Goal: Information Seeking & Learning: Learn about a topic

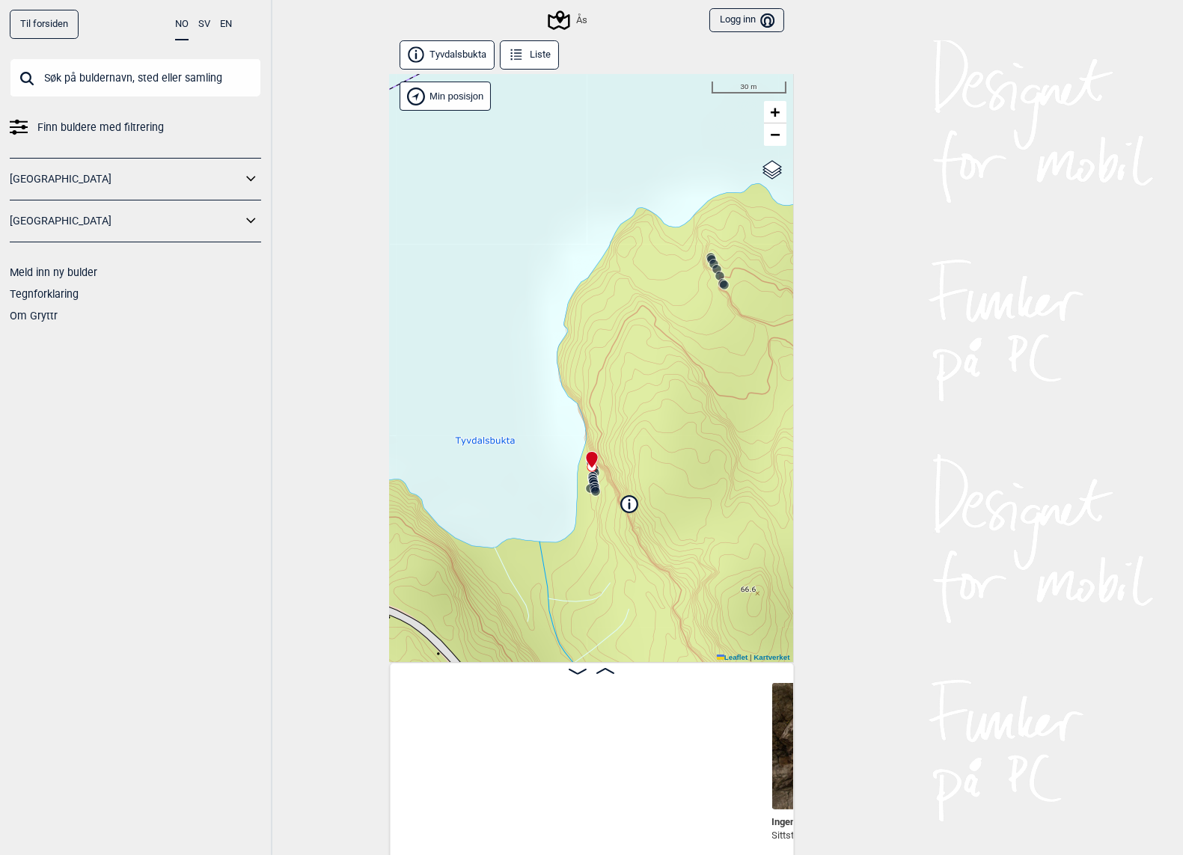
scroll to position [0, 505]
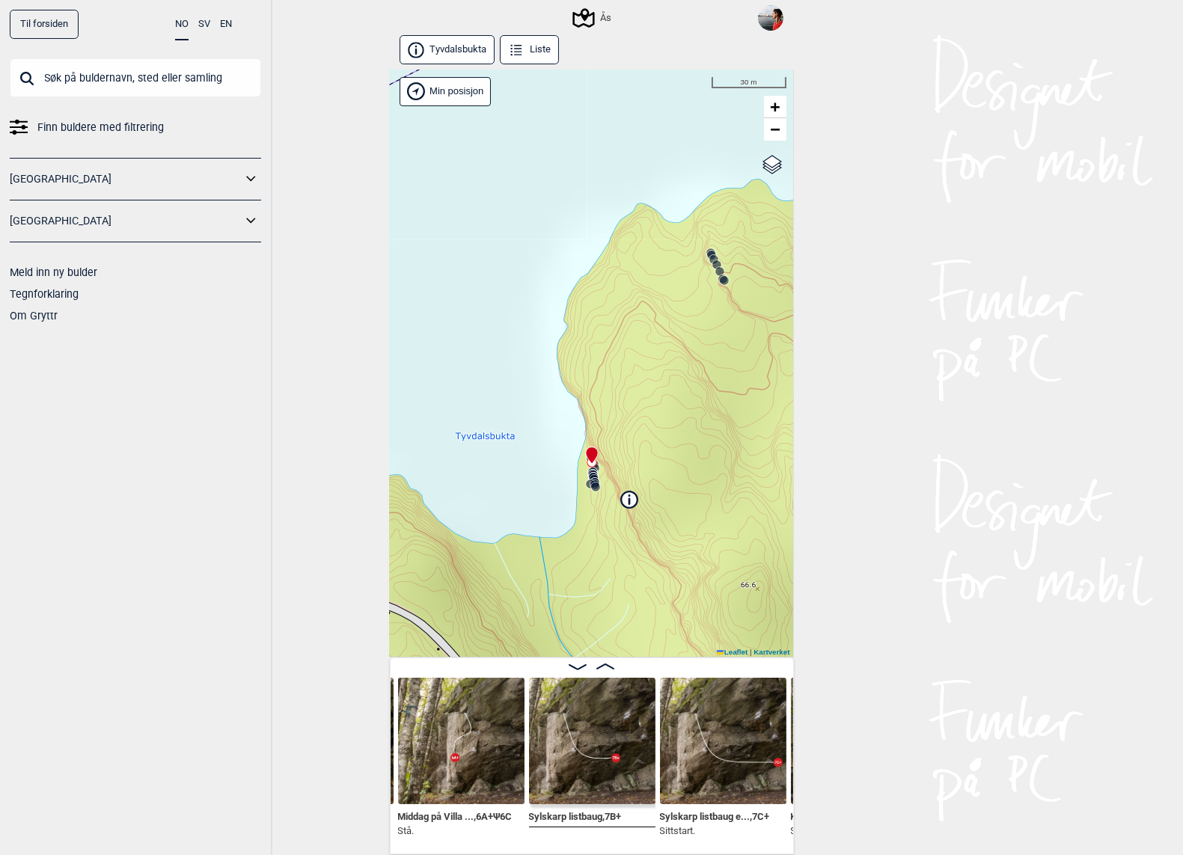
click at [103, 79] on input "text" at bounding box center [135, 77] width 251 height 39
click at [91, 129] on span "Finn buldere med filtrering" at bounding box center [100, 128] width 126 height 22
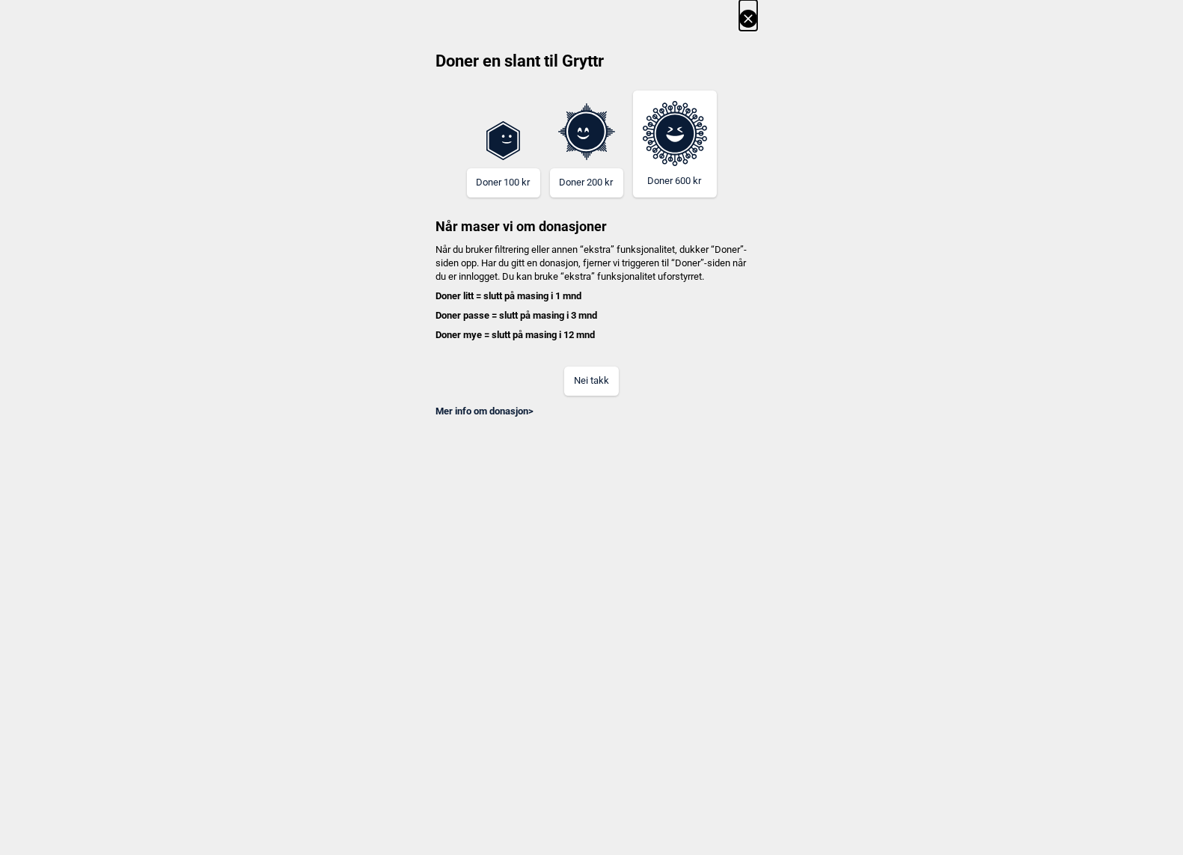
click at [602, 388] on button "Nei takk" at bounding box center [591, 381] width 55 height 29
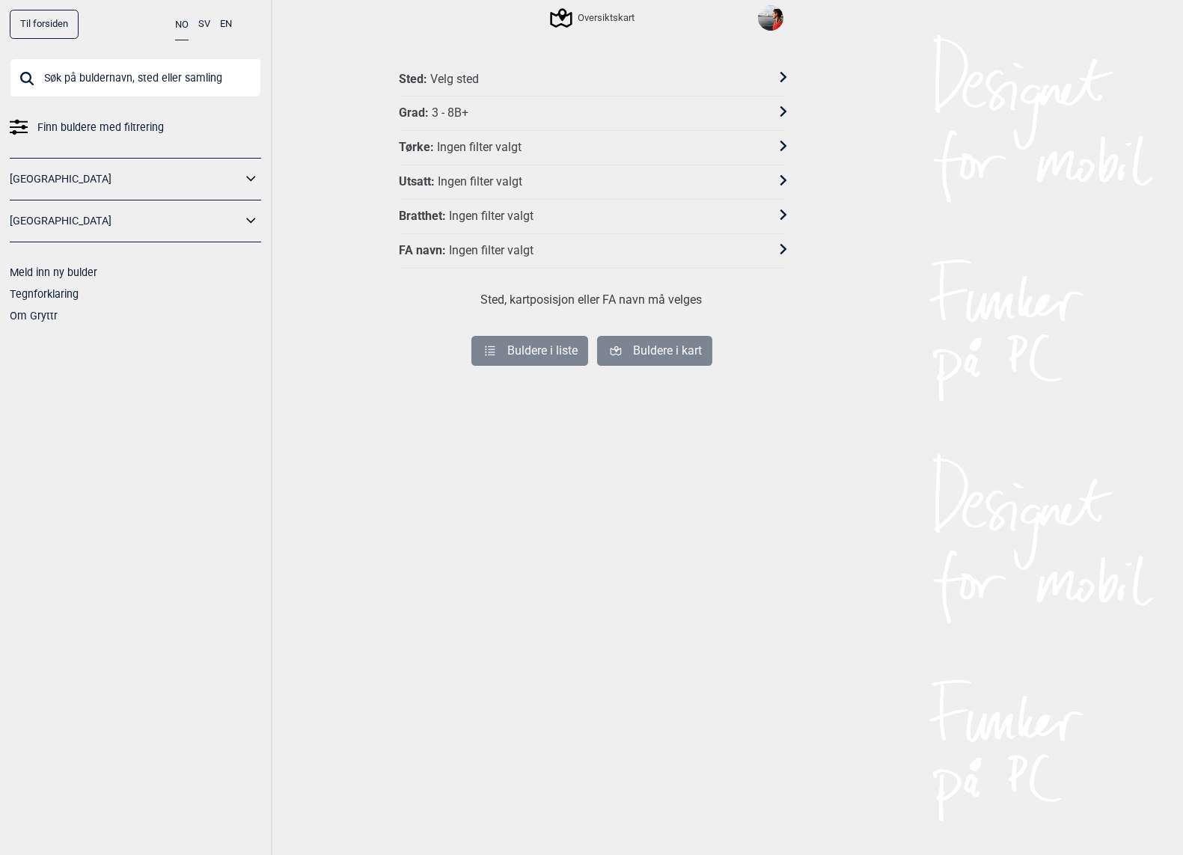
click at [458, 111] on div "3 - 8B+" at bounding box center [450, 114] width 37 height 16
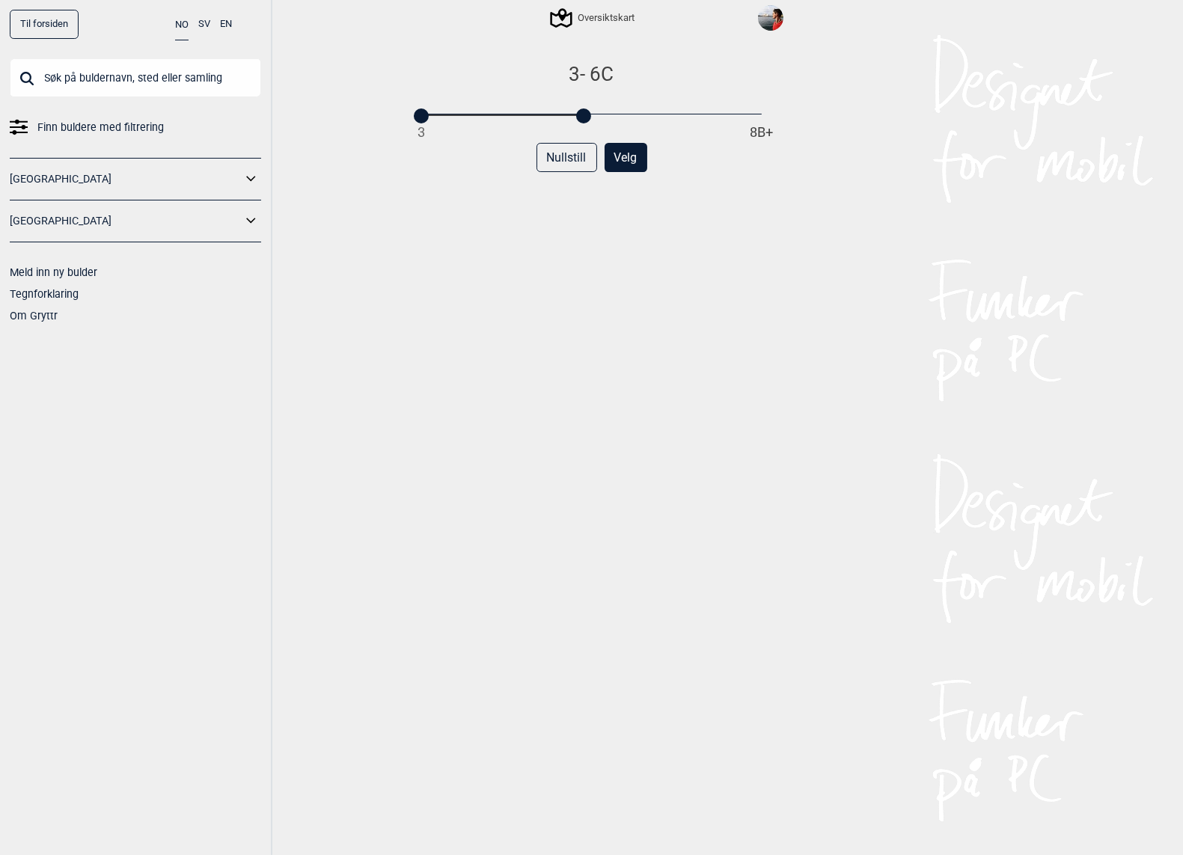
drag, startPoint x: 765, startPoint y: 120, endPoint x: 587, endPoint y: 117, distance: 177.4
click at [587, 117] on div at bounding box center [583, 116] width 15 height 15
drag, startPoint x: 424, startPoint y: 113, endPoint x: 572, endPoint y: 120, distance: 149.1
click at [572, 120] on div at bounding box center [567, 116] width 15 height 15
drag, startPoint x: 569, startPoint y: 115, endPoint x: 578, endPoint y: 117, distance: 9.1
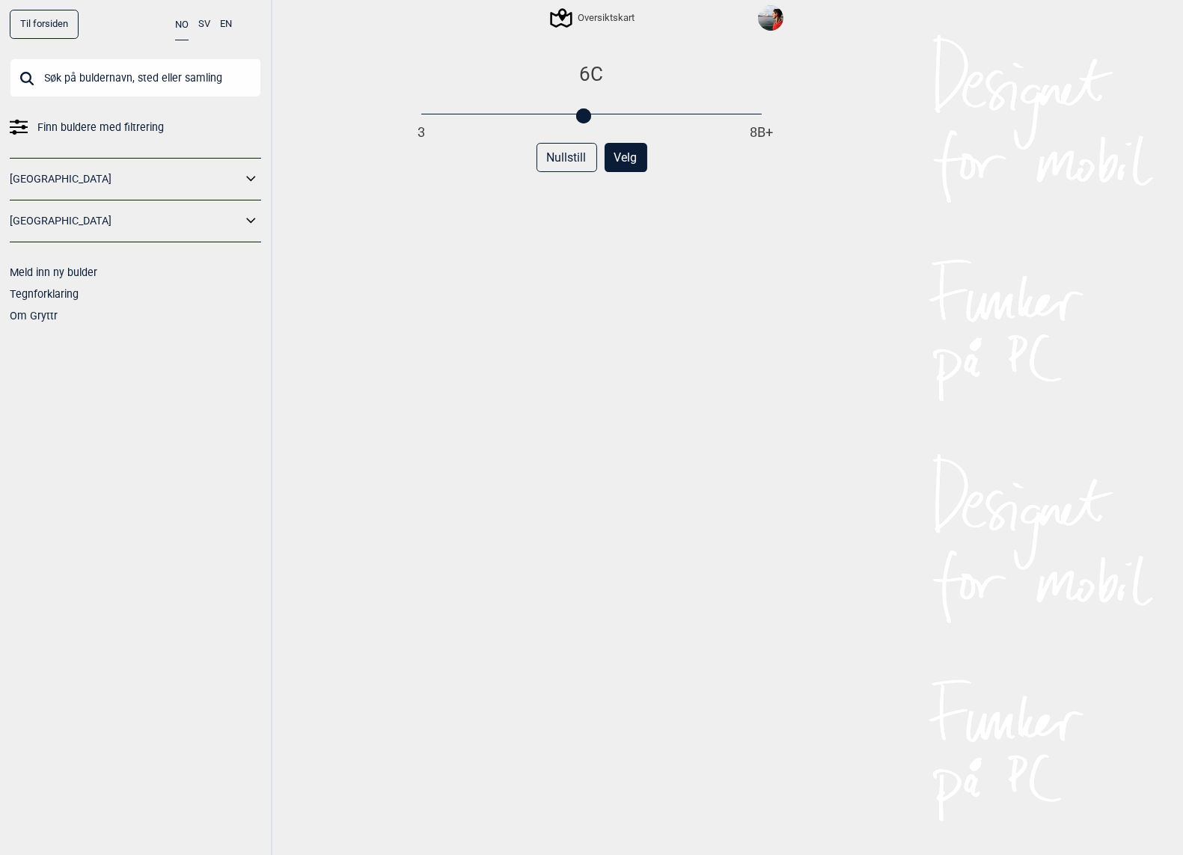
click at [578, 117] on div "3 8B+" at bounding box center [591, 115] width 340 height 10
click at [630, 163] on button "Velg" at bounding box center [626, 157] width 43 height 29
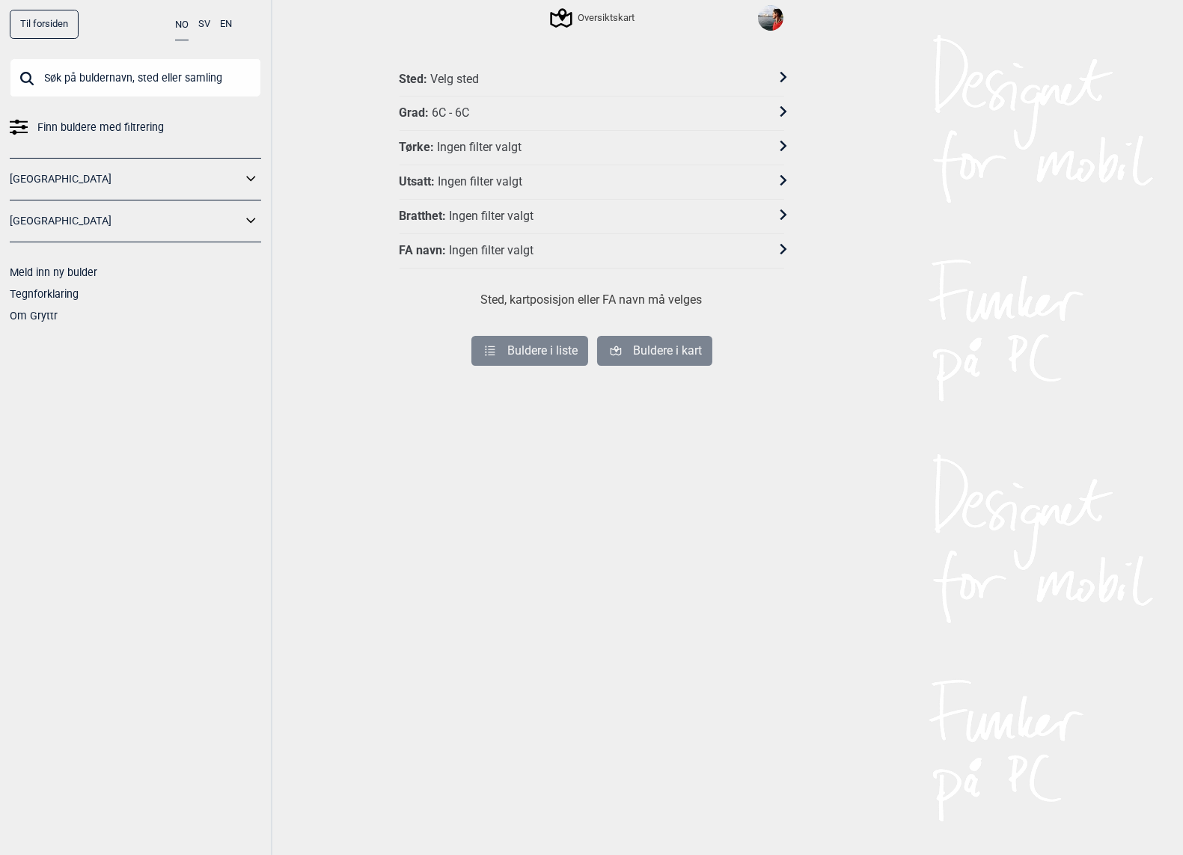
click at [462, 75] on div "Velg sted" at bounding box center [454, 80] width 49 height 16
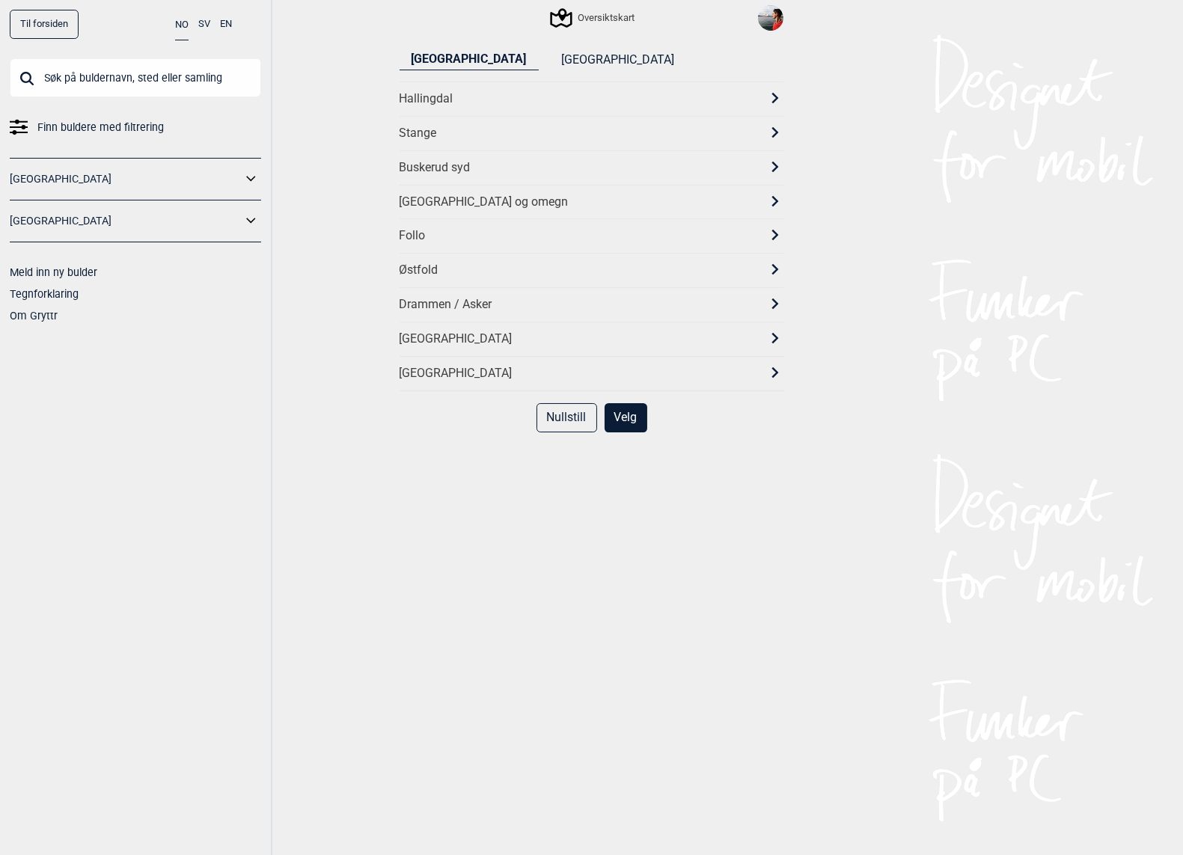
click at [420, 202] on div "[GEOGRAPHIC_DATA] og omegn" at bounding box center [579, 203] width 358 height 16
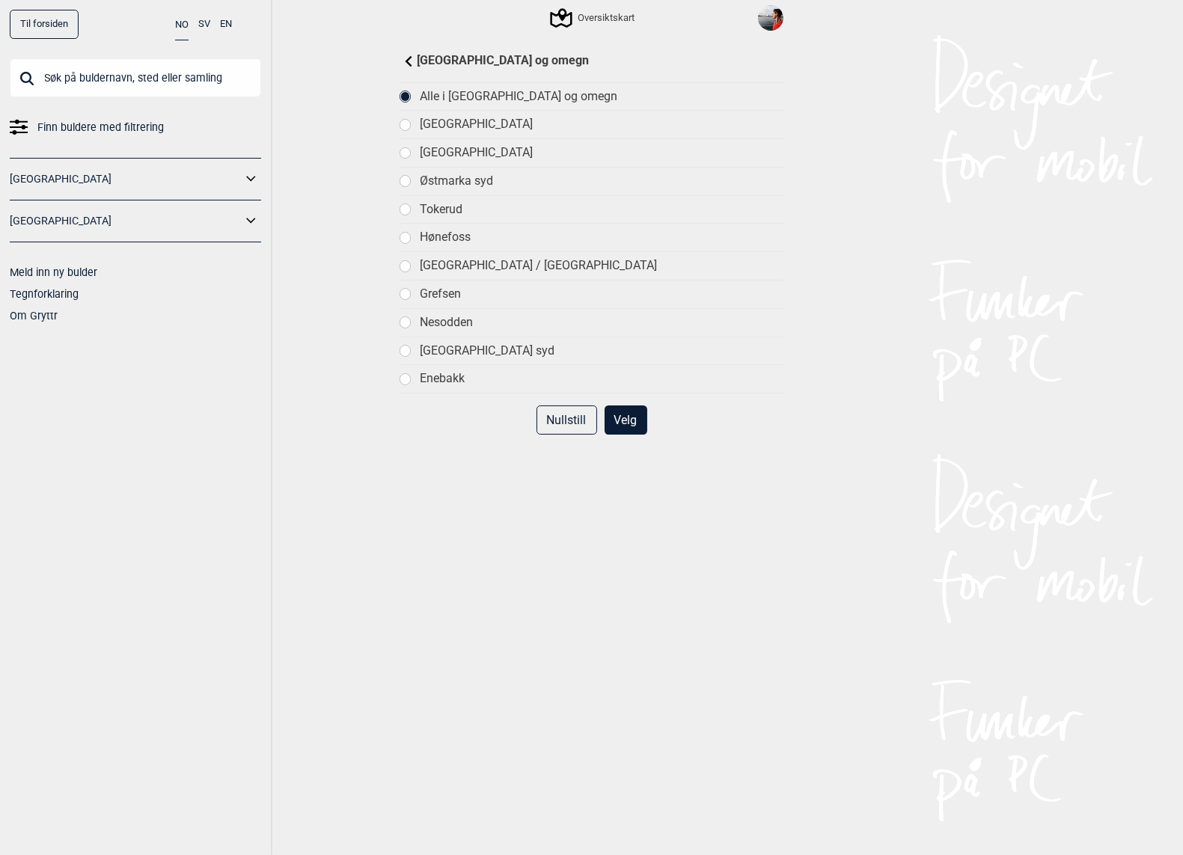
click at [409, 204] on div at bounding box center [405, 209] width 10 height 10
click at [410, 95] on div at bounding box center [405, 96] width 10 height 10
click at [635, 409] on button "Velg" at bounding box center [626, 420] width 43 height 29
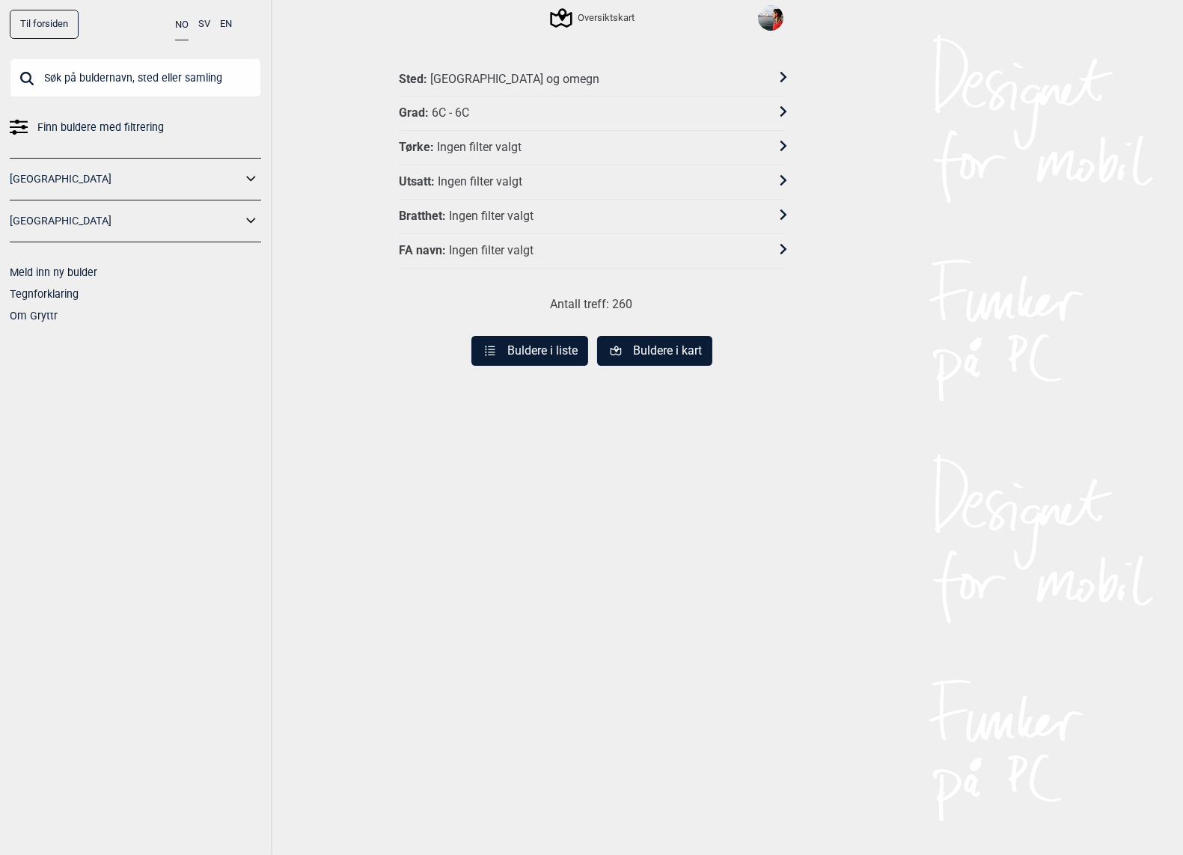
click at [483, 145] on div "Ingen filter valgt" at bounding box center [479, 148] width 85 height 16
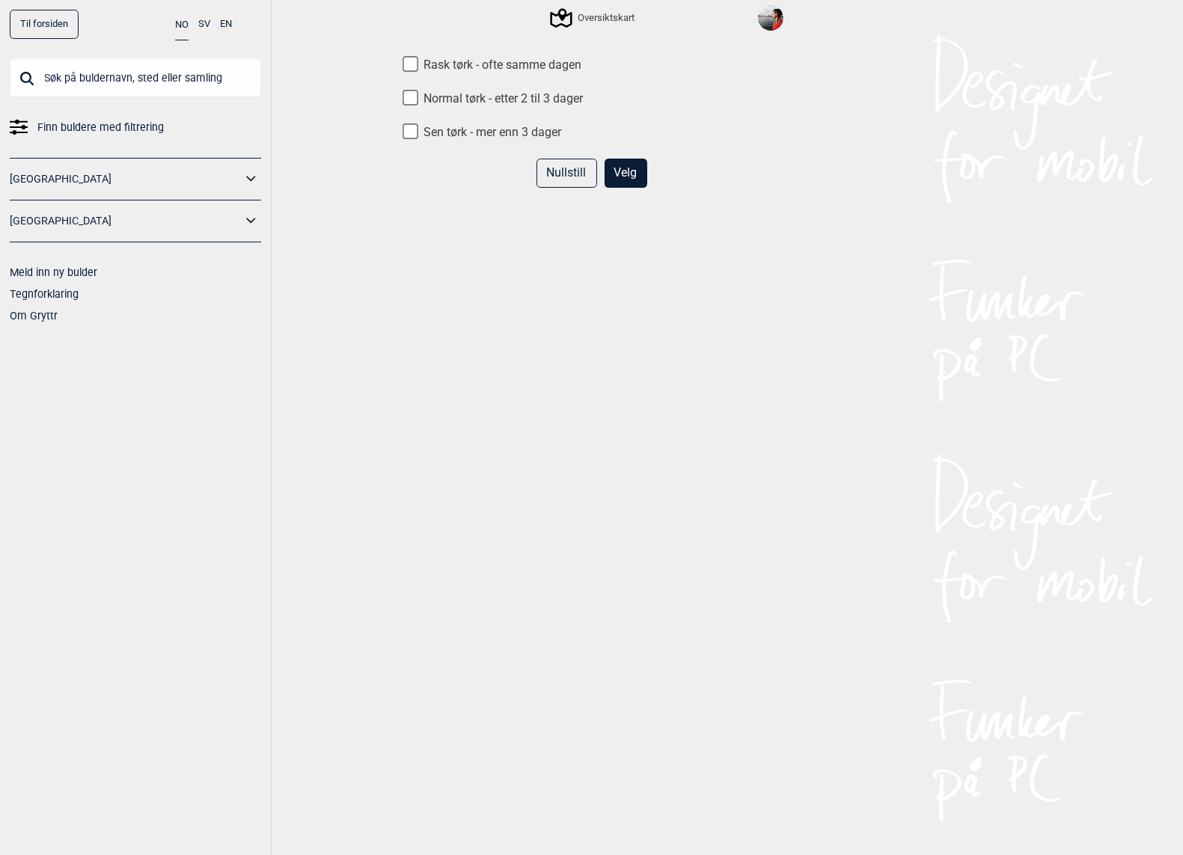
click at [412, 67] on input "Rask tørk - ofte samme dagen" at bounding box center [411, 65] width 16 height 16
checkbox input "true"
click at [621, 171] on button "Velg" at bounding box center [626, 173] width 43 height 29
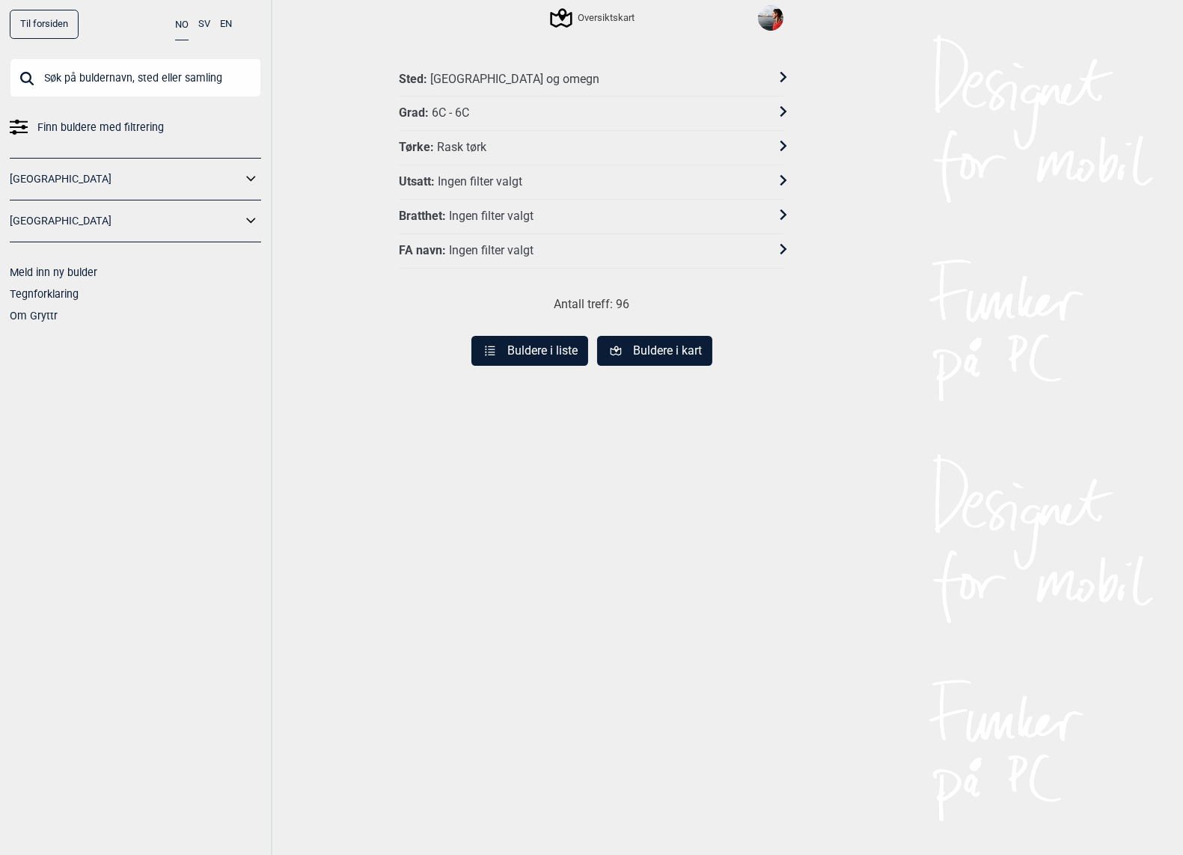
click at [463, 179] on div "Ingen filter valgt" at bounding box center [480, 182] width 85 height 16
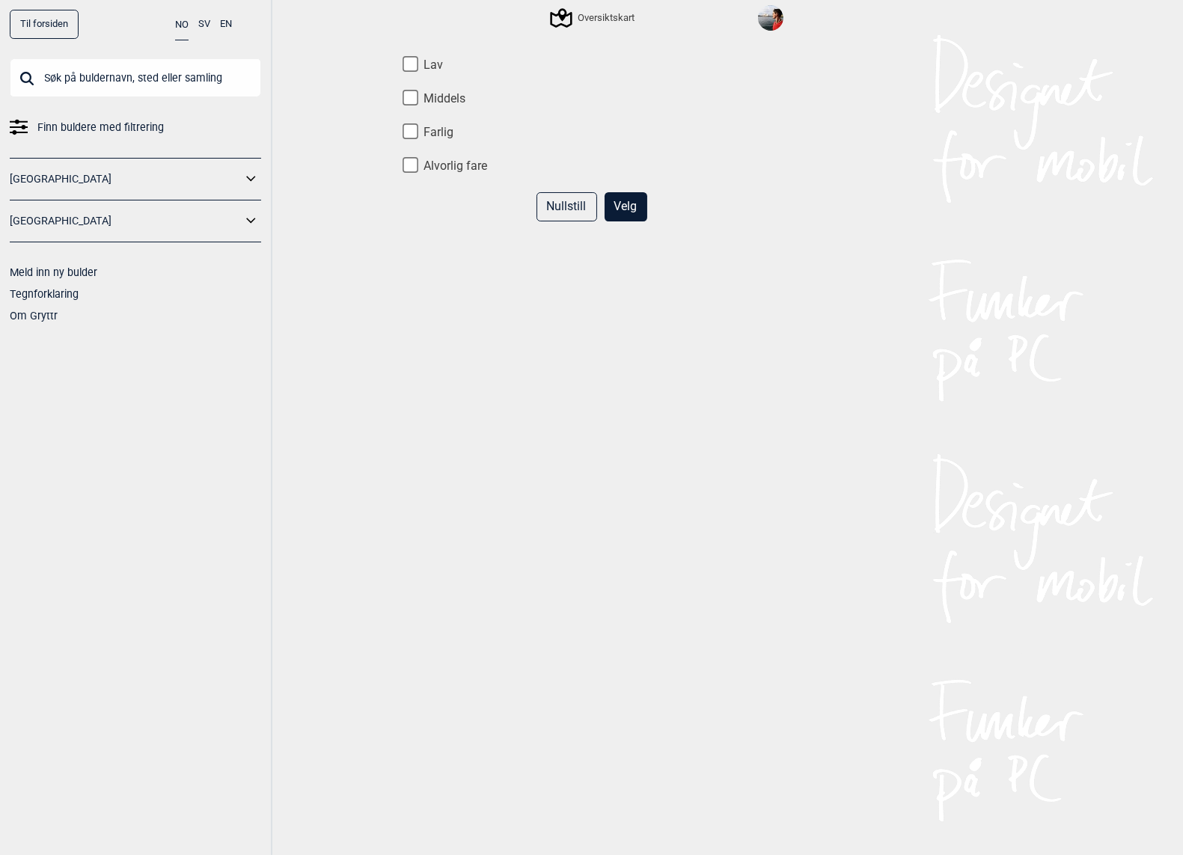
click at [408, 61] on input "Lav" at bounding box center [411, 65] width 16 height 16
checkbox input "true"
click at [623, 207] on button "Velg" at bounding box center [626, 206] width 43 height 29
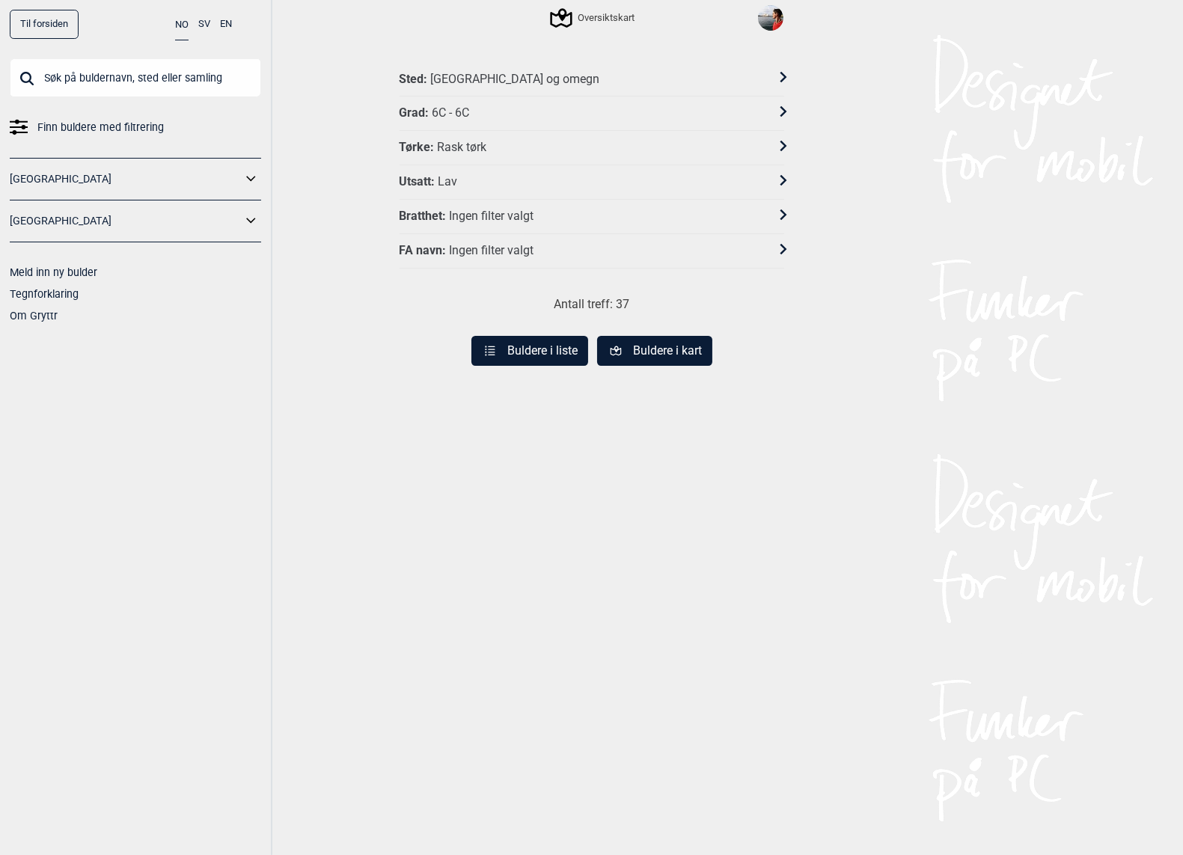
click at [454, 180] on div "Lav" at bounding box center [447, 182] width 19 height 16
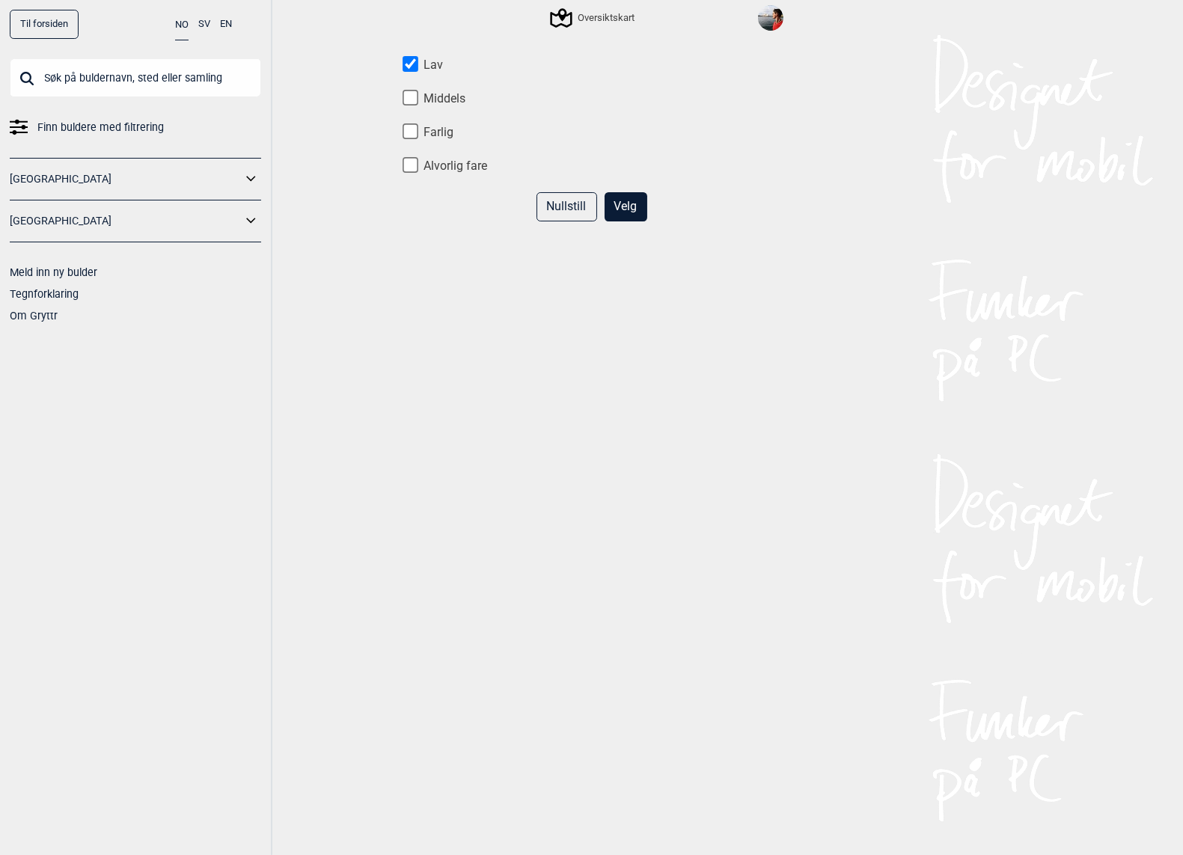
click at [412, 97] on input "Middels" at bounding box center [411, 98] width 16 height 16
checkbox input "true"
click at [635, 204] on button "Velg" at bounding box center [626, 206] width 43 height 29
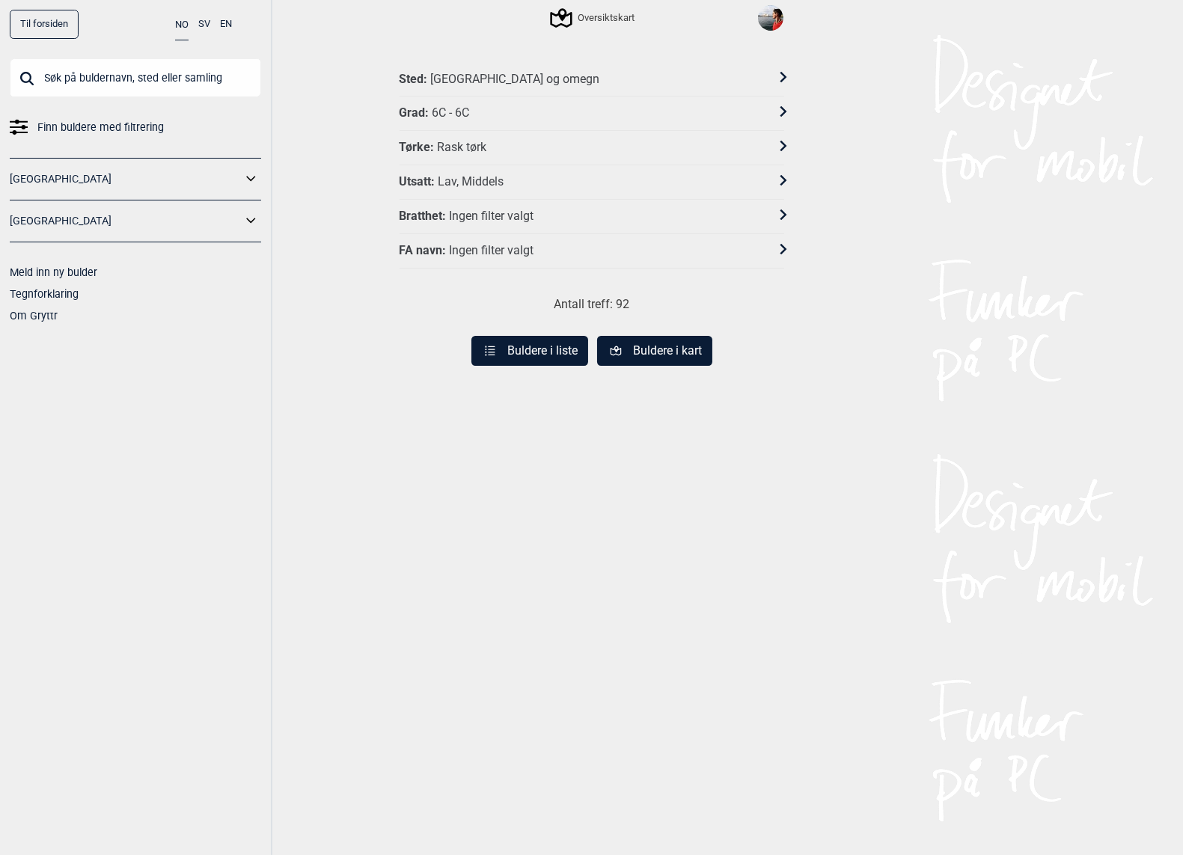
click at [480, 210] on div "Ingen filter valgt" at bounding box center [491, 217] width 85 height 16
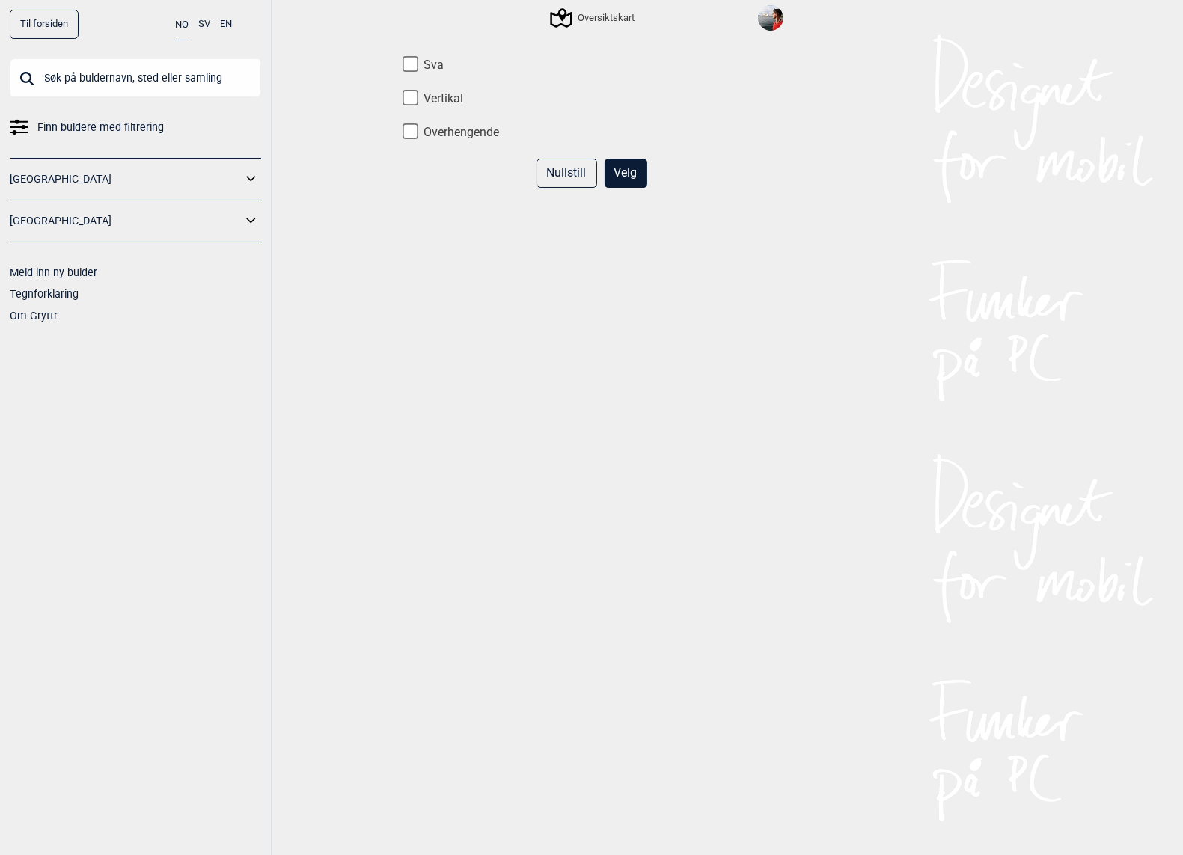
click at [410, 101] on input "Vertikal" at bounding box center [411, 98] width 16 height 16
checkbox input "true"
click at [410, 132] on input "Overhengende" at bounding box center [411, 131] width 16 height 16
checkbox input "true"
click at [623, 180] on button "Velg" at bounding box center [626, 173] width 43 height 29
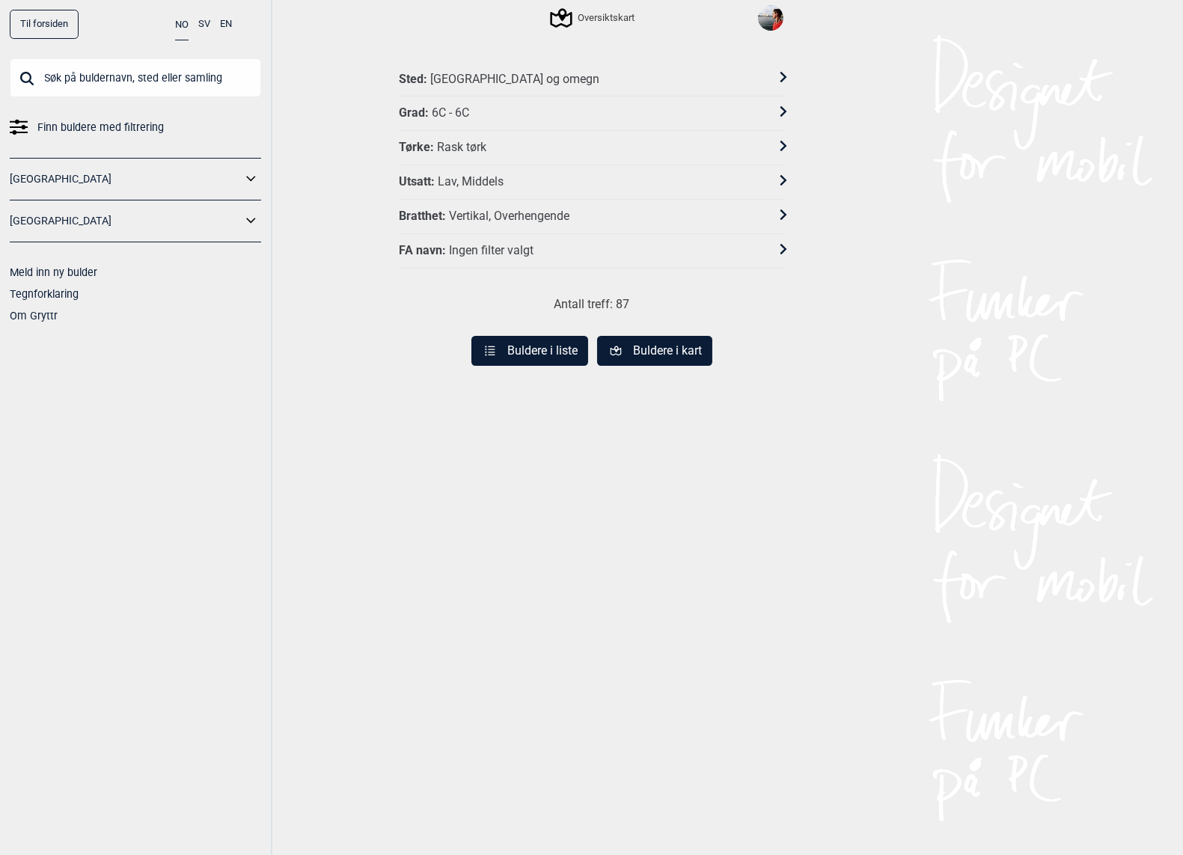
click at [486, 210] on div "Vertikal, Overhengende" at bounding box center [509, 217] width 120 height 16
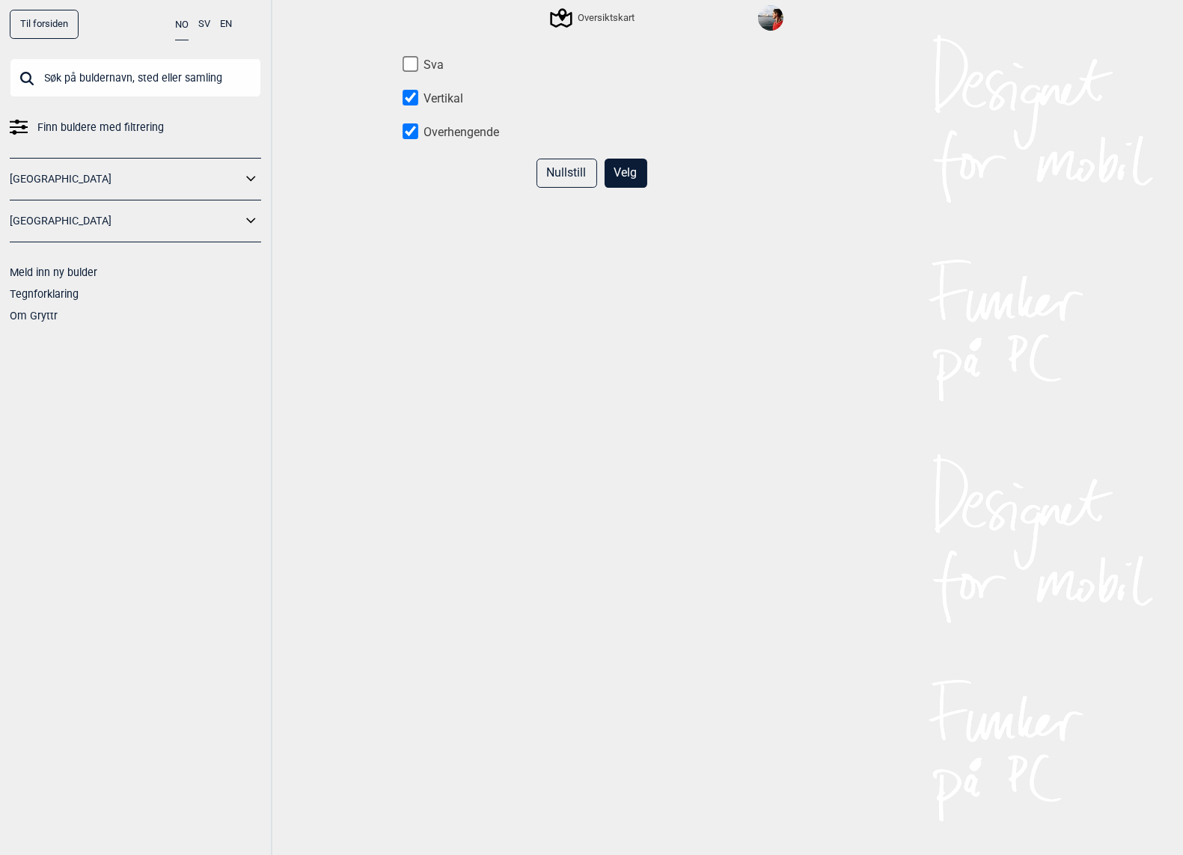
click at [616, 170] on button "Velg" at bounding box center [626, 173] width 43 height 29
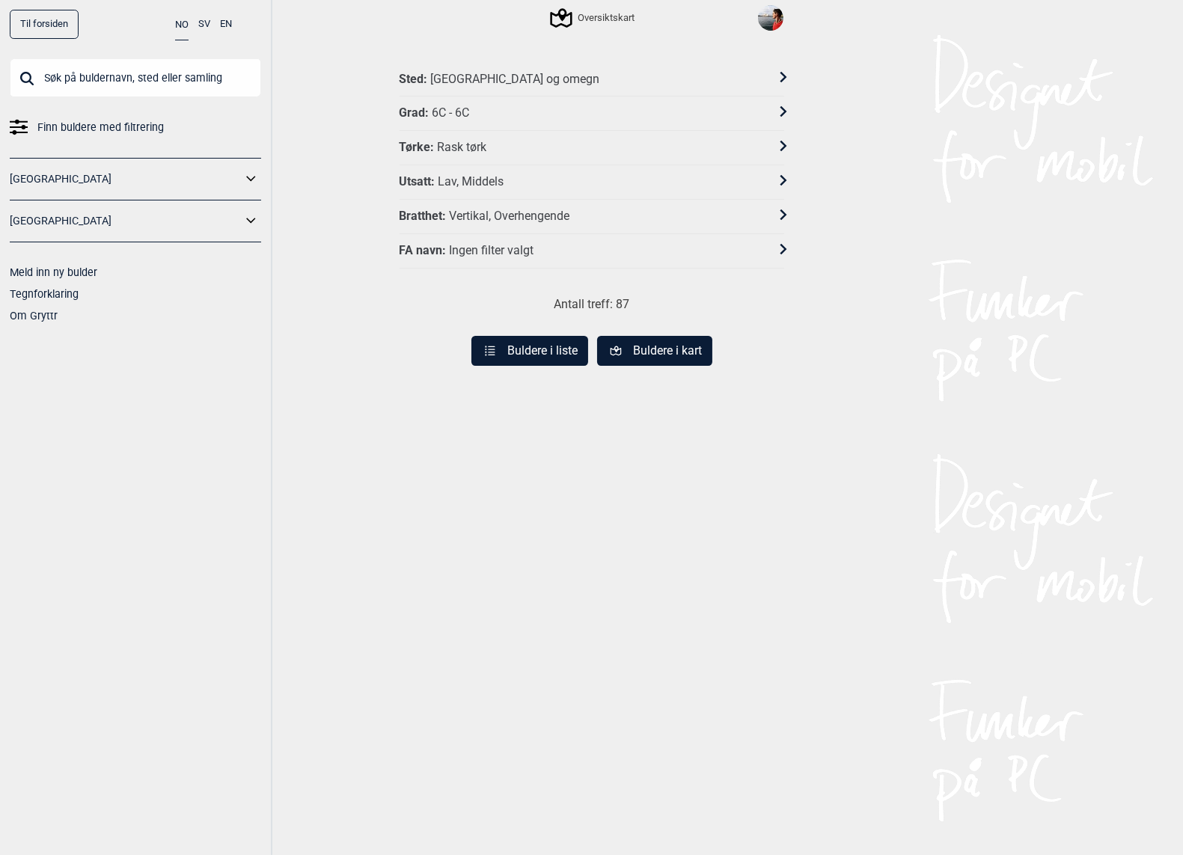
click at [488, 248] on div "Ingen filter valgt" at bounding box center [491, 251] width 85 height 16
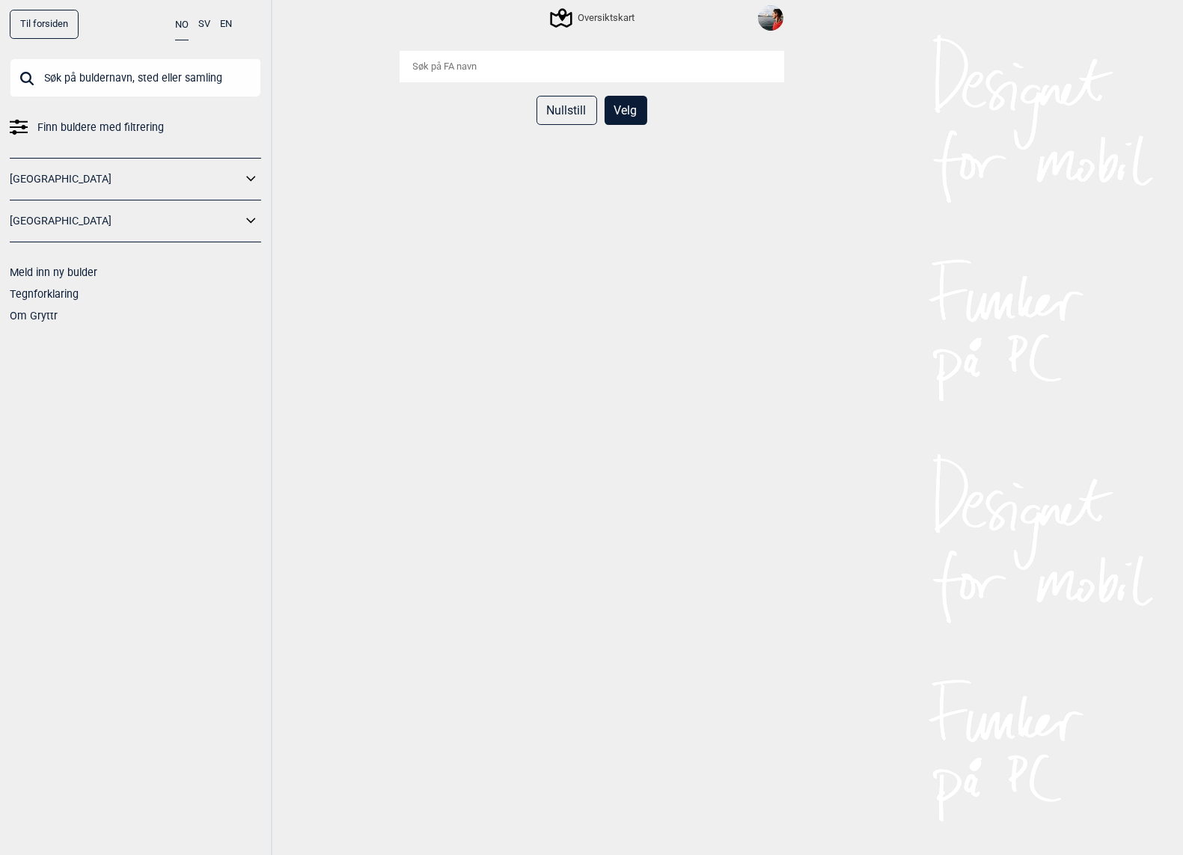
click at [560, 120] on button "Nullstill" at bounding box center [567, 110] width 61 height 29
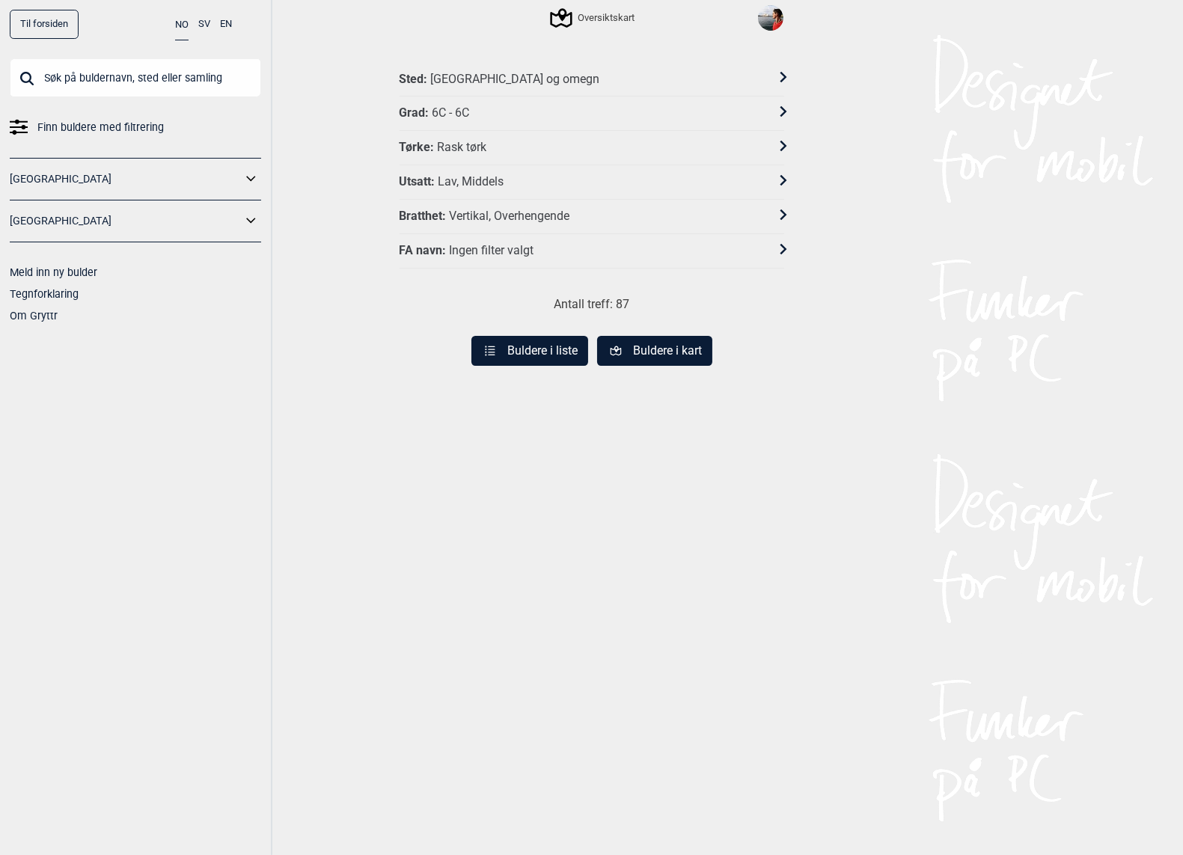
click at [489, 214] on div "Vertikal, Overhengende" at bounding box center [509, 217] width 120 height 16
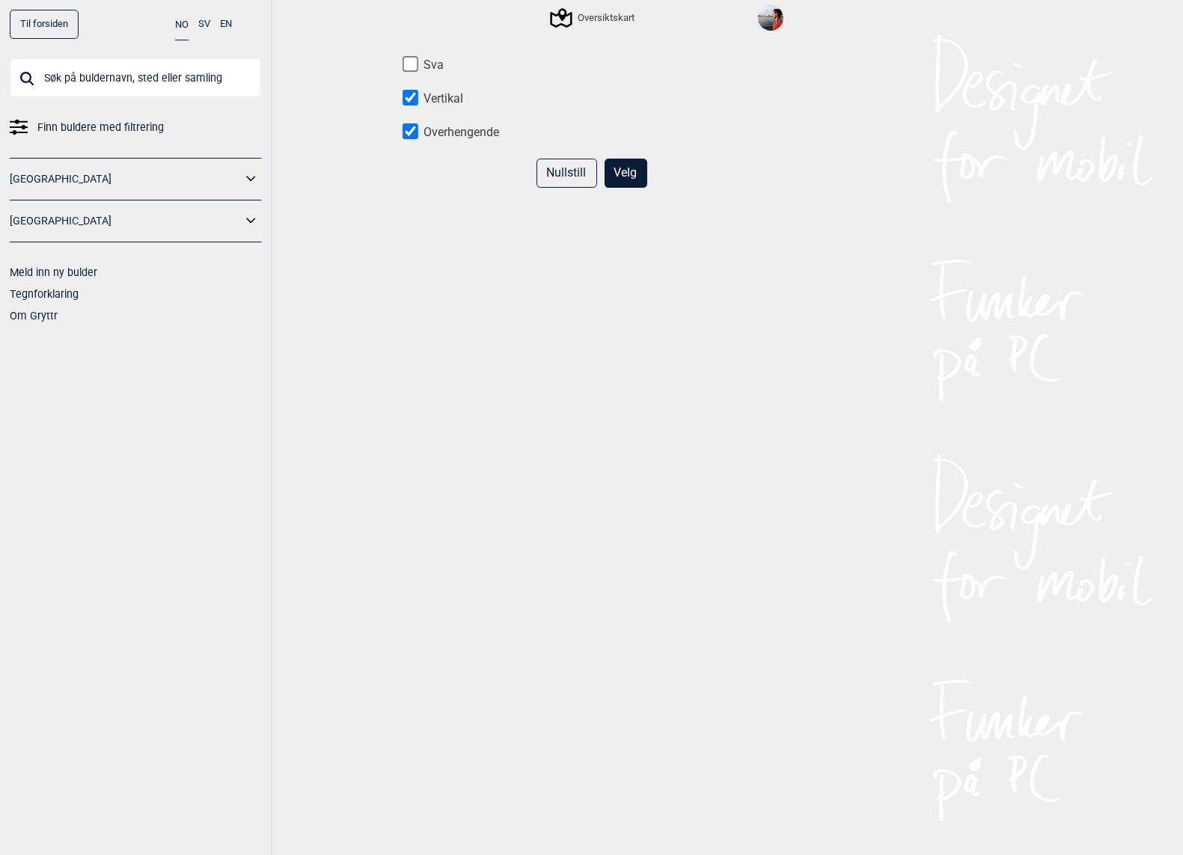
click at [409, 94] on input "Vertikal" at bounding box center [411, 98] width 16 height 16
checkbox input "false"
click at [412, 135] on input "Overhengende" at bounding box center [411, 131] width 16 height 16
checkbox input "false"
click at [633, 171] on button "Velg" at bounding box center [626, 173] width 43 height 29
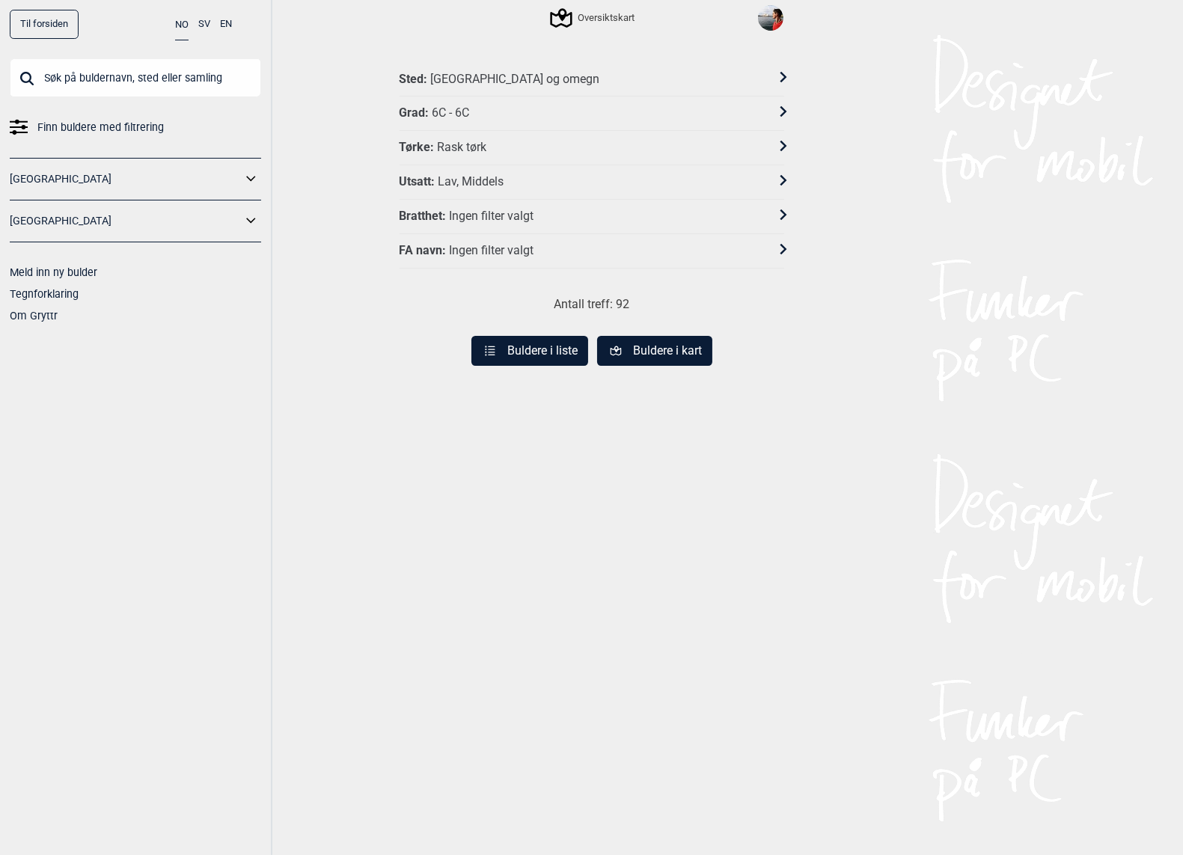
click at [473, 183] on div "Lav, Middels" at bounding box center [471, 182] width 66 height 16
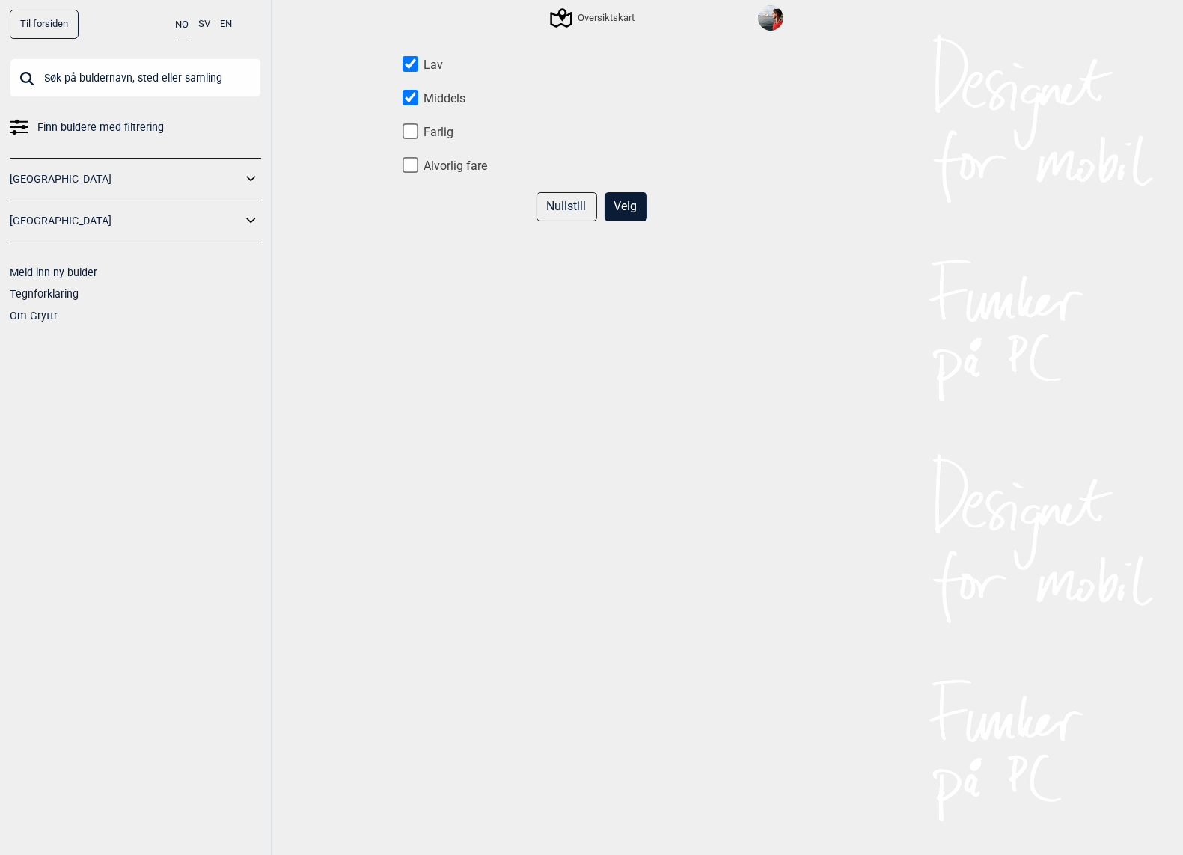
click at [415, 106] on input "Middels" at bounding box center [411, 98] width 16 height 16
checkbox input "false"
click at [611, 200] on button "Velg" at bounding box center [626, 206] width 43 height 29
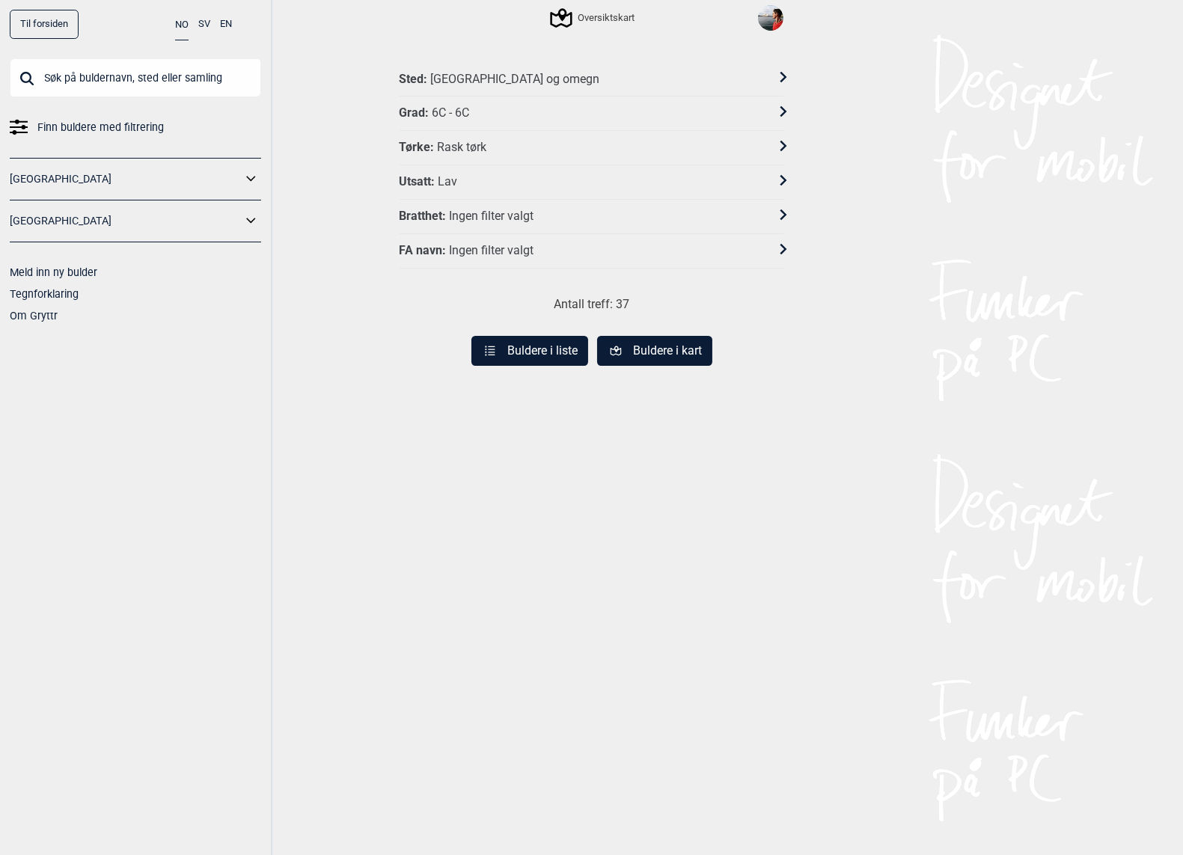
click at [440, 178] on div "Lav" at bounding box center [447, 182] width 19 height 16
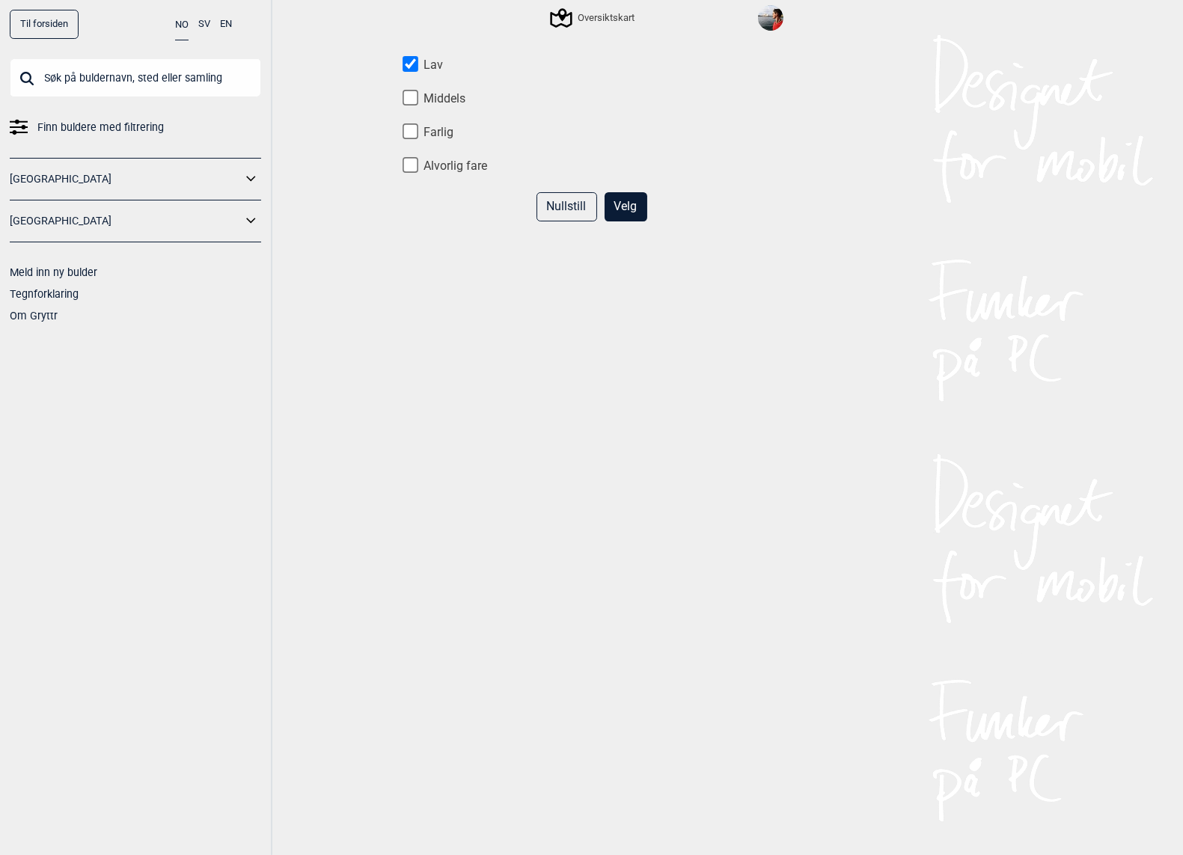
click at [406, 104] on input "Middels" at bounding box center [411, 98] width 16 height 16
click at [414, 93] on input "Middels" at bounding box center [411, 98] width 16 height 16
checkbox input "true"
click at [618, 195] on button "Velg" at bounding box center [626, 206] width 43 height 29
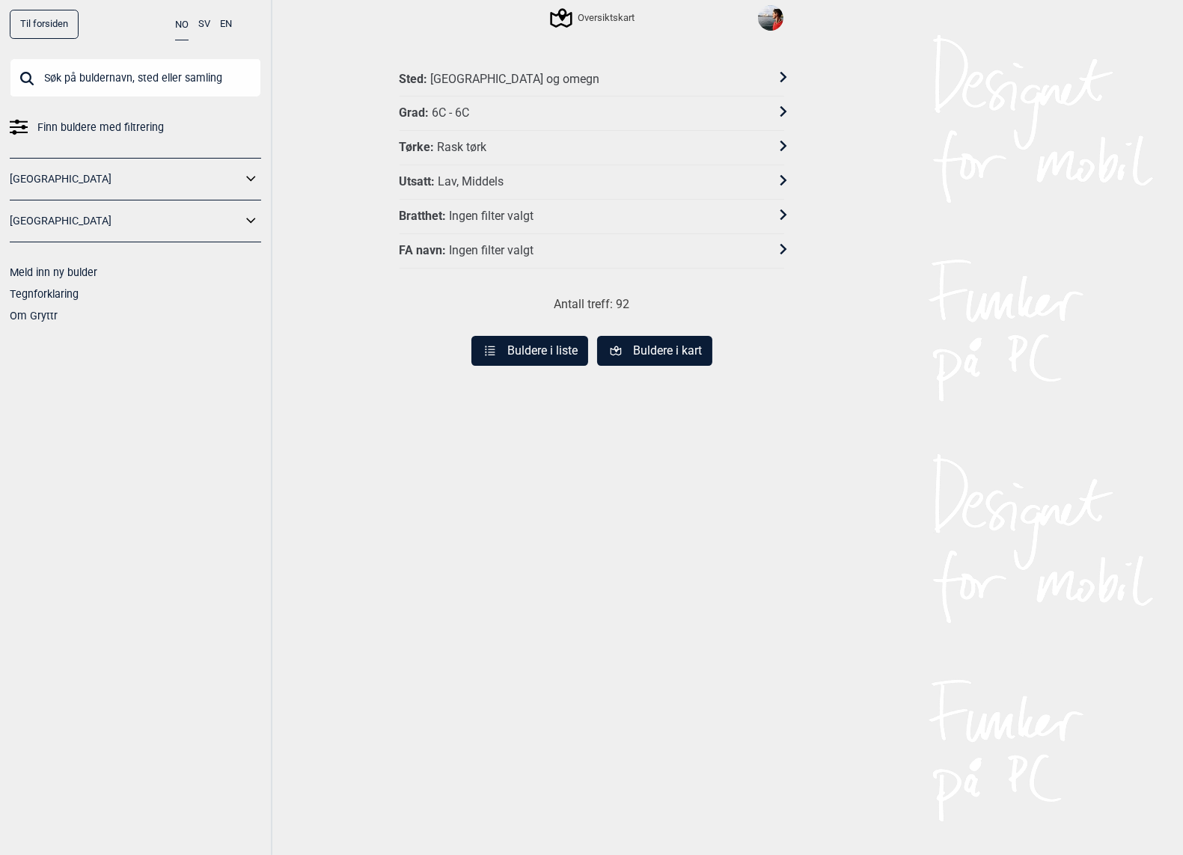
click at [642, 347] on button "Buldere i kart" at bounding box center [654, 351] width 115 height 30
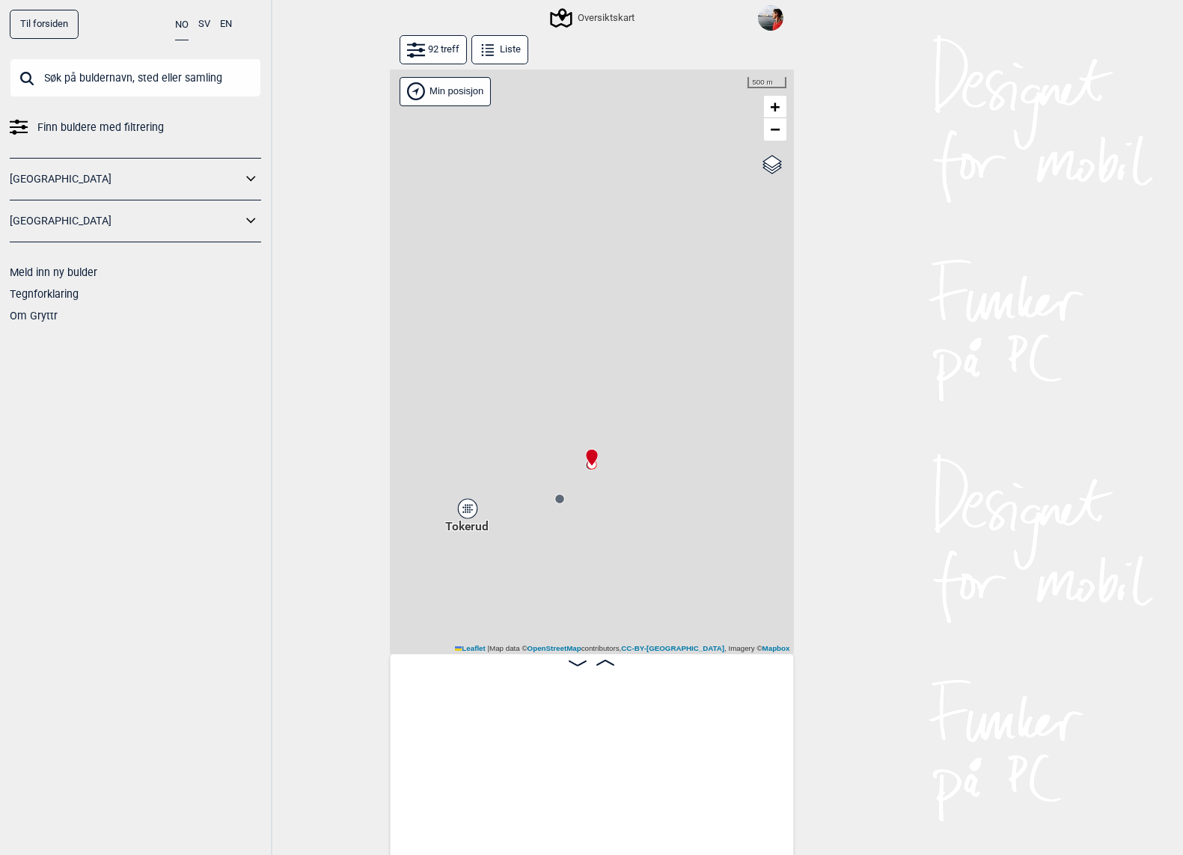
scroll to position [0, 117]
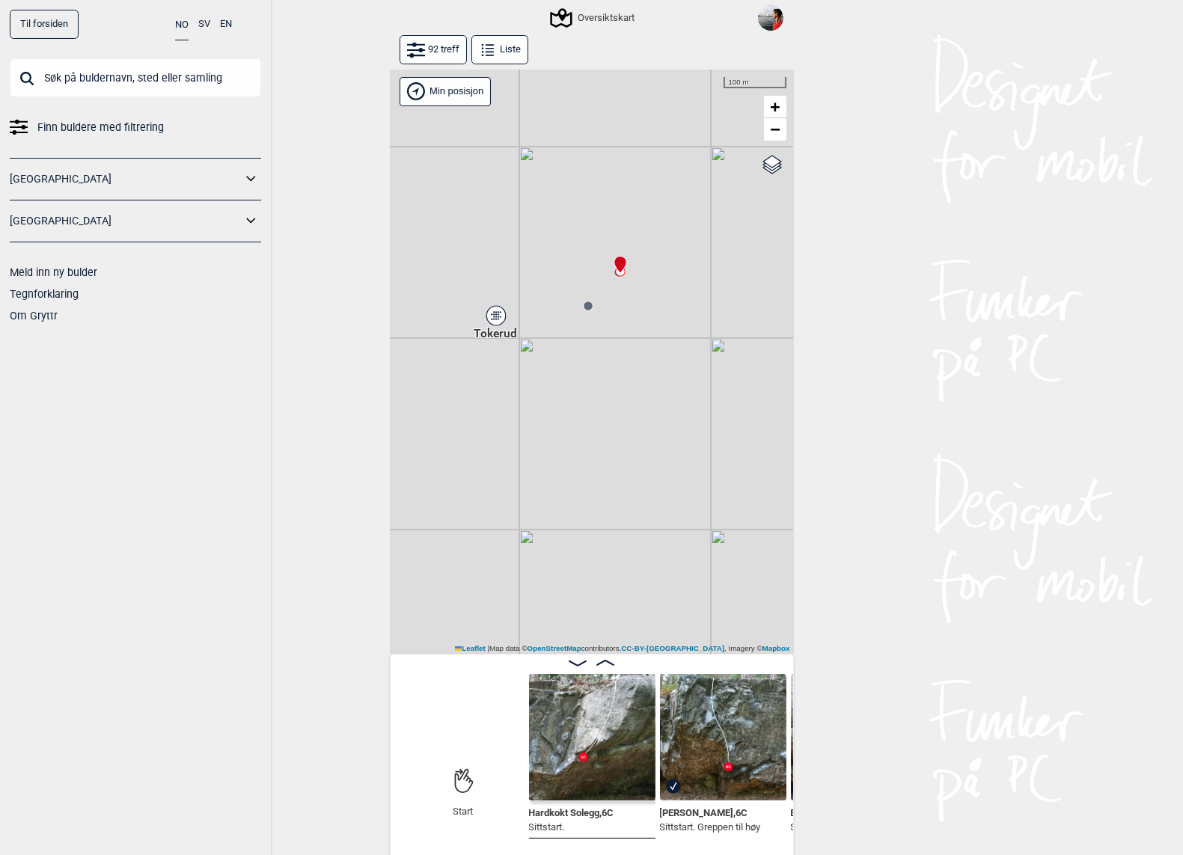
drag, startPoint x: 619, startPoint y: 485, endPoint x: 647, endPoint y: 292, distance: 195.1
click at [647, 292] on div "Gol [GEOGRAPHIC_DATA] Kolomoen [GEOGRAPHIC_DATA] [GEOGRAPHIC_DATA][PERSON_NAME]…" at bounding box center [592, 362] width 404 height 585
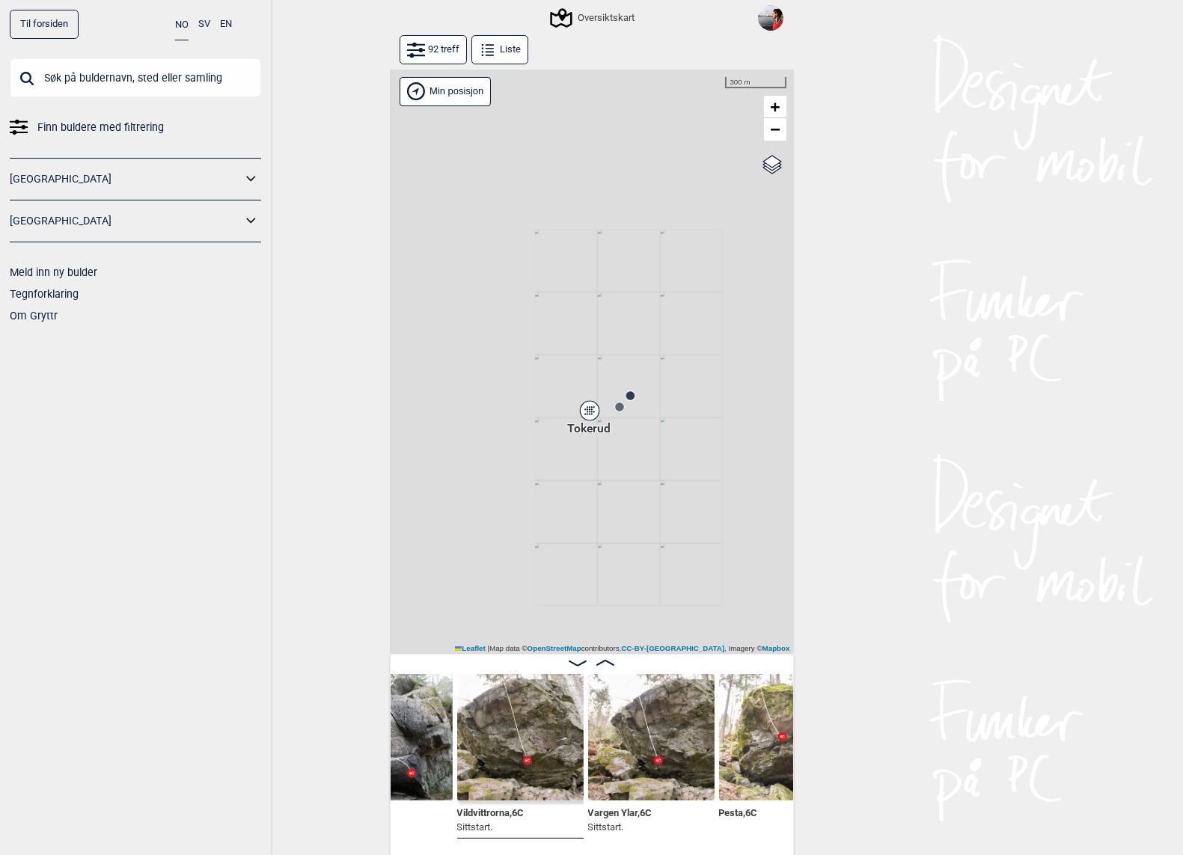
scroll to position [0, 589]
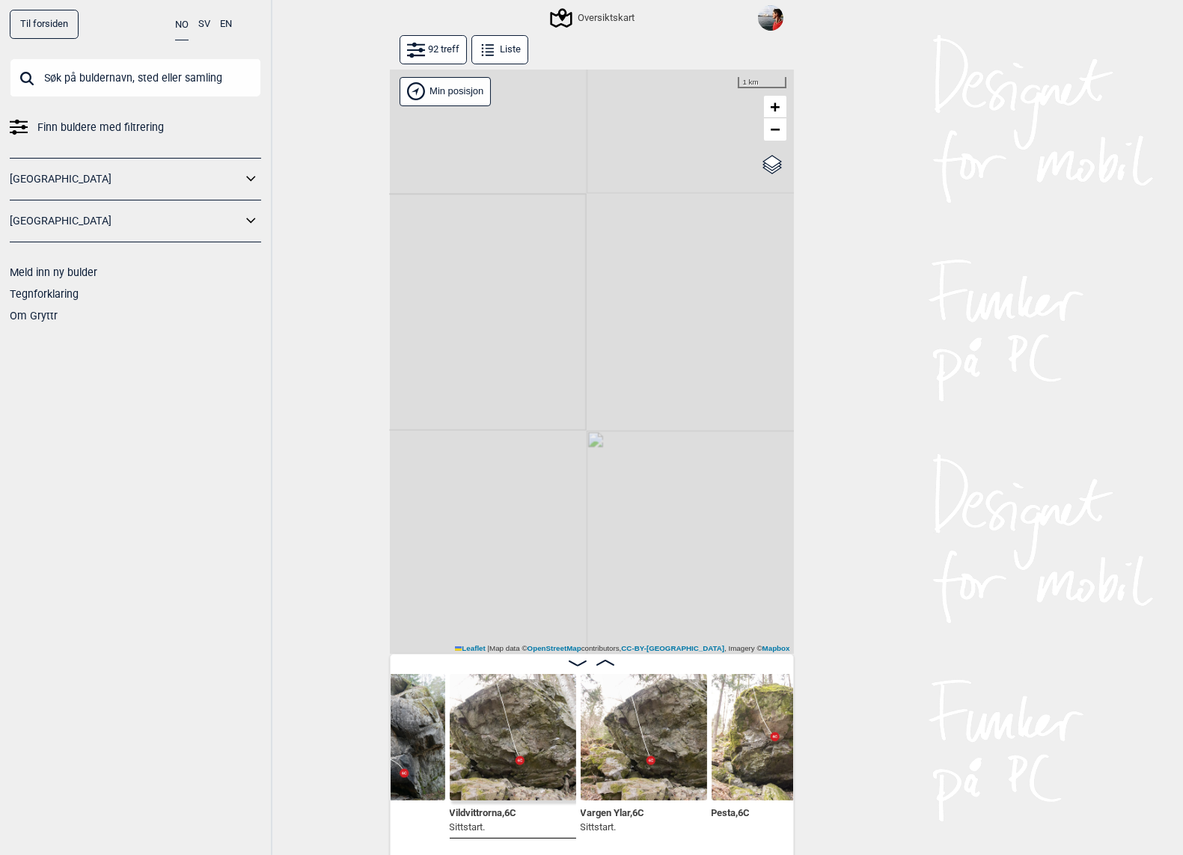
drag, startPoint x: 606, startPoint y: 531, endPoint x: 489, endPoint y: 480, distance: 127.3
click at [489, 480] on div "Gol [GEOGRAPHIC_DATA] Kolomoen [GEOGRAPHIC_DATA] [GEOGRAPHIC_DATA][PERSON_NAME]…" at bounding box center [592, 362] width 404 height 585
click at [785, 131] on link "−" at bounding box center [775, 129] width 22 height 22
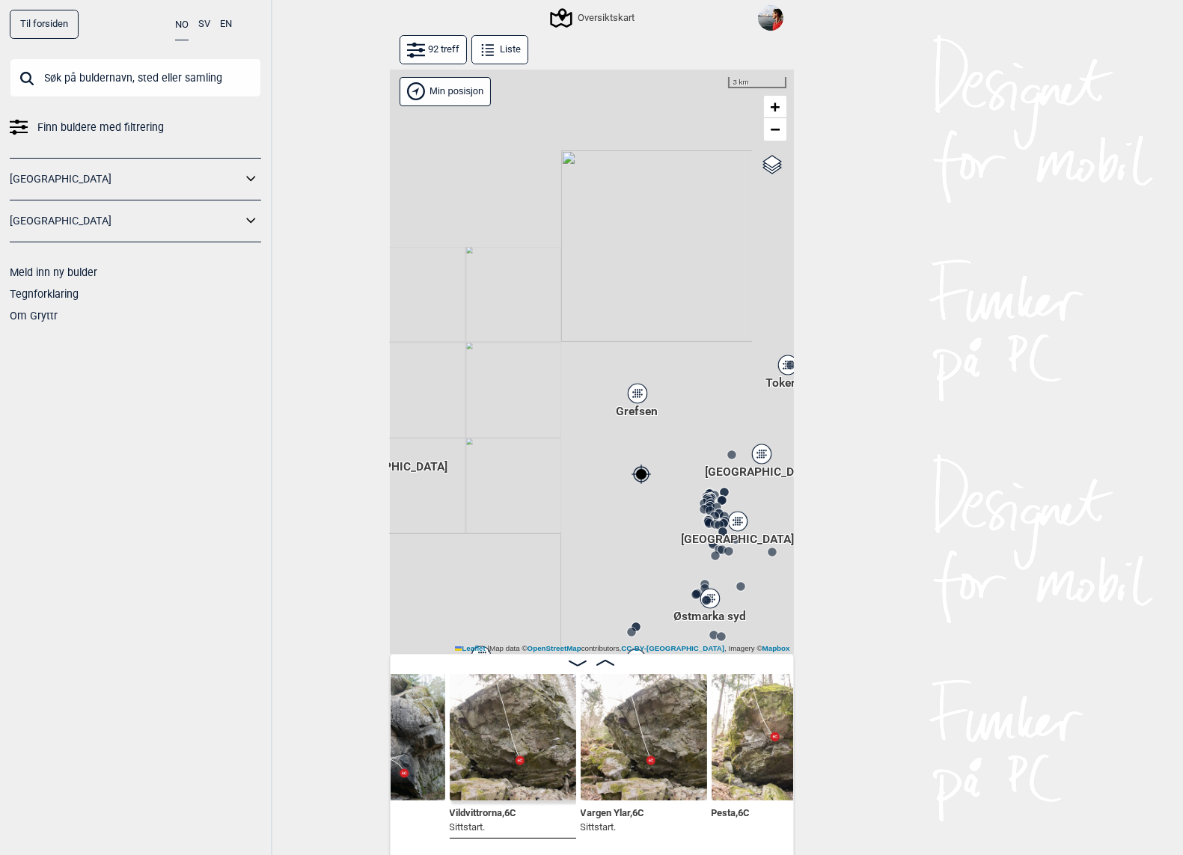
drag, startPoint x: 619, startPoint y: 511, endPoint x: 477, endPoint y: 495, distance: 143.0
click at [477, 495] on div "Gol [GEOGRAPHIC_DATA] Kolomoen [GEOGRAPHIC_DATA] [GEOGRAPHIC_DATA][PERSON_NAME]…" at bounding box center [592, 362] width 404 height 585
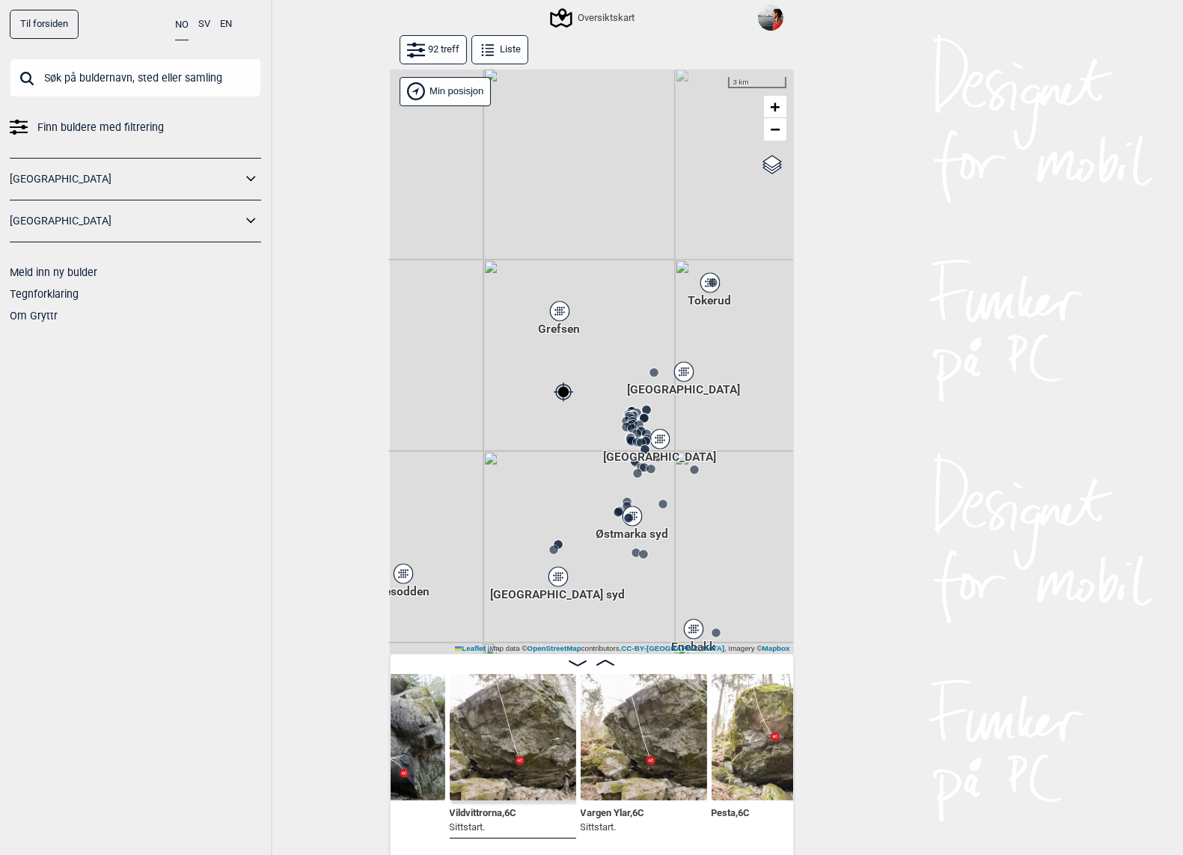
drag, startPoint x: 607, startPoint y: 486, endPoint x: 549, endPoint y: 396, distance: 107.1
click at [549, 396] on div "Gol [GEOGRAPHIC_DATA] Kolomoen [GEOGRAPHIC_DATA] [GEOGRAPHIC_DATA][PERSON_NAME]…" at bounding box center [592, 362] width 404 height 585
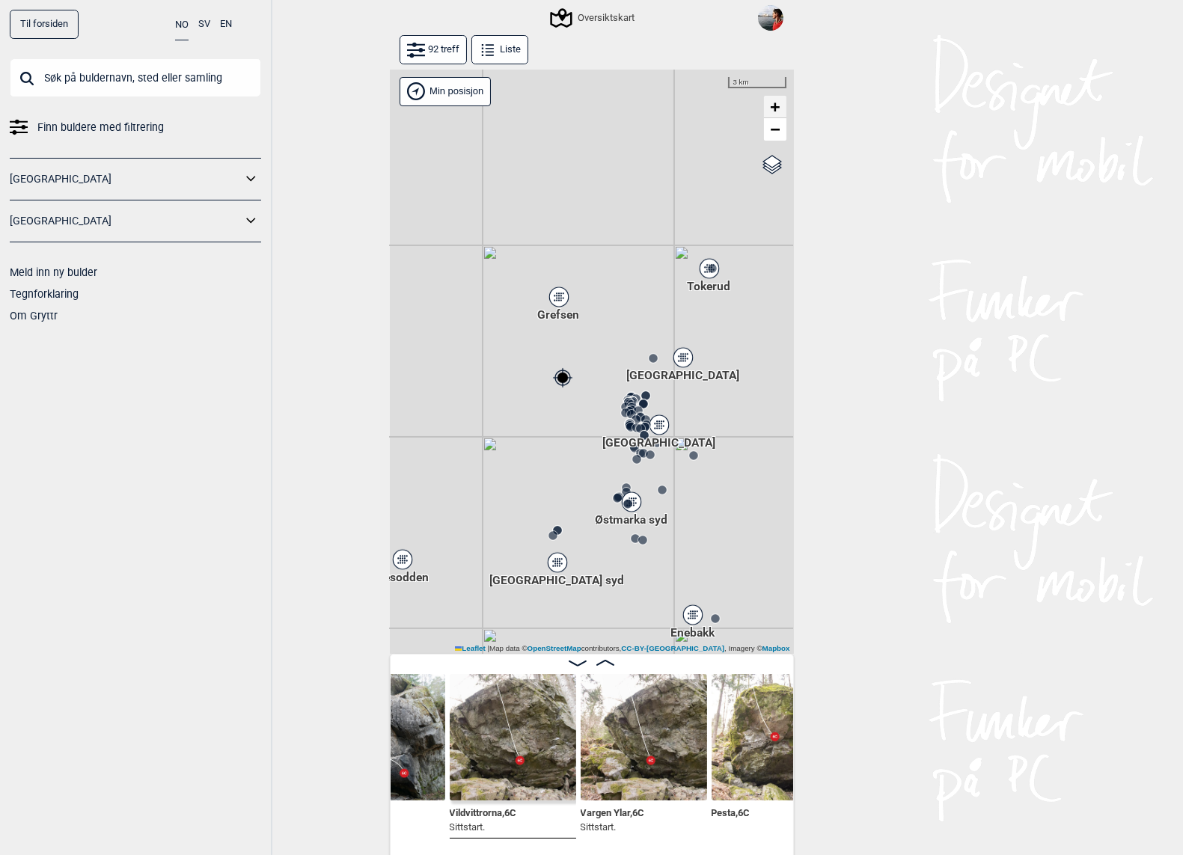
click at [777, 105] on span "+" at bounding box center [775, 106] width 10 height 19
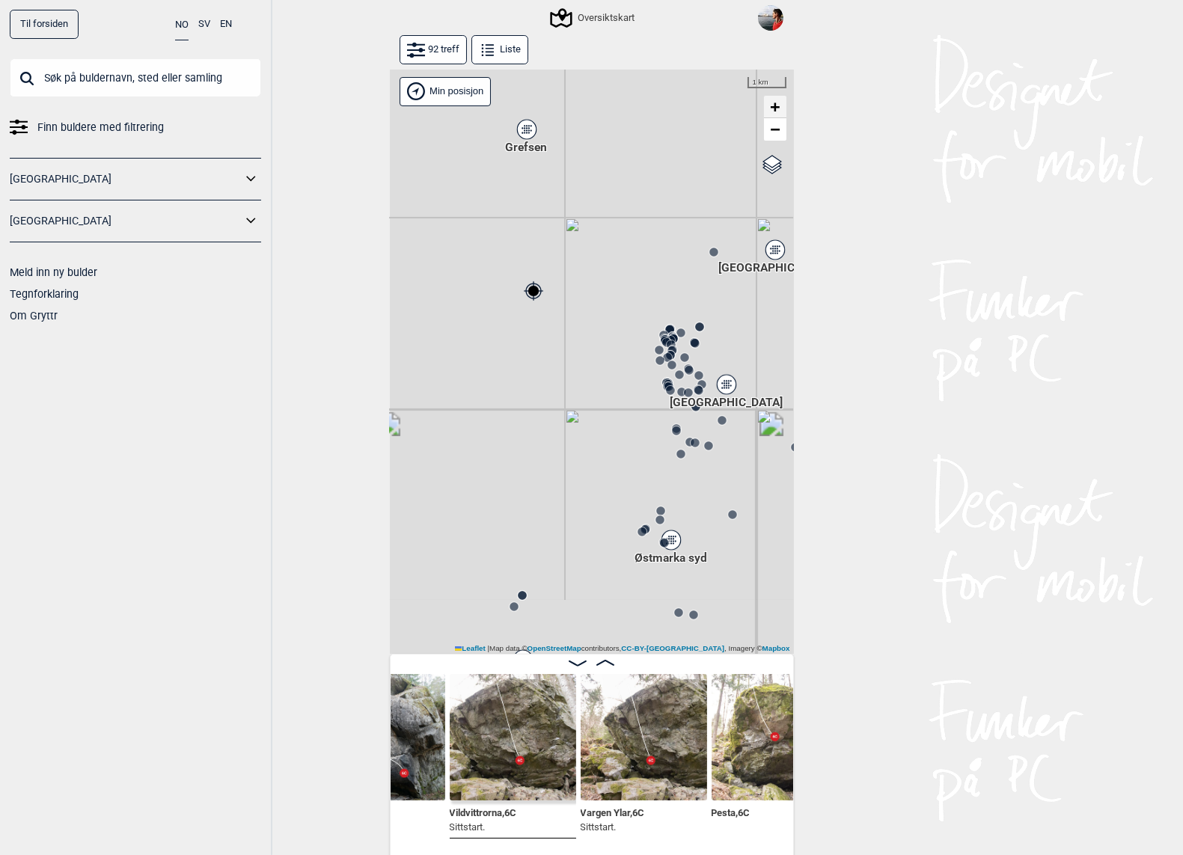
click at [777, 105] on span "+" at bounding box center [775, 106] width 10 height 19
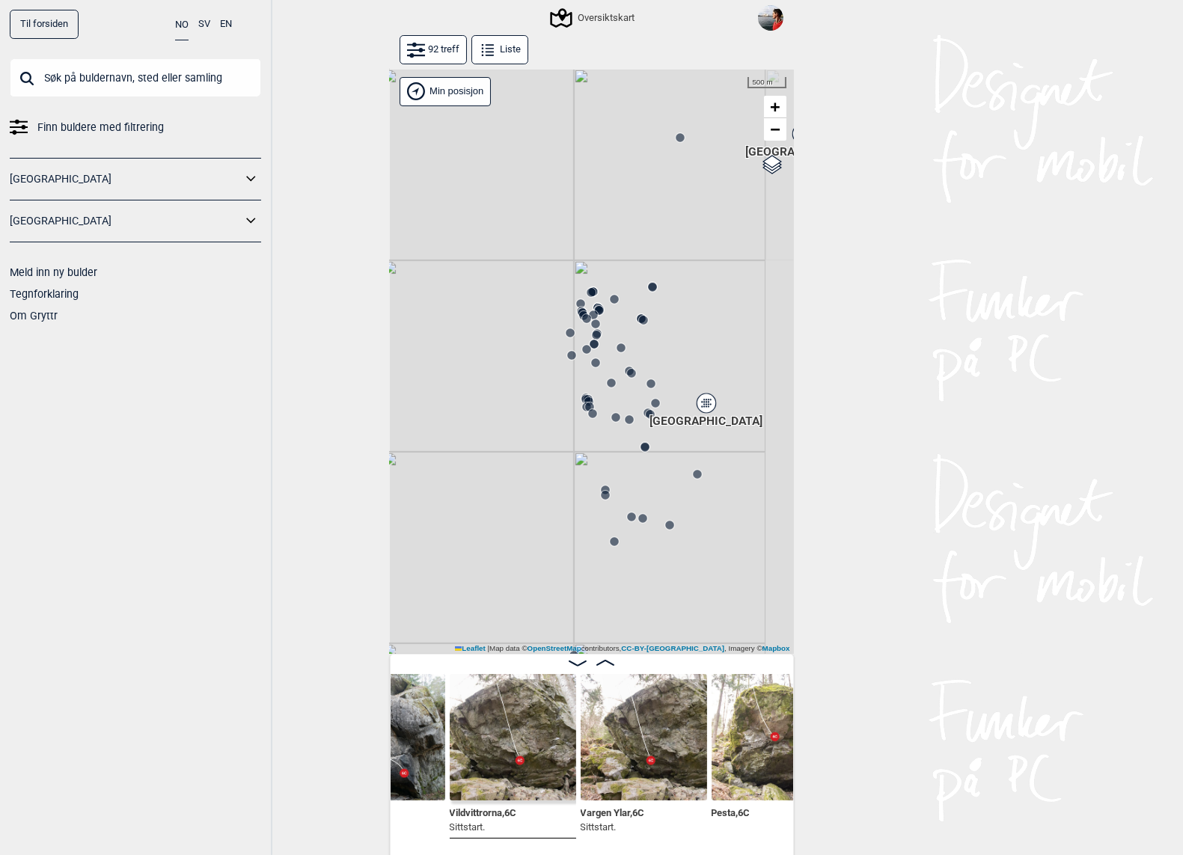
drag, startPoint x: 673, startPoint y: 279, endPoint x: 503, endPoint y: 369, distance: 192.1
click at [502, 370] on div "Gol [GEOGRAPHIC_DATA] Kolomoen [GEOGRAPHIC_DATA] [GEOGRAPHIC_DATA][PERSON_NAME]…" at bounding box center [592, 362] width 404 height 585
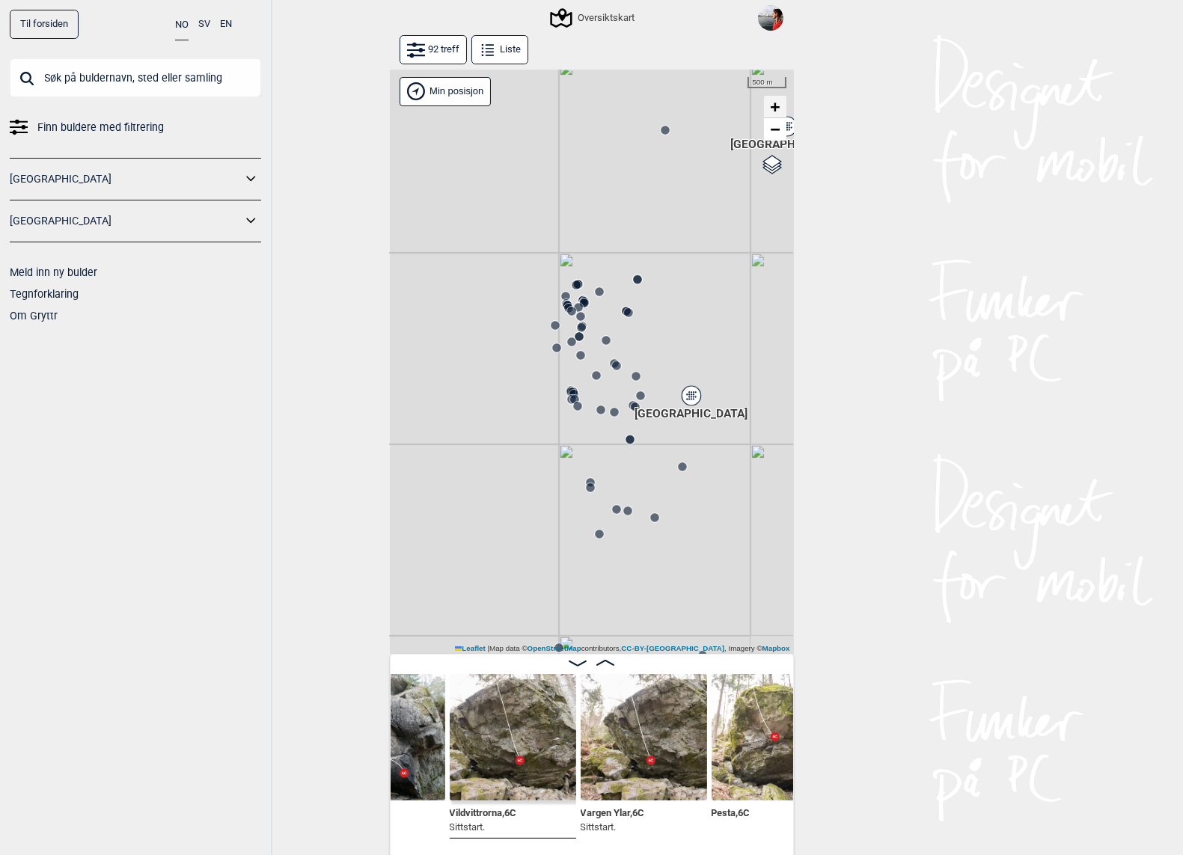
click at [780, 99] on span "+" at bounding box center [775, 106] width 10 height 19
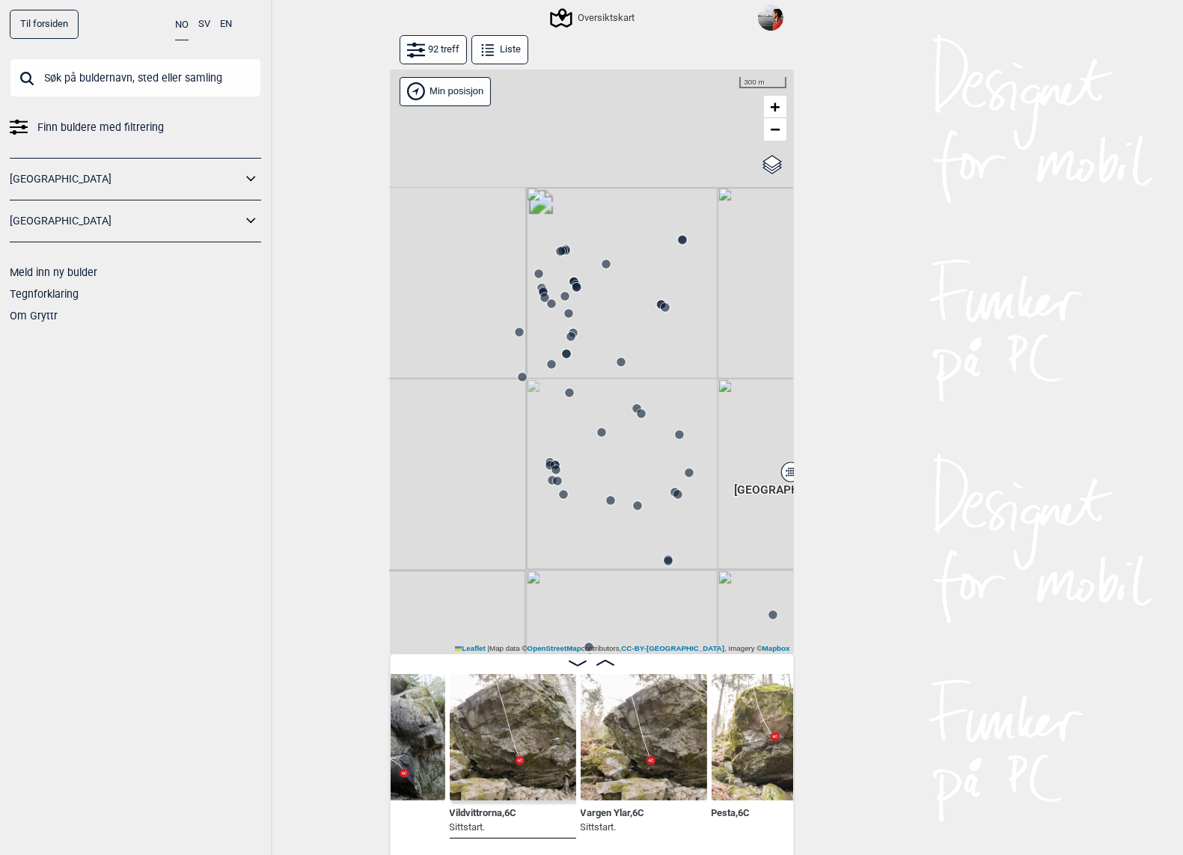
drag, startPoint x: 535, startPoint y: 352, endPoint x: 535, endPoint y: 498, distance: 145.9
click at [535, 498] on div "Gol [GEOGRAPHIC_DATA] Kolomoen [GEOGRAPHIC_DATA] [GEOGRAPHIC_DATA][PERSON_NAME]…" at bounding box center [592, 362] width 404 height 585
click at [435, 49] on button "92 treff" at bounding box center [433, 49] width 67 height 29
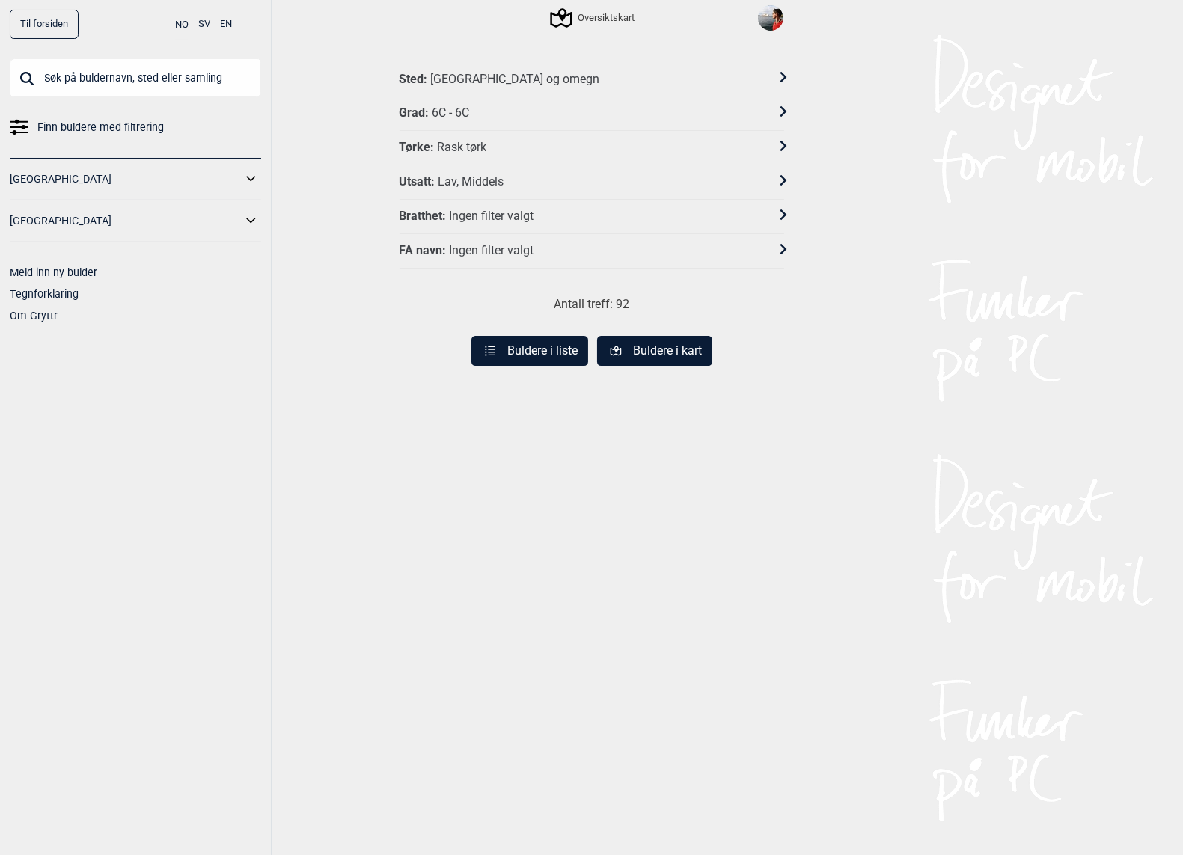
click at [480, 185] on div "Lav, Middels" at bounding box center [471, 182] width 66 height 16
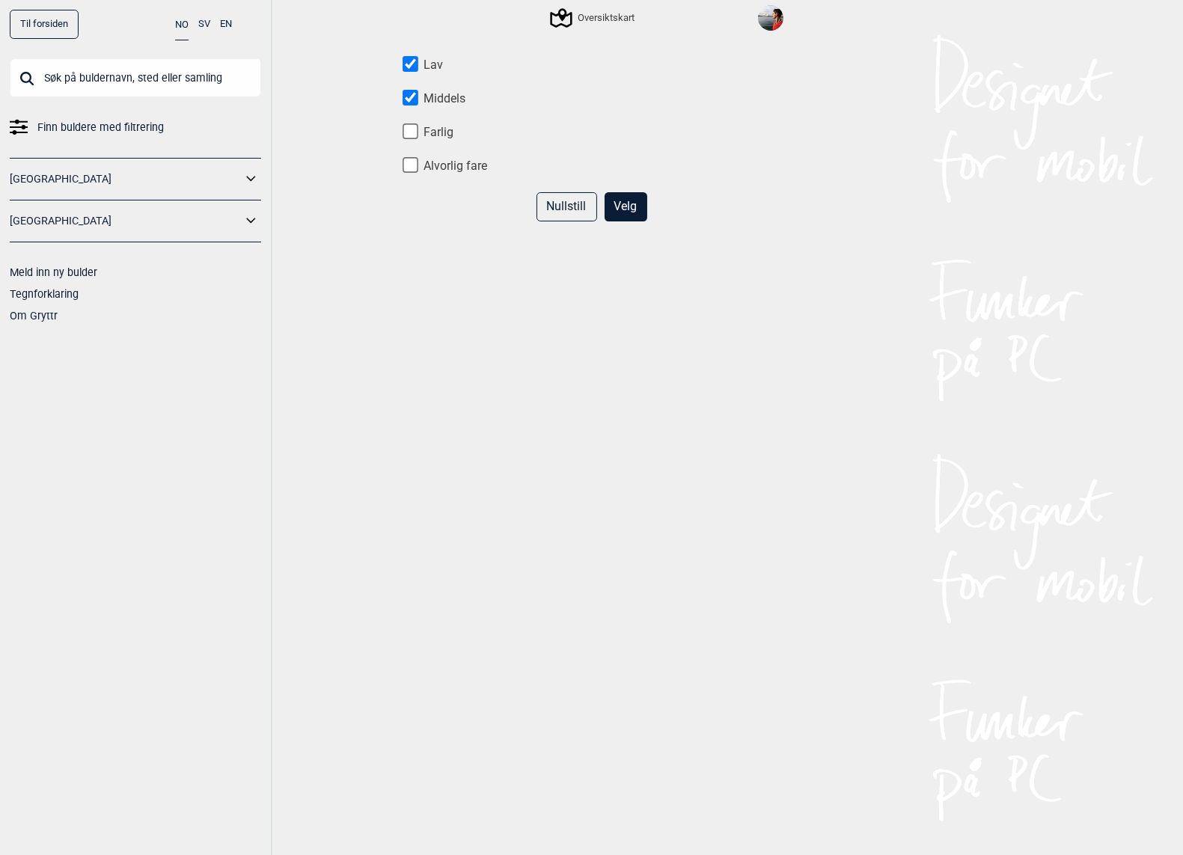
click at [413, 92] on input "Middels" at bounding box center [411, 98] width 16 height 16
checkbox input "false"
click at [616, 200] on button "Velg" at bounding box center [626, 206] width 43 height 29
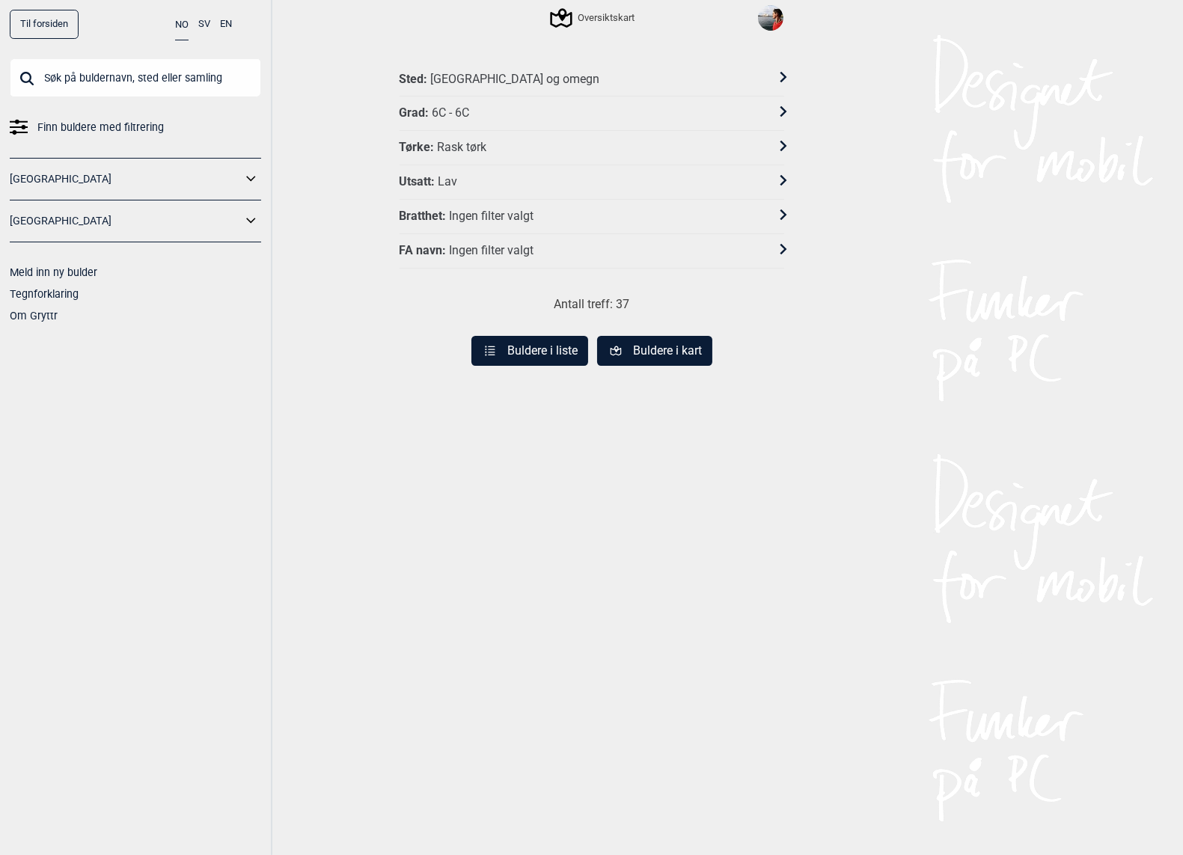
click at [454, 209] on div "Ingen filter valgt" at bounding box center [491, 217] width 85 height 16
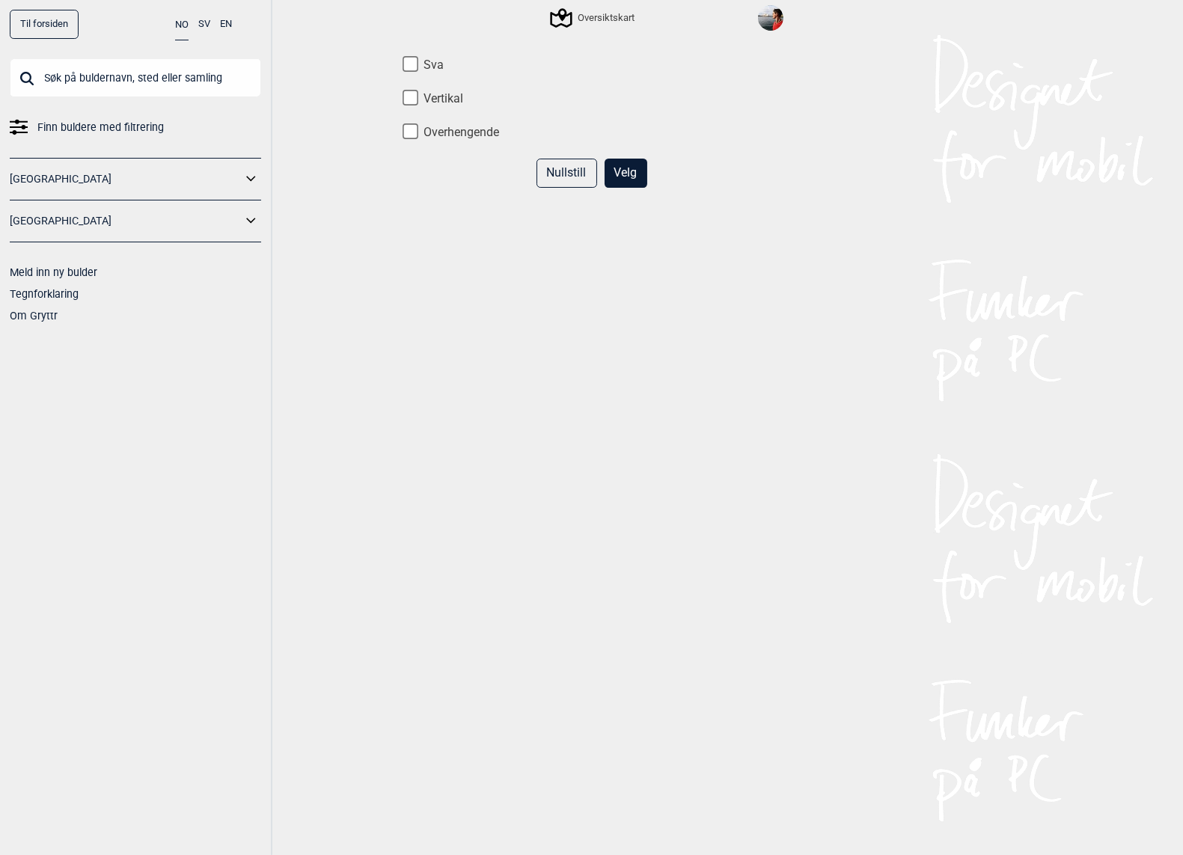
click at [437, 131] on label "Overhengende" at bounding box center [592, 133] width 385 height 16
click at [418, 131] on input "Overhengende" at bounding box center [411, 131] width 16 height 16
checkbox input "true"
click at [628, 170] on button "Velg" at bounding box center [626, 173] width 43 height 29
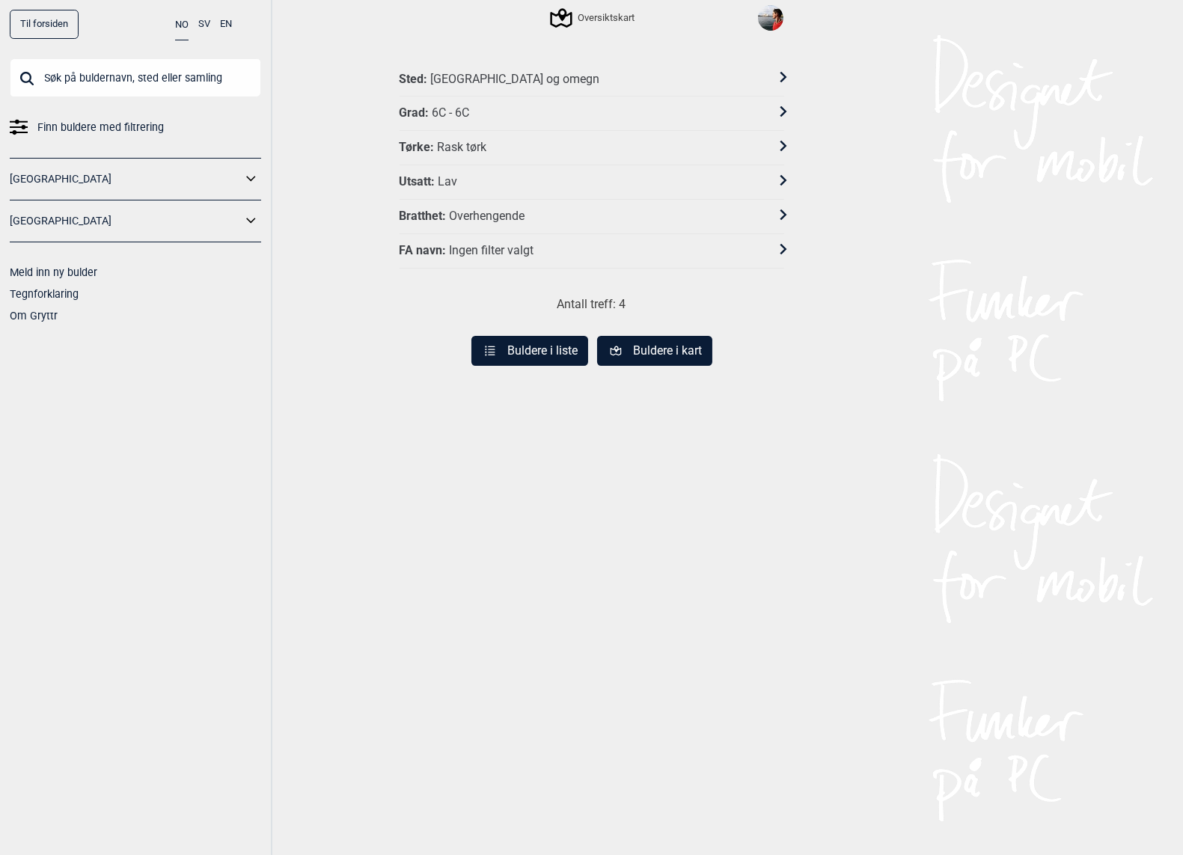
click at [632, 342] on button "Buldere i kart" at bounding box center [654, 351] width 115 height 30
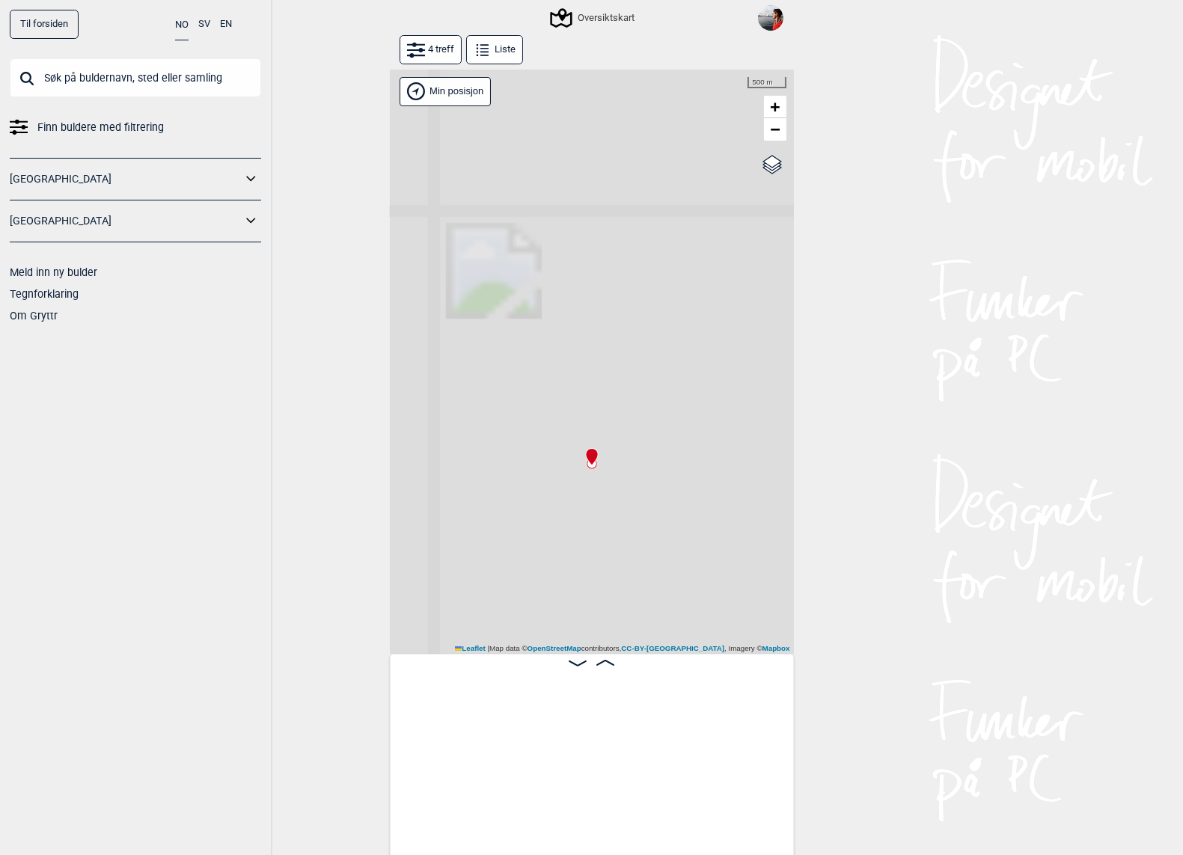
scroll to position [0, 117]
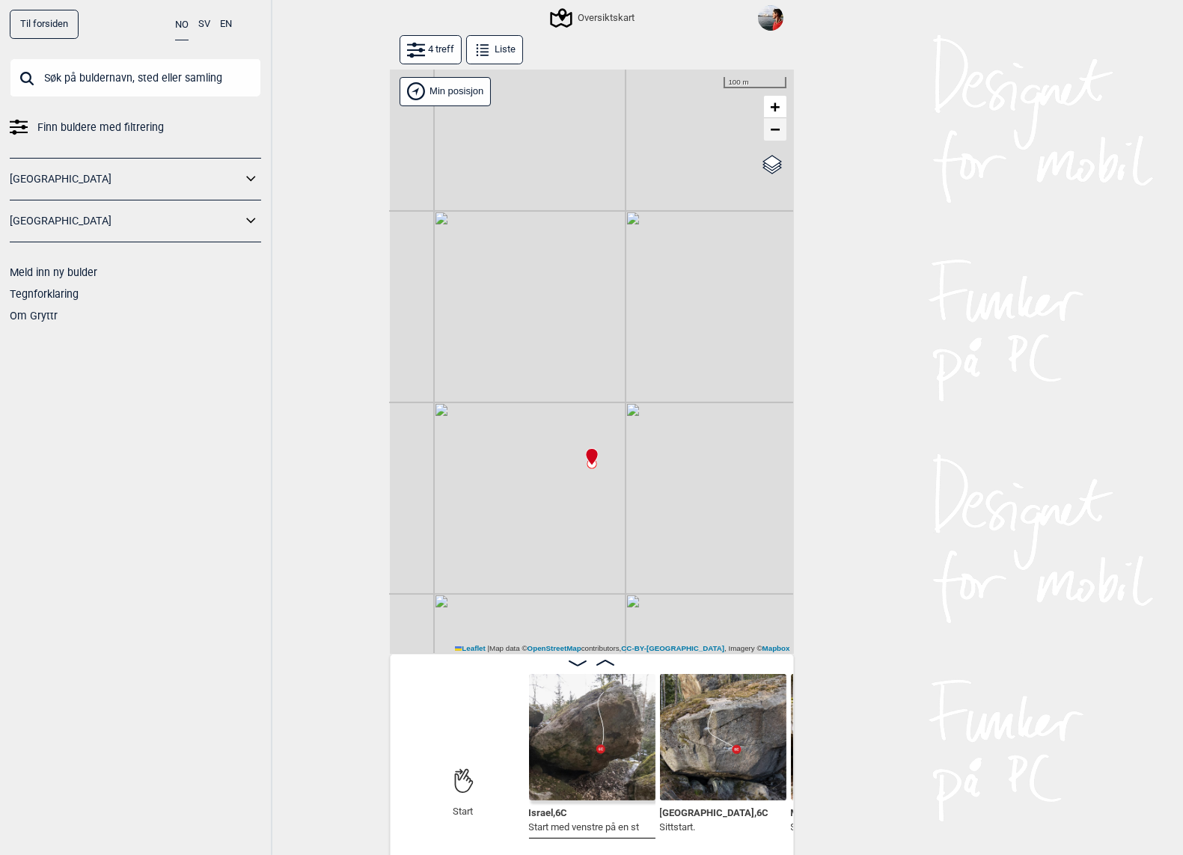
click at [779, 127] on span "−" at bounding box center [775, 129] width 10 height 19
drag, startPoint x: 644, startPoint y: 406, endPoint x: 633, endPoint y: 376, distance: 32.7
click at [633, 376] on div "Gol [GEOGRAPHIC_DATA] Kolomoen [GEOGRAPHIC_DATA] [GEOGRAPHIC_DATA][PERSON_NAME]…" at bounding box center [592, 362] width 404 height 585
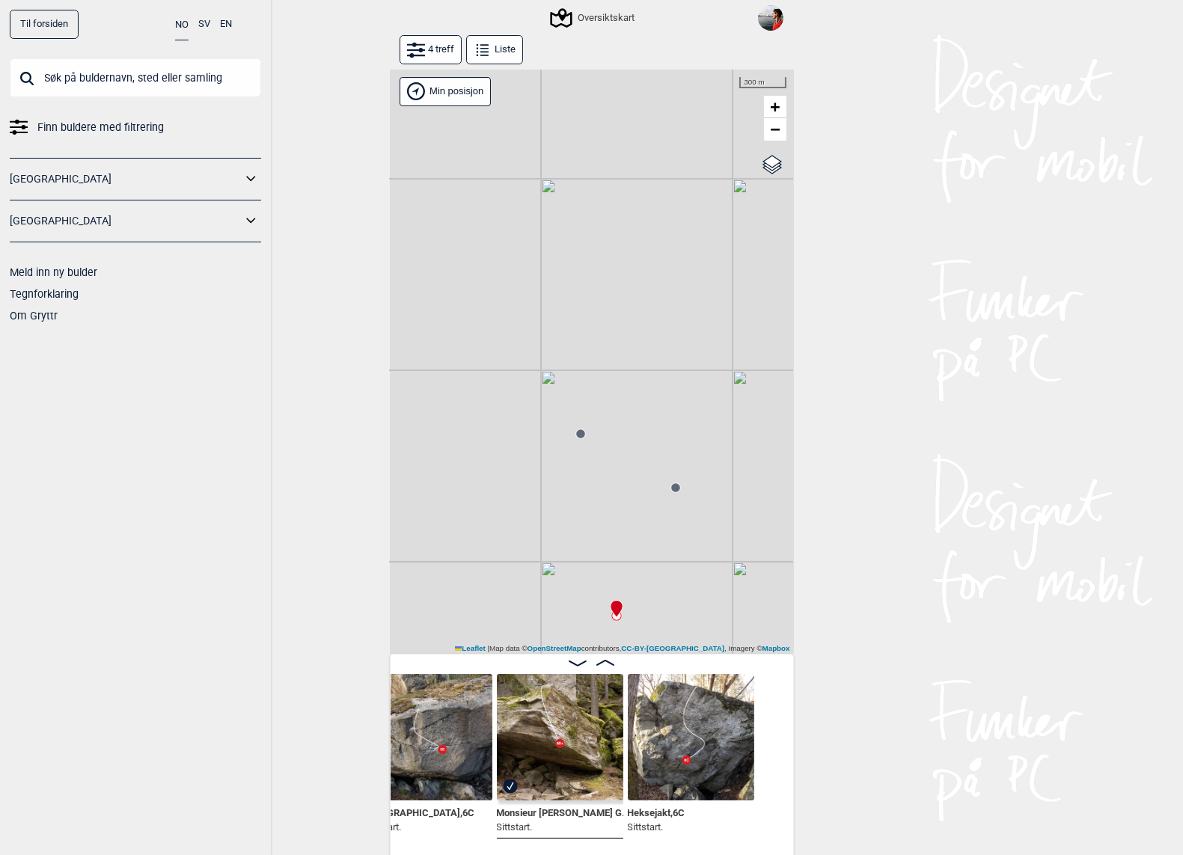
scroll to position [0, 412]
drag, startPoint x: 619, startPoint y: 566, endPoint x: 596, endPoint y: 441, distance: 127.7
click at [596, 441] on div "Gol [GEOGRAPHIC_DATA] Kolomoen [GEOGRAPHIC_DATA] [GEOGRAPHIC_DATA][PERSON_NAME]…" at bounding box center [592, 362] width 404 height 585
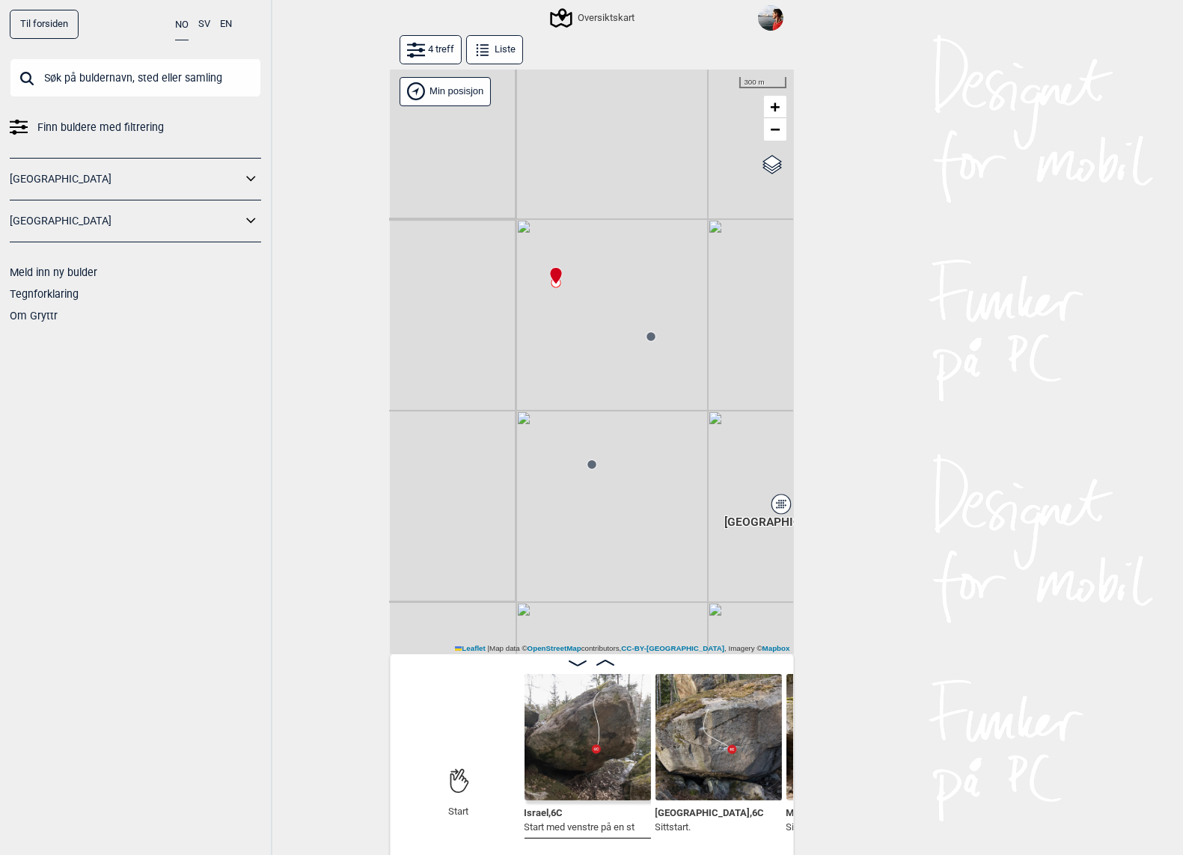
scroll to position [0, 120]
click at [704, 769] on img at bounding box center [719, 737] width 126 height 126
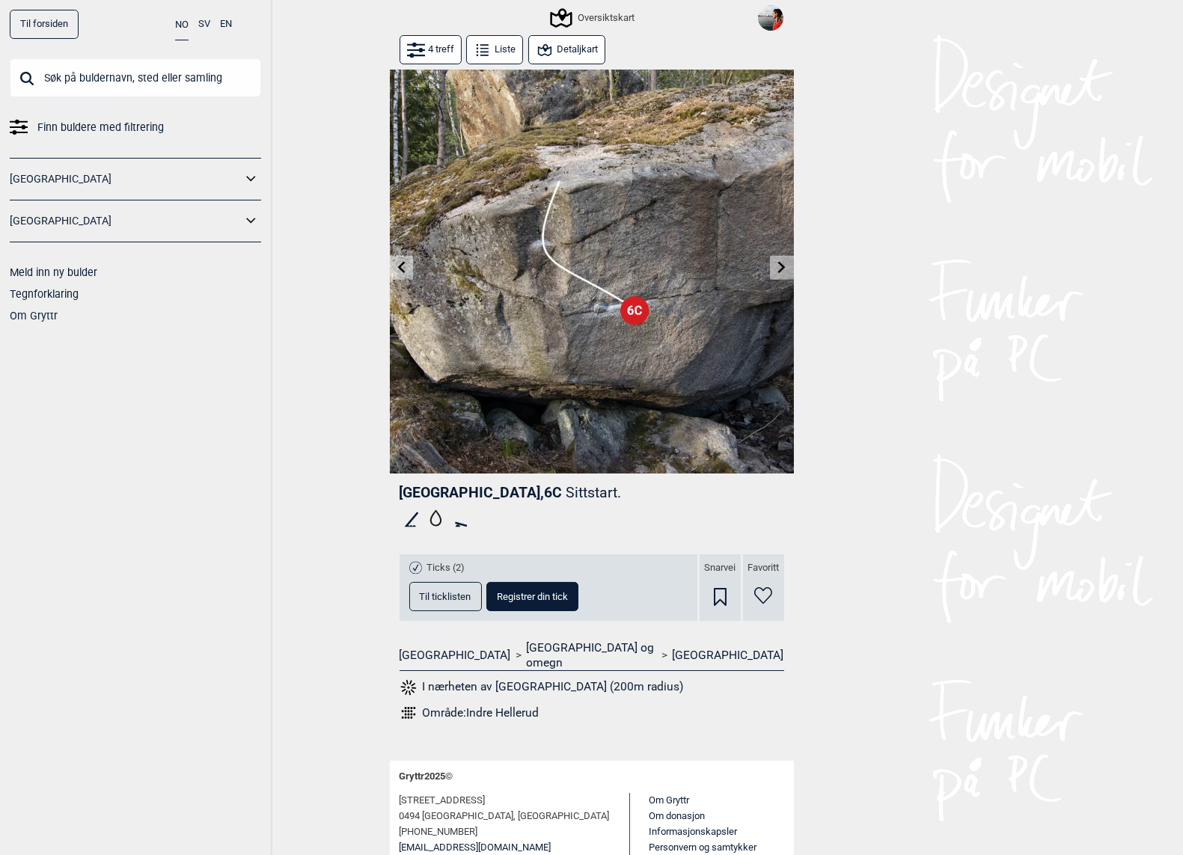
scroll to position [40, 0]
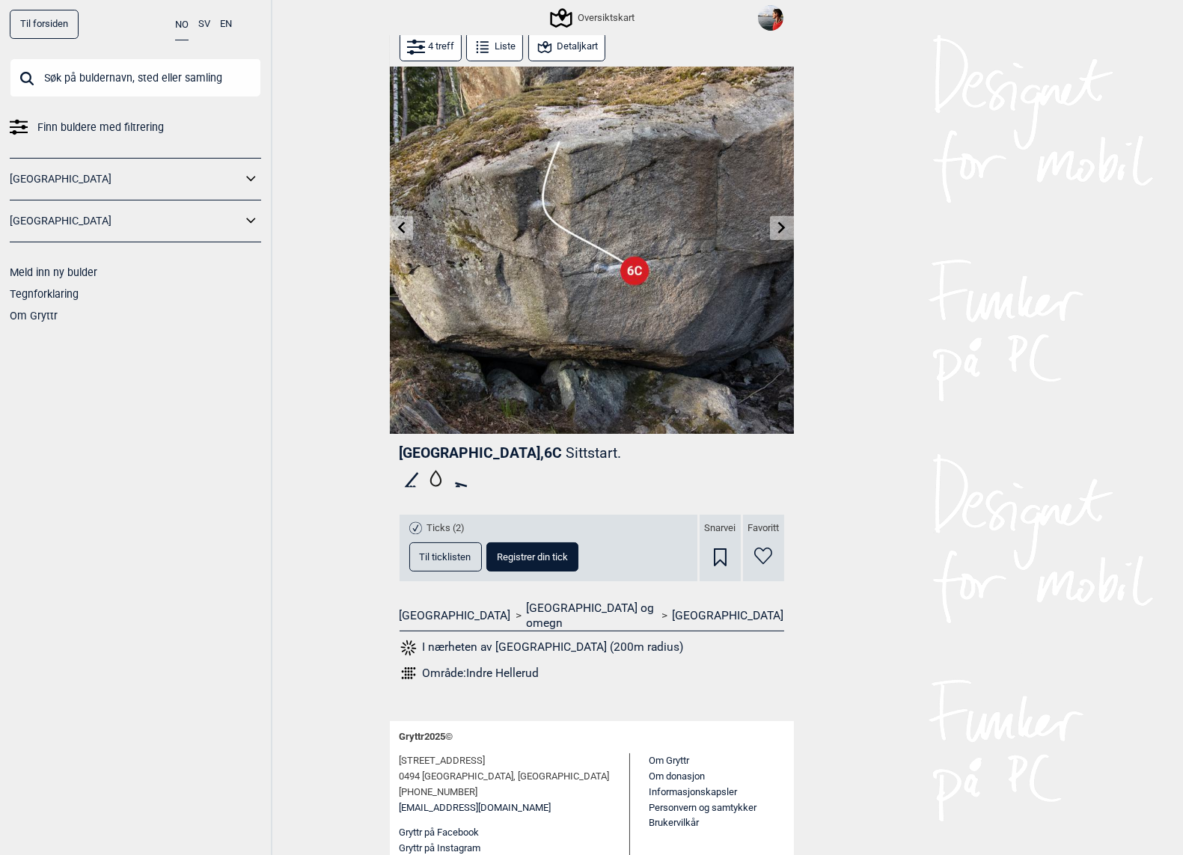
click at [644, 242] on img at bounding box center [592, 232] width 404 height 404
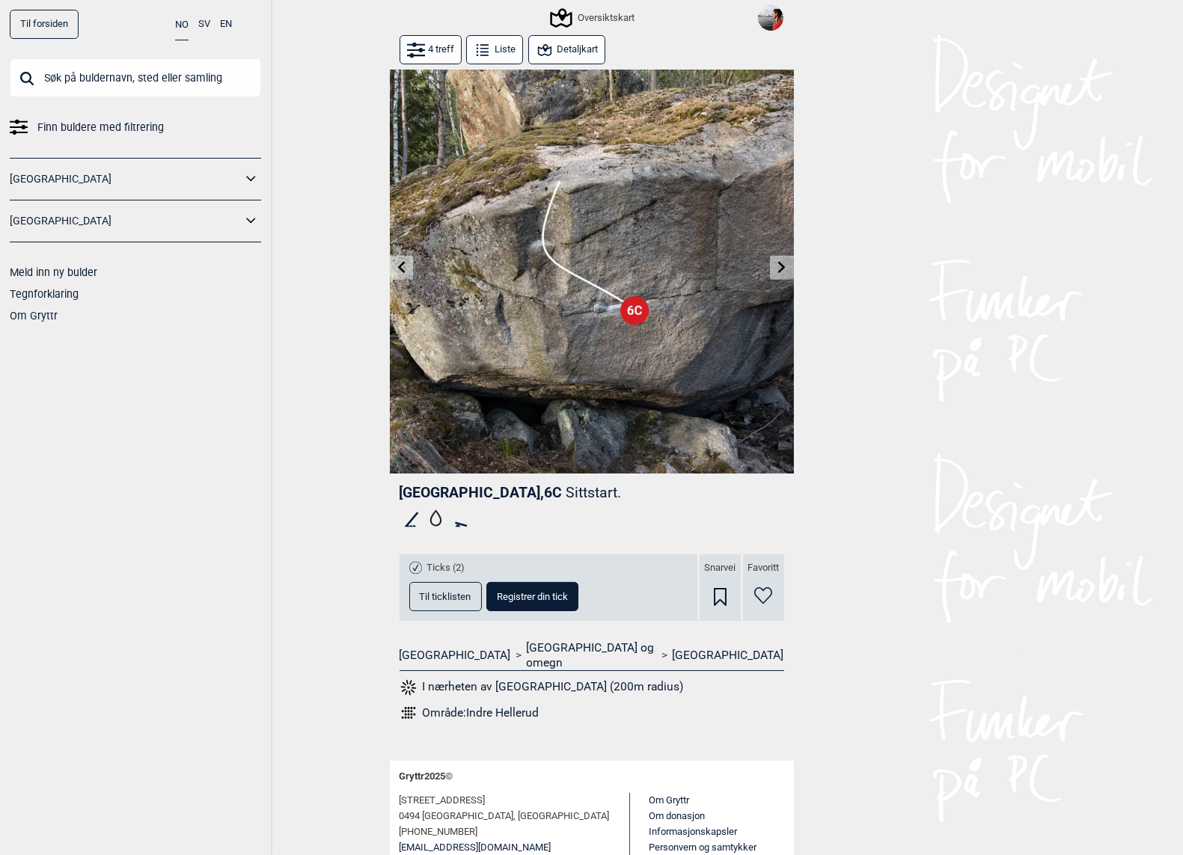
click at [441, 48] on button "4 treff" at bounding box center [431, 49] width 62 height 29
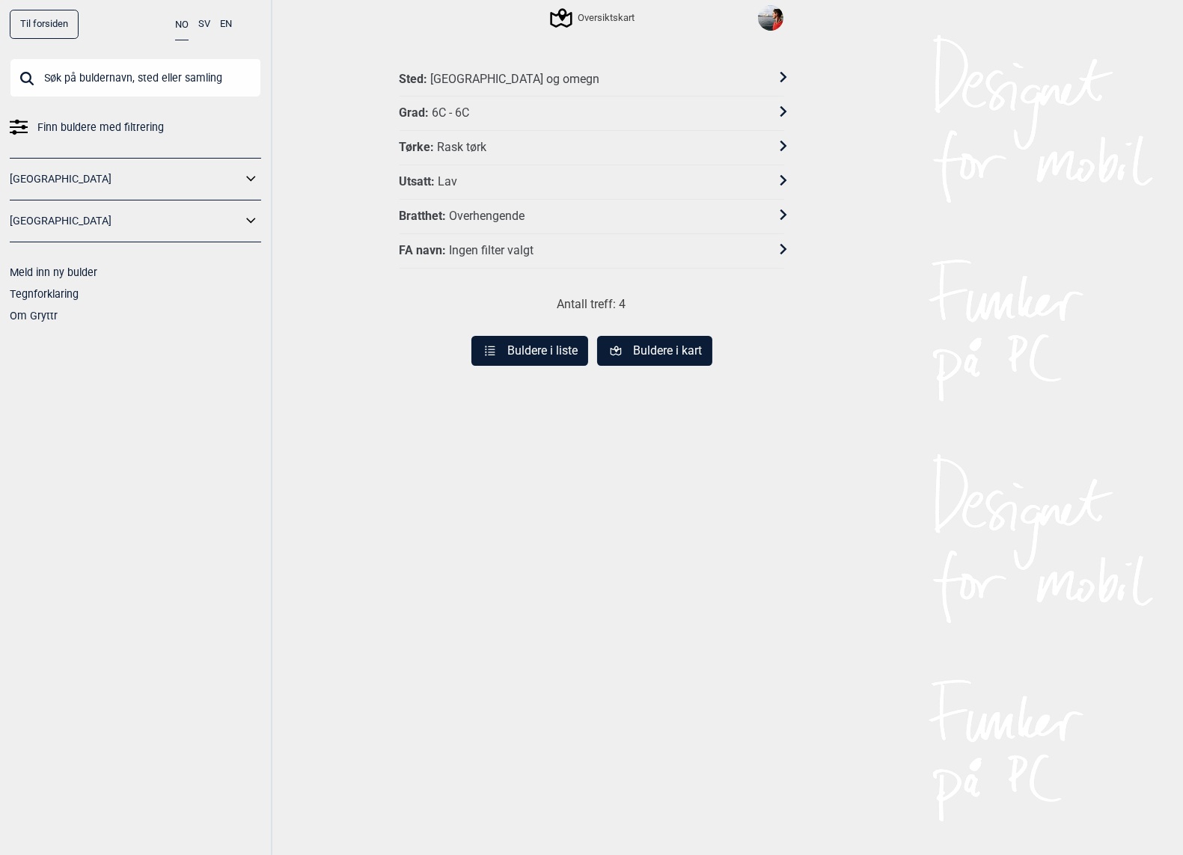
click at [379, 489] on div "Til forsiden NO SV EN Finn buldere med filtrering Norge Sverige Meld inn ny bul…" at bounding box center [591, 427] width 1183 height 855
click at [239, 284] on li "Tegnforklaring" at bounding box center [135, 295] width 251 height 22
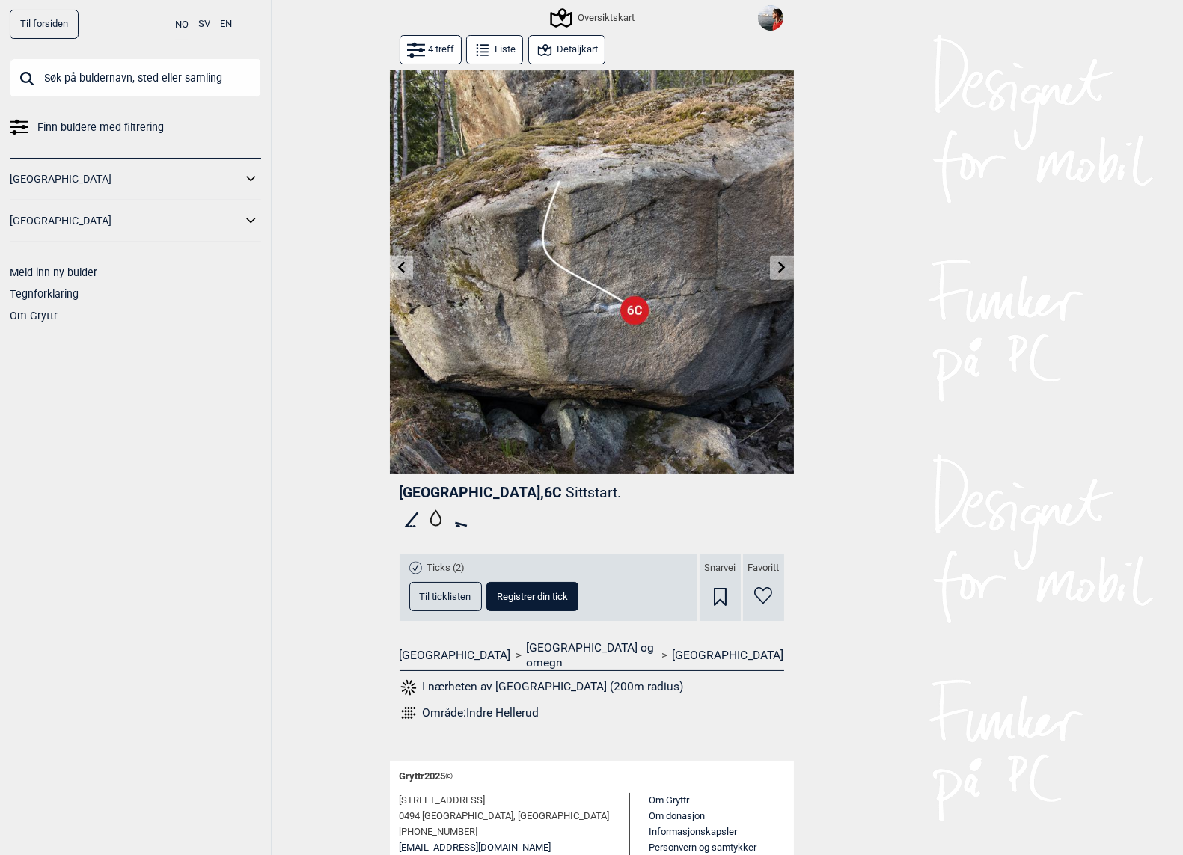
click at [436, 45] on button "4 treff" at bounding box center [431, 49] width 62 height 29
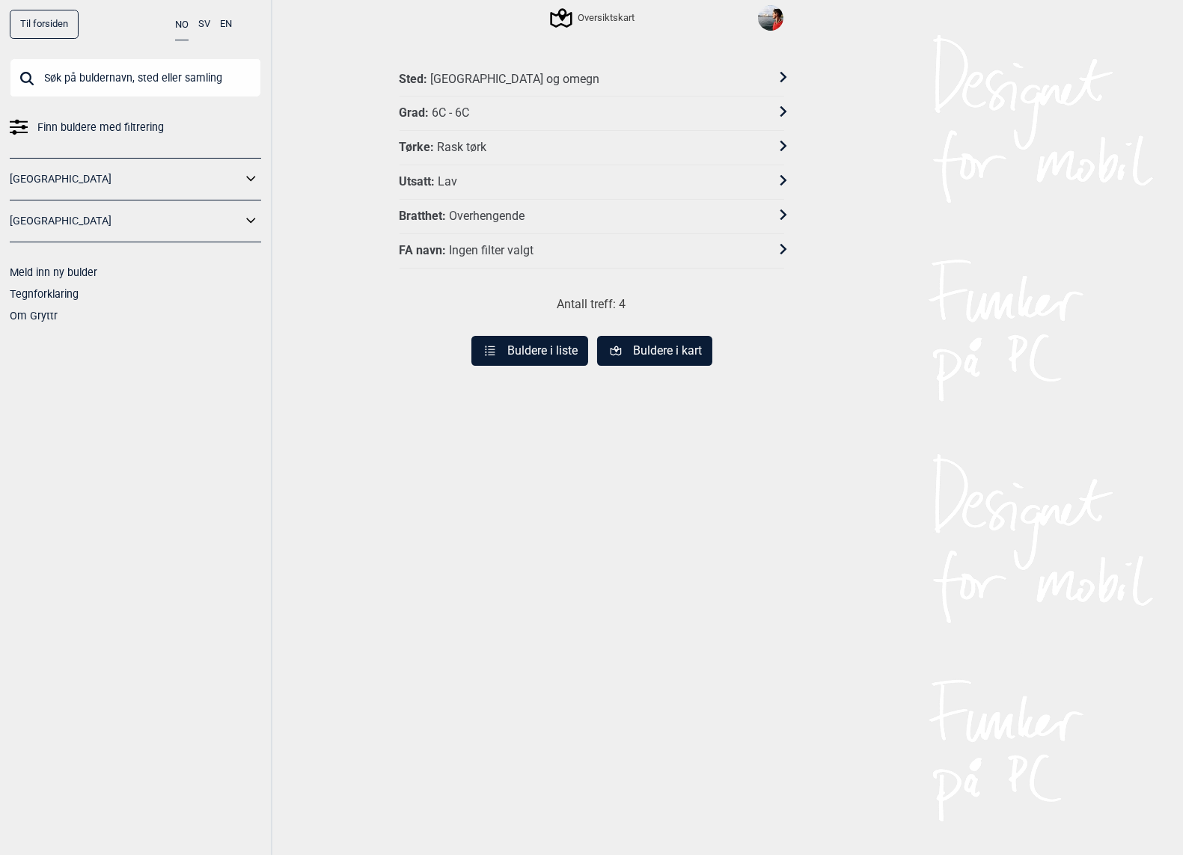
click at [465, 186] on div "Utsatt : Lav" at bounding box center [582, 182] width 365 height 16
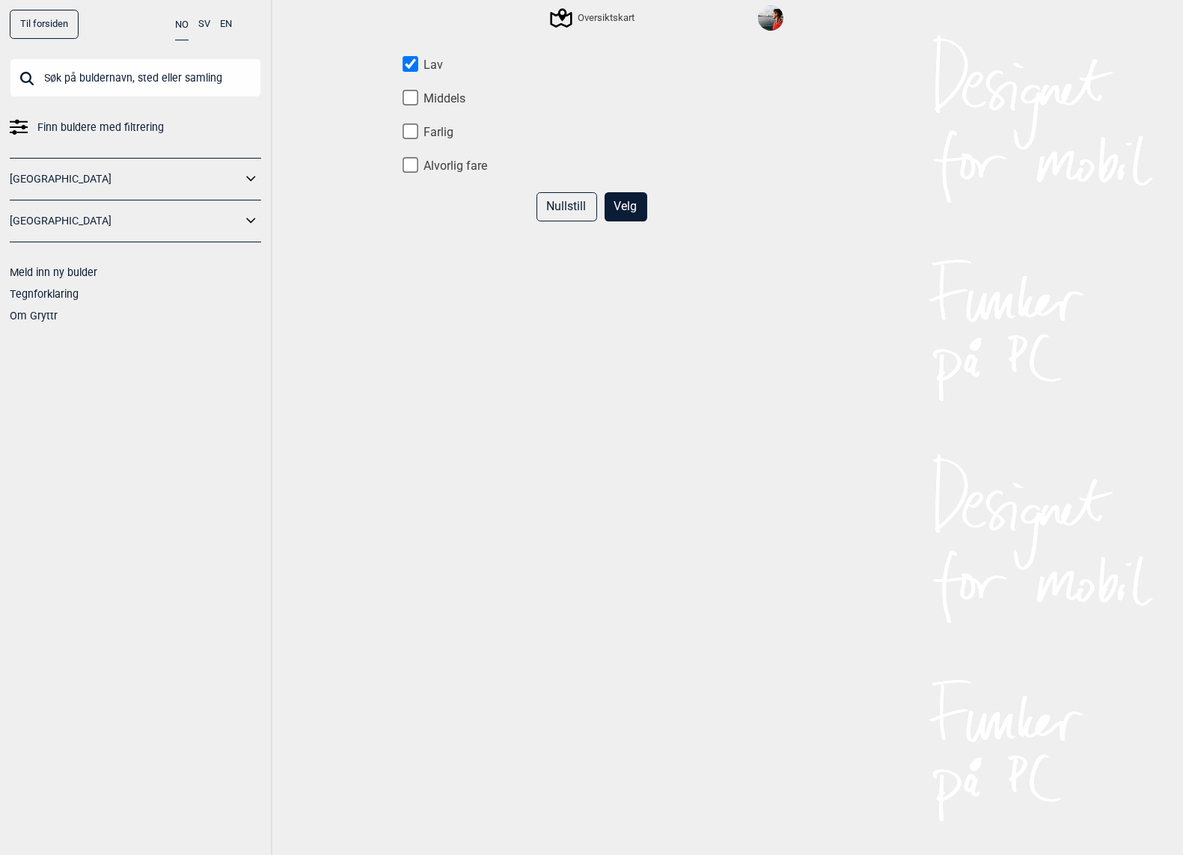
click at [414, 97] on input "Middels" at bounding box center [411, 98] width 16 height 16
checkbox input "true"
click at [622, 198] on button "Velg" at bounding box center [626, 206] width 43 height 29
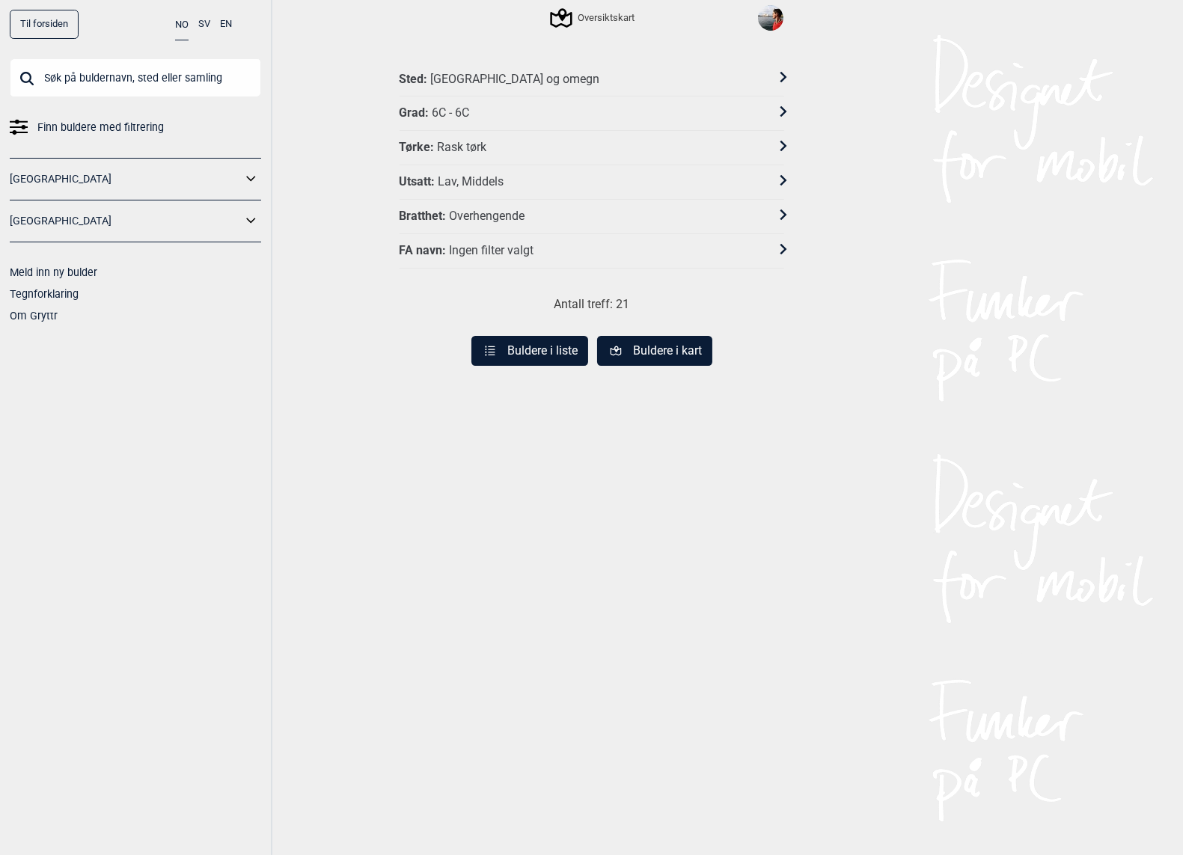
click at [641, 340] on button "Buldere i kart" at bounding box center [654, 351] width 115 height 30
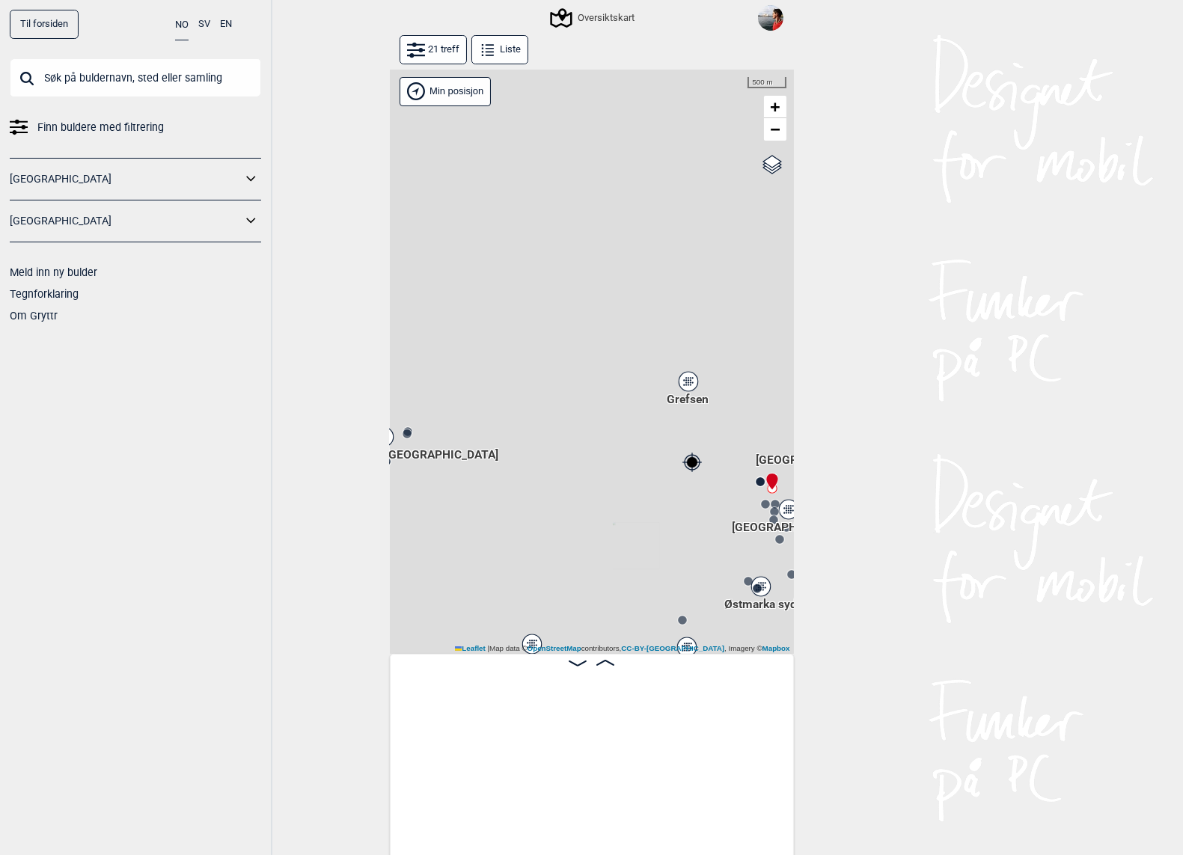
scroll to position [0, 1011]
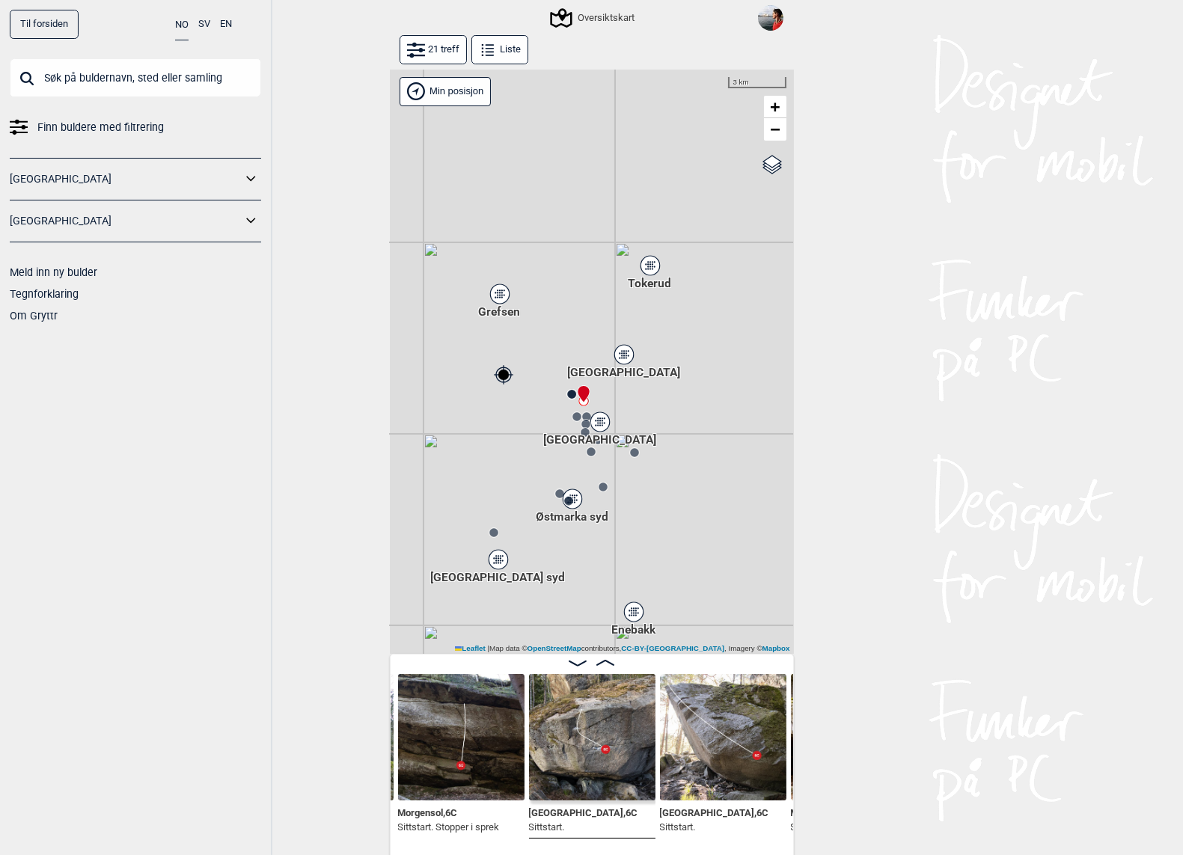
drag, startPoint x: 693, startPoint y: 524, endPoint x: 516, endPoint y: 436, distance: 197.1
click at [516, 436] on div "Gol [GEOGRAPHIC_DATA] Kolomoen [GEOGRAPHIC_DATA] [GEOGRAPHIC_DATA][PERSON_NAME]…" at bounding box center [592, 362] width 404 height 585
click at [780, 105] on span "+" at bounding box center [775, 106] width 10 height 19
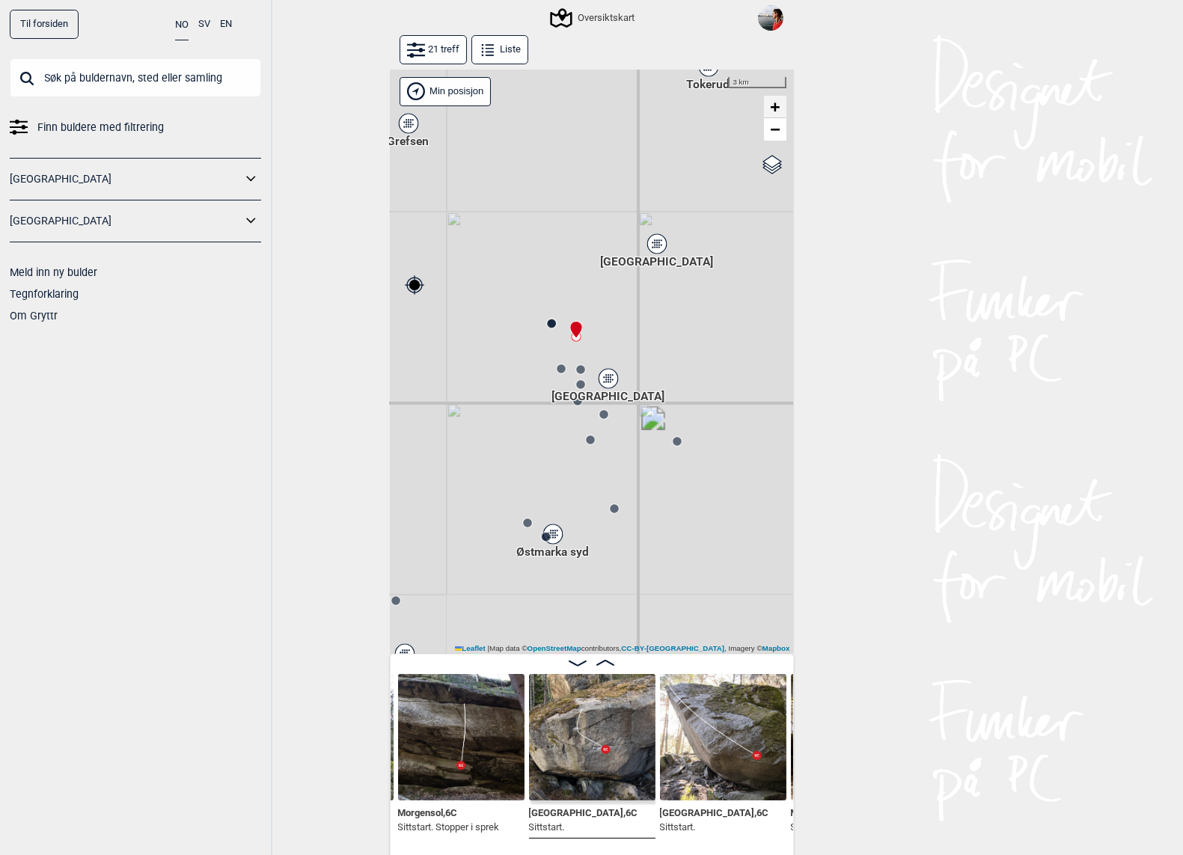
click at [780, 105] on span "+" at bounding box center [775, 106] width 10 height 19
click at [769, 109] on link "+" at bounding box center [775, 107] width 22 height 22
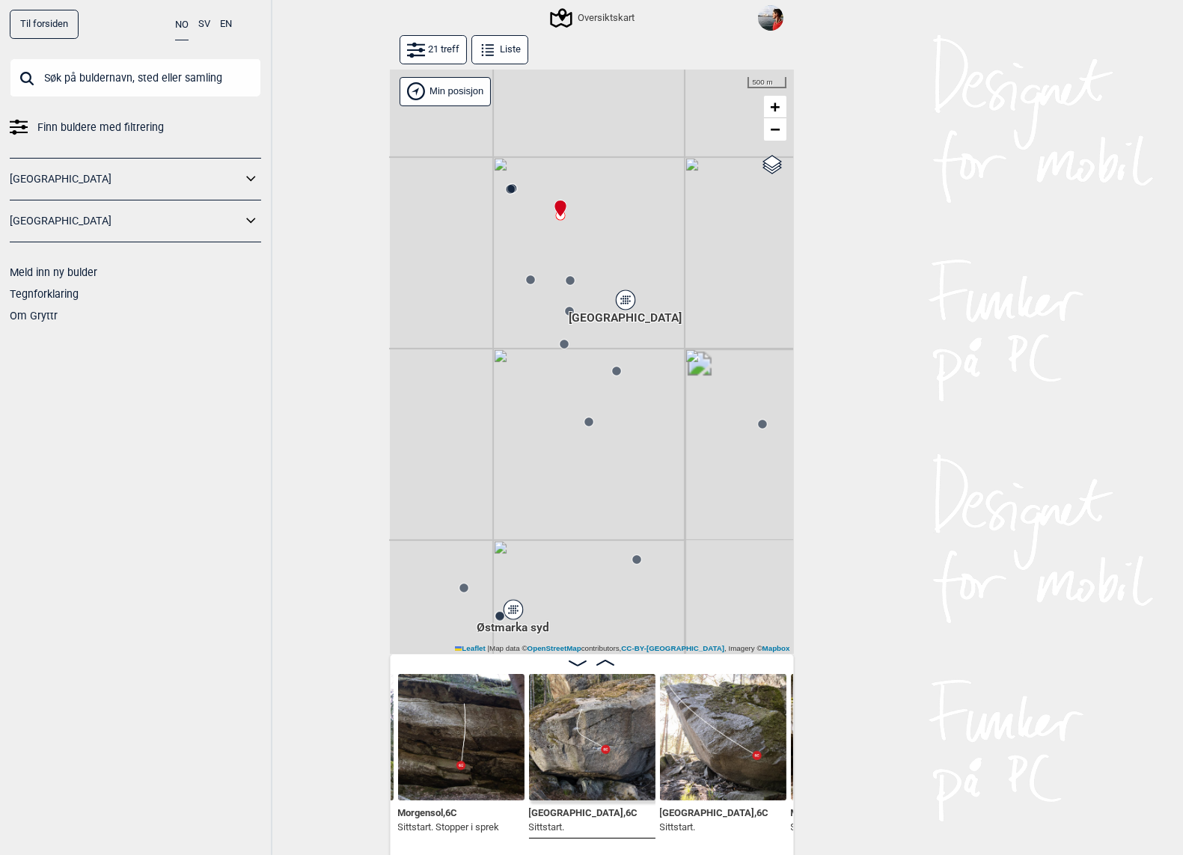
click at [585, 196] on div "Gol [GEOGRAPHIC_DATA] Kolomoen [GEOGRAPHIC_DATA] [GEOGRAPHIC_DATA][PERSON_NAME]…" at bounding box center [592, 362] width 404 height 585
click at [776, 114] on span "+" at bounding box center [775, 106] width 10 height 19
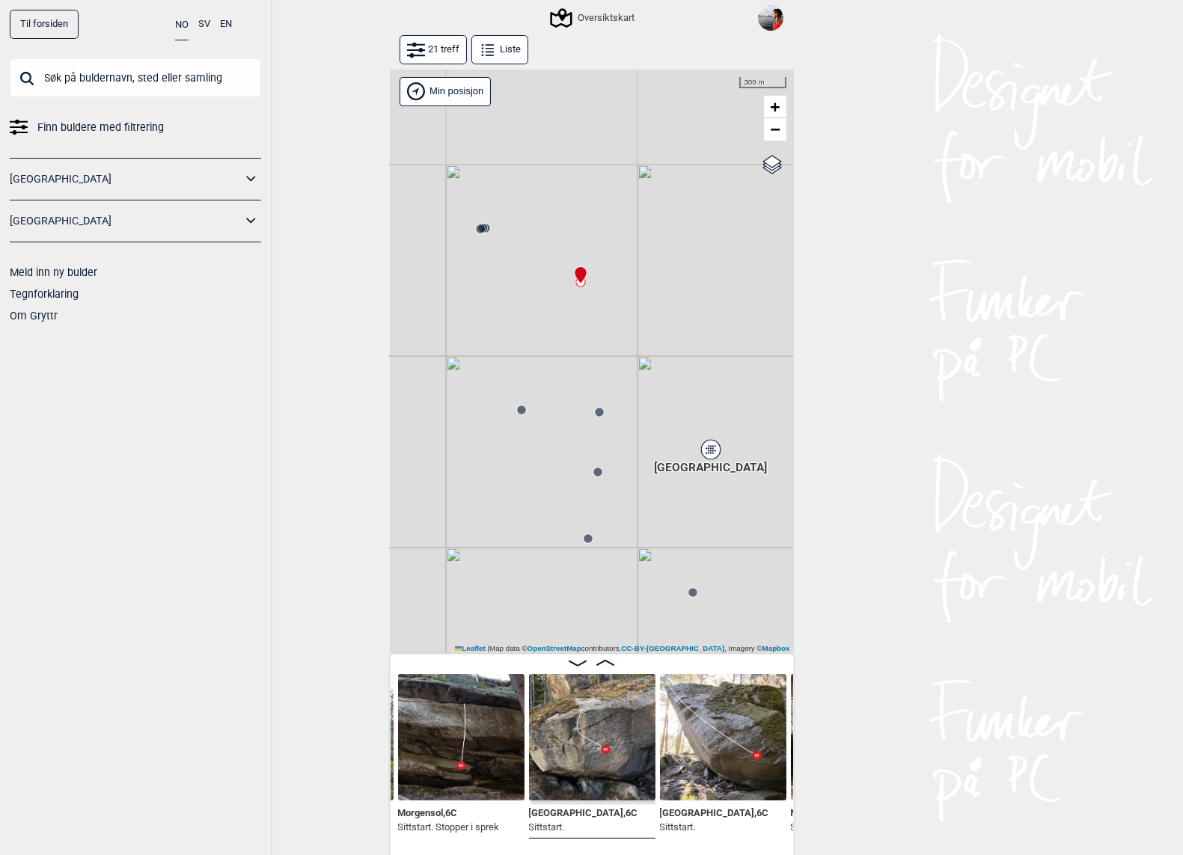
drag, startPoint x: 557, startPoint y: 197, endPoint x: 609, endPoint y: 513, distance: 320.0
click at [609, 513] on div "Gol [GEOGRAPHIC_DATA] Kolomoen [GEOGRAPHIC_DATA] [GEOGRAPHIC_DATA][PERSON_NAME]…" at bounding box center [592, 362] width 404 height 585
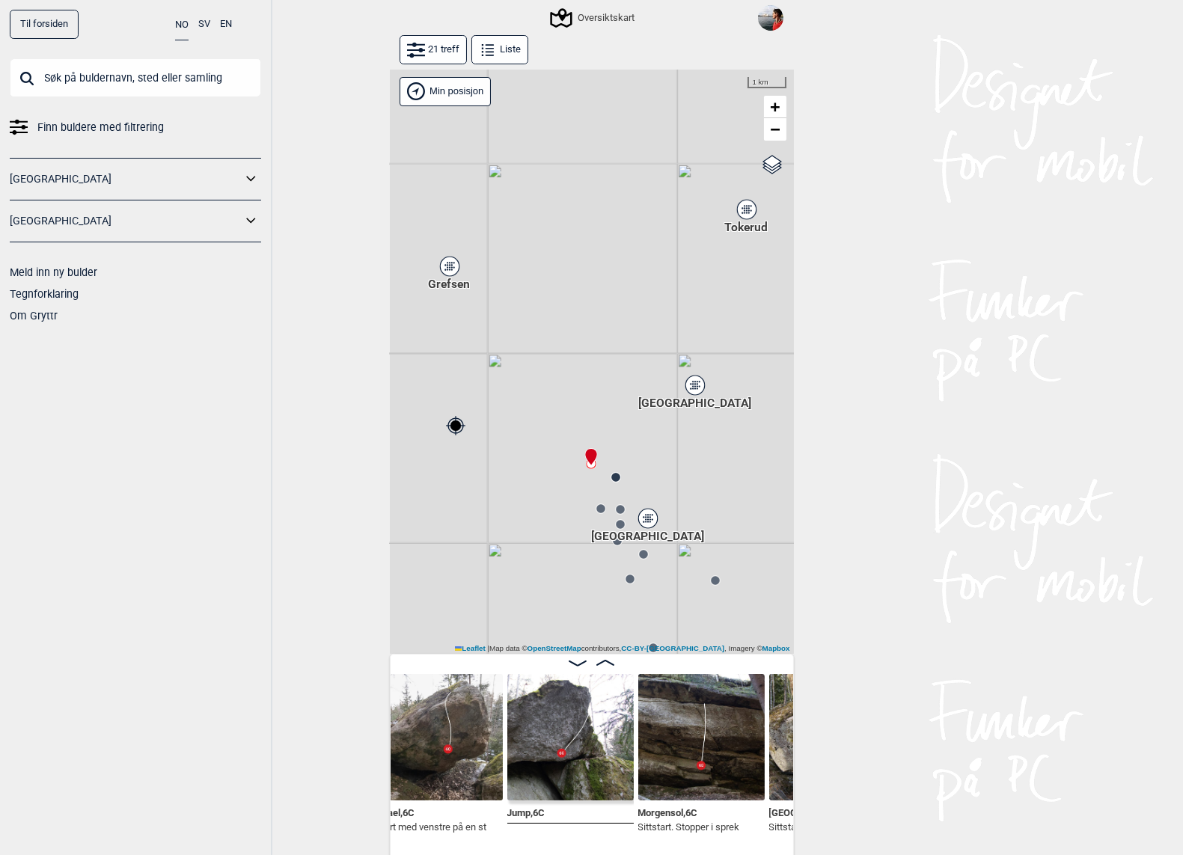
scroll to position [0, 795]
click at [567, 733] on img at bounding box center [569, 737] width 126 height 126
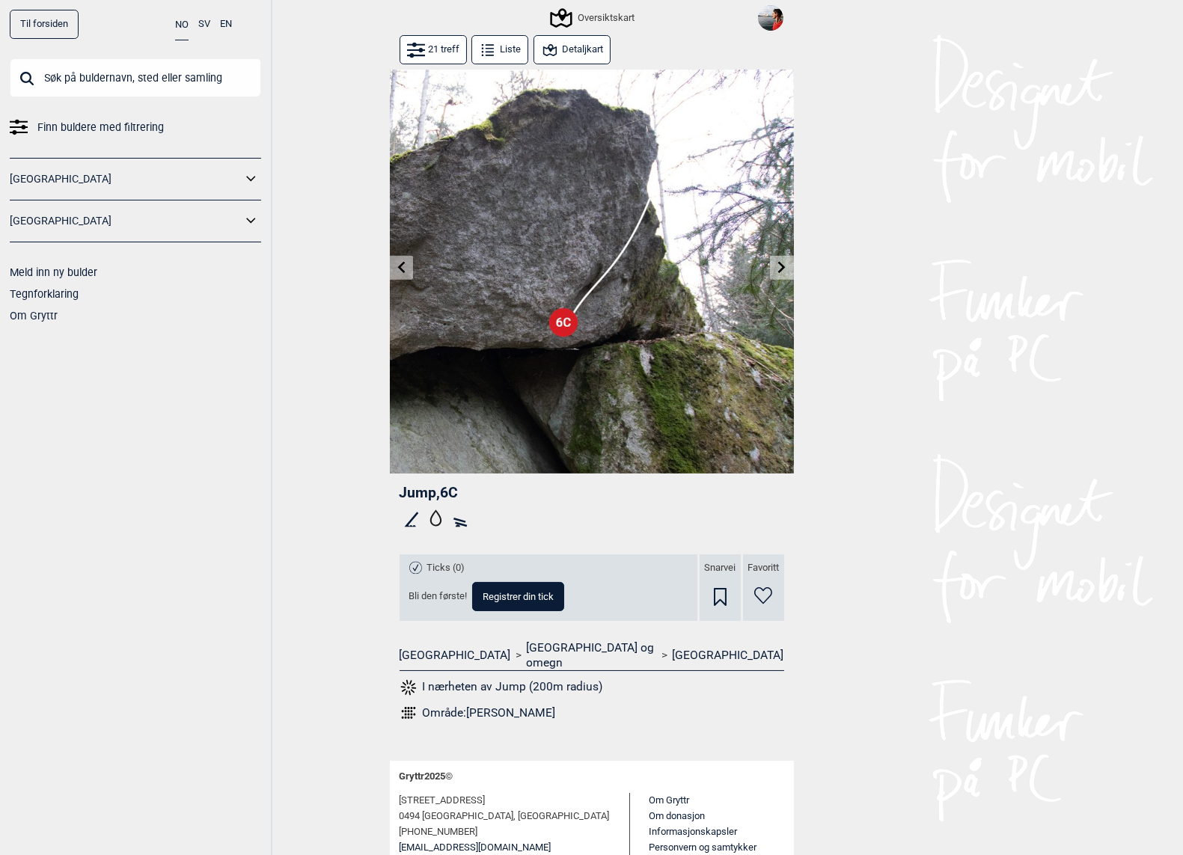
click at [780, 267] on icon at bounding box center [782, 267] width 12 height 12
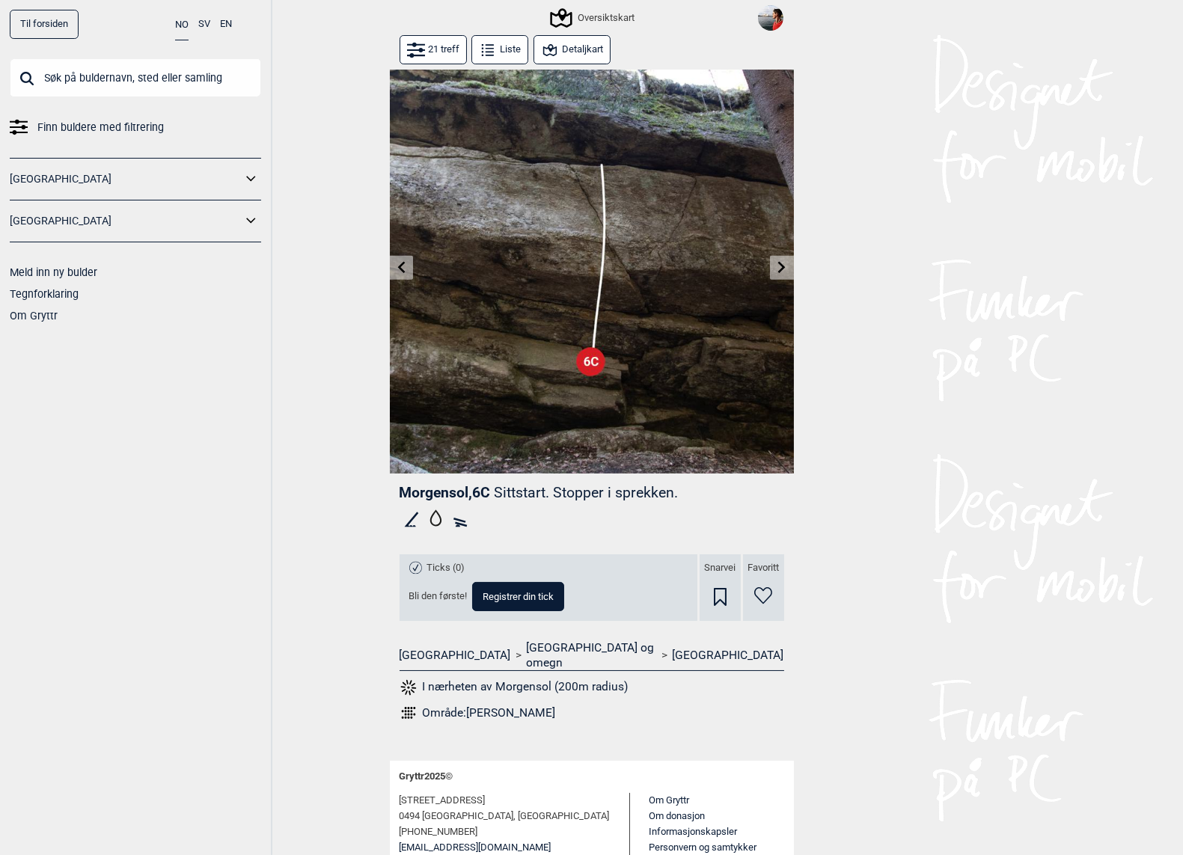
click at [408, 260] on button at bounding box center [401, 268] width 23 height 25
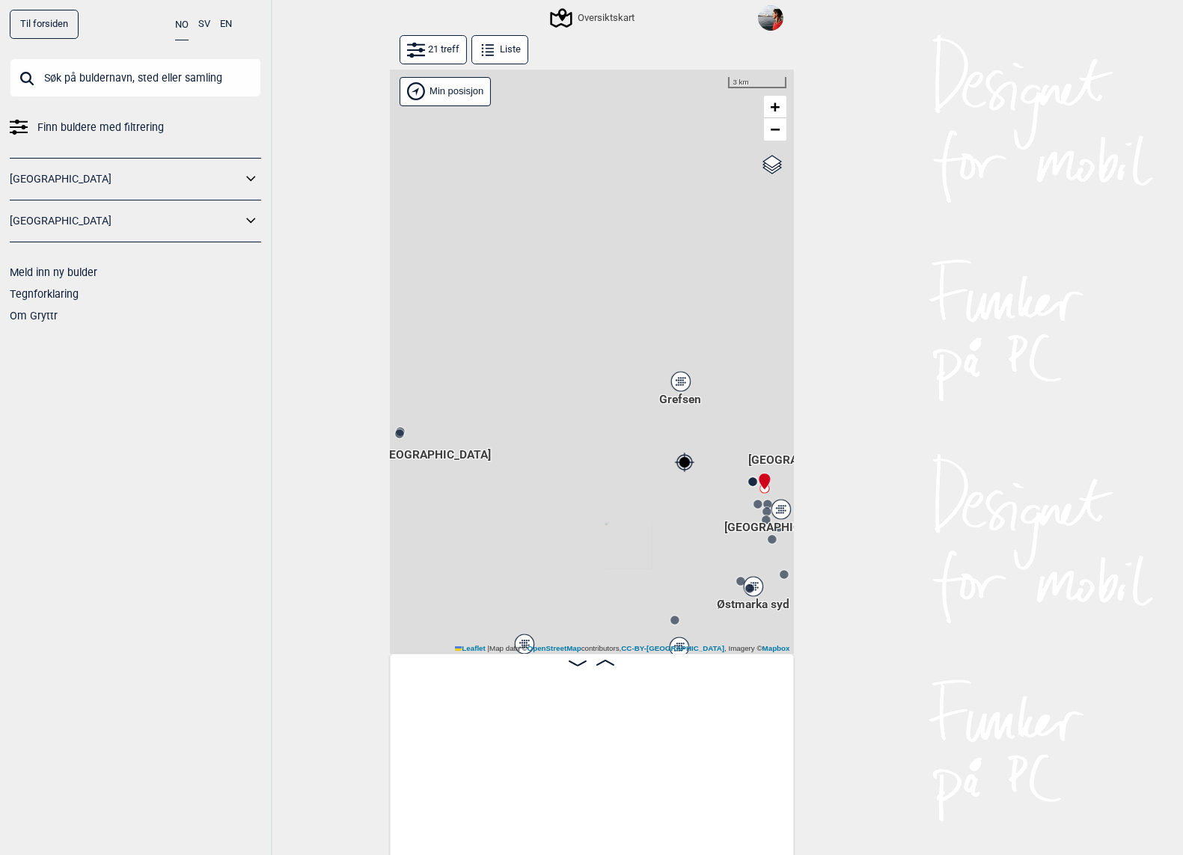
scroll to position [0, 1011]
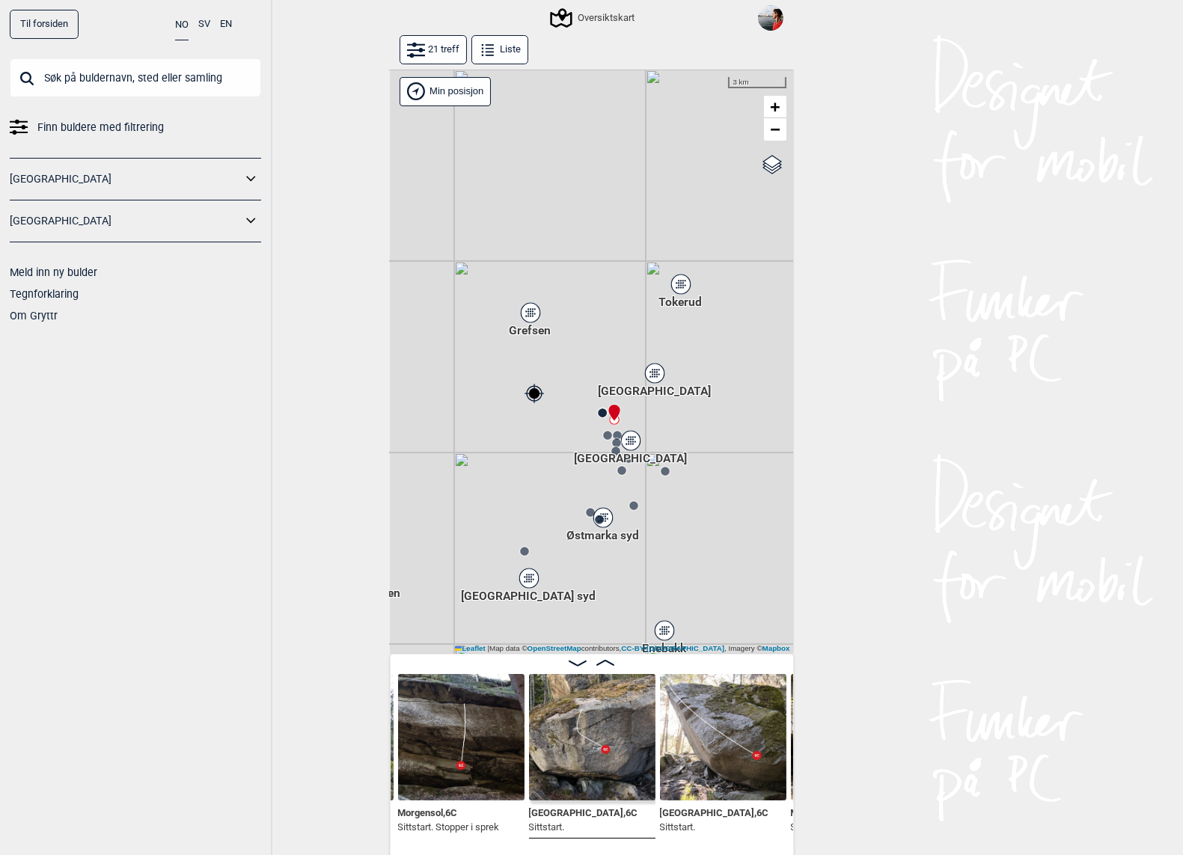
drag, startPoint x: 688, startPoint y: 522, endPoint x: 540, endPoint y: 453, distance: 164.1
click at [540, 453] on div "Gol [GEOGRAPHIC_DATA] Kolomoen [GEOGRAPHIC_DATA] [GEOGRAPHIC_DATA][PERSON_NAME]…" at bounding box center [592, 362] width 404 height 585
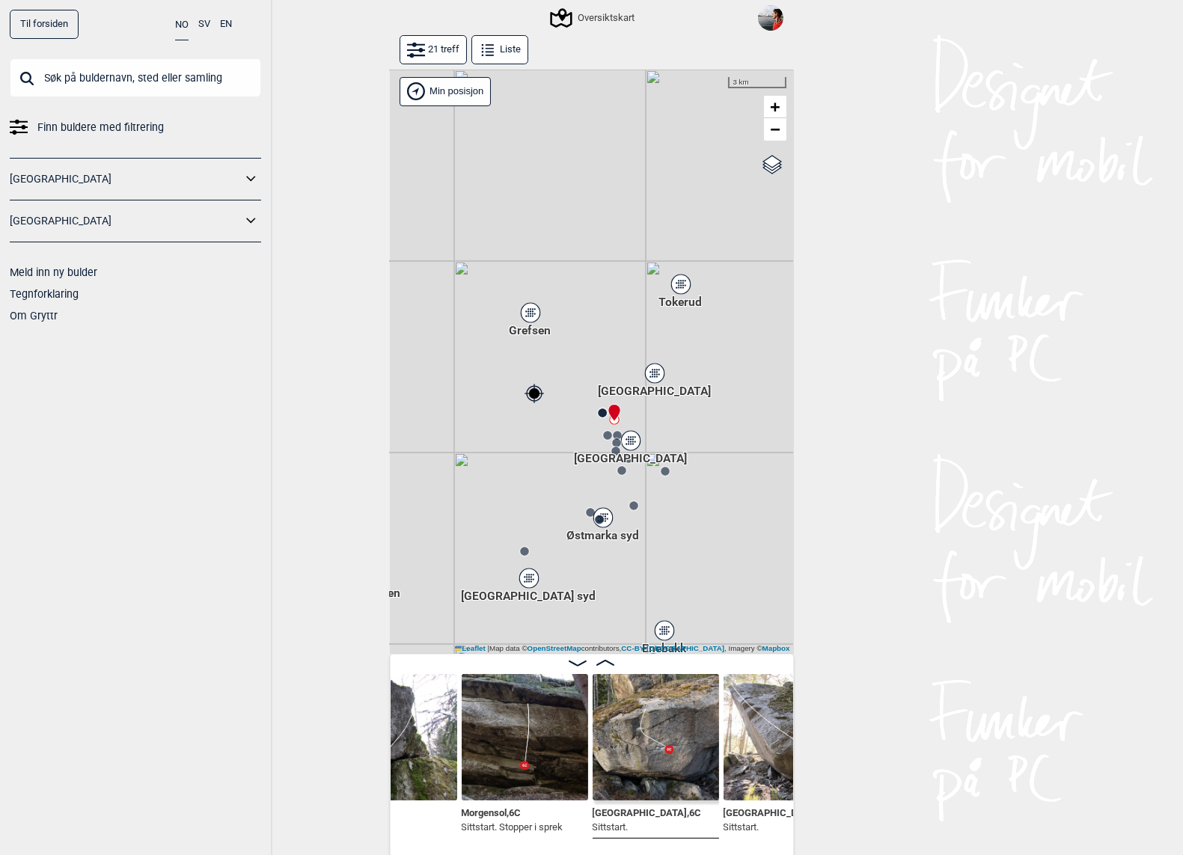
scroll to position [0, 946]
click at [510, 754] on img at bounding box center [526, 737] width 126 height 126
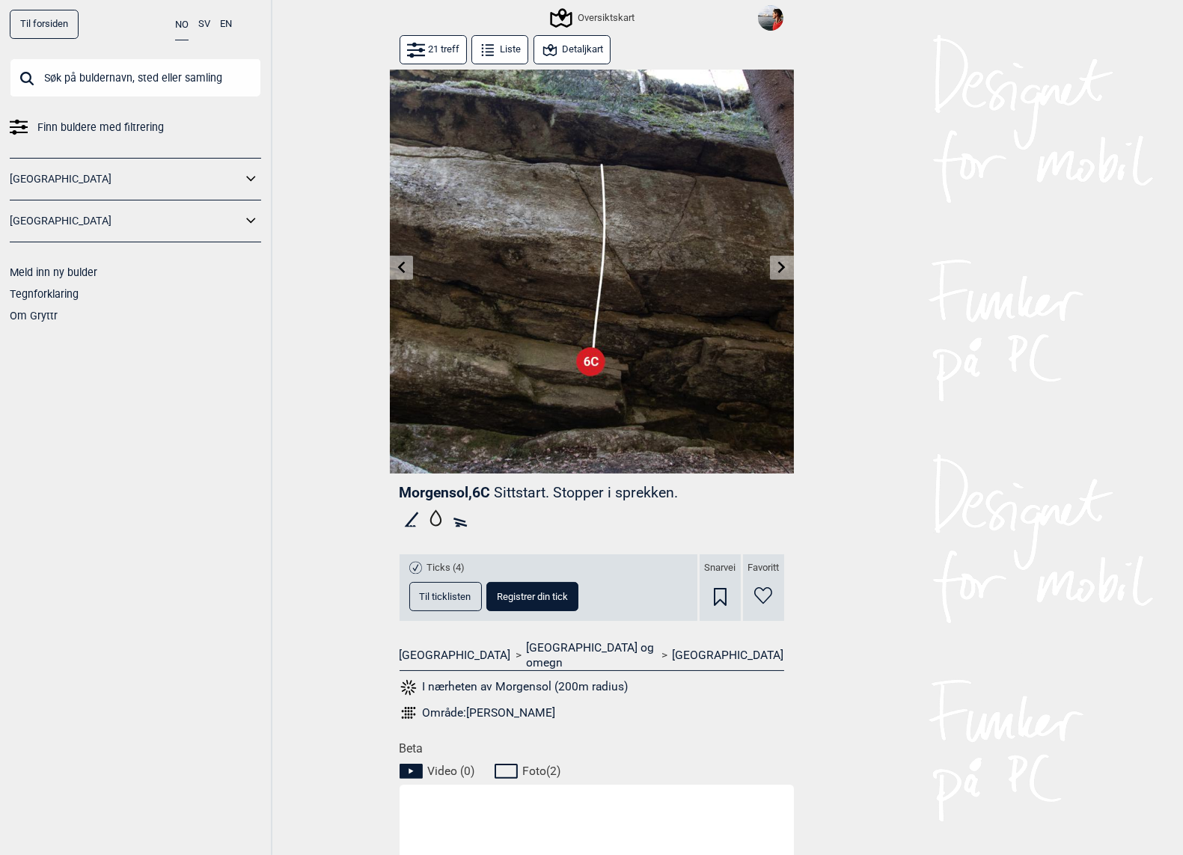
click at [448, 592] on span "Til ticklisten" at bounding box center [446, 597] width 52 height 10
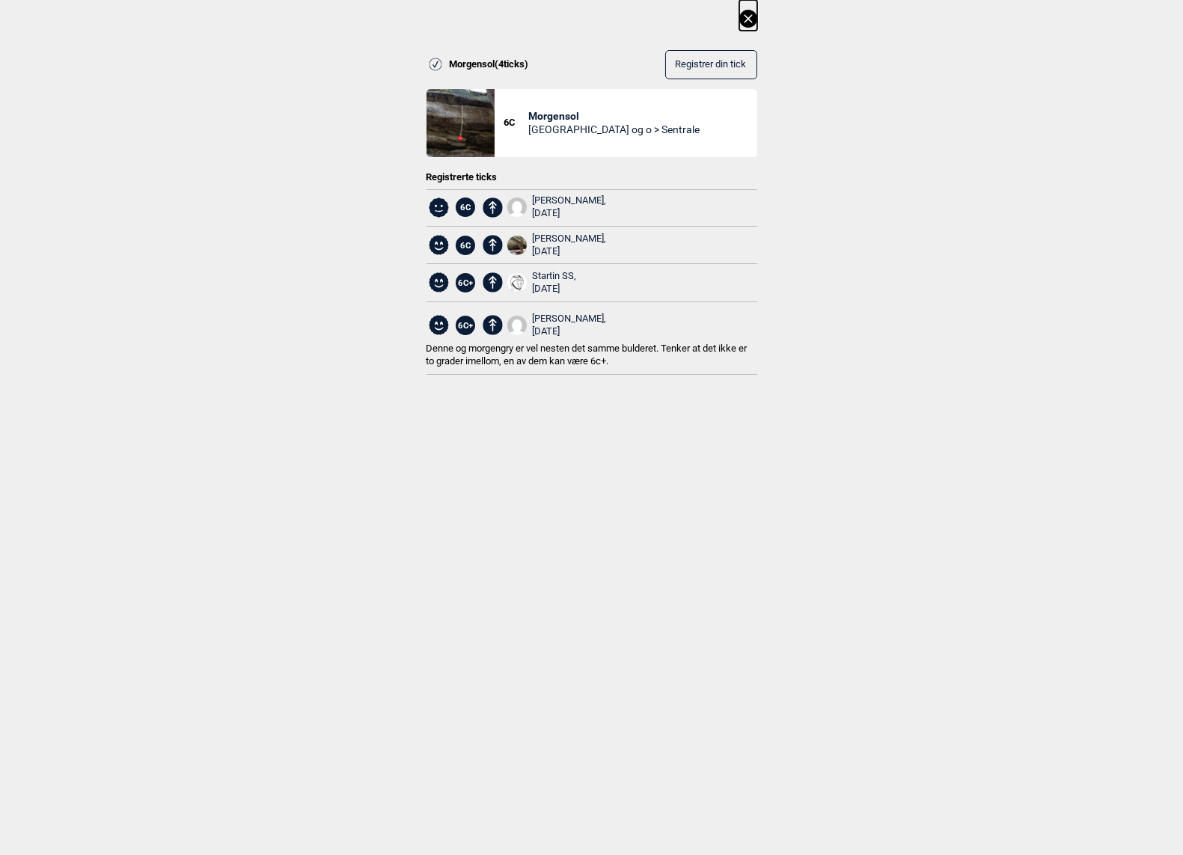
click at [748, 16] on icon at bounding box center [748, 19] width 18 height 18
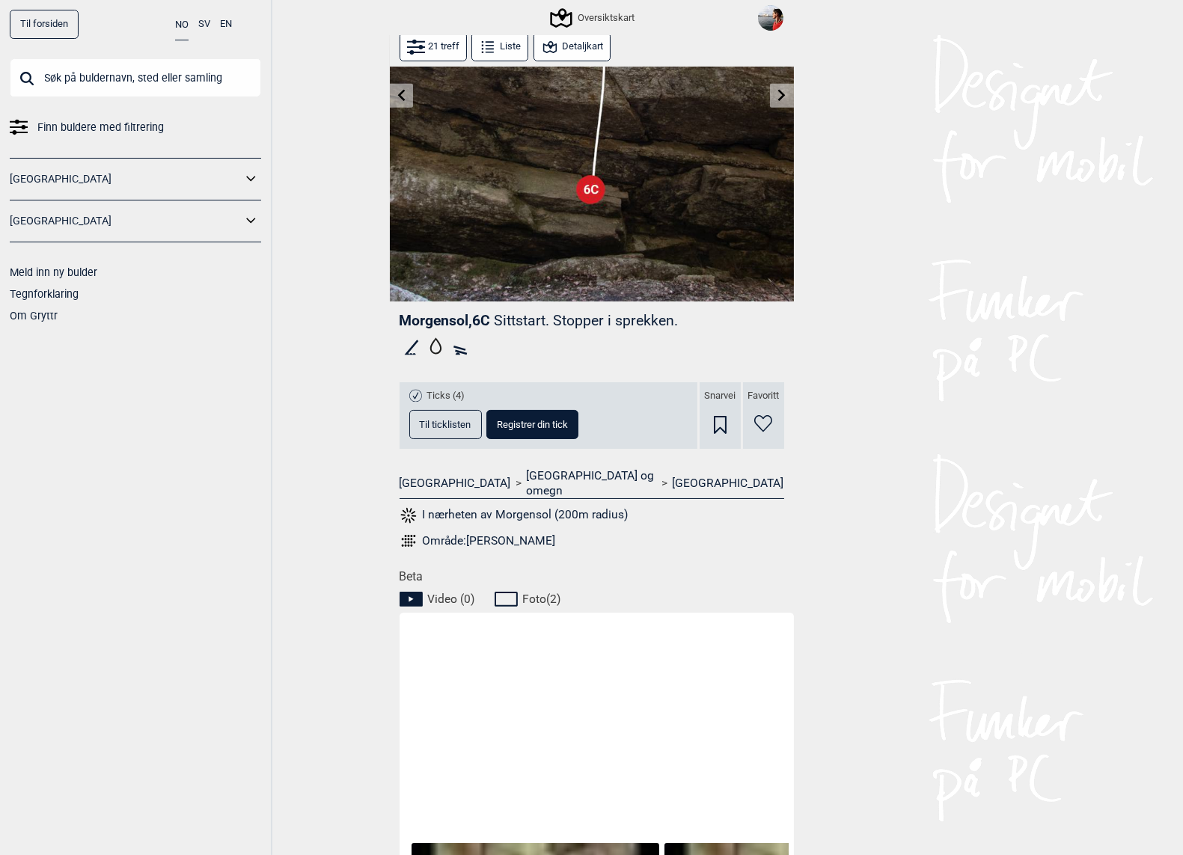
scroll to position [400, 0]
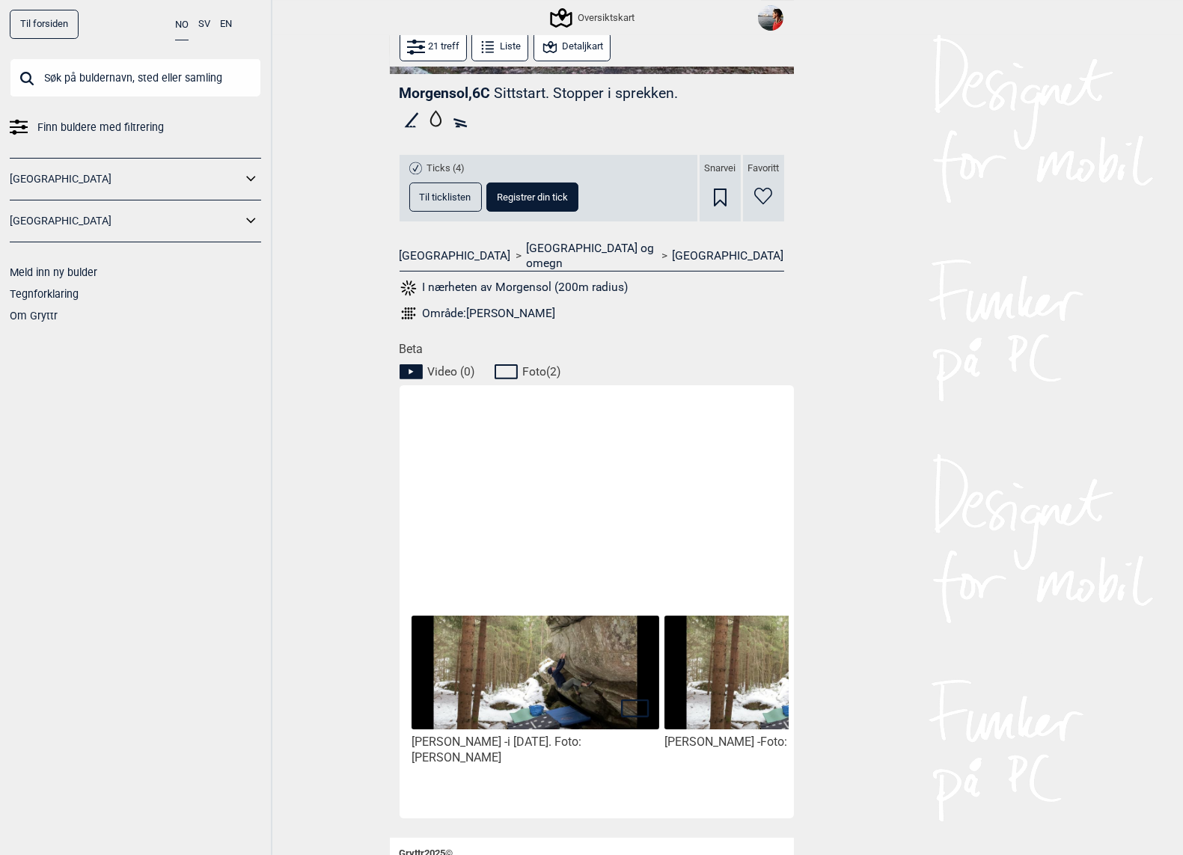
click at [557, 684] on img at bounding box center [535, 673] width 247 height 114
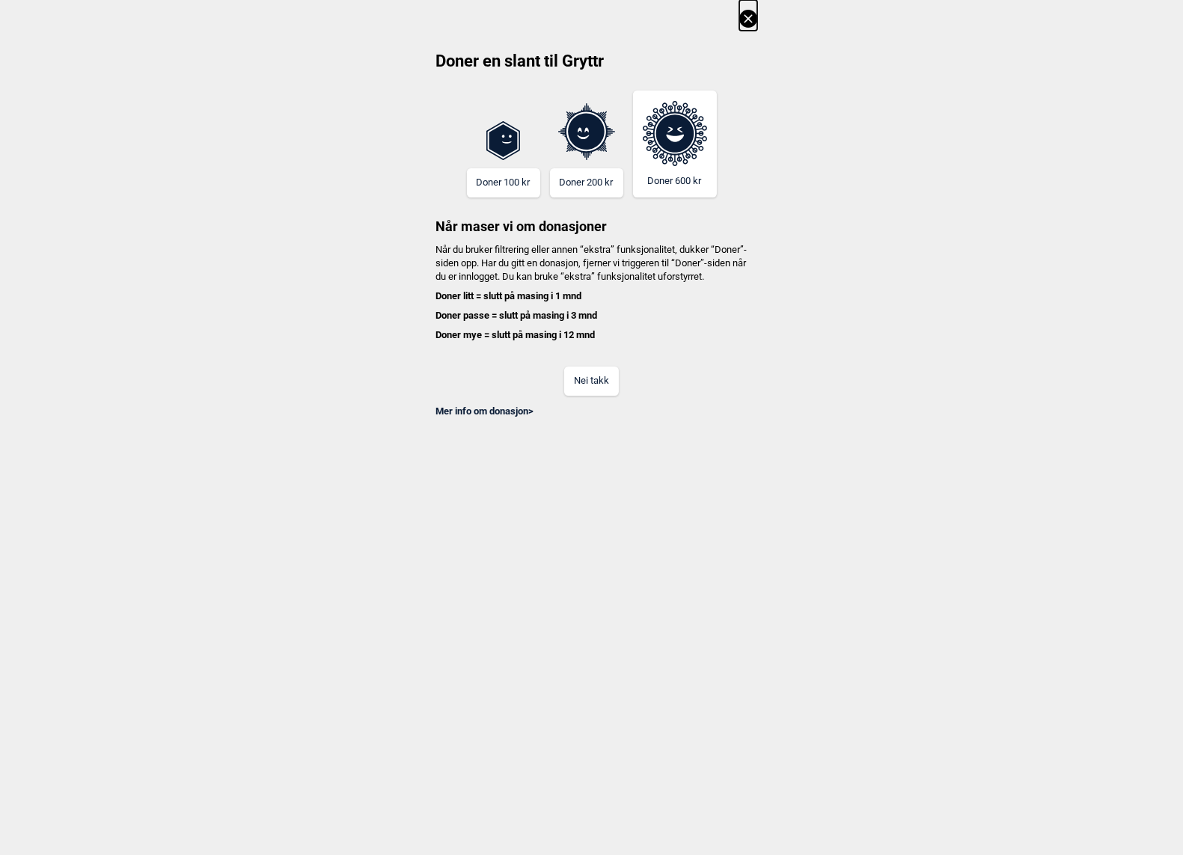
click at [589, 396] on button "Nei takk" at bounding box center [591, 381] width 55 height 29
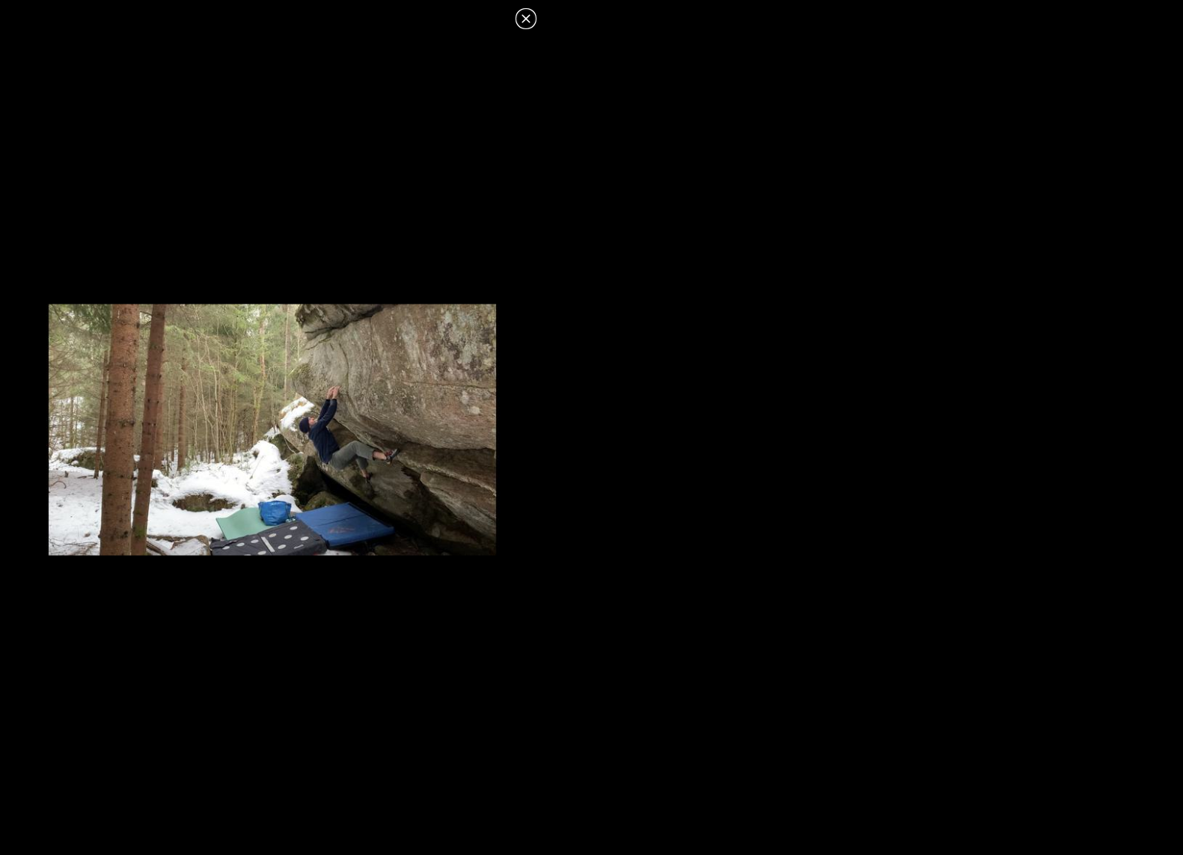
click at [328, 466] on img at bounding box center [272, 430] width 545 height 251
click at [526, 25] on icon at bounding box center [526, 19] width 18 height 18
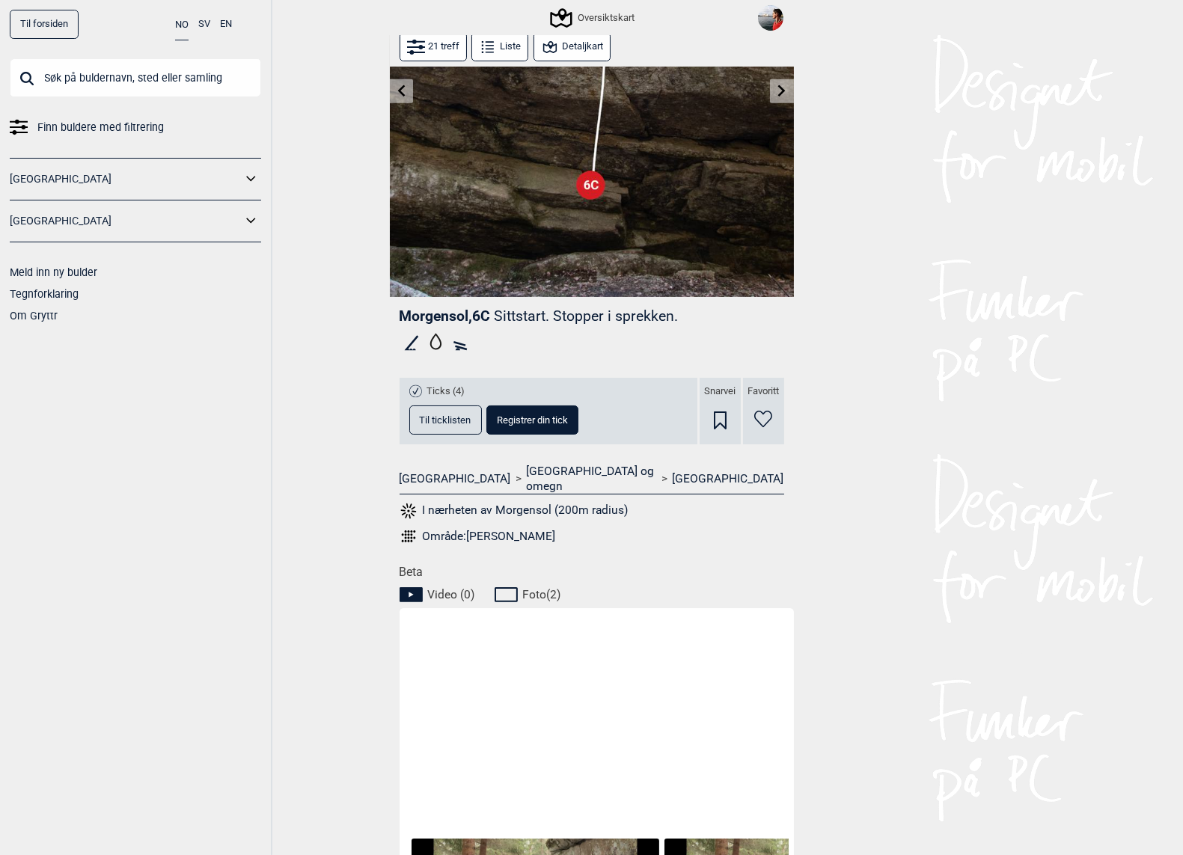
scroll to position [159, 0]
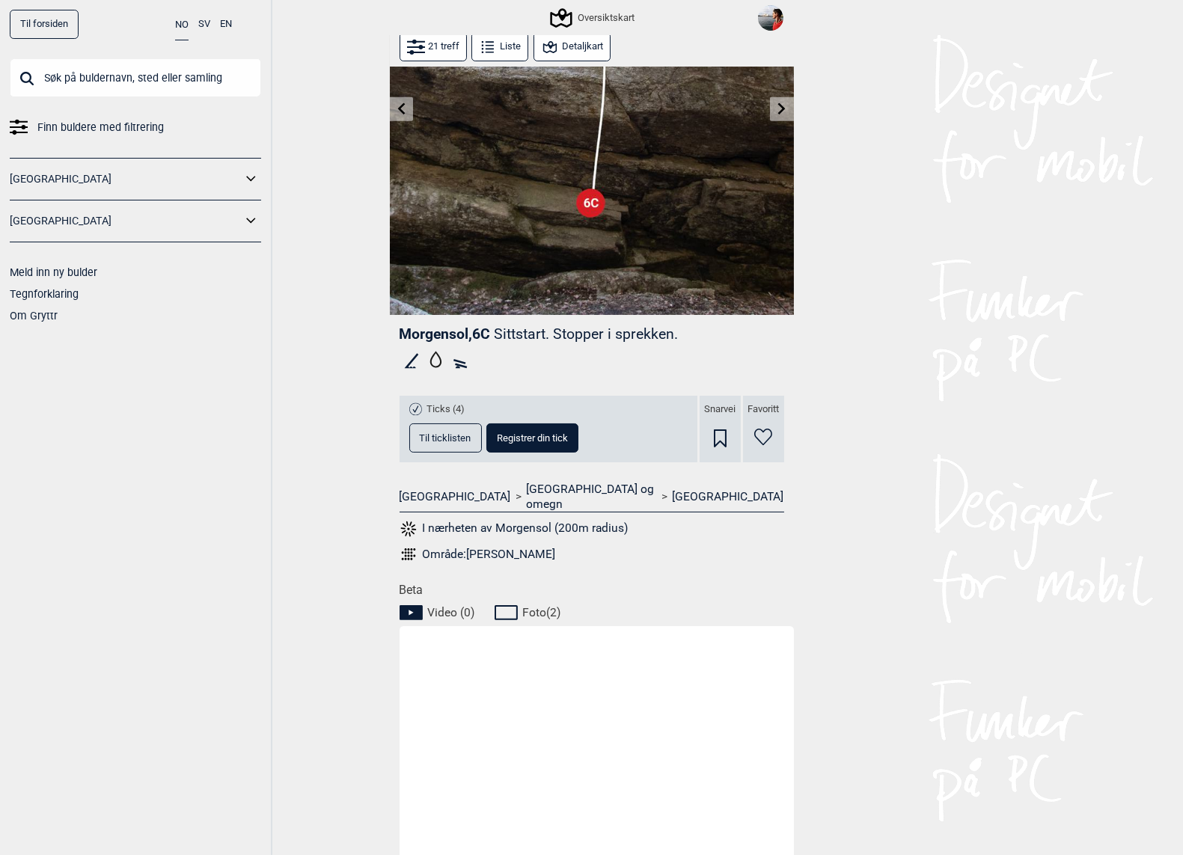
drag, startPoint x: 399, startPoint y: 329, endPoint x: 470, endPoint y: 331, distance: 71.1
click at [470, 331] on span "Morgensol , 6C" at bounding box center [445, 334] width 91 height 17
copy span "Morgensol"
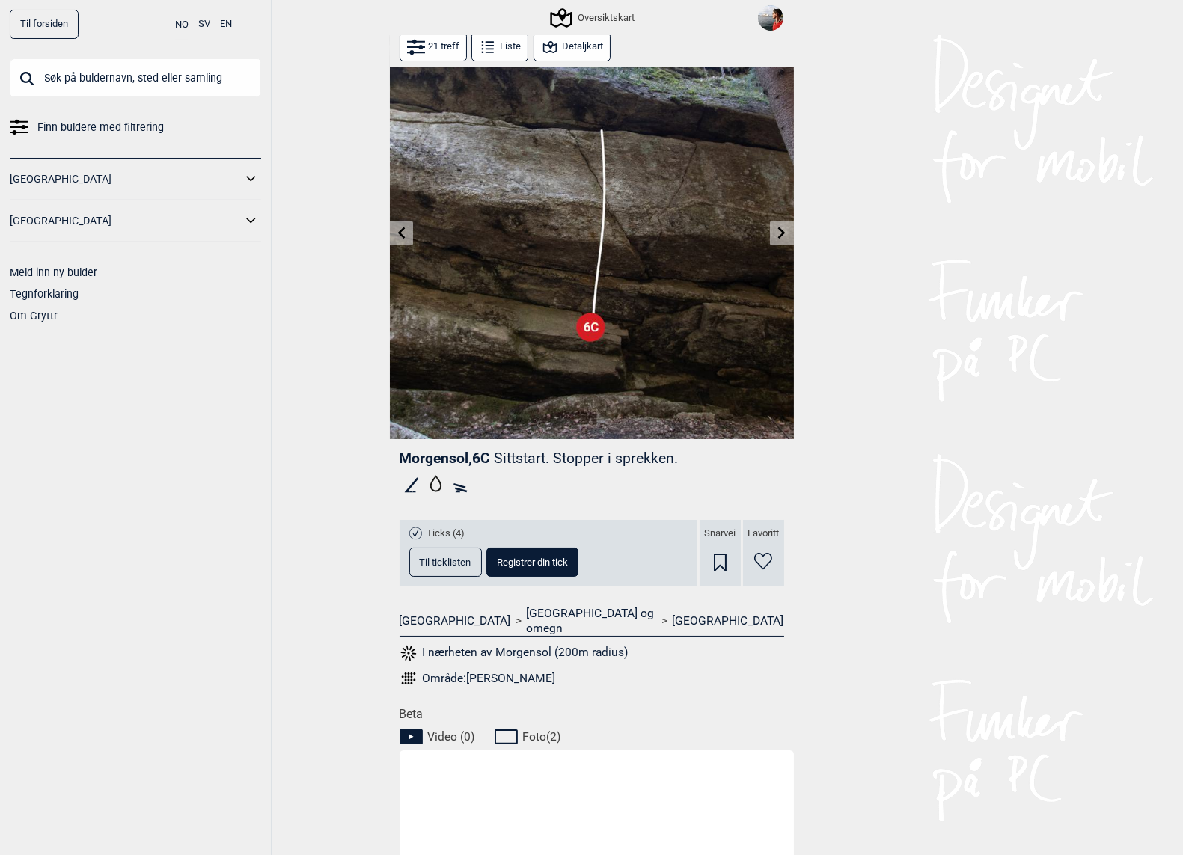
scroll to position [0, 0]
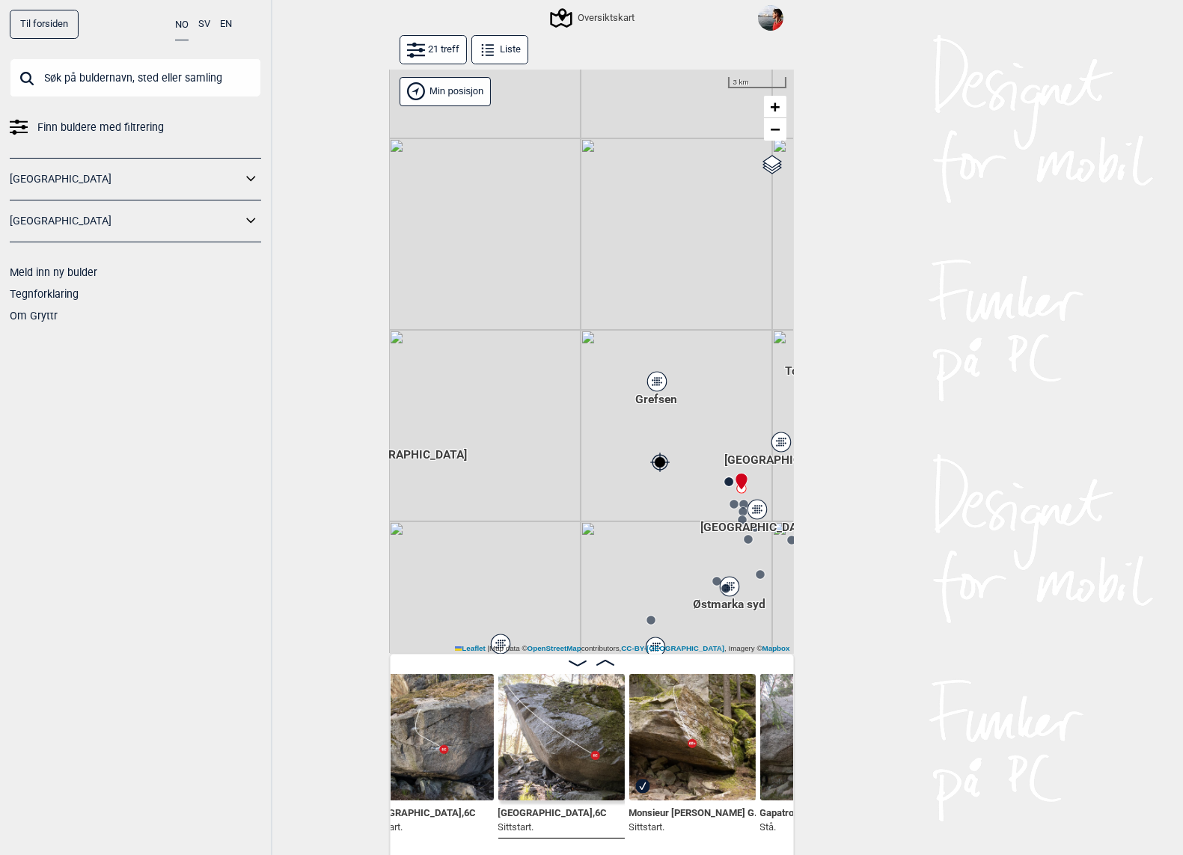
scroll to position [0, 1183]
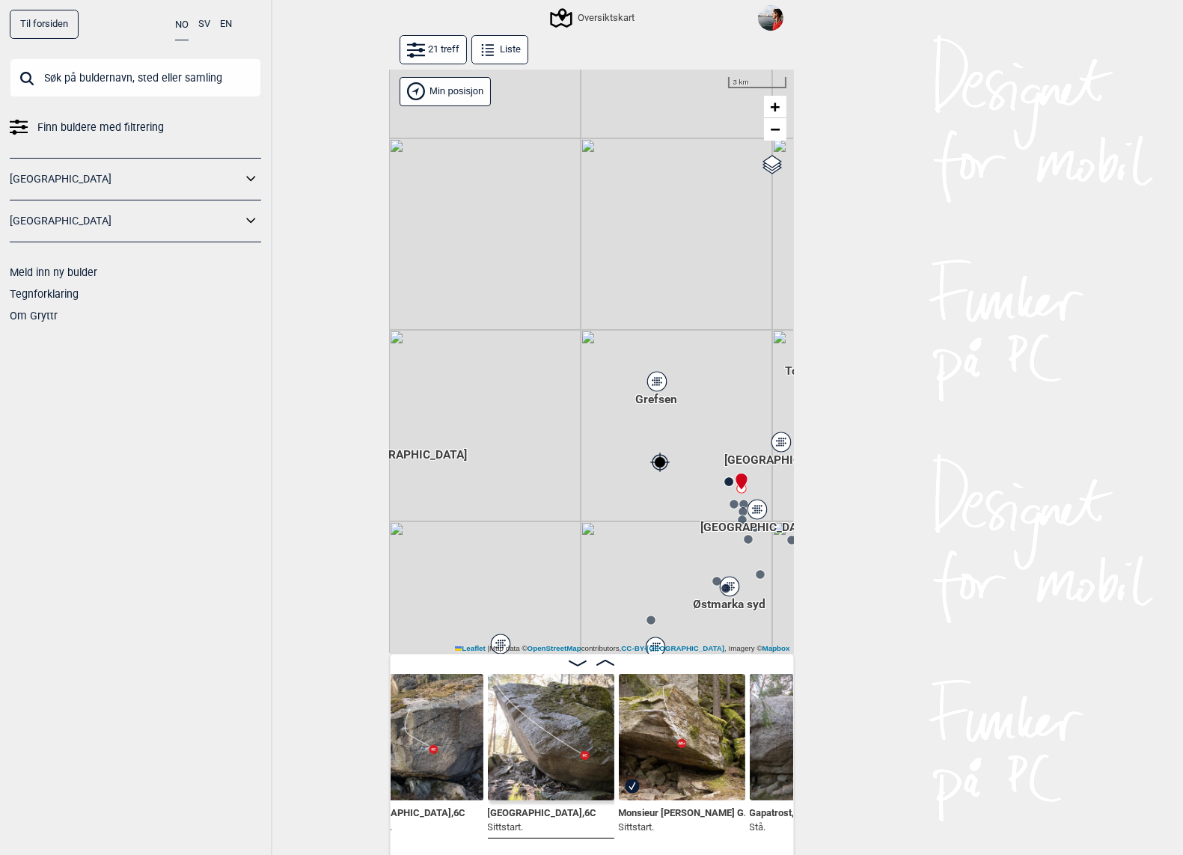
click at [551, 725] on img at bounding box center [551, 737] width 126 height 126
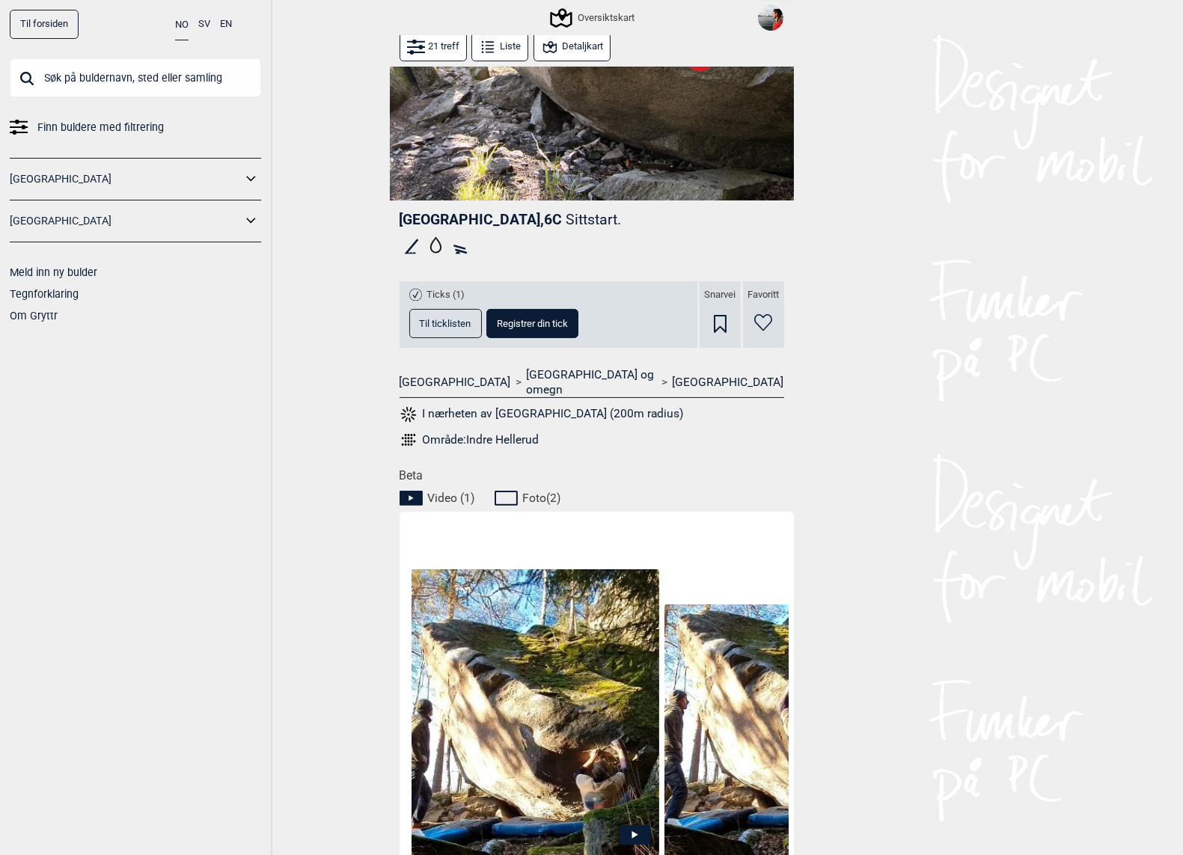
scroll to position [290, 0]
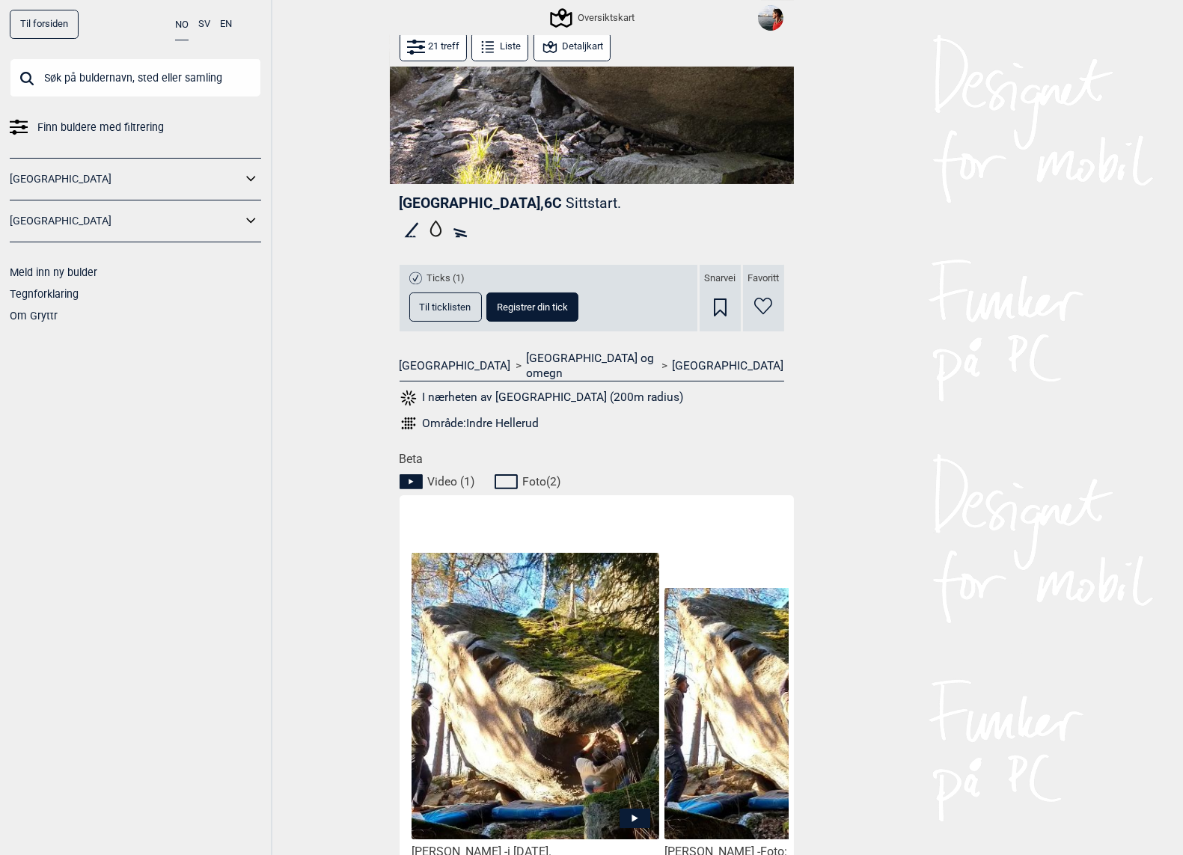
click at [634, 809] on icon at bounding box center [635, 818] width 31 height 19
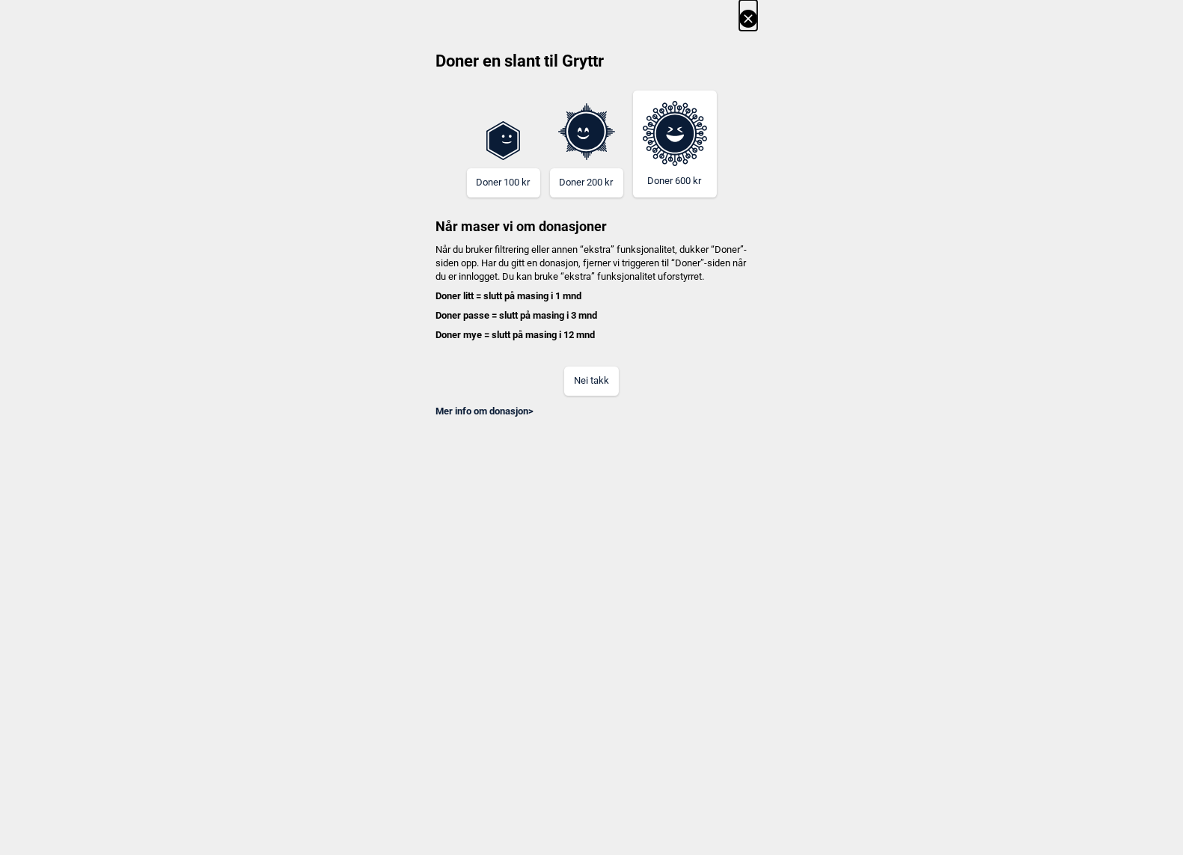
click at [591, 383] on button "Nei takk" at bounding box center [591, 381] width 55 height 29
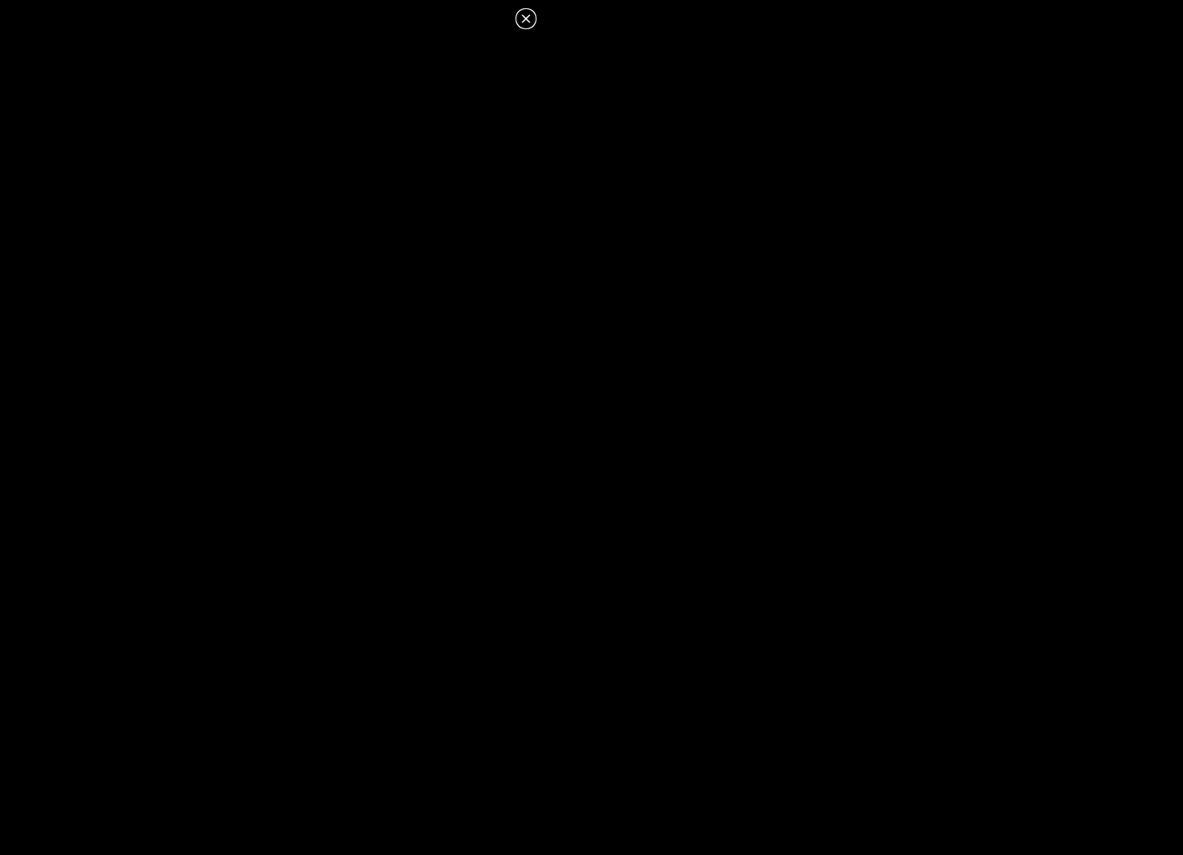
click at [522, 15] on icon at bounding box center [526, 18] width 8 height 8
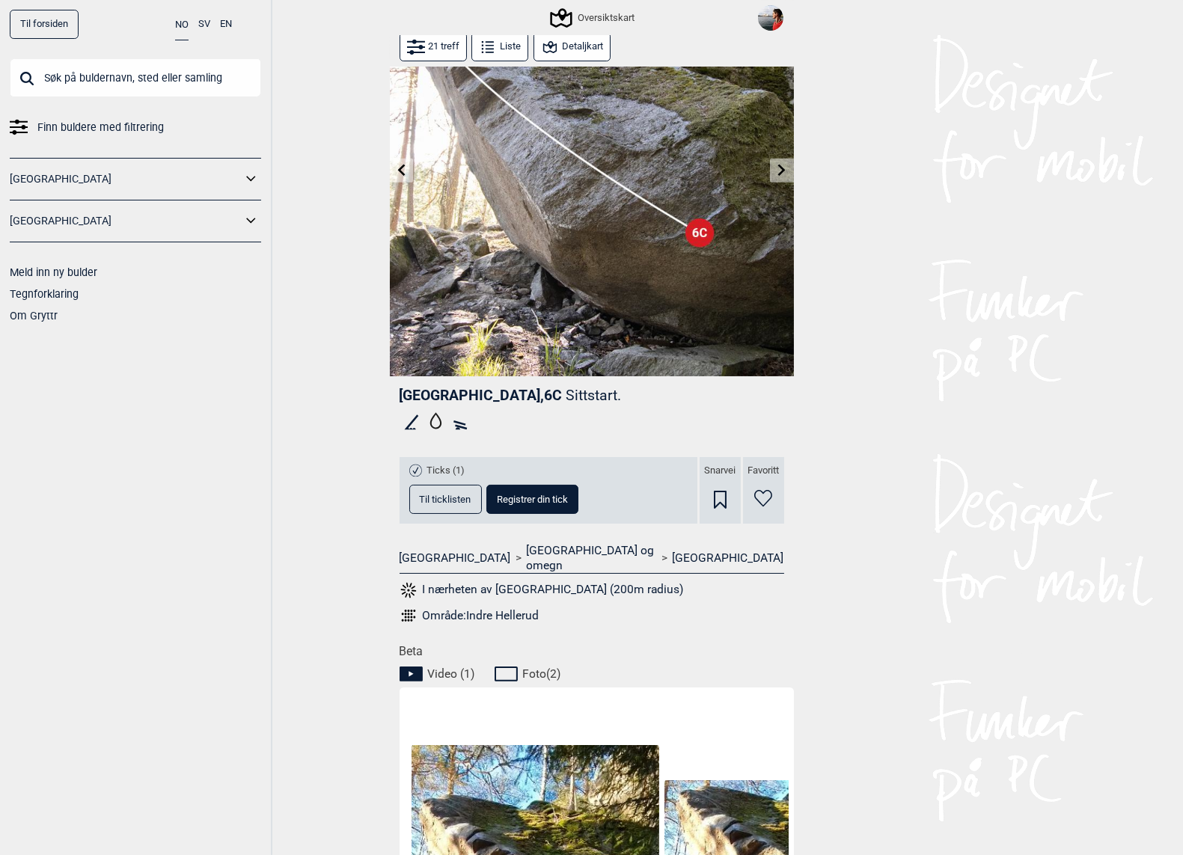
scroll to position [0, 0]
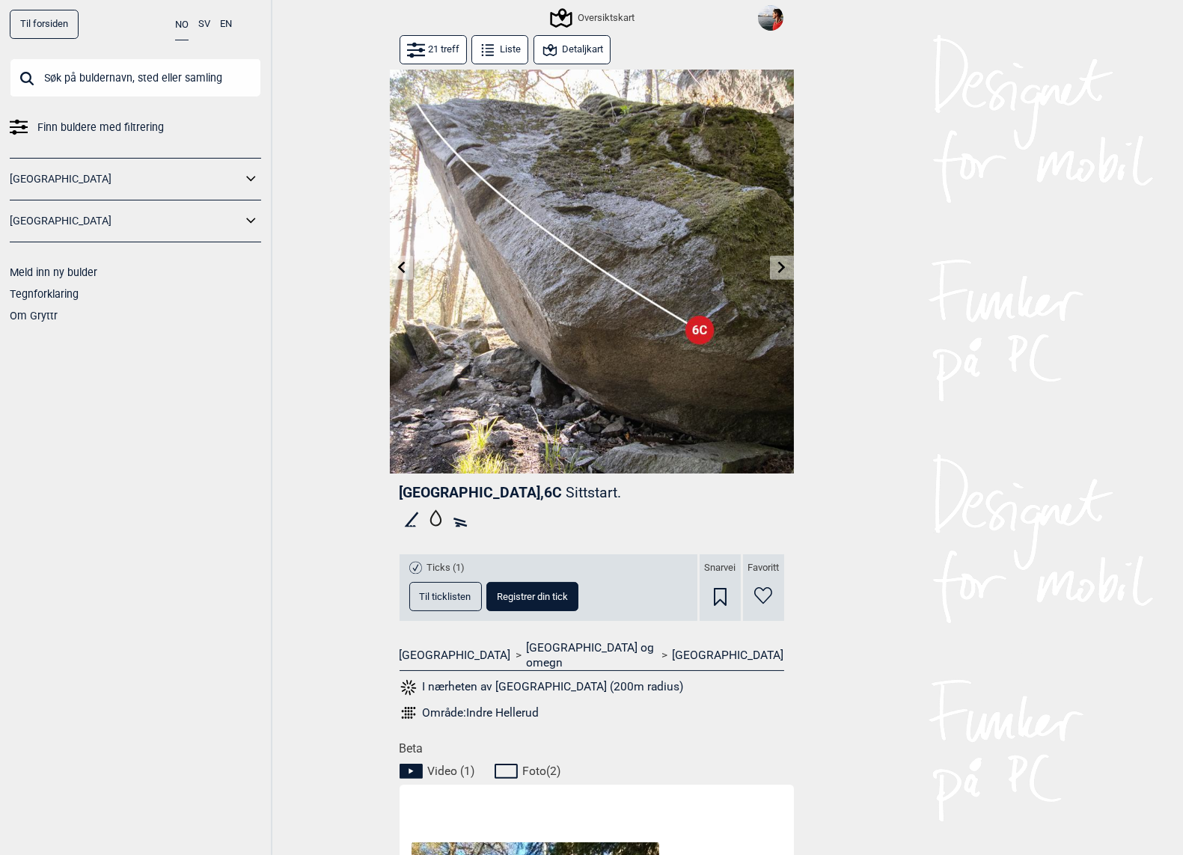
click at [405, 269] on icon at bounding box center [401, 267] width 12 height 12
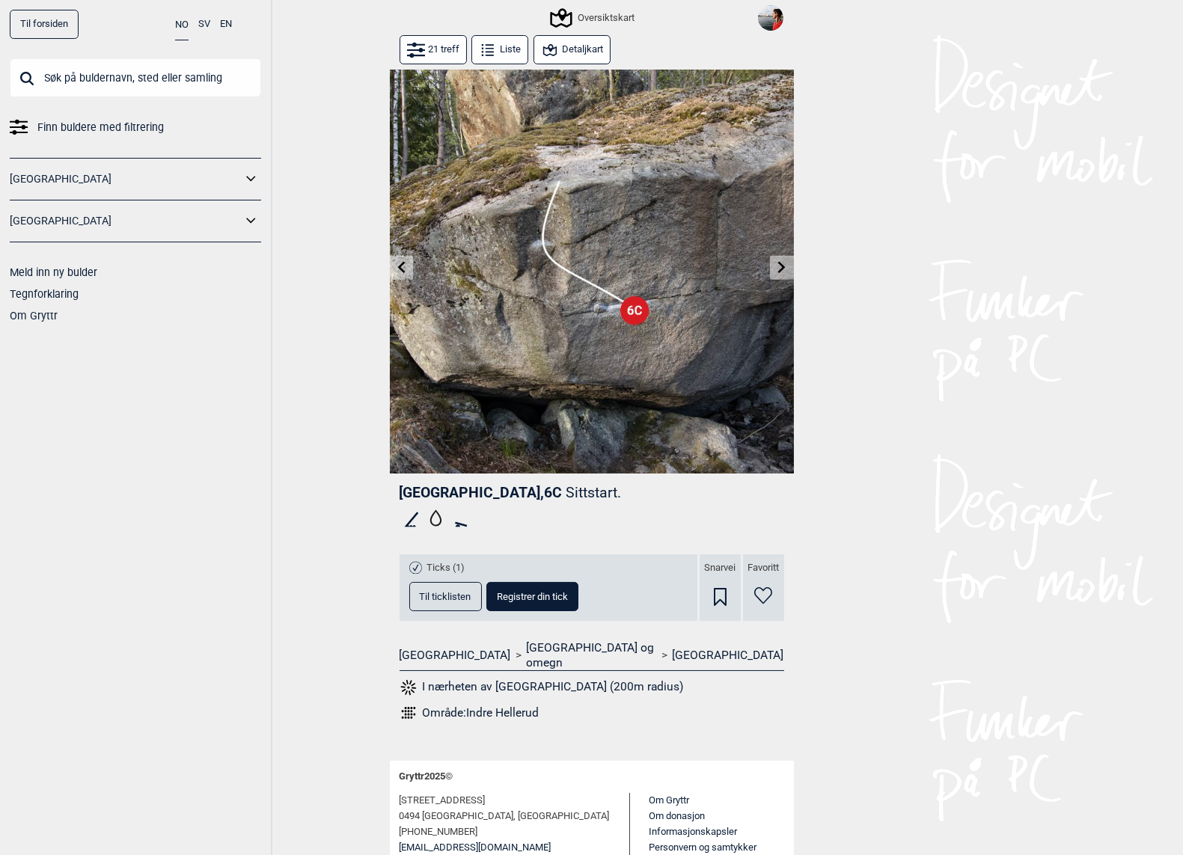
click at [779, 267] on icon at bounding box center [782, 267] width 12 height 12
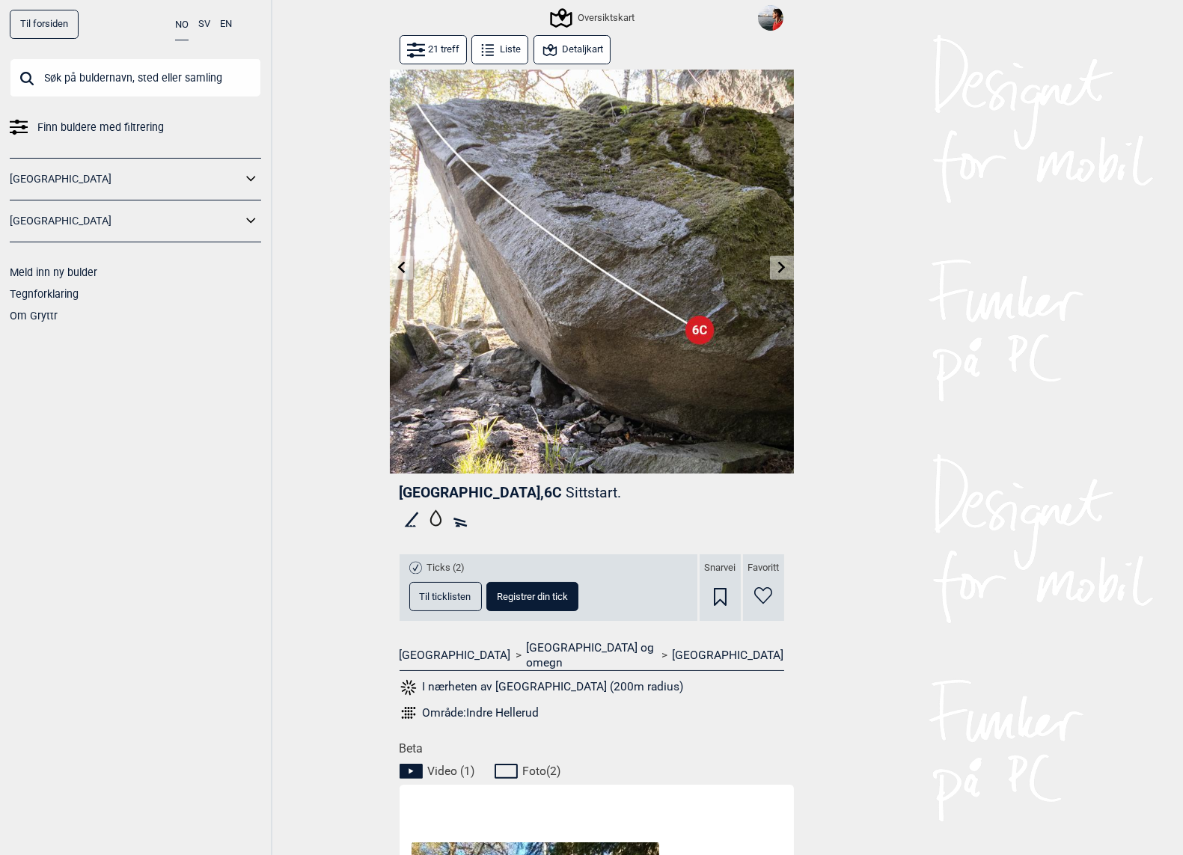
click at [779, 267] on icon at bounding box center [782, 267] width 12 height 12
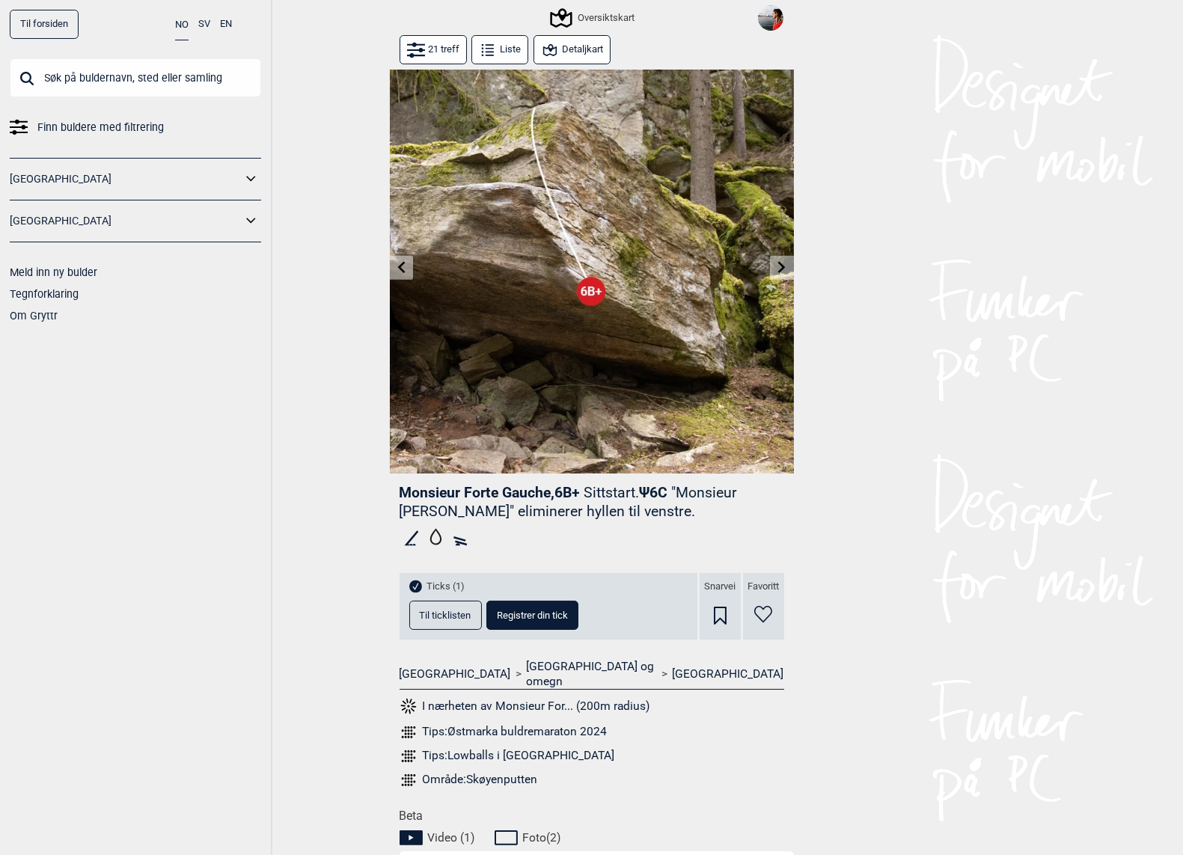
click at [398, 267] on icon at bounding box center [400, 267] width 7 height 12
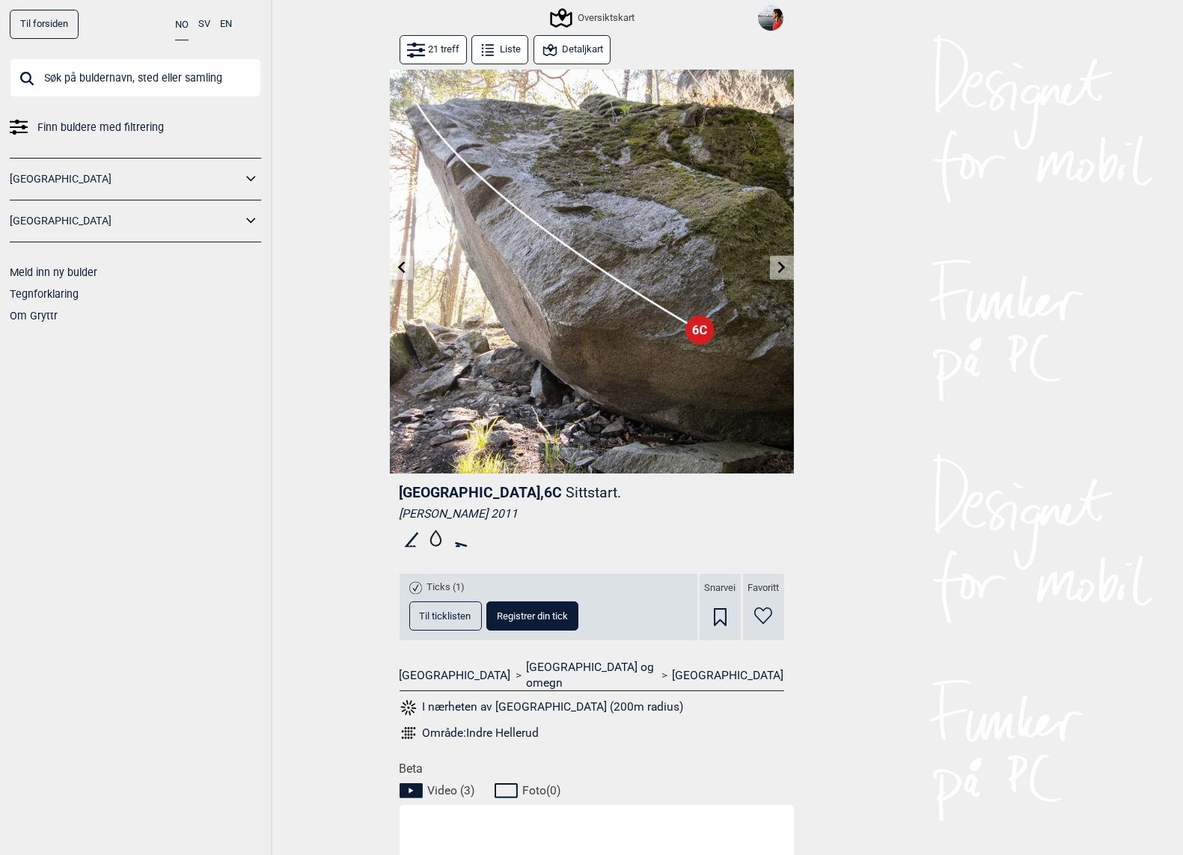
click at [560, 52] on button "Detaljkart" at bounding box center [572, 49] width 77 height 29
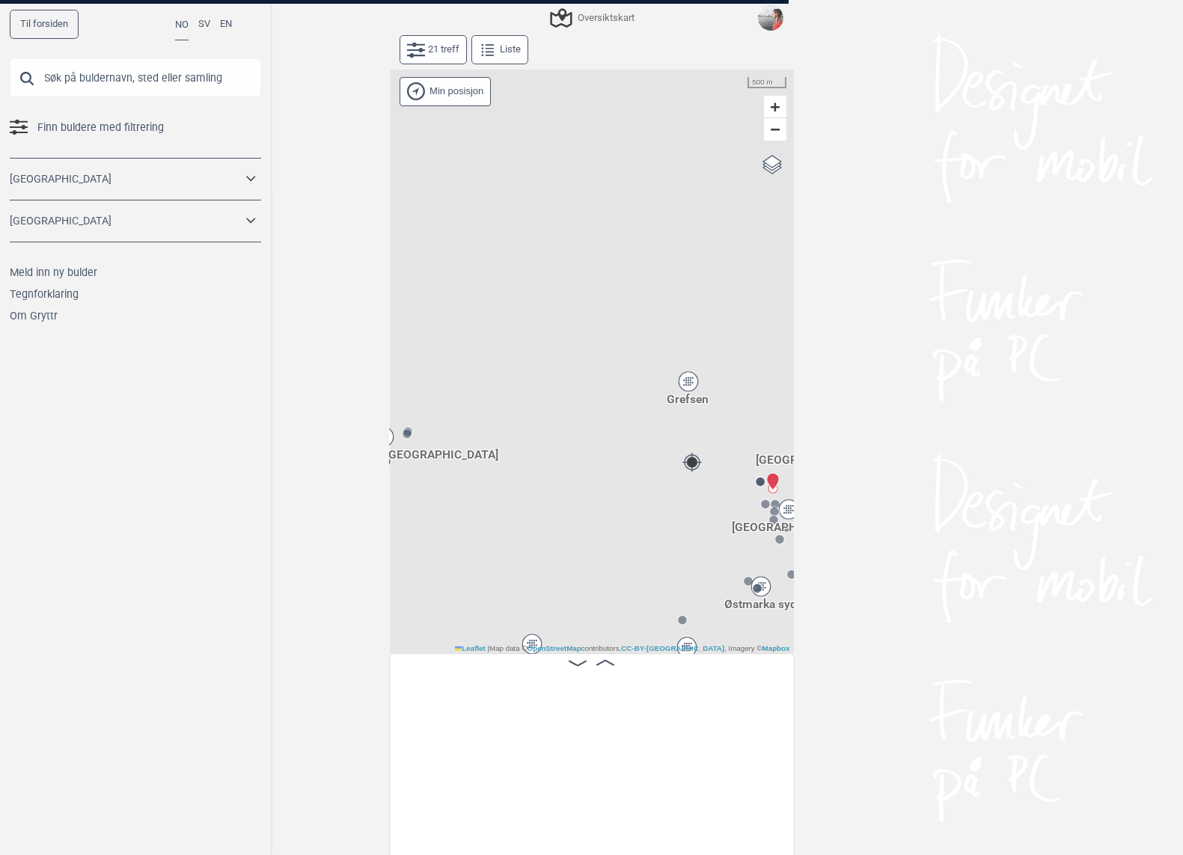
scroll to position [0, 1137]
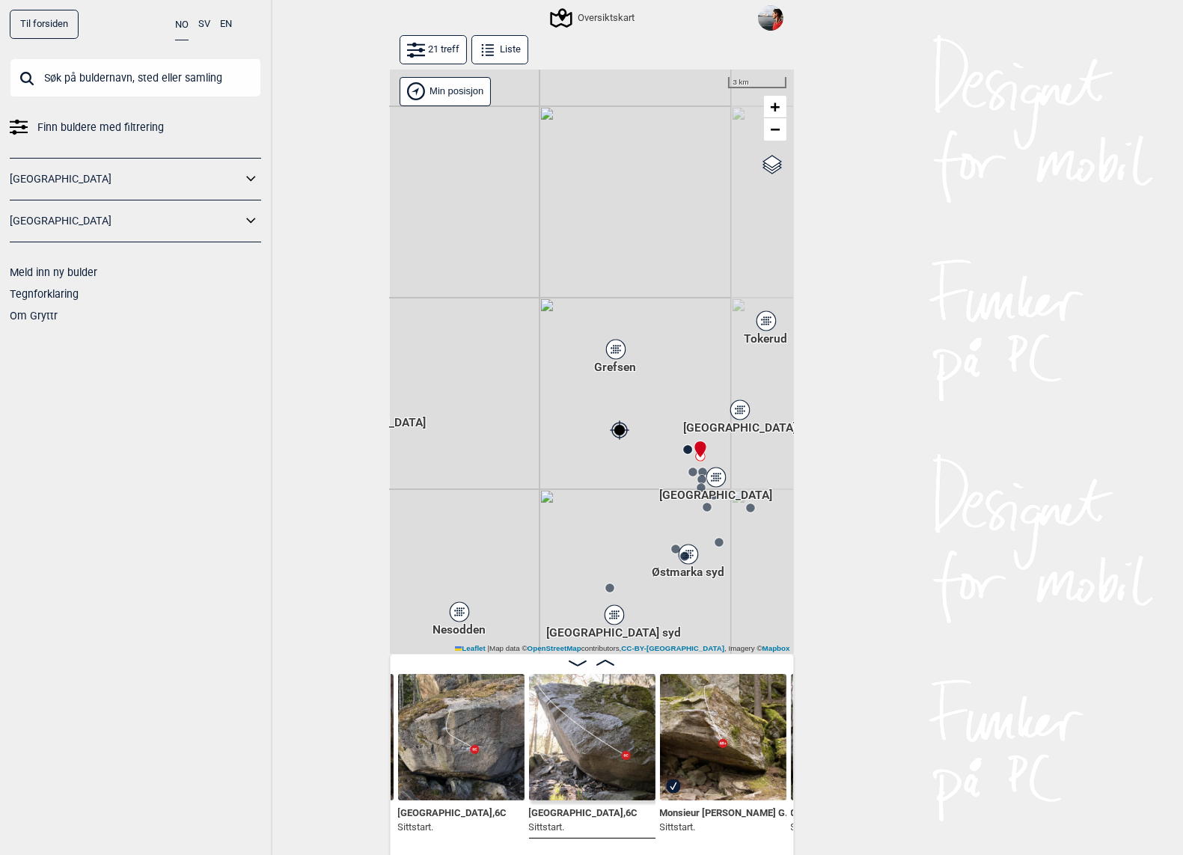
drag, startPoint x: 663, startPoint y: 492, endPoint x: 492, endPoint y: 387, distance: 201.2
click at [492, 387] on div "Gol [GEOGRAPHIC_DATA] Kolomoen [GEOGRAPHIC_DATA] [GEOGRAPHIC_DATA][PERSON_NAME]…" at bounding box center [592, 362] width 404 height 585
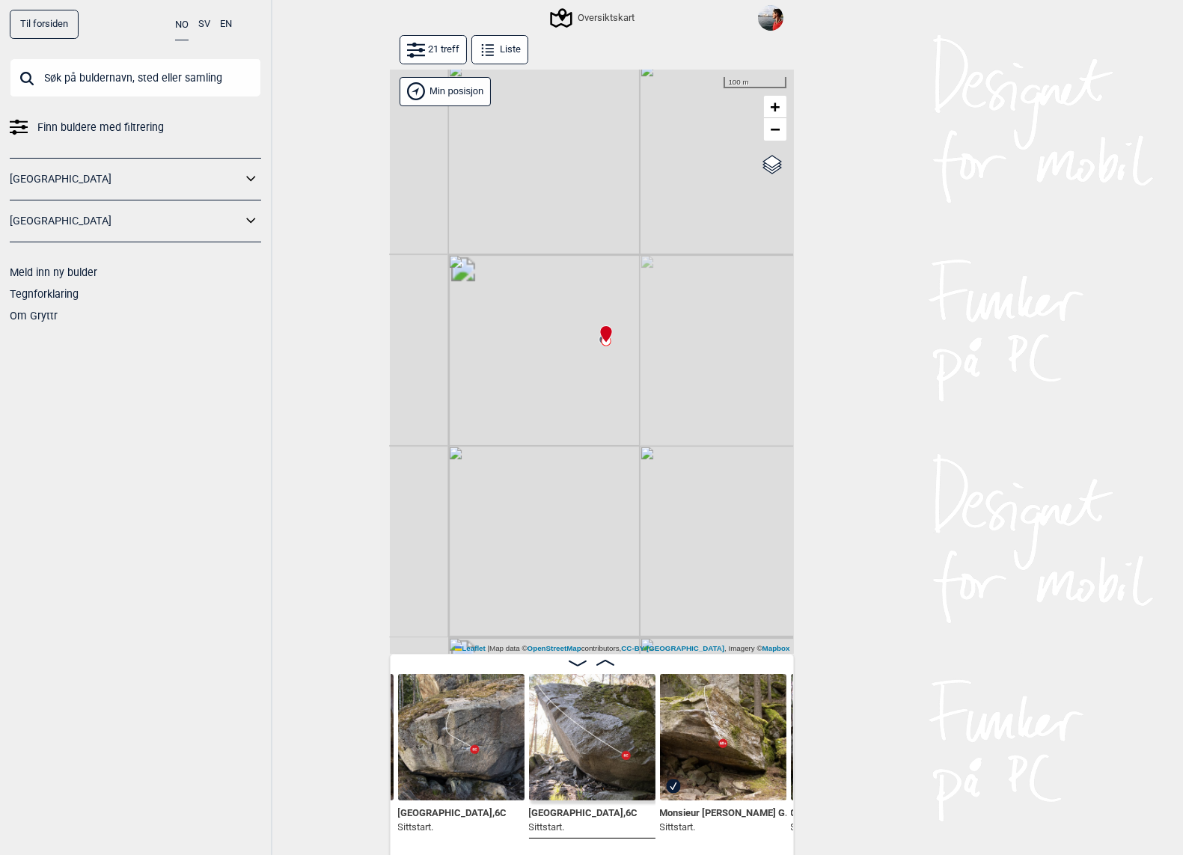
drag, startPoint x: 551, startPoint y: 390, endPoint x: 648, endPoint y: 413, distance: 100.0
click at [642, 413] on div "Gol [GEOGRAPHIC_DATA] Kolomoen [GEOGRAPHIC_DATA] [GEOGRAPHIC_DATA][PERSON_NAME]…" at bounding box center [592, 362] width 404 height 585
drag, startPoint x: 481, startPoint y: 444, endPoint x: 700, endPoint y: 443, distance: 218.5
click at [696, 443] on div "Gol [GEOGRAPHIC_DATA] Kolomoen [GEOGRAPHIC_DATA] [GEOGRAPHIC_DATA][PERSON_NAME]…" at bounding box center [592, 362] width 404 height 585
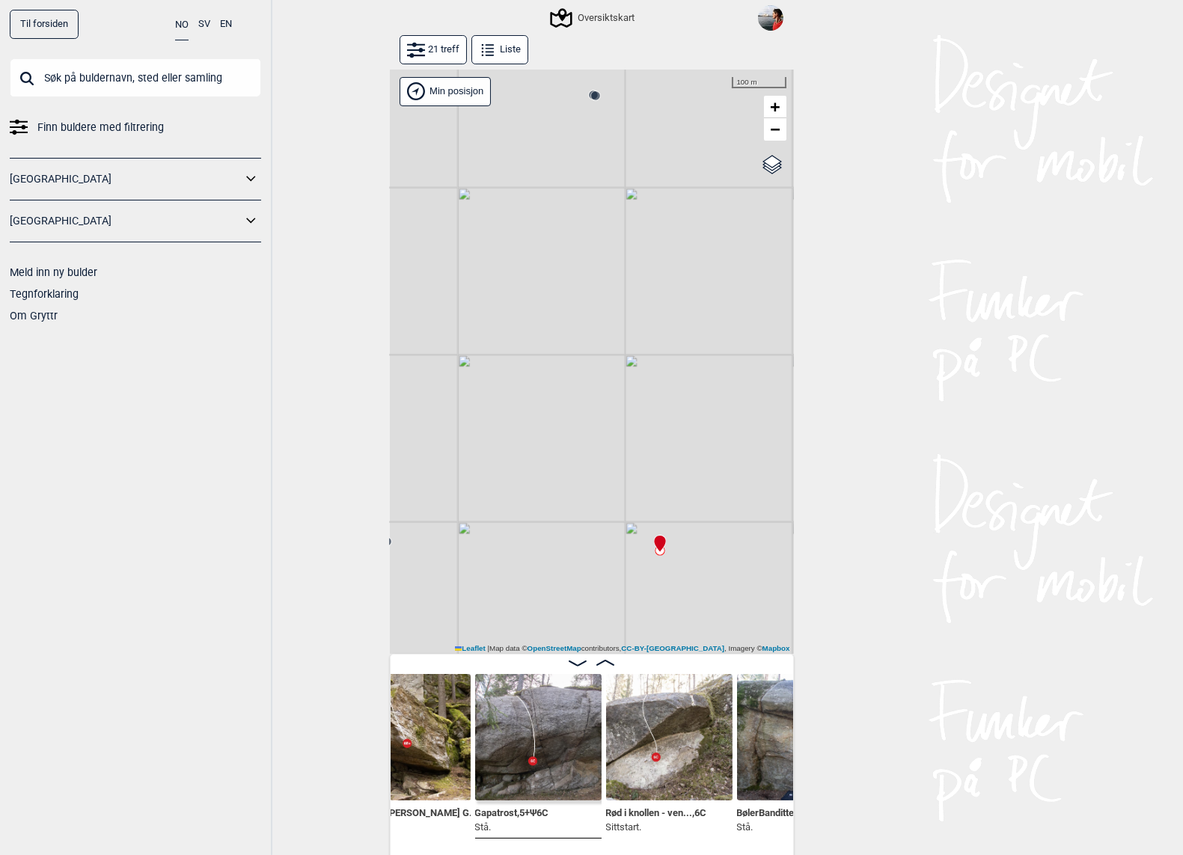
scroll to position [0, 1454]
click at [766, 133] on link "−" at bounding box center [775, 129] width 22 height 22
drag, startPoint x: 649, startPoint y: 233, endPoint x: 649, endPoint y: 379, distance: 145.2
click at [649, 379] on div "Gol [GEOGRAPHIC_DATA] Kolomoen [GEOGRAPHIC_DATA] [GEOGRAPHIC_DATA][PERSON_NAME]…" at bounding box center [592, 362] width 404 height 585
click at [771, 137] on span "−" at bounding box center [775, 129] width 10 height 19
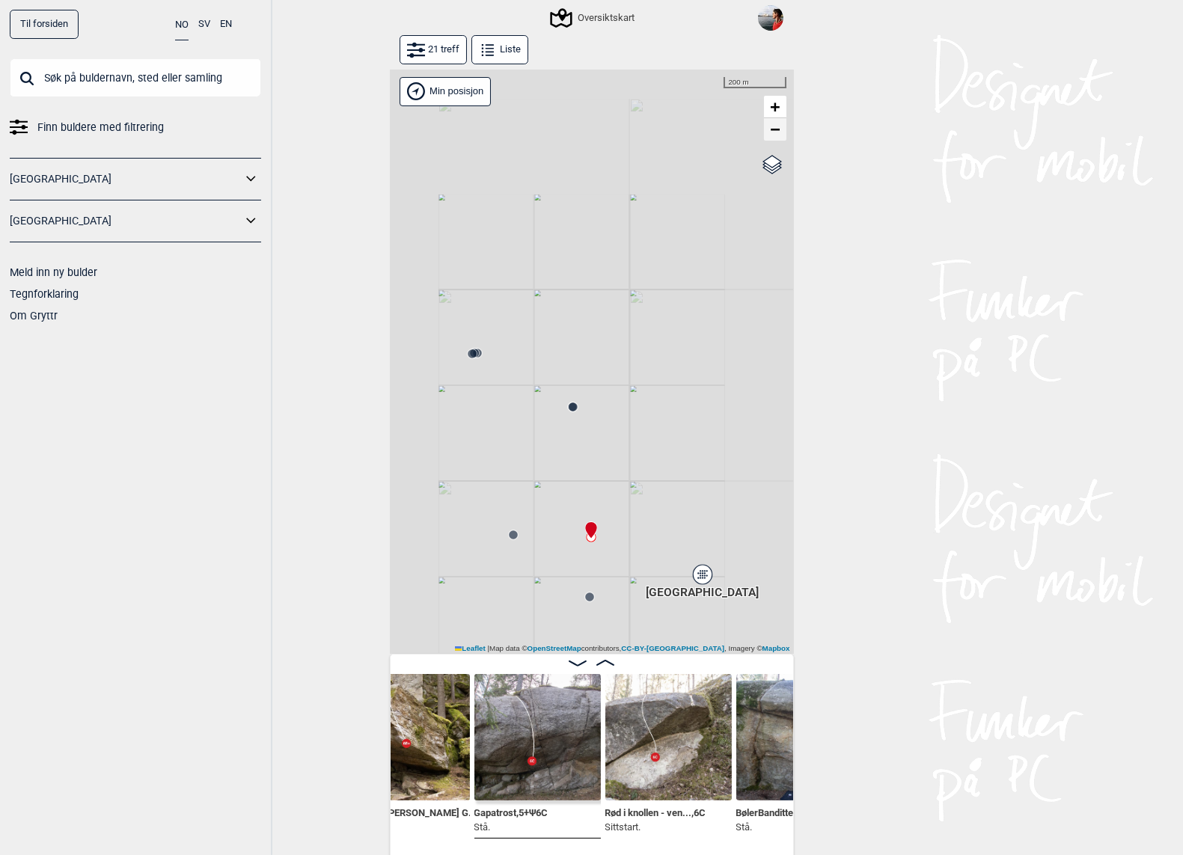
click at [771, 137] on span "−" at bounding box center [775, 129] width 10 height 19
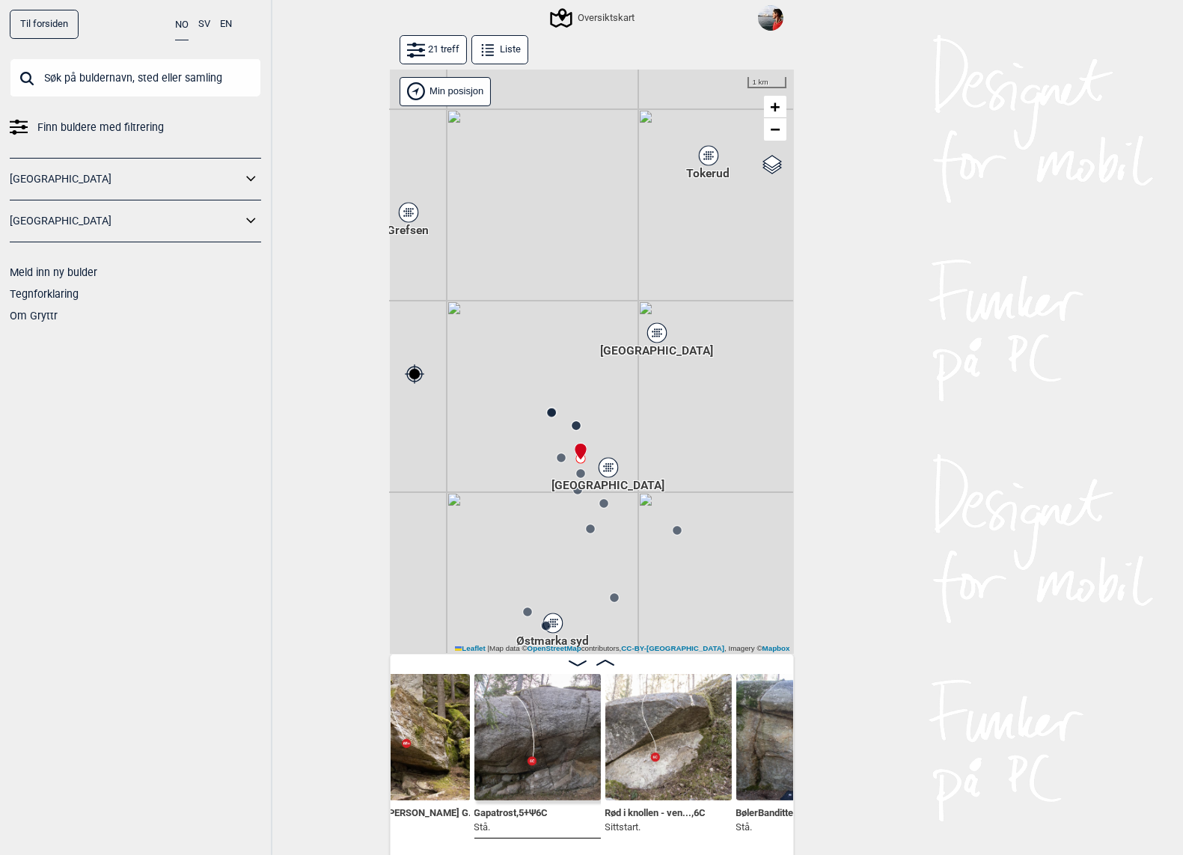
drag, startPoint x: 706, startPoint y: 425, endPoint x: 667, endPoint y: 356, distance: 79.1
click at [667, 355] on div "Gol [GEOGRAPHIC_DATA] Kolomoen [GEOGRAPHIC_DATA] [GEOGRAPHIC_DATA][PERSON_NAME]…" at bounding box center [592, 362] width 404 height 585
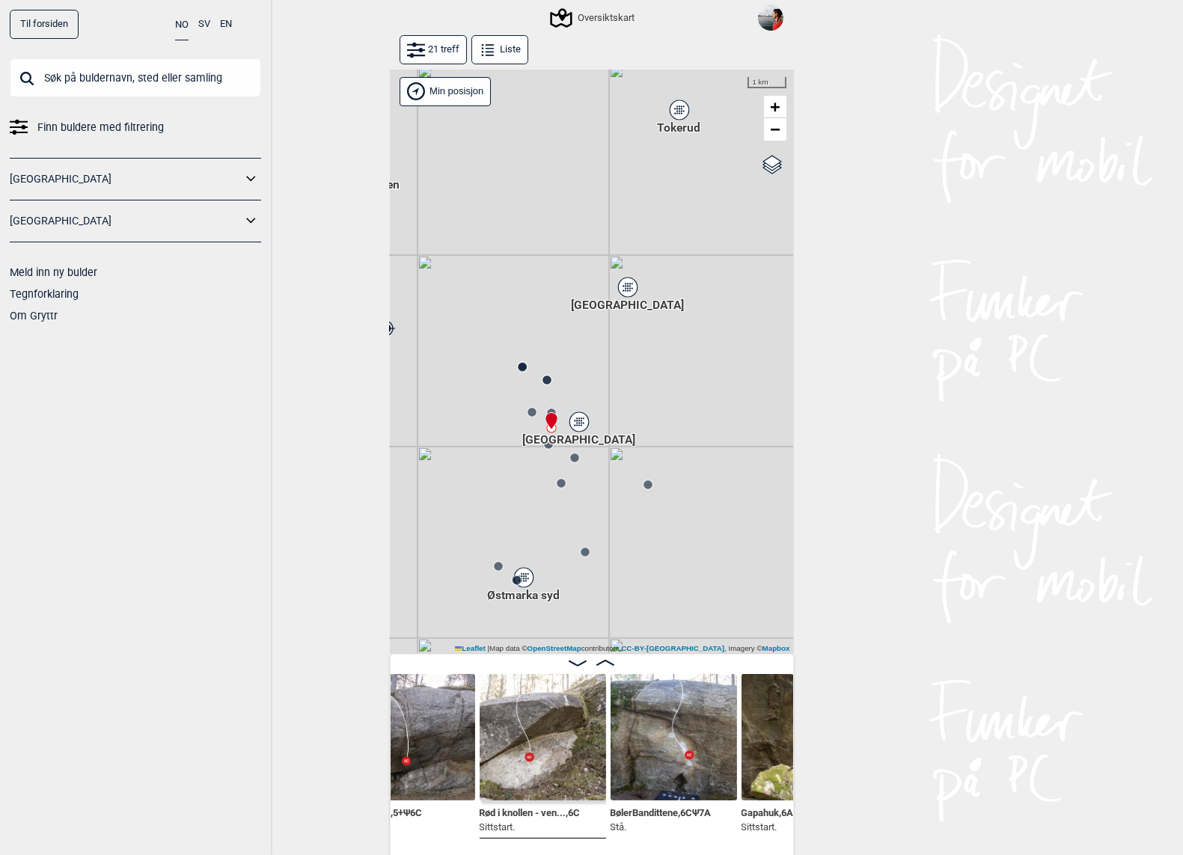
scroll to position [0, 1580]
click at [566, 730] on img at bounding box center [542, 737] width 126 height 126
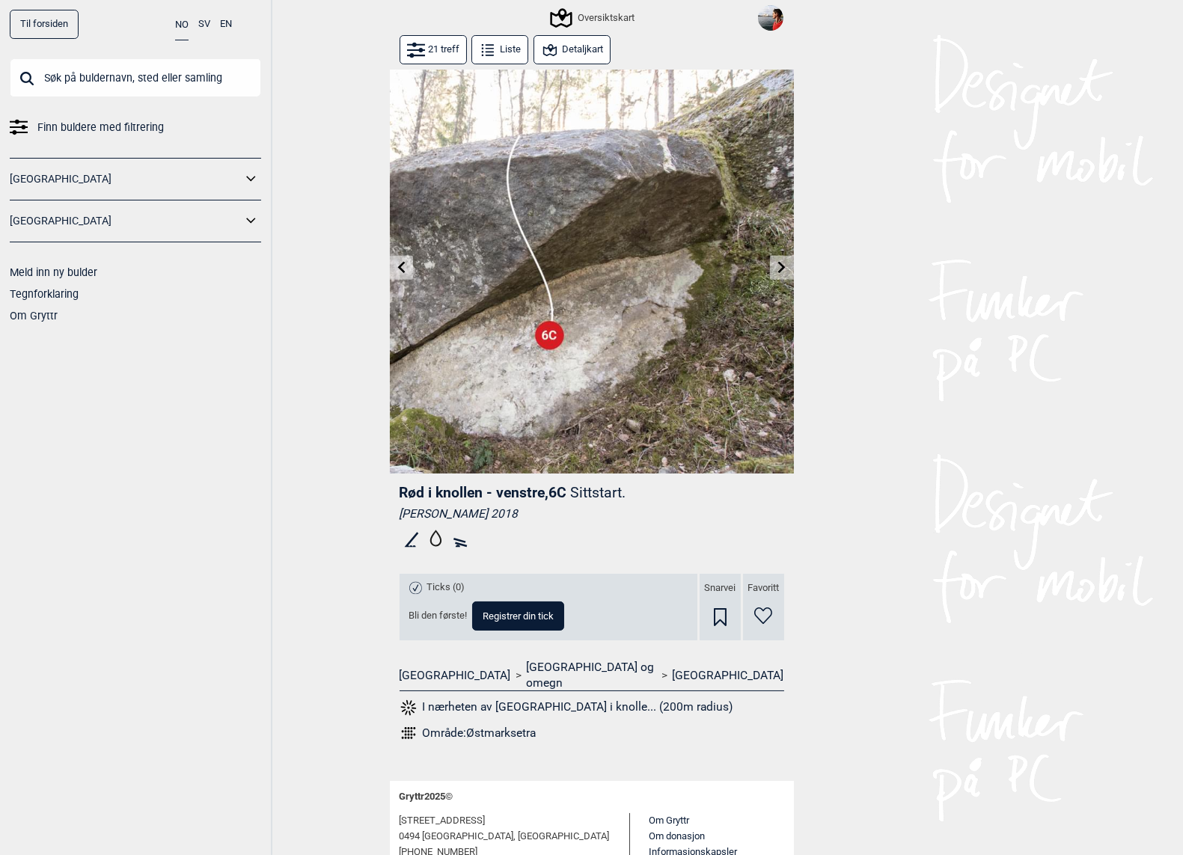
click at [788, 264] on button at bounding box center [781, 268] width 23 height 25
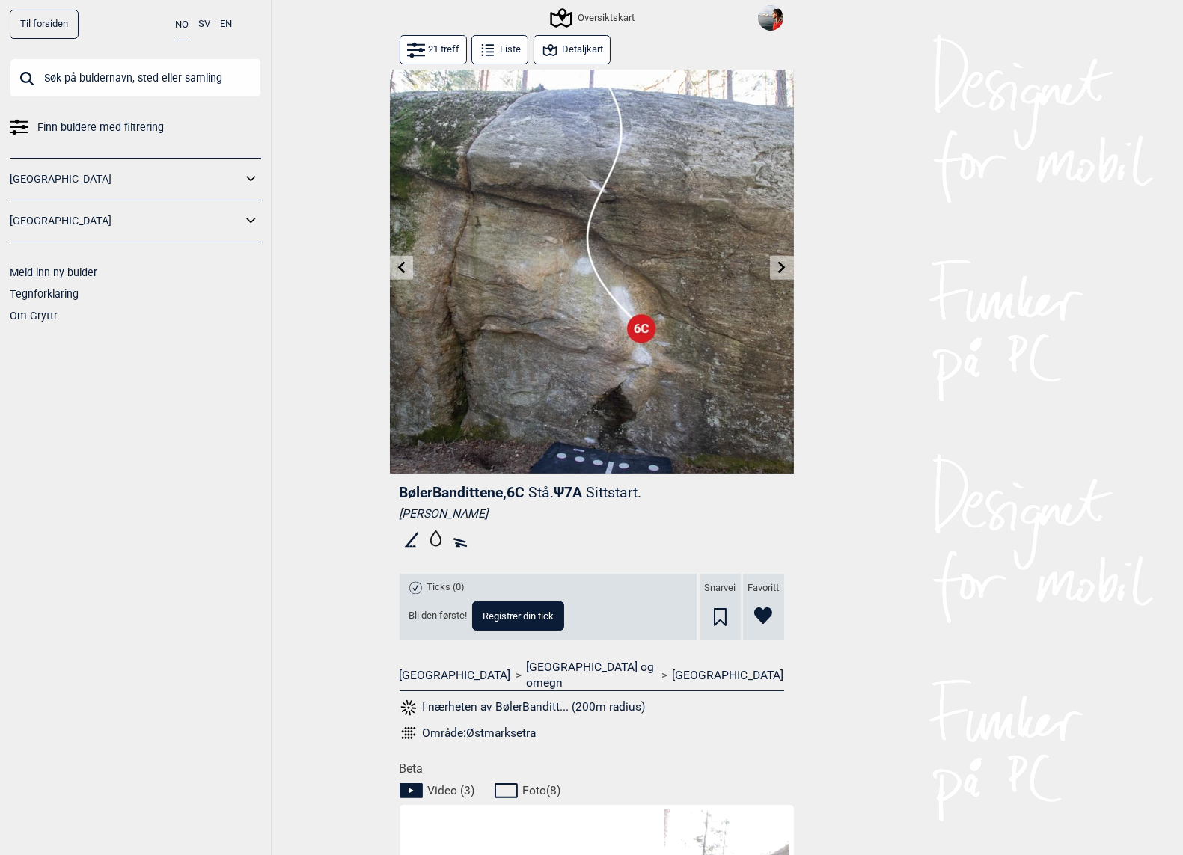
click at [788, 264] on button at bounding box center [781, 268] width 23 height 25
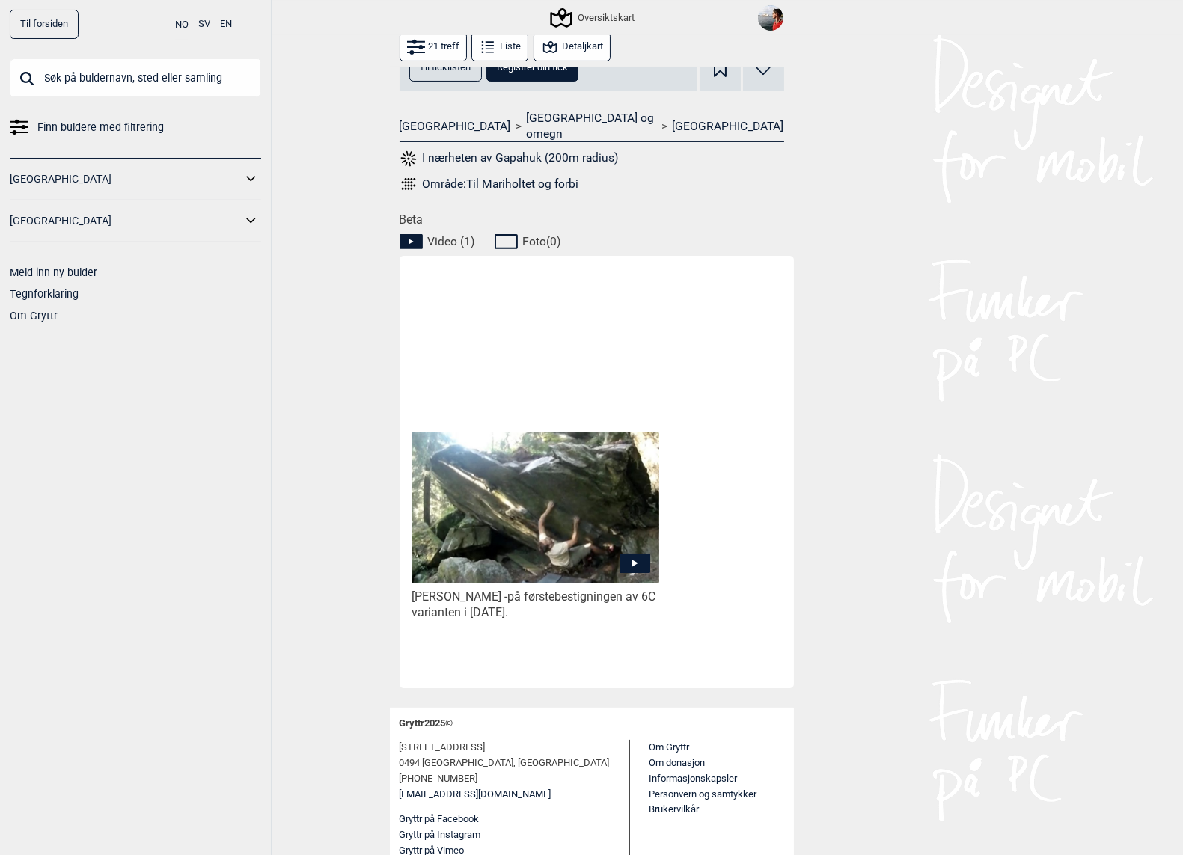
scroll to position [555, 0]
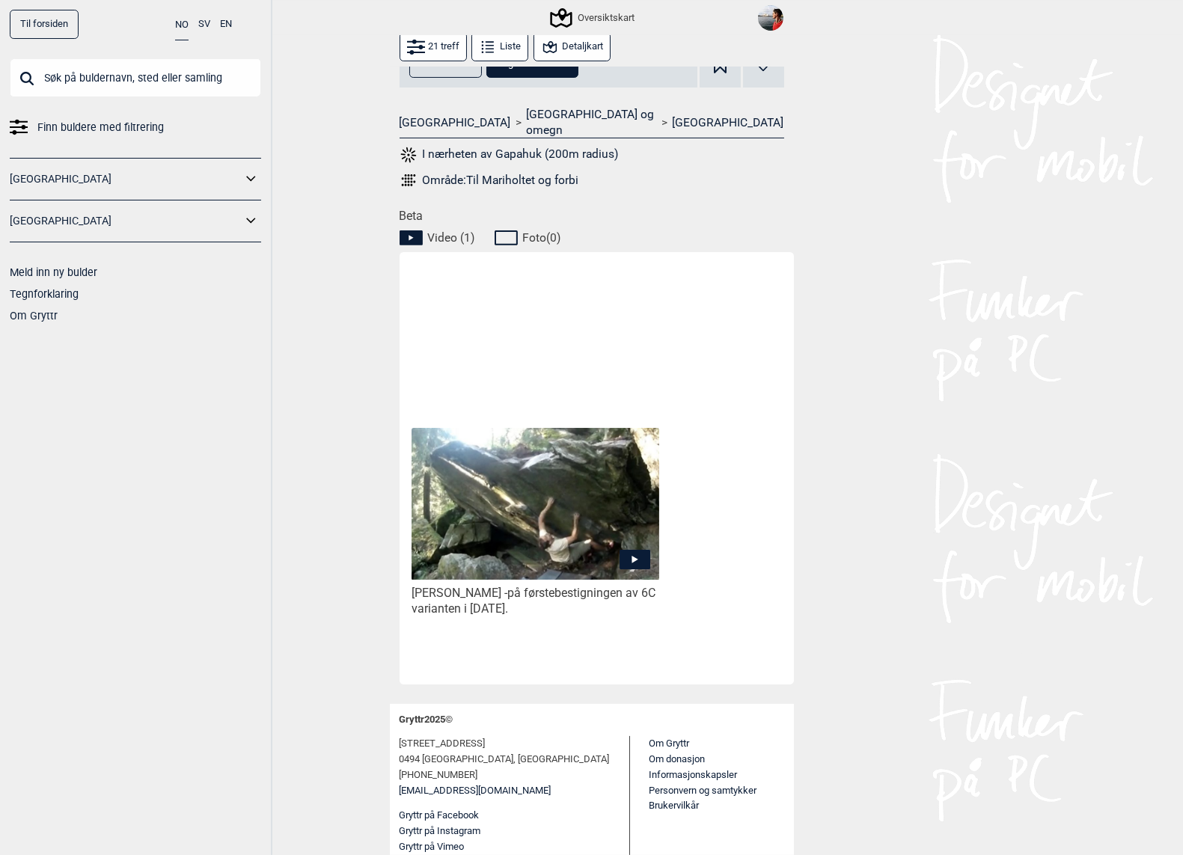
click at [638, 560] on icon at bounding box center [635, 559] width 31 height 19
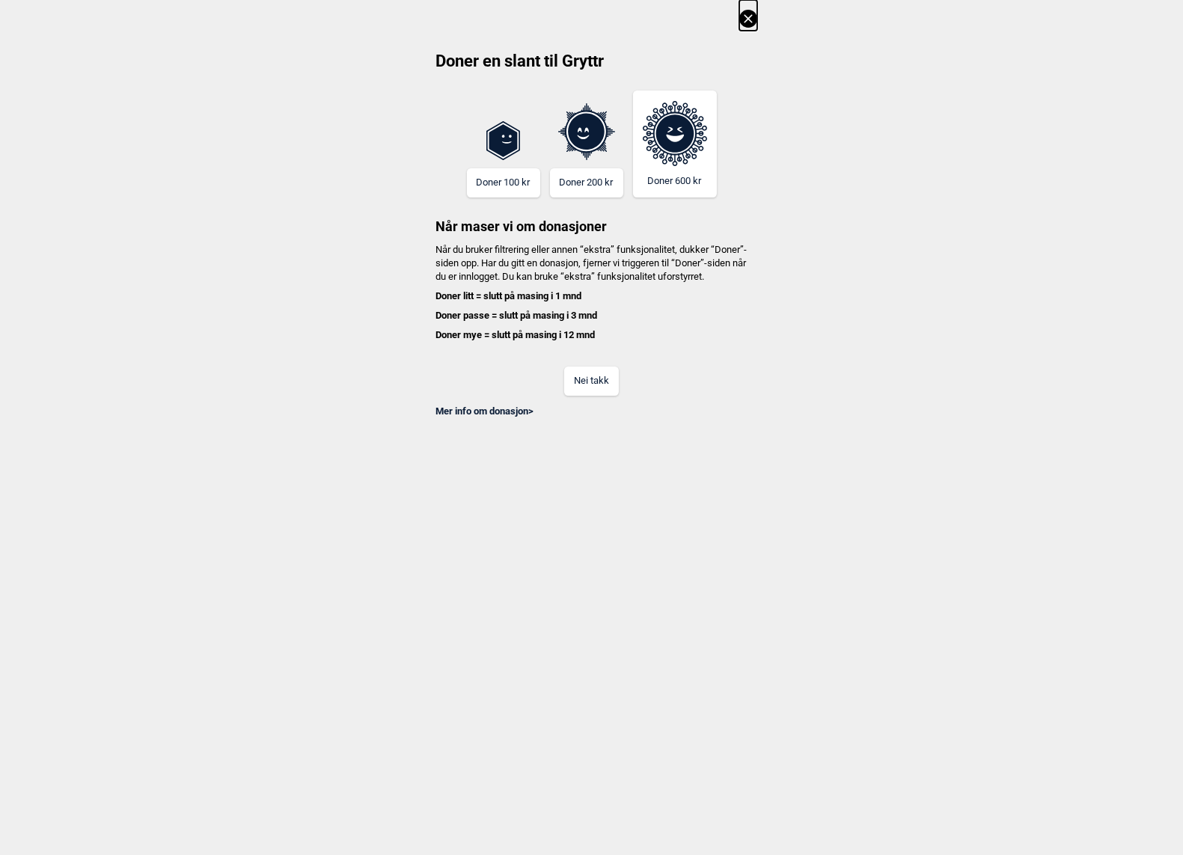
click at [596, 391] on button "Nei takk" at bounding box center [591, 381] width 55 height 29
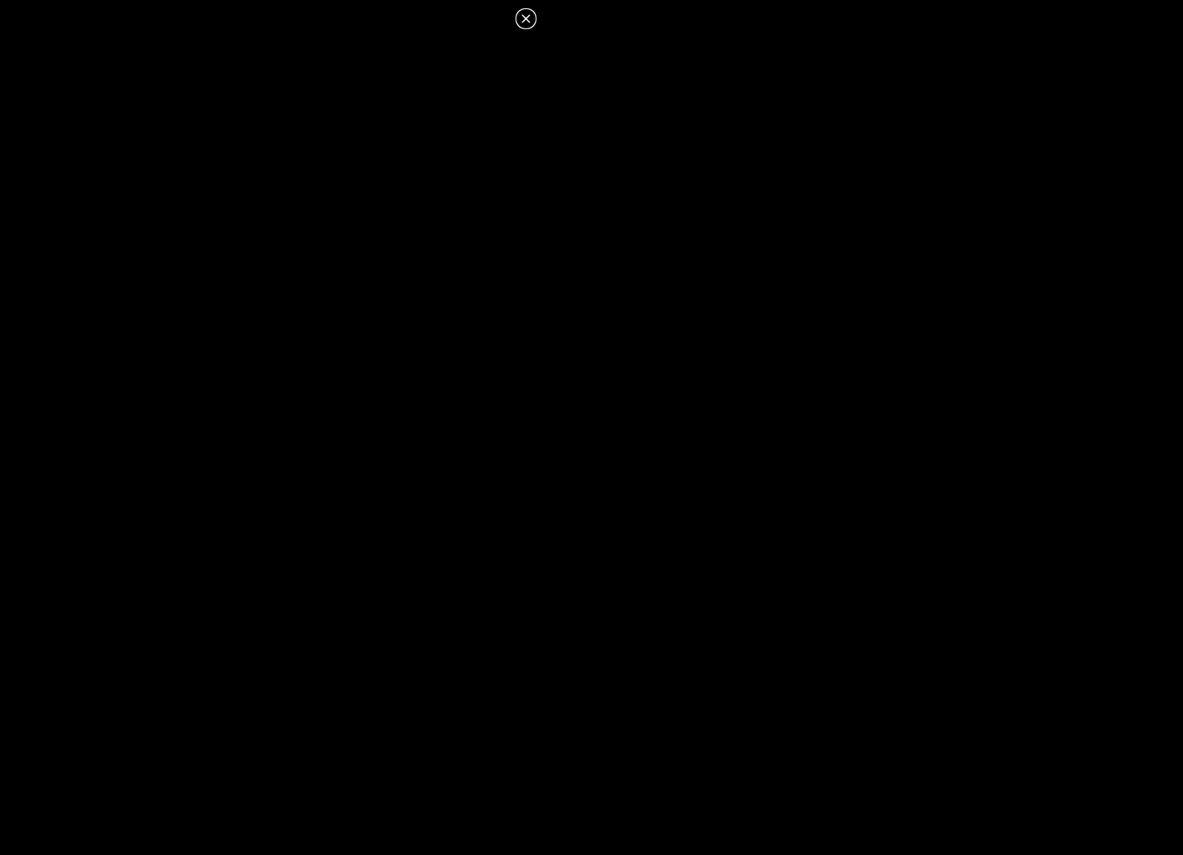
click at [524, 12] on icon at bounding box center [526, 19] width 18 height 18
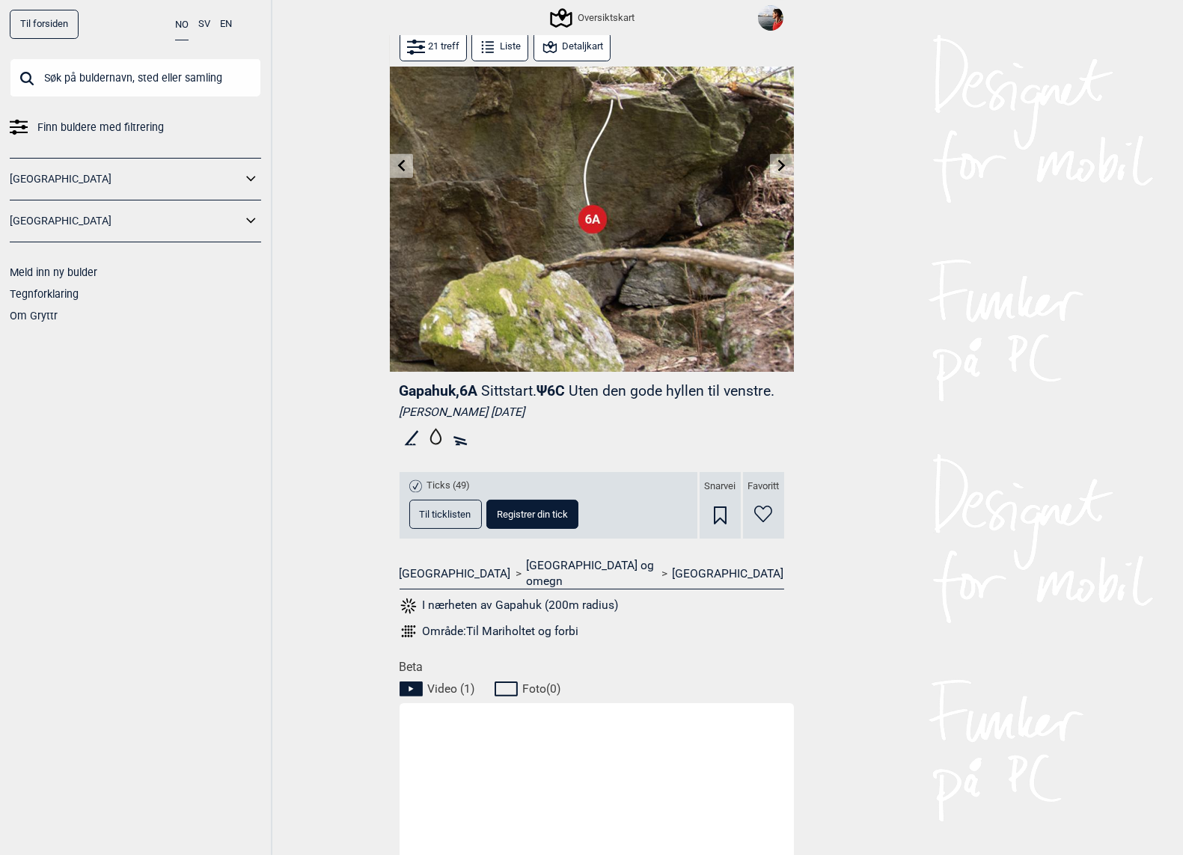
scroll to position [0, 0]
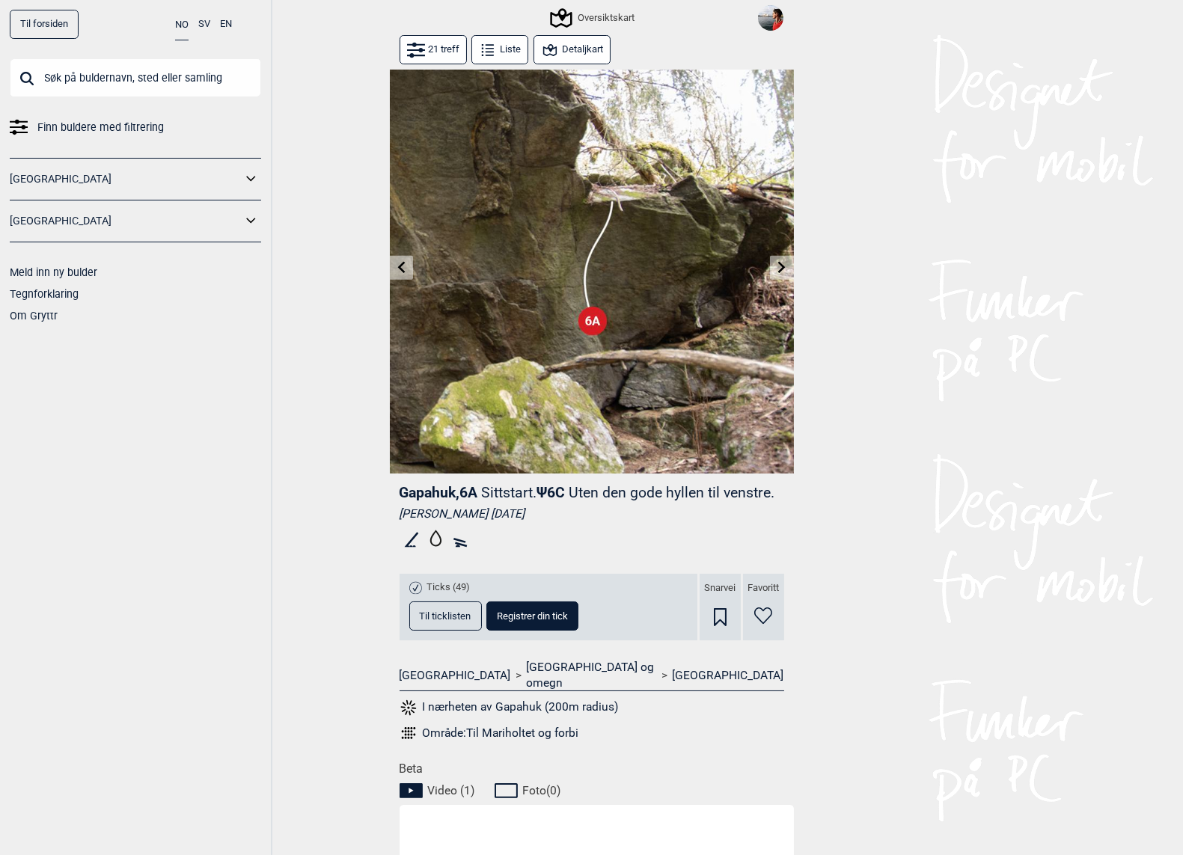
click at [565, 43] on button "Detaljkart" at bounding box center [572, 49] width 77 height 29
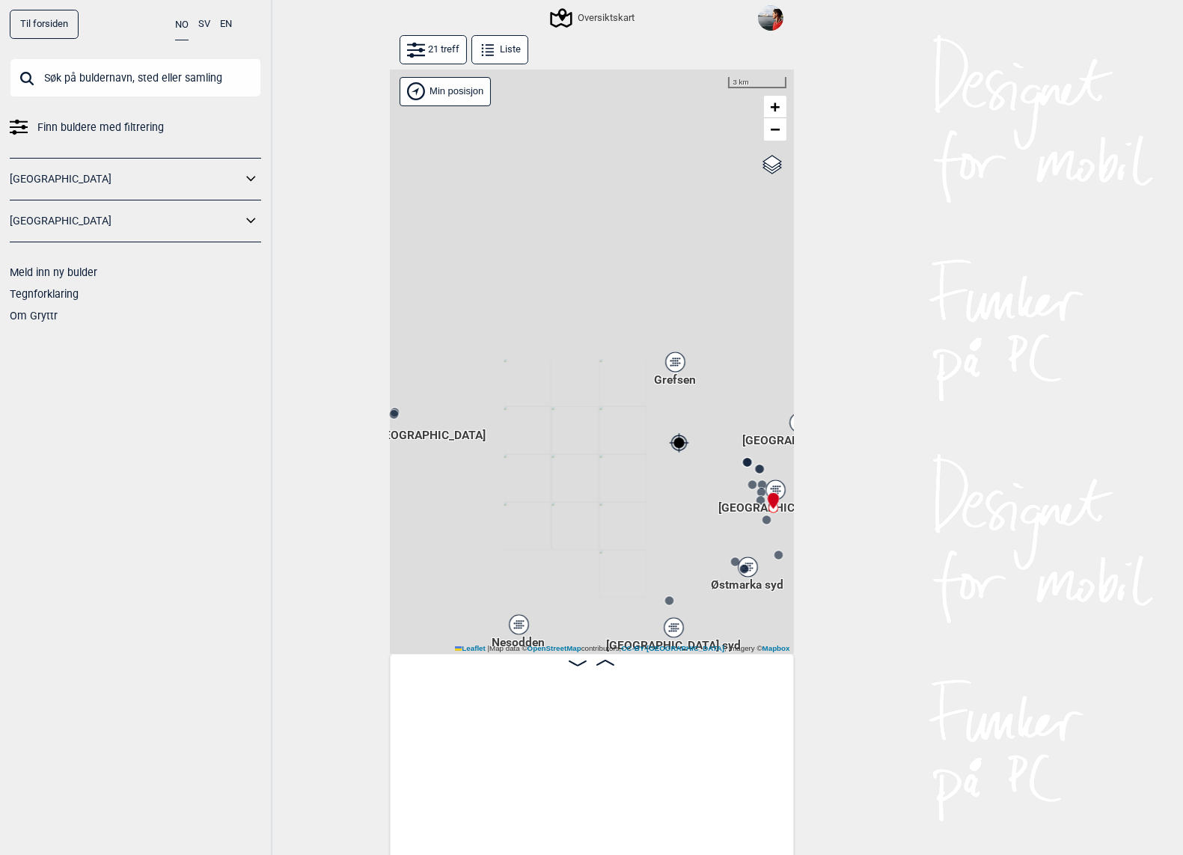
scroll to position [0, 1770]
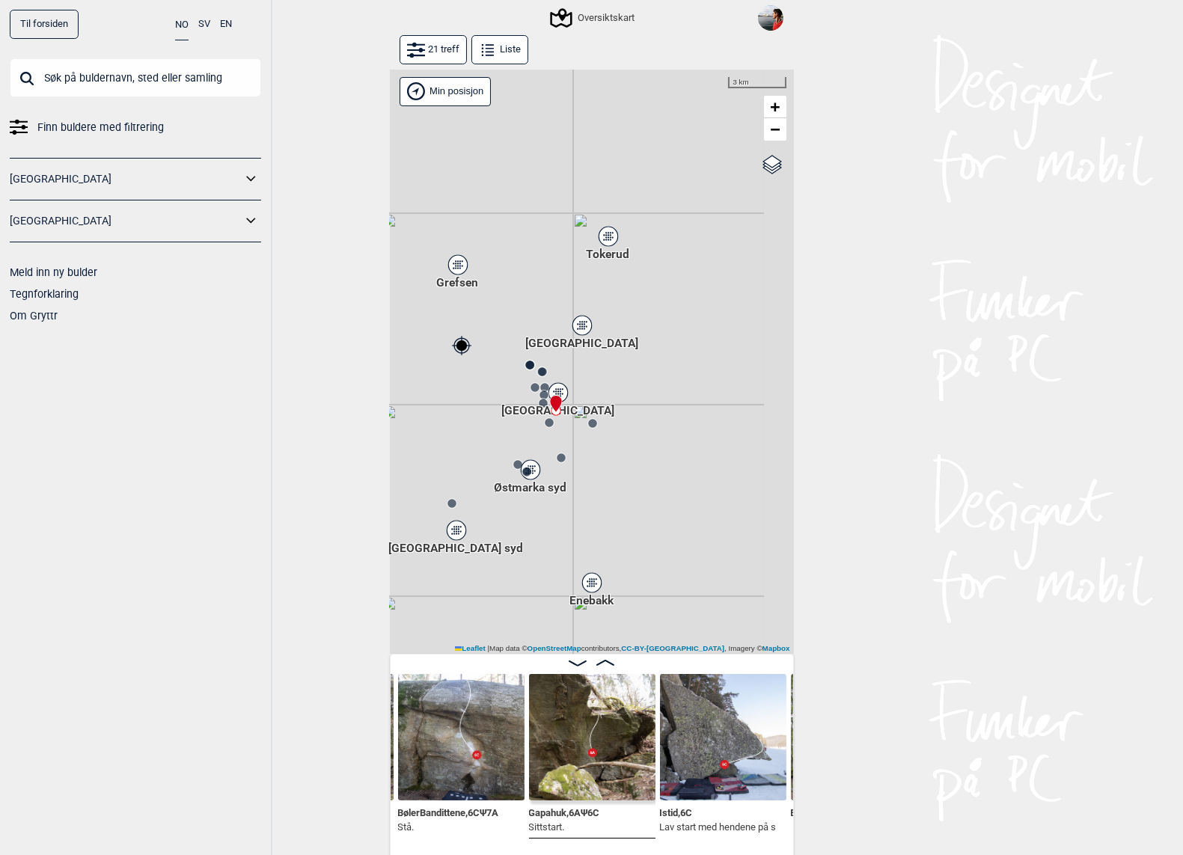
drag, startPoint x: 667, startPoint y: 503, endPoint x: 465, endPoint y: 406, distance: 224.2
click at [465, 406] on div "Gol [GEOGRAPHIC_DATA] Kolomoen [GEOGRAPHIC_DATA] [GEOGRAPHIC_DATA][PERSON_NAME]…" at bounding box center [592, 362] width 404 height 585
click at [780, 100] on link "+" at bounding box center [775, 107] width 22 height 22
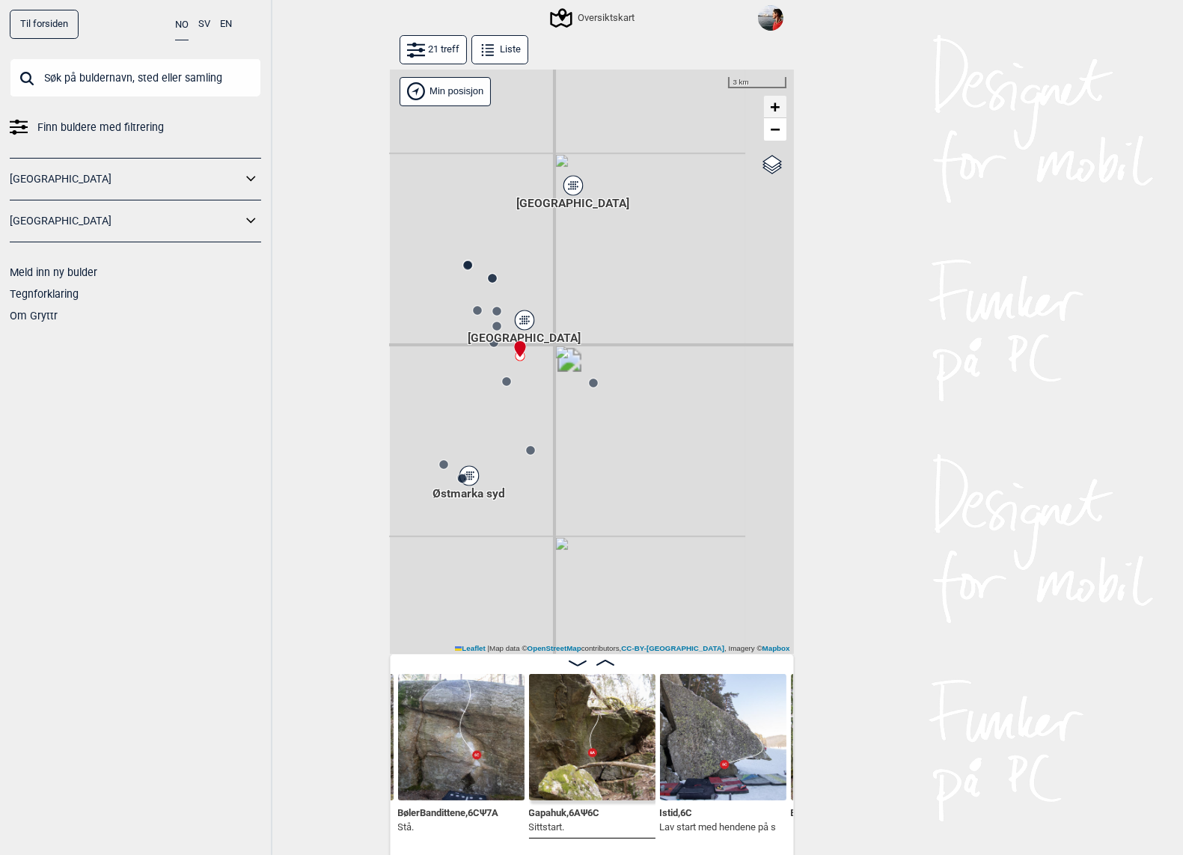
click at [780, 100] on link "+" at bounding box center [775, 107] width 22 height 22
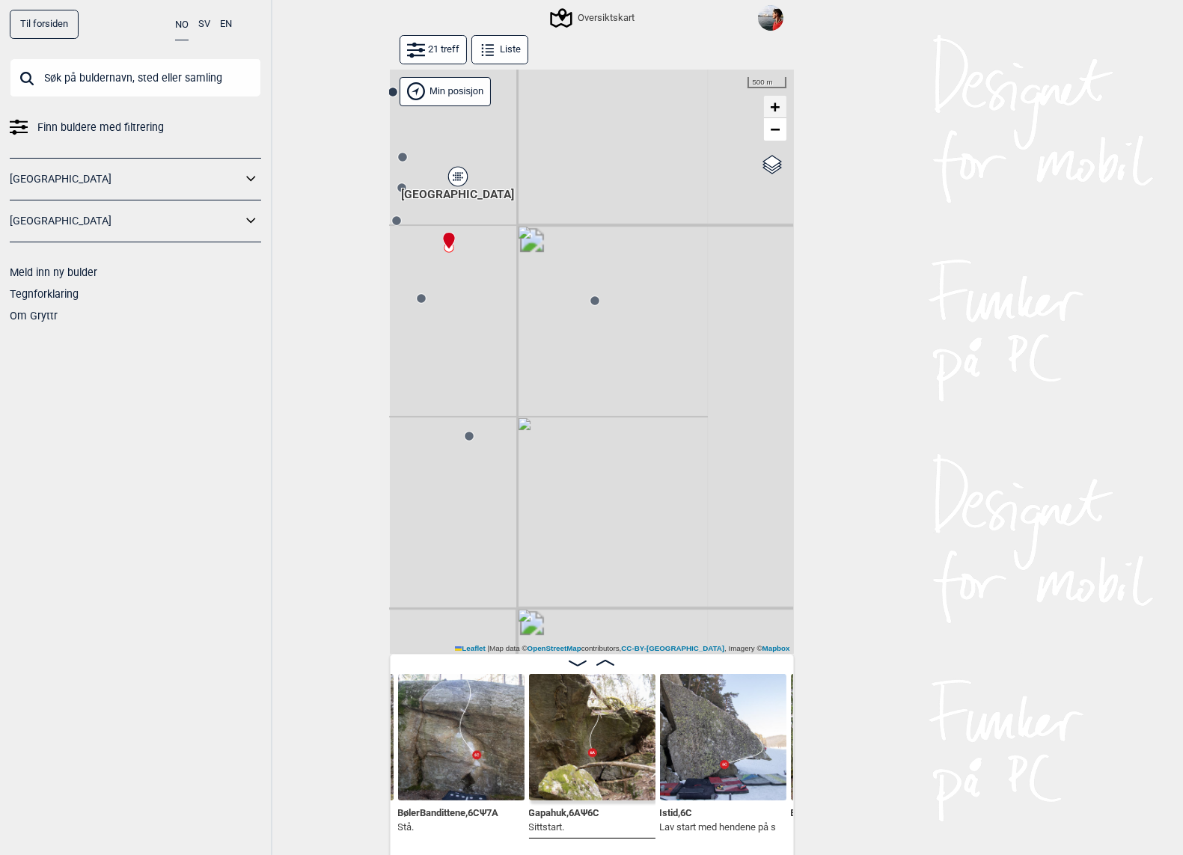
click at [780, 100] on link "+" at bounding box center [775, 107] width 22 height 22
drag, startPoint x: 542, startPoint y: 378, endPoint x: 751, endPoint y: 371, distance: 208.9
click at [750, 371] on div "Gol [GEOGRAPHIC_DATA] Kolomoen [GEOGRAPHIC_DATA] [GEOGRAPHIC_DATA][PERSON_NAME]…" at bounding box center [592, 362] width 404 height 585
click at [775, 129] on span "−" at bounding box center [775, 129] width 10 height 19
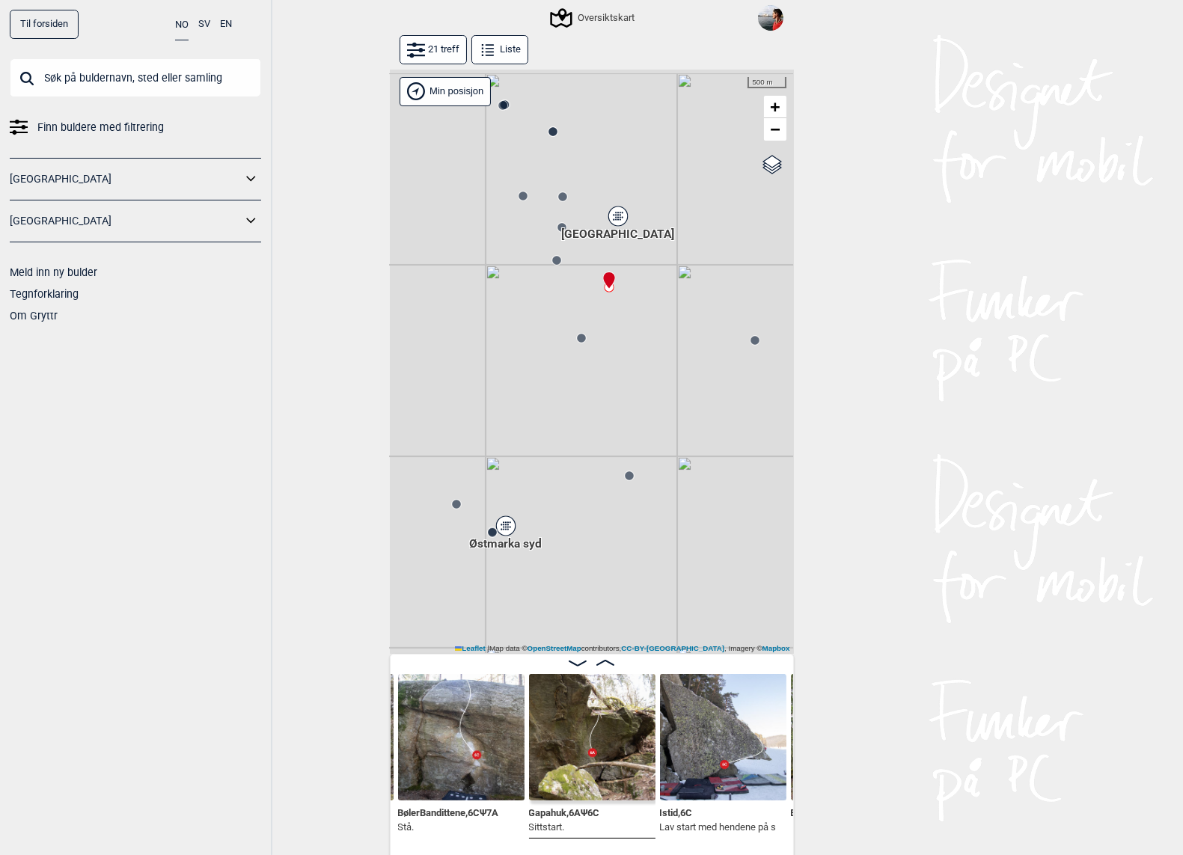
drag, startPoint x: 549, startPoint y: 299, endPoint x: 611, endPoint y: 353, distance: 82.2
click at [610, 352] on div "Gol [GEOGRAPHIC_DATA] Kolomoen [GEOGRAPHIC_DATA] [GEOGRAPHIC_DATA][PERSON_NAME]…" at bounding box center [592, 362] width 404 height 585
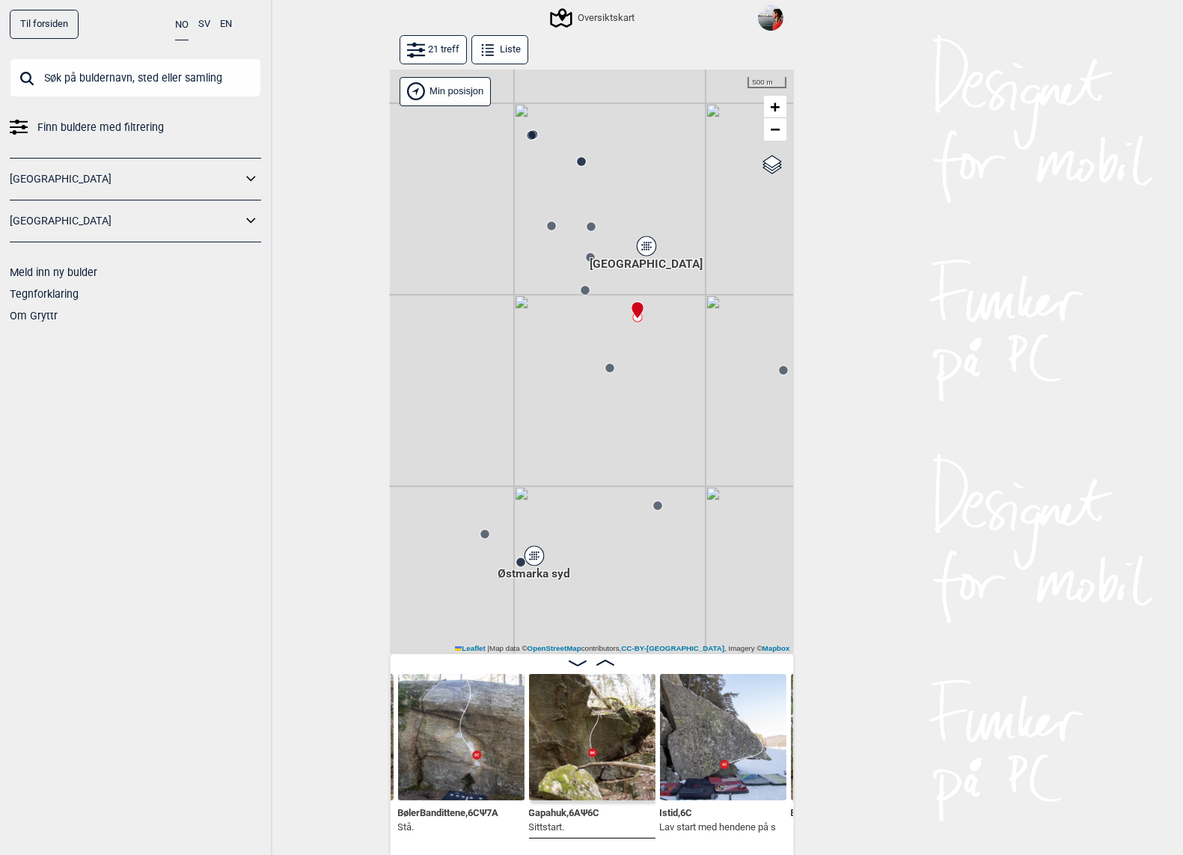
drag, startPoint x: 530, startPoint y: 291, endPoint x: 562, endPoint y: 323, distance: 45.5
click at [562, 323] on div "Gol [GEOGRAPHIC_DATA] Kolomoen [GEOGRAPHIC_DATA] [GEOGRAPHIC_DATA][PERSON_NAME]…" at bounding box center [592, 362] width 404 height 585
click at [781, 109] on link "+" at bounding box center [775, 107] width 22 height 22
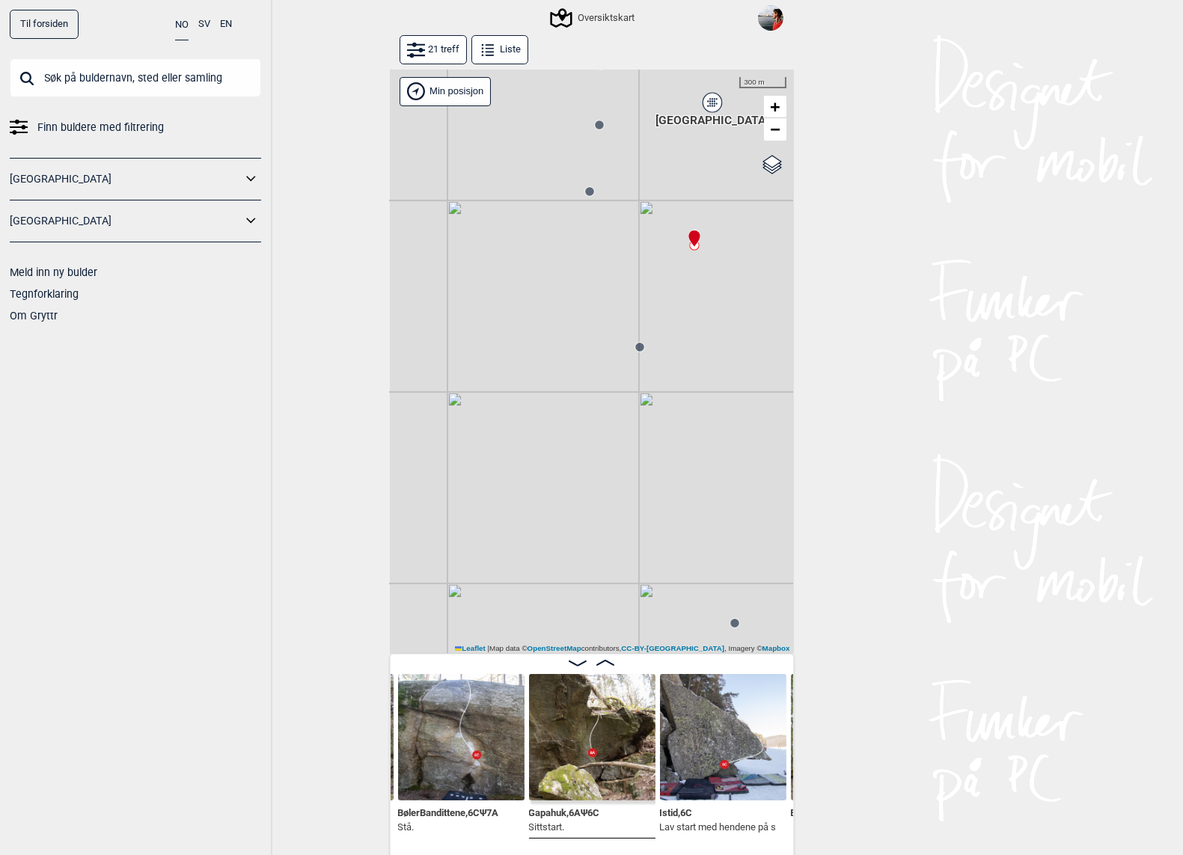
drag, startPoint x: 631, startPoint y: 213, endPoint x: 625, endPoint y: 263, distance: 51.2
click at [625, 263] on div "Gol [GEOGRAPHIC_DATA] Kolomoen [GEOGRAPHIC_DATA] [GEOGRAPHIC_DATA][PERSON_NAME]…" at bounding box center [592, 362] width 404 height 585
drag, startPoint x: 543, startPoint y: 290, endPoint x: 563, endPoint y: 291, distance: 20.2
click at [551, 290] on div "Gol [GEOGRAPHIC_DATA] Kolomoen [GEOGRAPHIC_DATA] [GEOGRAPHIC_DATA][PERSON_NAME]…" at bounding box center [592, 362] width 404 height 585
drag, startPoint x: 566, startPoint y: 314, endPoint x: 606, endPoint y: 377, distance: 74.3
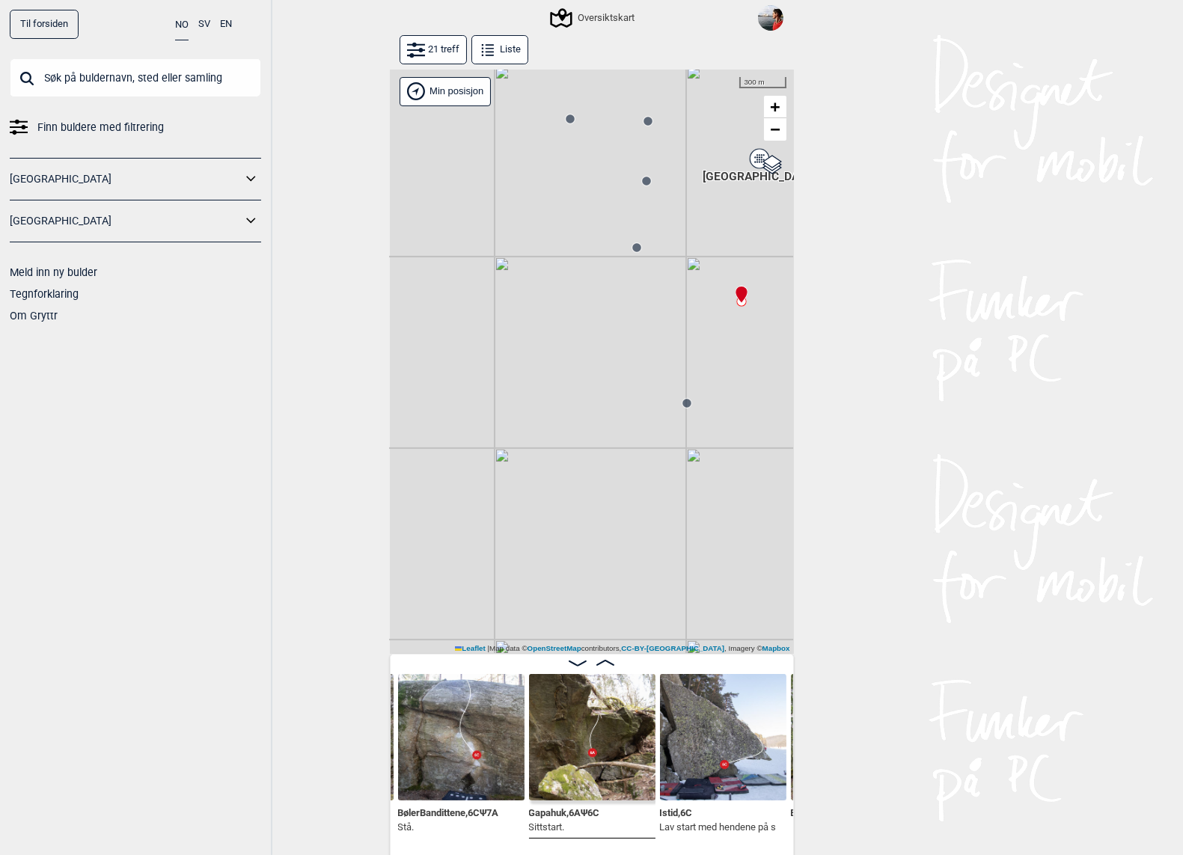
click at [606, 376] on div "Gol [GEOGRAPHIC_DATA] Kolomoen [GEOGRAPHIC_DATA] [GEOGRAPHIC_DATA][PERSON_NAME]…" at bounding box center [592, 362] width 404 height 585
drag, startPoint x: 515, startPoint y: 237, endPoint x: 589, endPoint y: 379, distance: 159.7
click at [589, 379] on div "Gol [GEOGRAPHIC_DATA] Kolomoen [GEOGRAPHIC_DATA] [GEOGRAPHIC_DATA][PERSON_NAME]…" at bounding box center [592, 362] width 404 height 585
click at [650, 267] on circle at bounding box center [650, 267] width 9 height 9
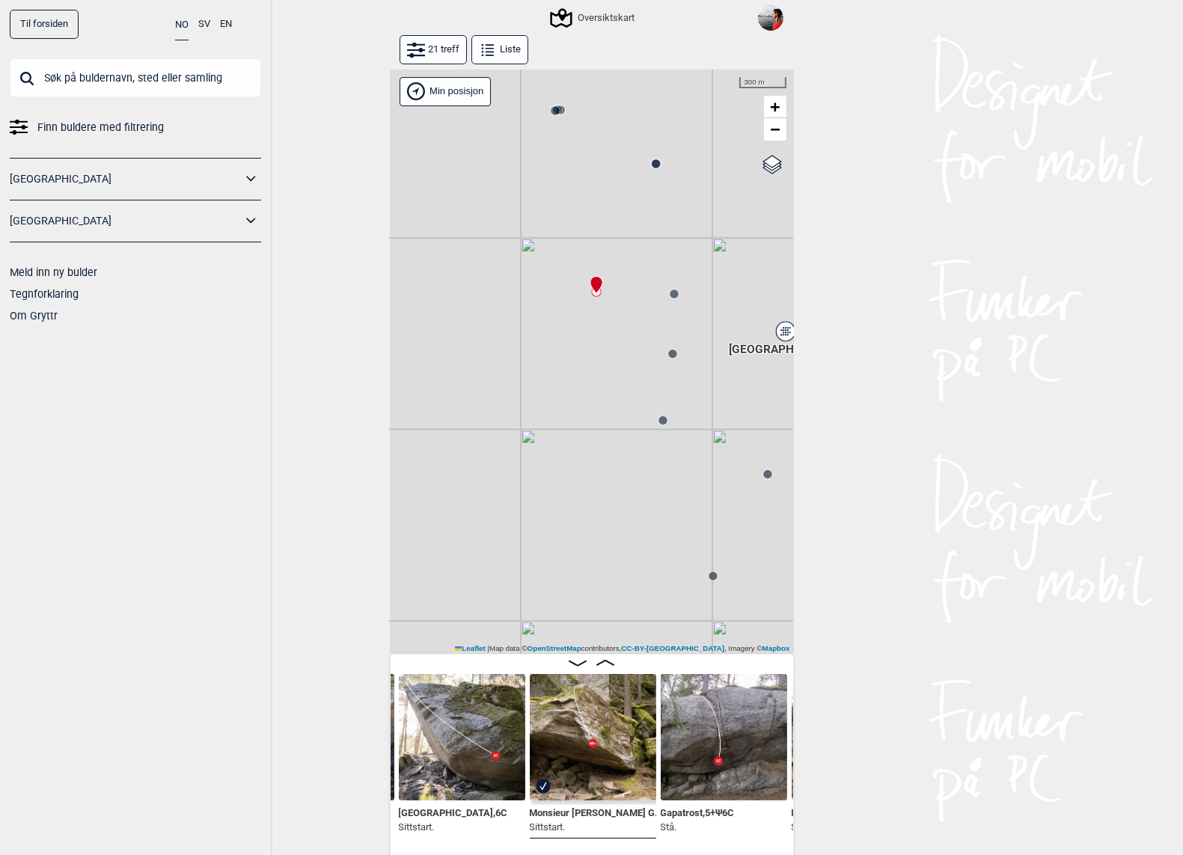
drag, startPoint x: 615, startPoint y: 507, endPoint x: 544, endPoint y: 483, distance: 75.3
click at [544, 483] on div "Gol [GEOGRAPHIC_DATA] Kolomoen [GEOGRAPHIC_DATA] [GEOGRAPHIC_DATA][PERSON_NAME]…" at bounding box center [592, 362] width 404 height 585
drag, startPoint x: 621, startPoint y: 320, endPoint x: 590, endPoint y: 367, distance: 56.7
click at [590, 367] on div "Gol [GEOGRAPHIC_DATA] Kolomoen [GEOGRAPHIC_DATA] [GEOGRAPHIC_DATA][PERSON_NAME]…" at bounding box center [592, 362] width 404 height 585
click at [626, 328] on circle at bounding box center [625, 330] width 9 height 9
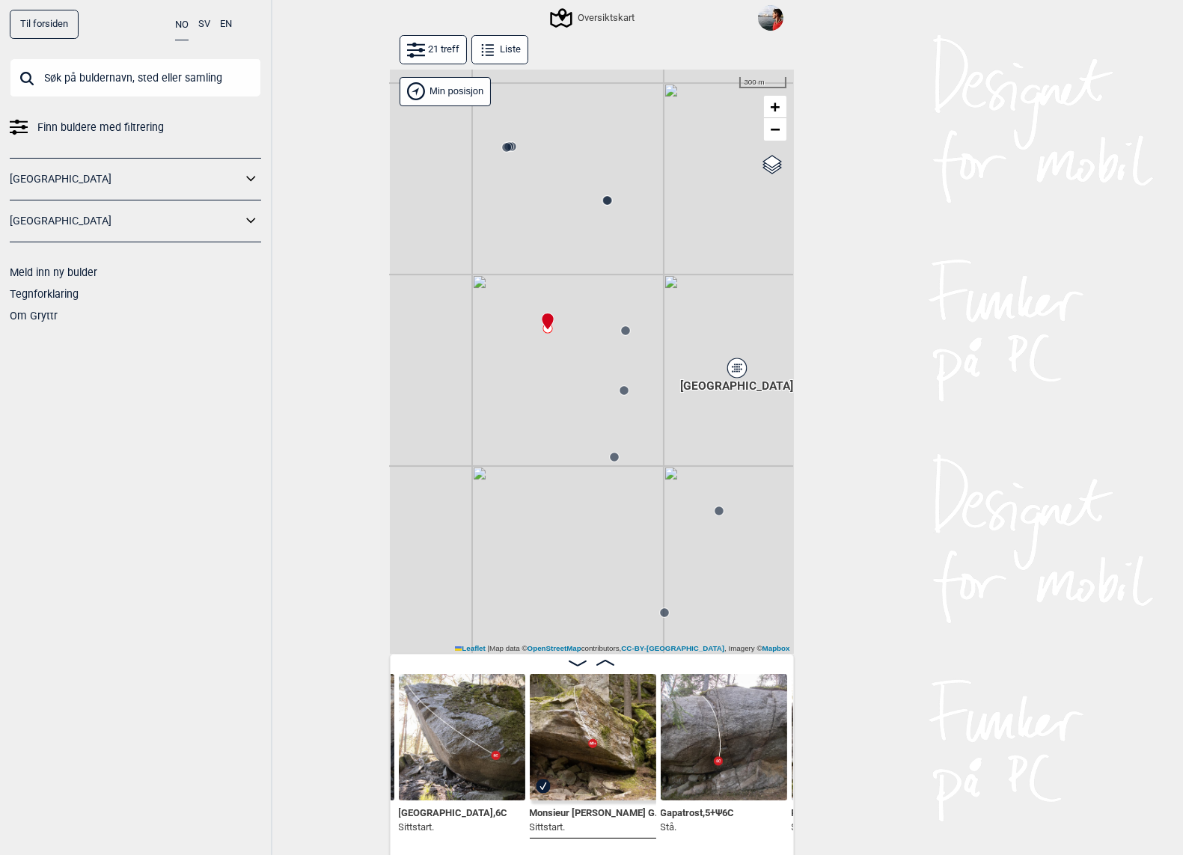
scroll to position [0, 1394]
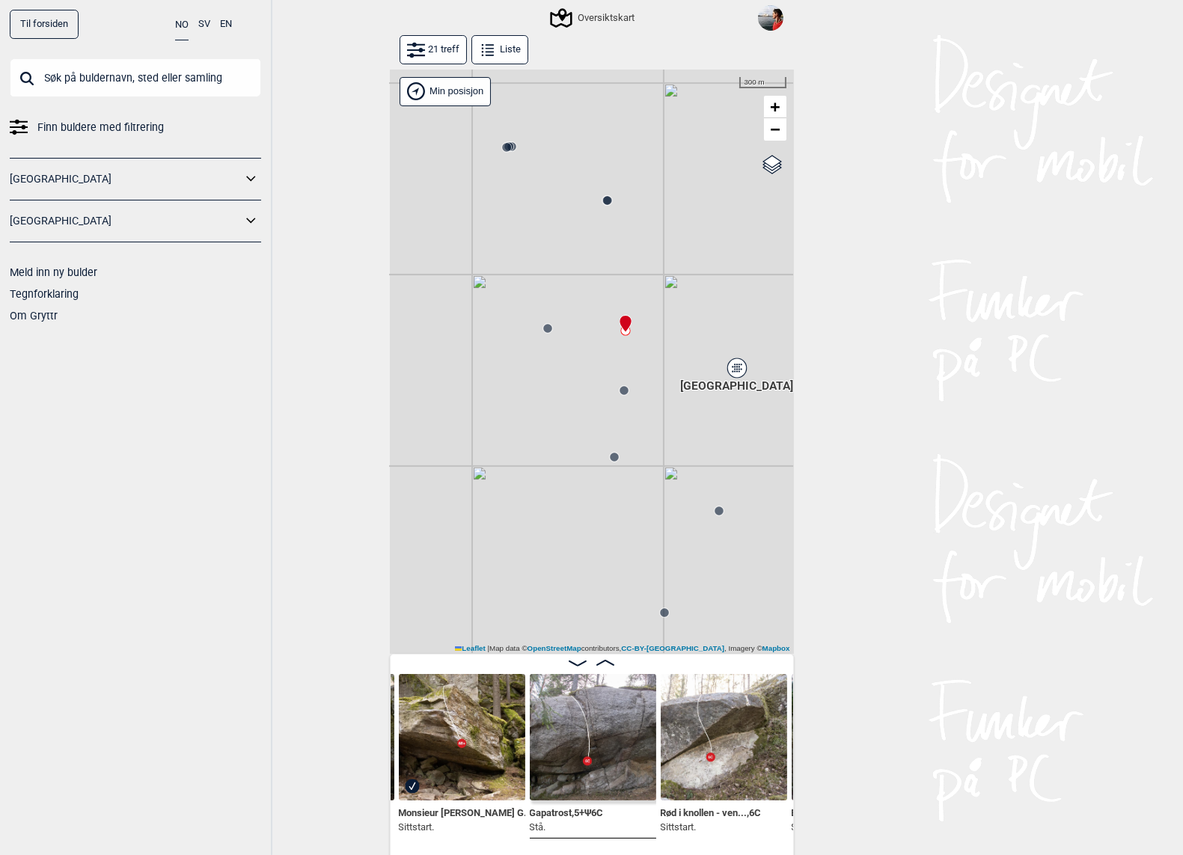
click at [626, 390] on circle at bounding box center [624, 390] width 9 height 9
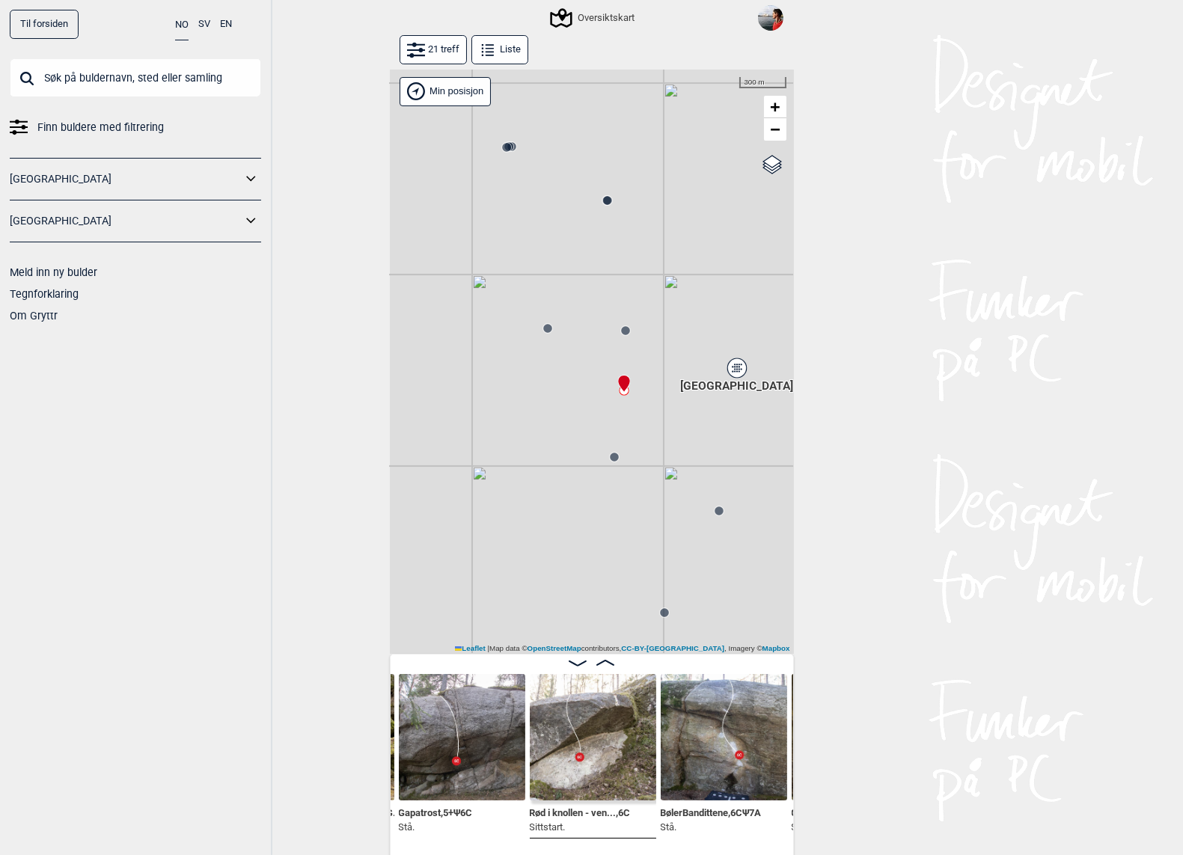
click at [507, 144] on circle at bounding box center [506, 147] width 9 height 9
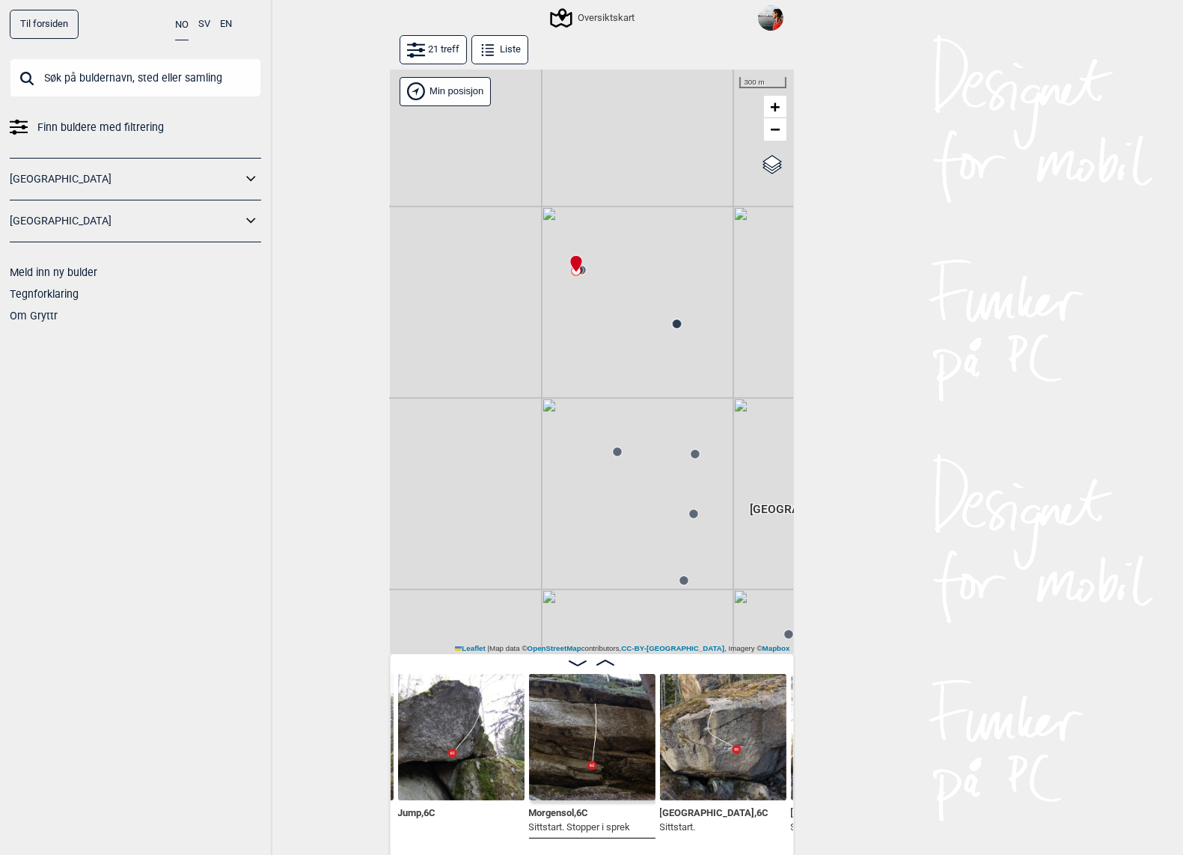
drag, startPoint x: 493, startPoint y: 300, endPoint x: 563, endPoint y: 395, distance: 118.2
click at [563, 395] on div "Gol [GEOGRAPHIC_DATA] Kolomoen [GEOGRAPHIC_DATA] [GEOGRAPHIC_DATA][PERSON_NAME]…" at bounding box center [592, 362] width 404 height 585
click at [779, 111] on span "+" at bounding box center [775, 106] width 10 height 19
drag, startPoint x: 615, startPoint y: 171, endPoint x: 615, endPoint y: 376, distance: 205.8
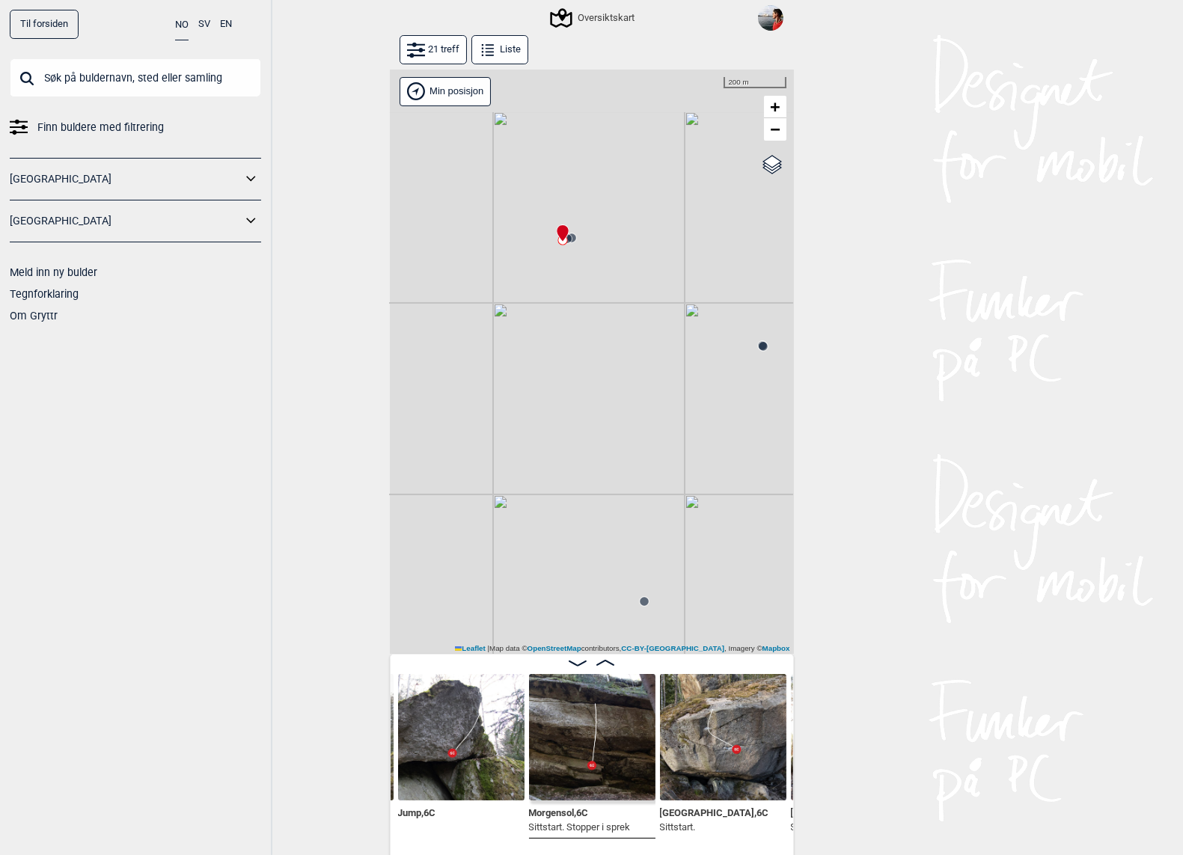
click at [615, 376] on div "Gol [GEOGRAPHIC_DATA] Kolomoen [GEOGRAPHIC_DATA] [GEOGRAPHIC_DATA][PERSON_NAME]…" at bounding box center [592, 362] width 404 height 585
click at [778, 107] on span "+" at bounding box center [775, 106] width 10 height 19
drag, startPoint x: 532, startPoint y: 221, endPoint x: 539, endPoint y: 453, distance: 231.3
click at [539, 453] on div "Gol [GEOGRAPHIC_DATA] Kolomoen [GEOGRAPHIC_DATA] [GEOGRAPHIC_DATA][PERSON_NAME]…" at bounding box center [592, 362] width 404 height 585
drag, startPoint x: 494, startPoint y: 370, endPoint x: 559, endPoint y: 445, distance: 99.8
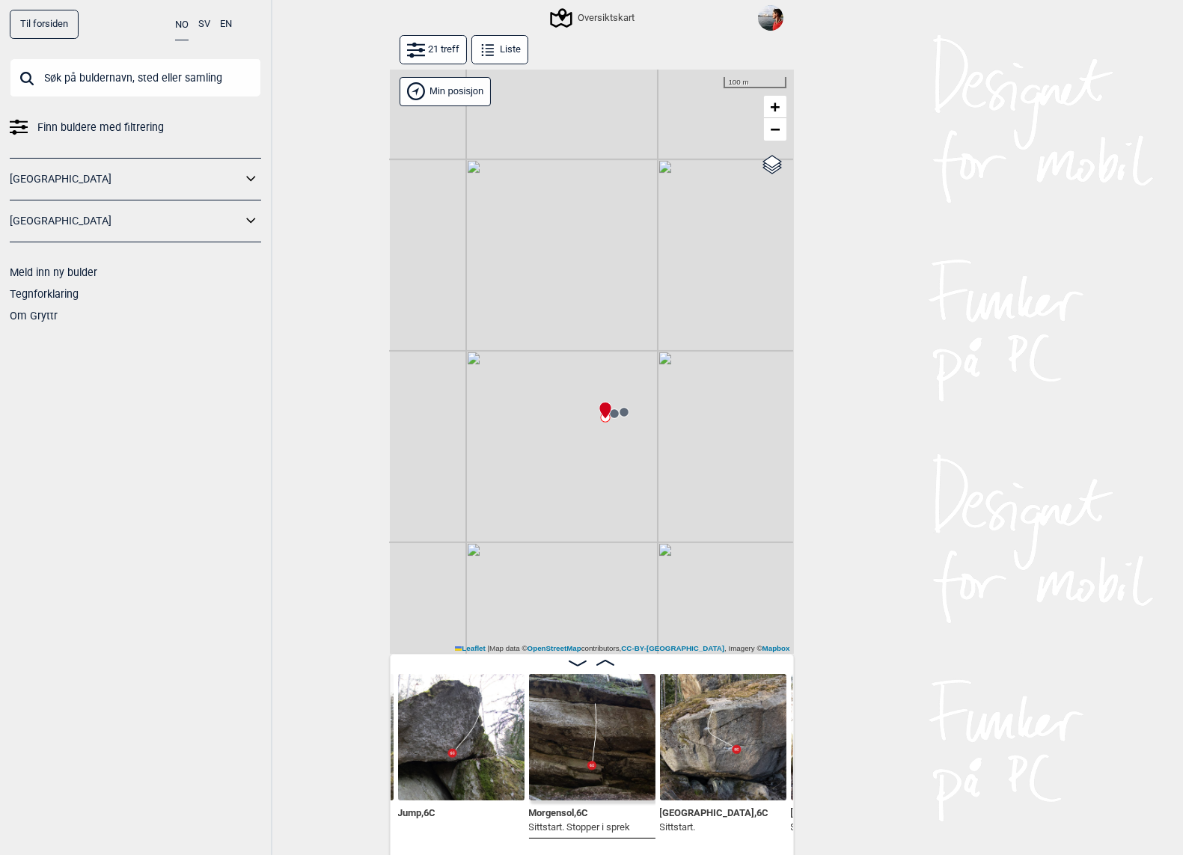
click at [559, 445] on div "Gol [GEOGRAPHIC_DATA] Kolomoen [GEOGRAPHIC_DATA] [GEOGRAPHIC_DATA][PERSON_NAME]…" at bounding box center [592, 362] width 404 height 585
click at [427, 49] on button "21 treff" at bounding box center [433, 49] width 67 height 29
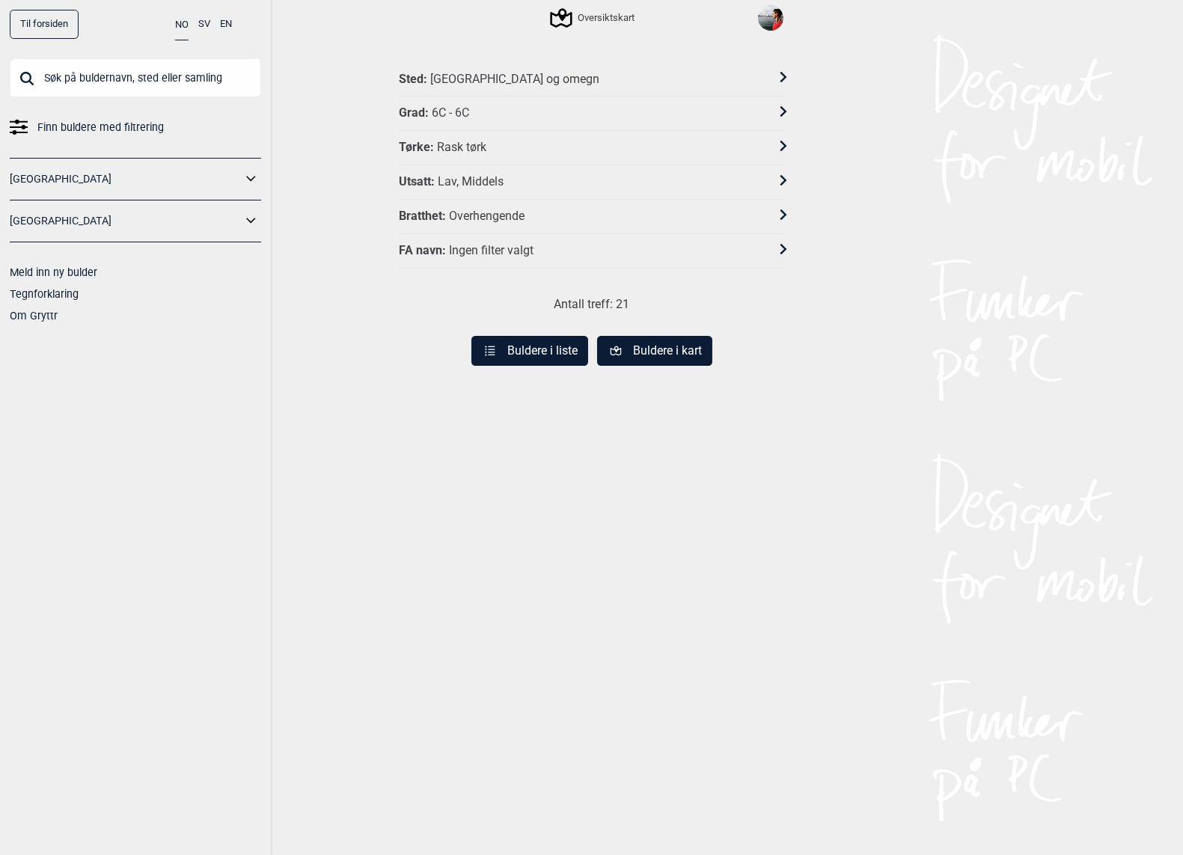
click at [456, 111] on div "6C - 6C" at bounding box center [450, 114] width 37 height 16
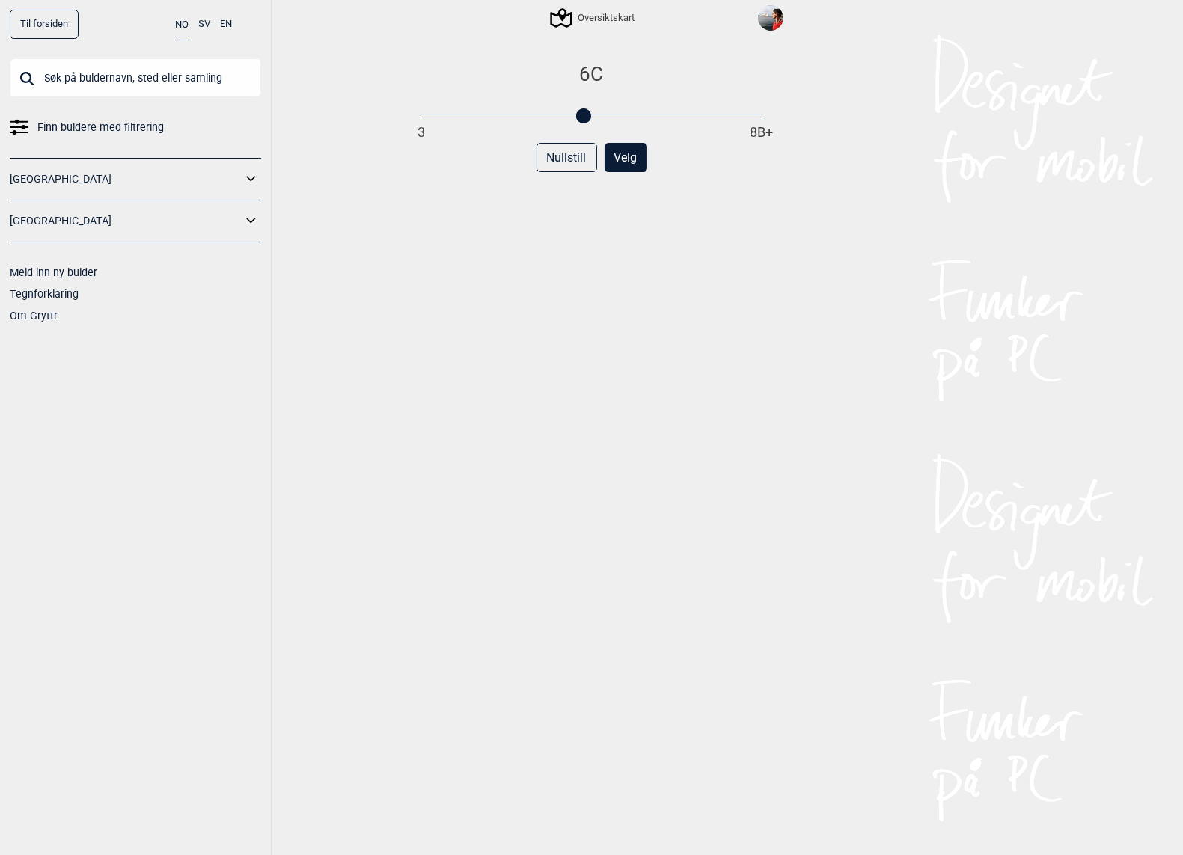
click at [575, 141] on div "6C 3 8B+ Nullstill Velg" at bounding box center [592, 471] width 385 height 819
click at [571, 164] on button "Nullstill" at bounding box center [567, 157] width 61 height 29
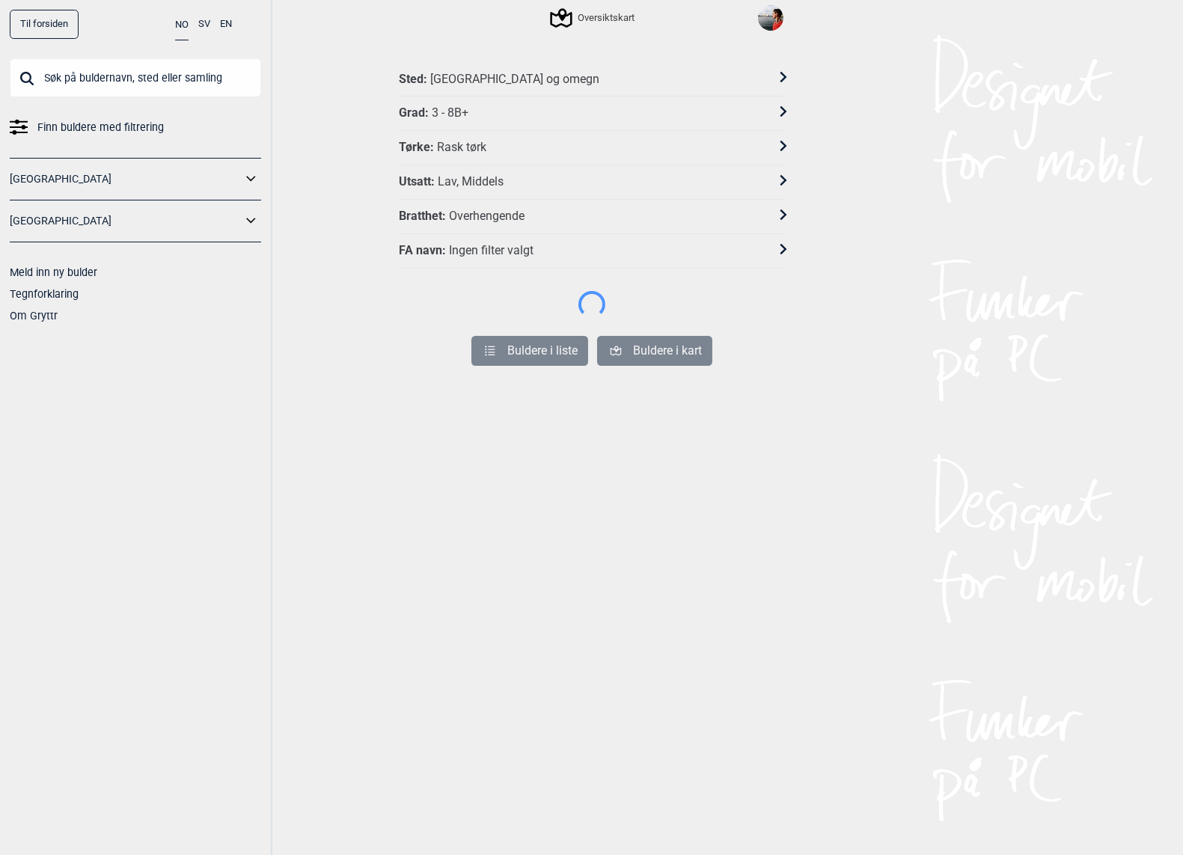
click at [468, 177] on div "Lav, Middels" at bounding box center [471, 182] width 66 height 16
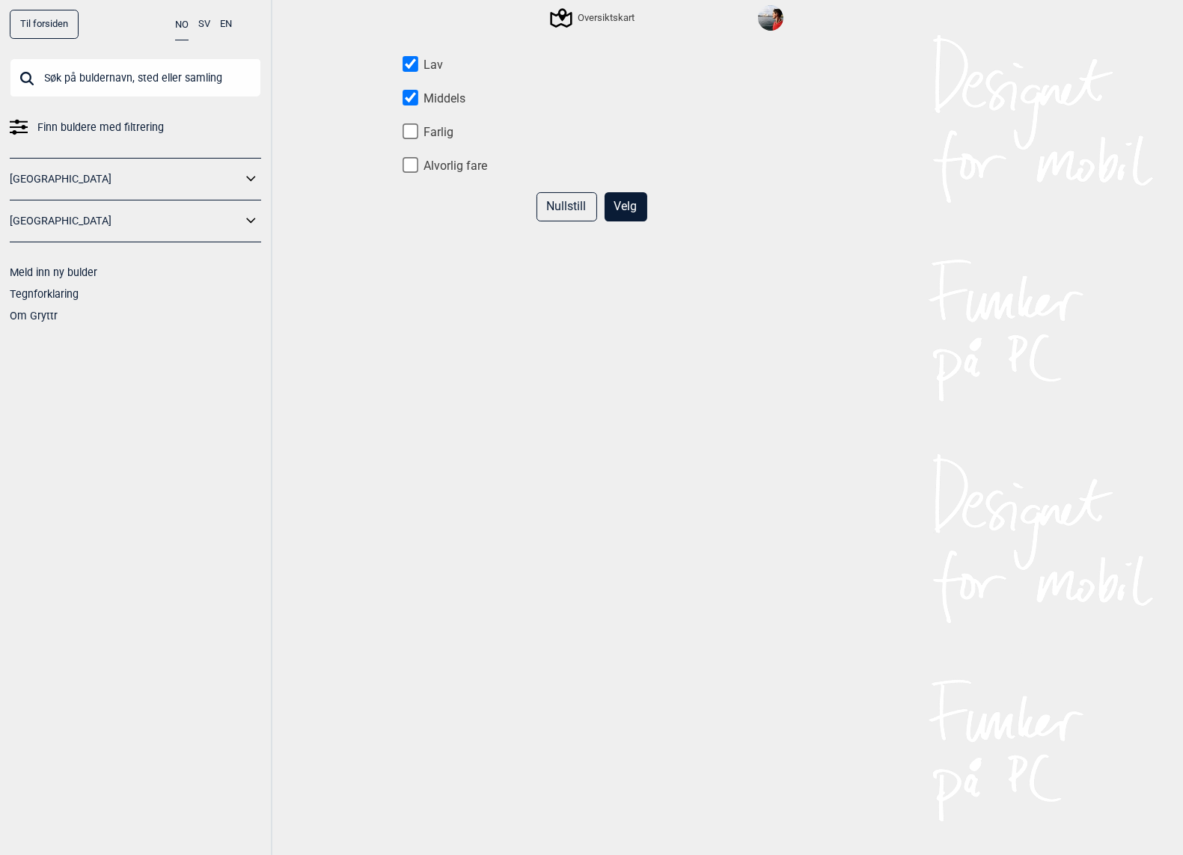
click at [564, 206] on button "Nullstill" at bounding box center [567, 206] width 61 height 29
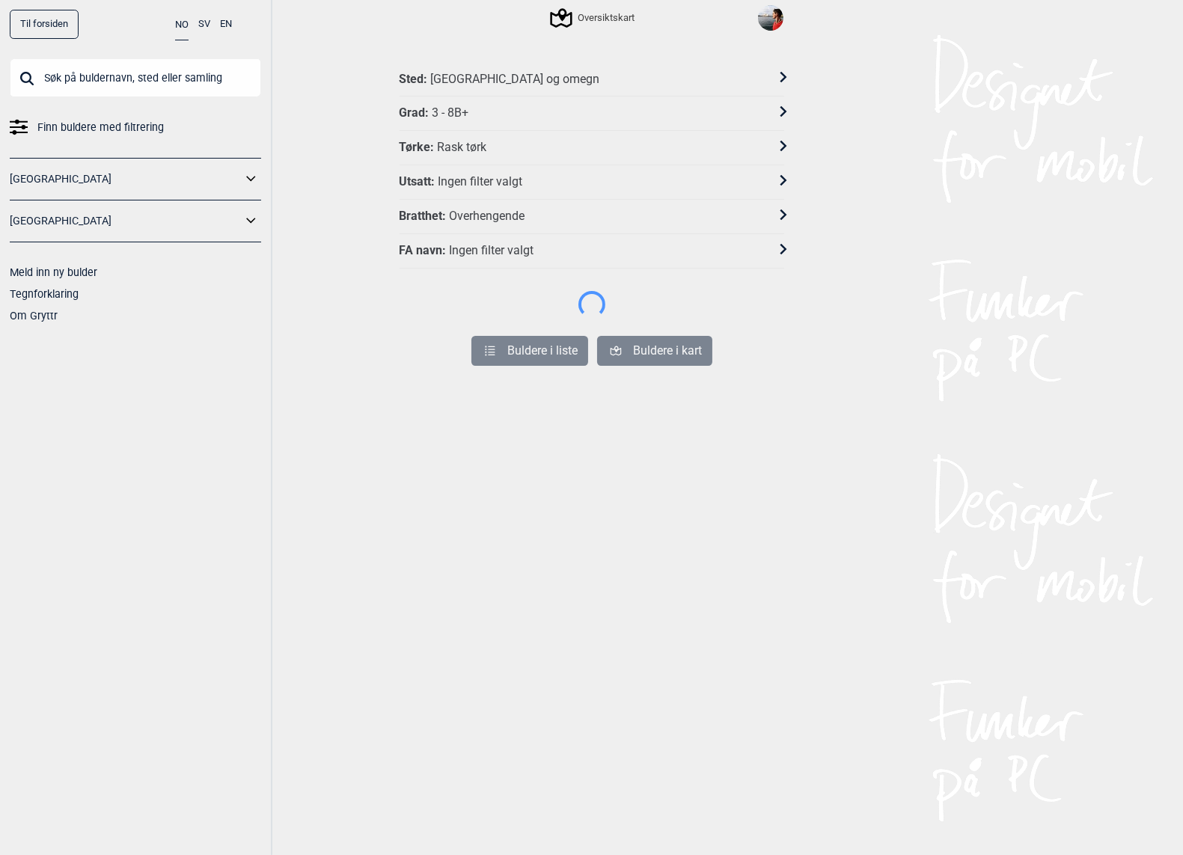
click at [445, 120] on div "Grad : 3 - 8B+" at bounding box center [592, 114] width 385 height 34
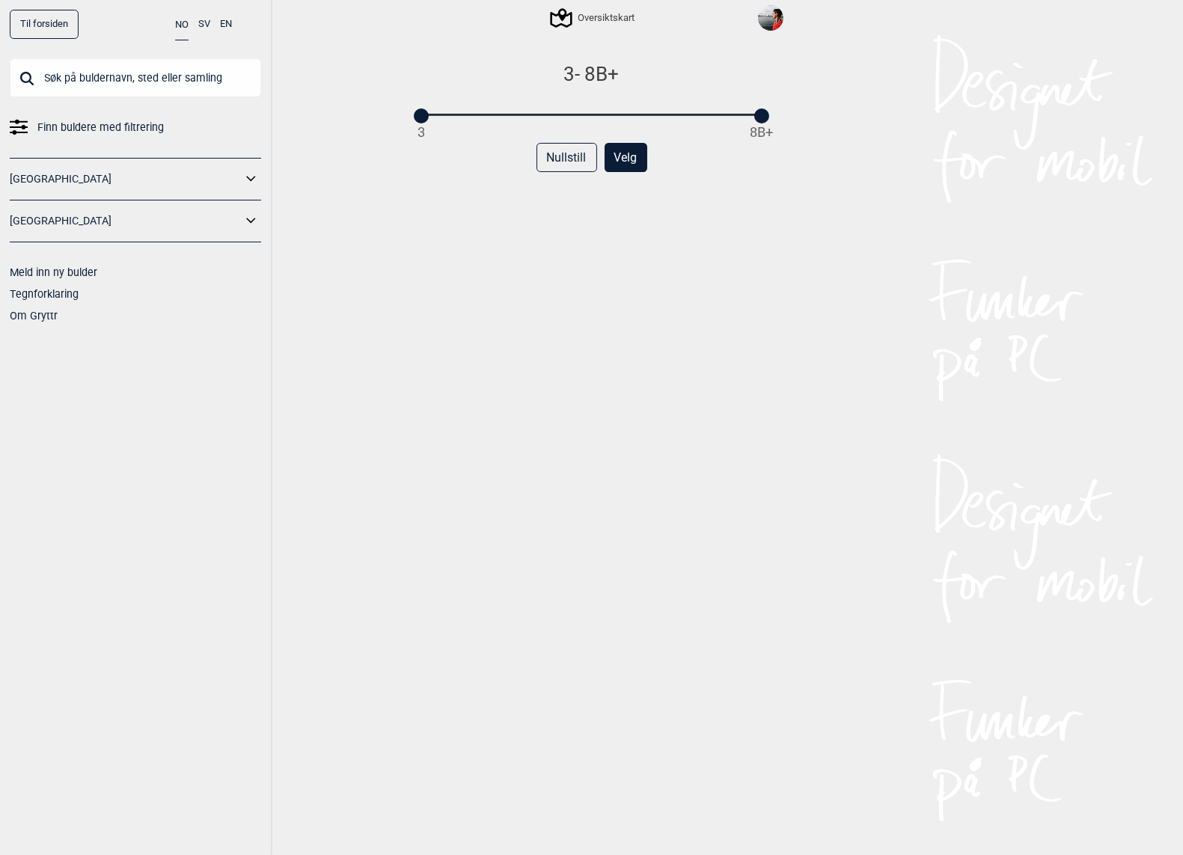
click at [449, 271] on div "3 - 8B+ 3 8B+ Nullstill Velg" at bounding box center [592, 471] width 385 height 819
click at [553, 179] on div "Nullstill Velg" at bounding box center [592, 163] width 385 height 41
click at [572, 144] on button "Nullstill" at bounding box center [567, 157] width 61 height 29
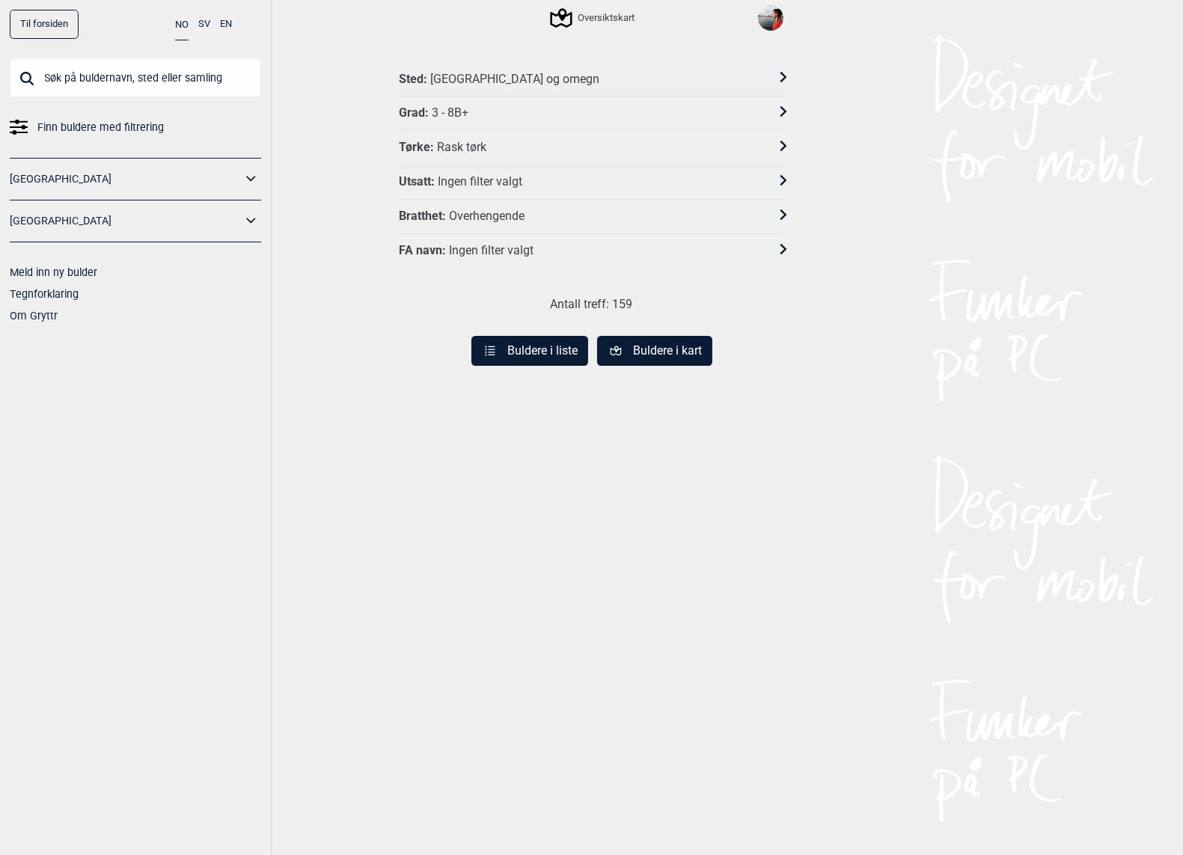
click at [468, 82] on div "[GEOGRAPHIC_DATA] og omegn" at bounding box center [514, 80] width 169 height 16
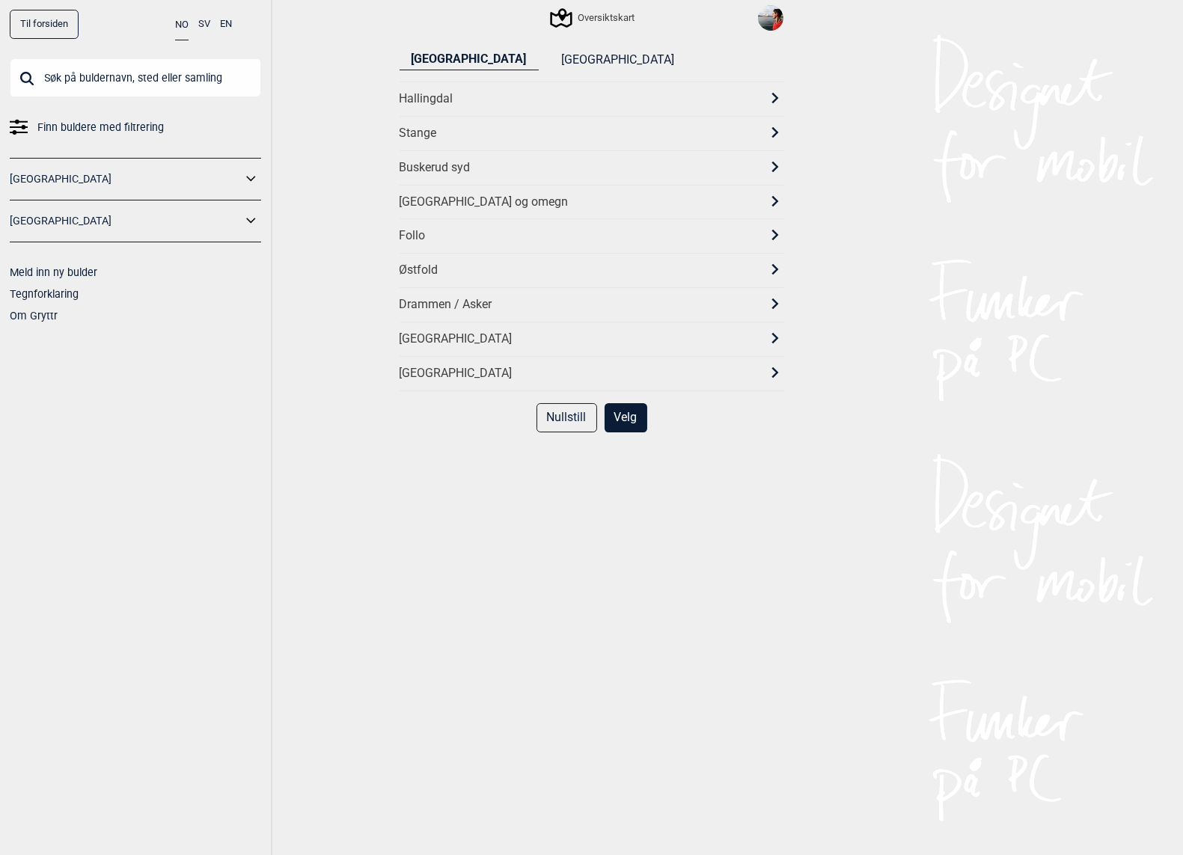
click at [336, 238] on div "Til forsiden NO SV EN Finn buldere med filtrering Norge Sverige Meld inn ny bul…" at bounding box center [591, 427] width 1183 height 855
click at [556, 408] on button "Nullstill" at bounding box center [567, 417] width 61 height 29
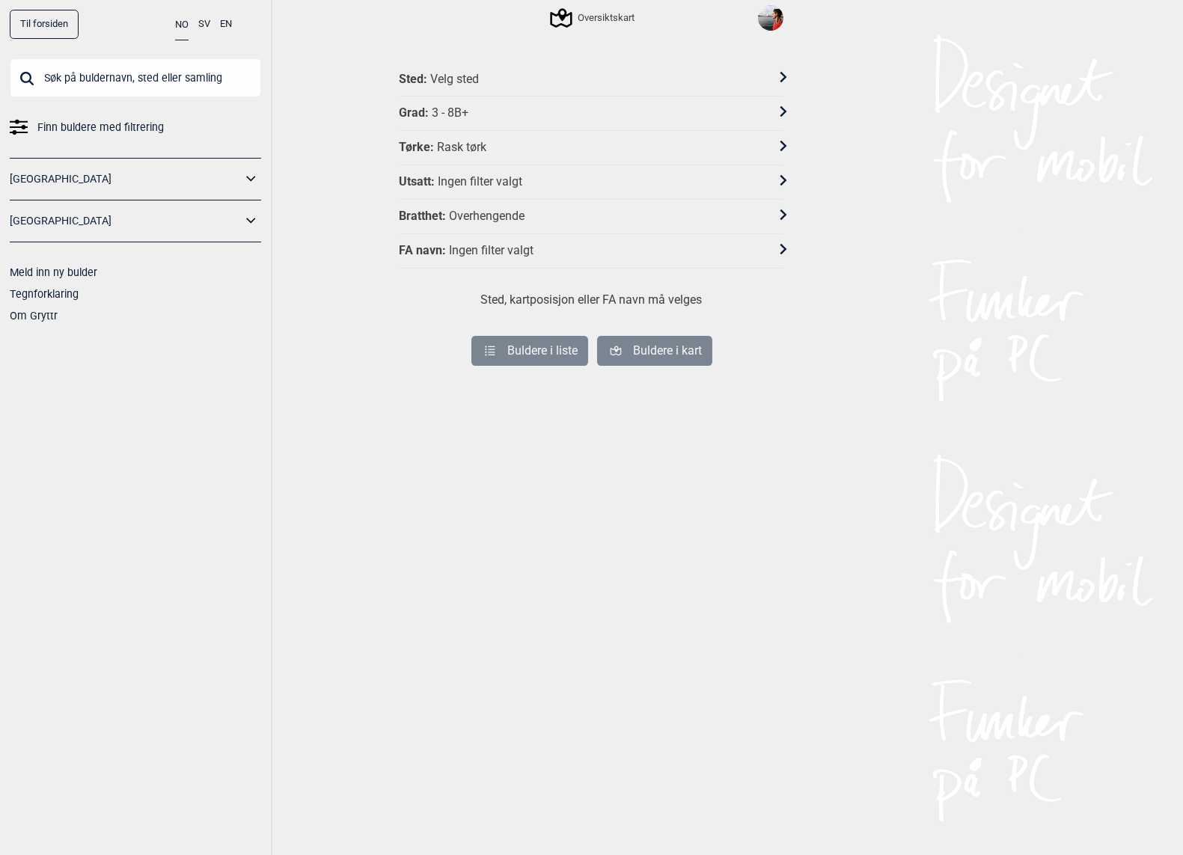
click at [464, 141] on div "Rask tørk" at bounding box center [461, 148] width 49 height 16
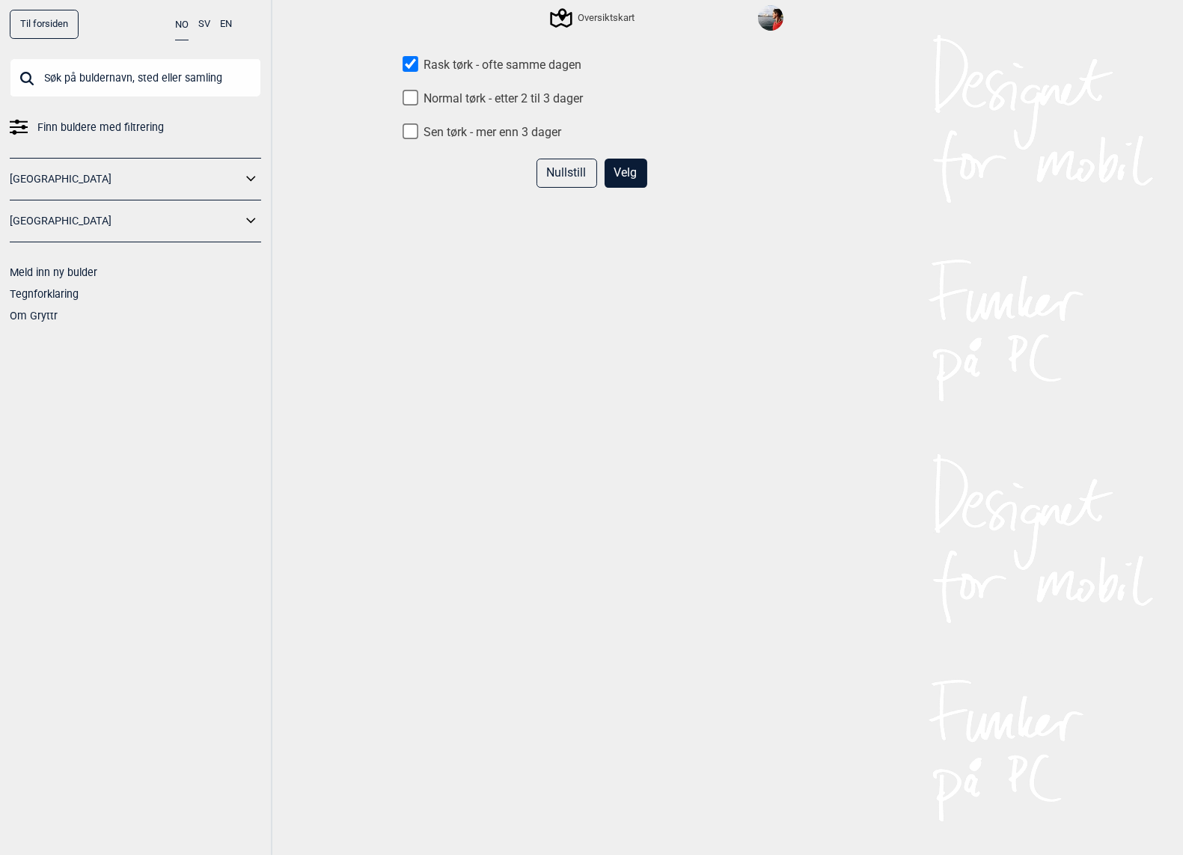
click at [563, 174] on button "Nullstill" at bounding box center [567, 173] width 61 height 29
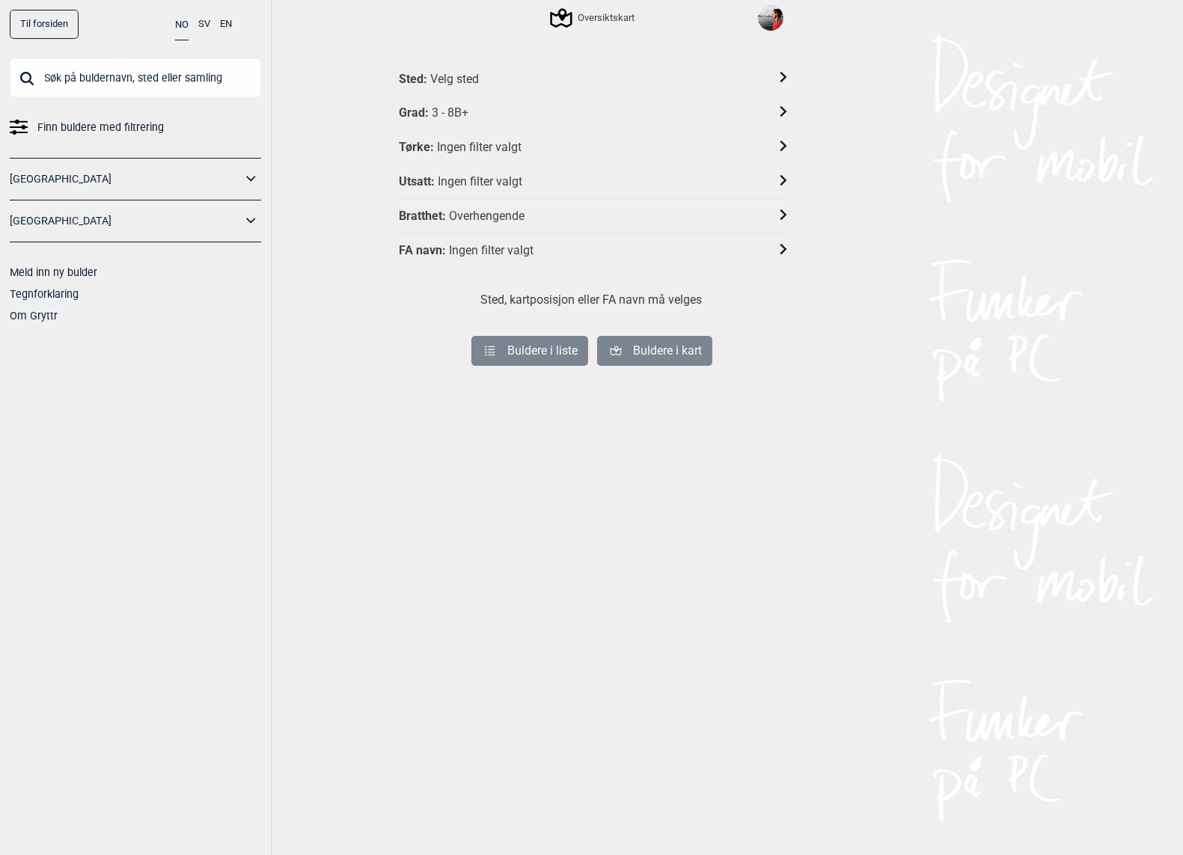
click at [469, 216] on div "Overhengende" at bounding box center [487, 217] width 76 height 16
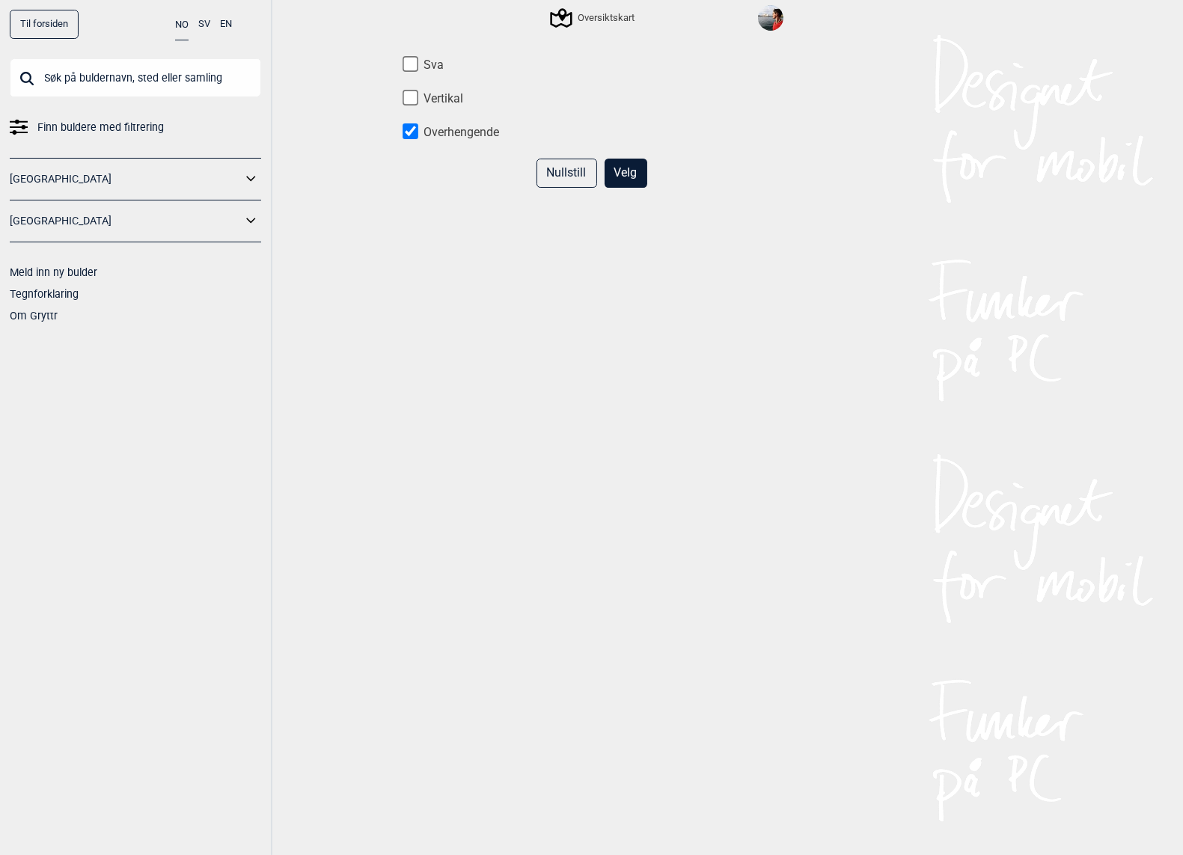
click at [558, 165] on button "Nullstill" at bounding box center [567, 173] width 61 height 29
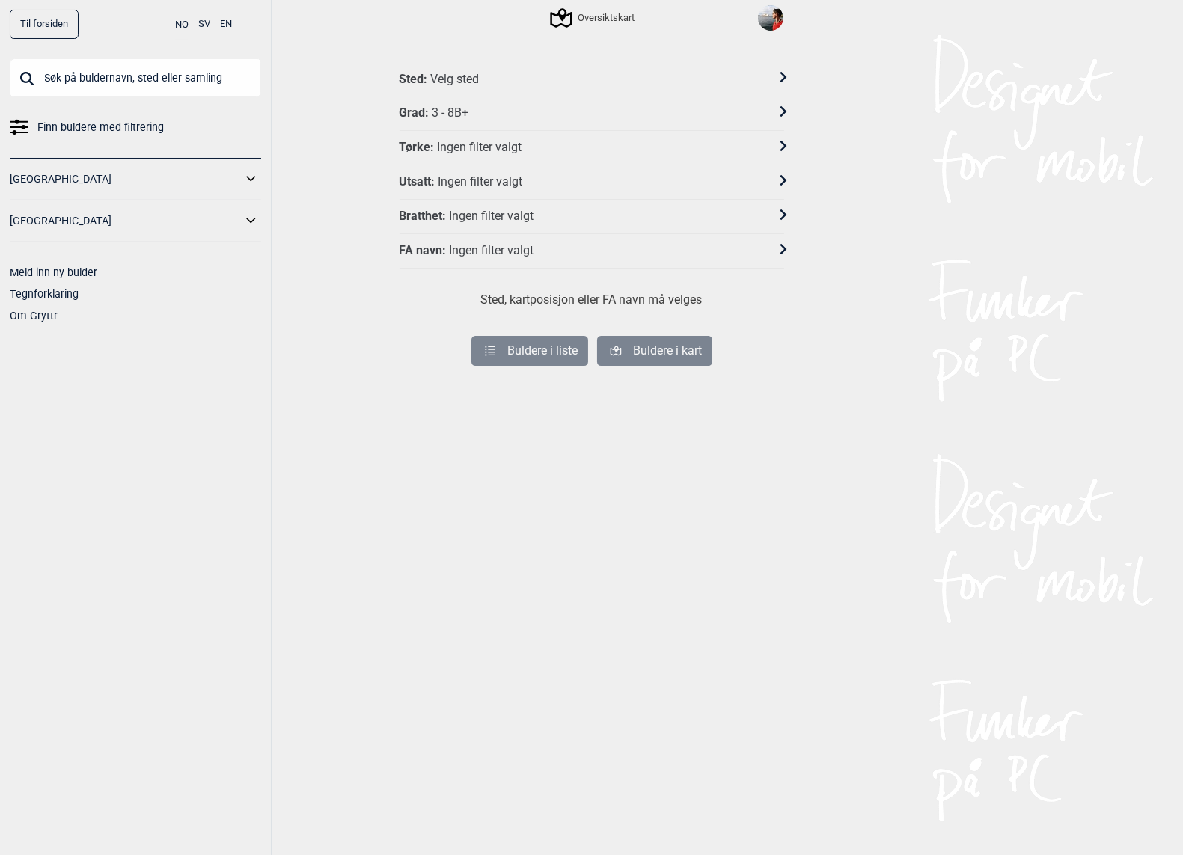
click at [605, 26] on div "Oversiktskart" at bounding box center [592, 17] width 404 height 35
click at [149, 80] on input "text" at bounding box center [135, 77] width 251 height 39
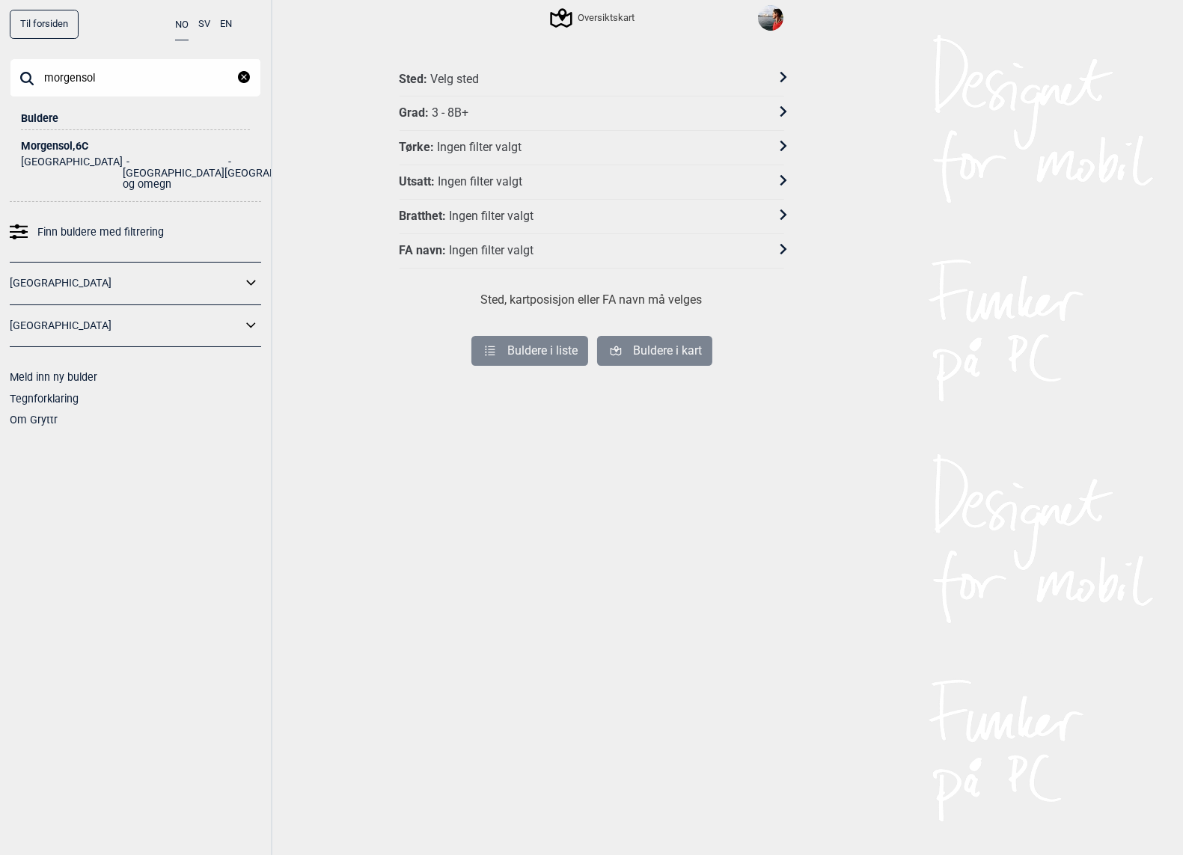
type input "morgensol"
click at [81, 141] on div "Morgensol , 6C" at bounding box center [135, 146] width 229 height 11
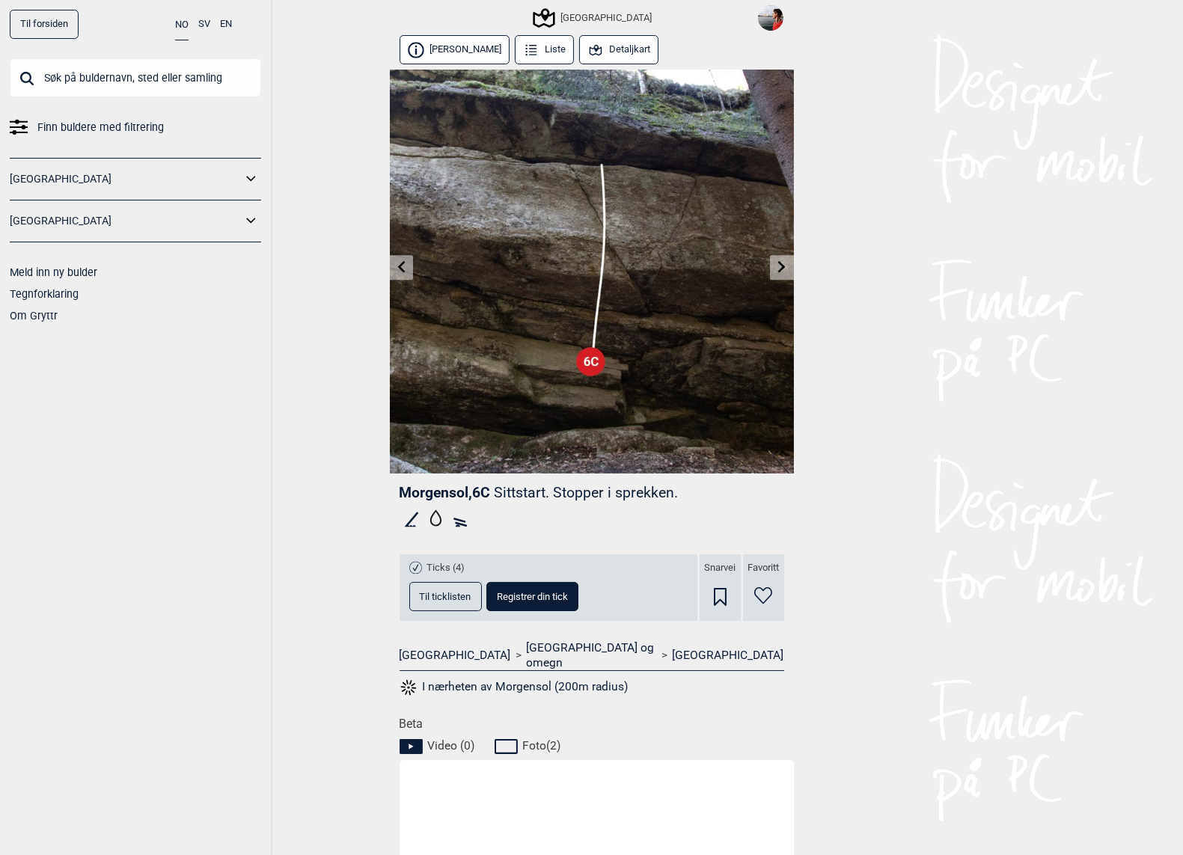
click at [616, 46] on button "Detaljkart" at bounding box center [619, 49] width 80 height 29
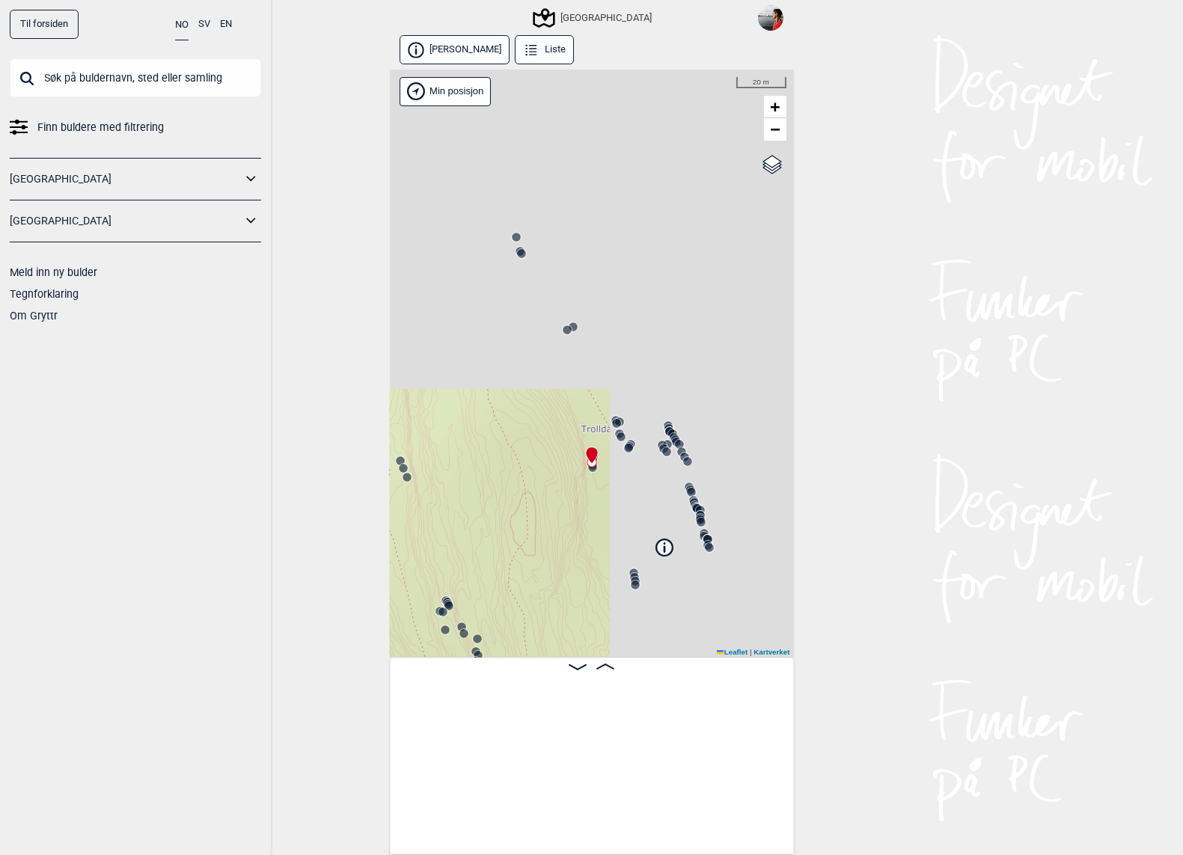
scroll to position [0, 3034]
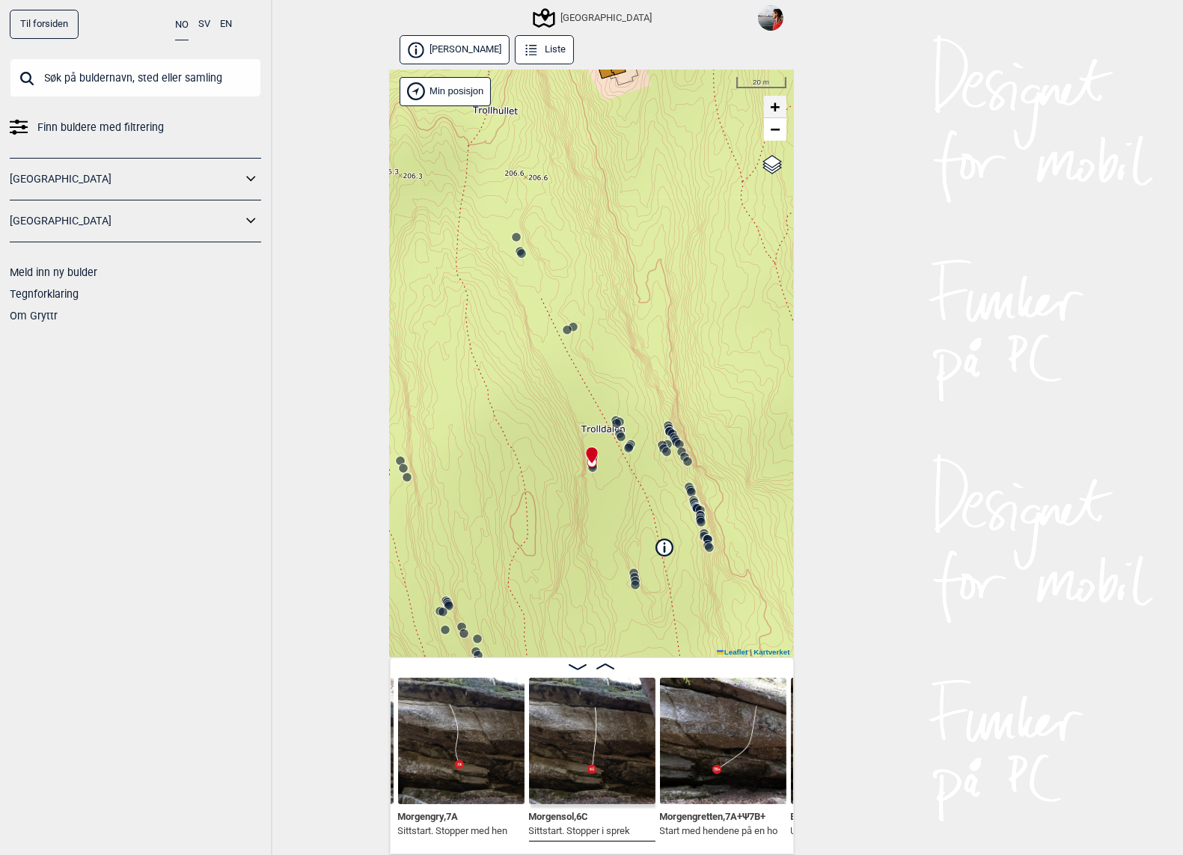
click at [778, 105] on span "+" at bounding box center [775, 106] width 10 height 19
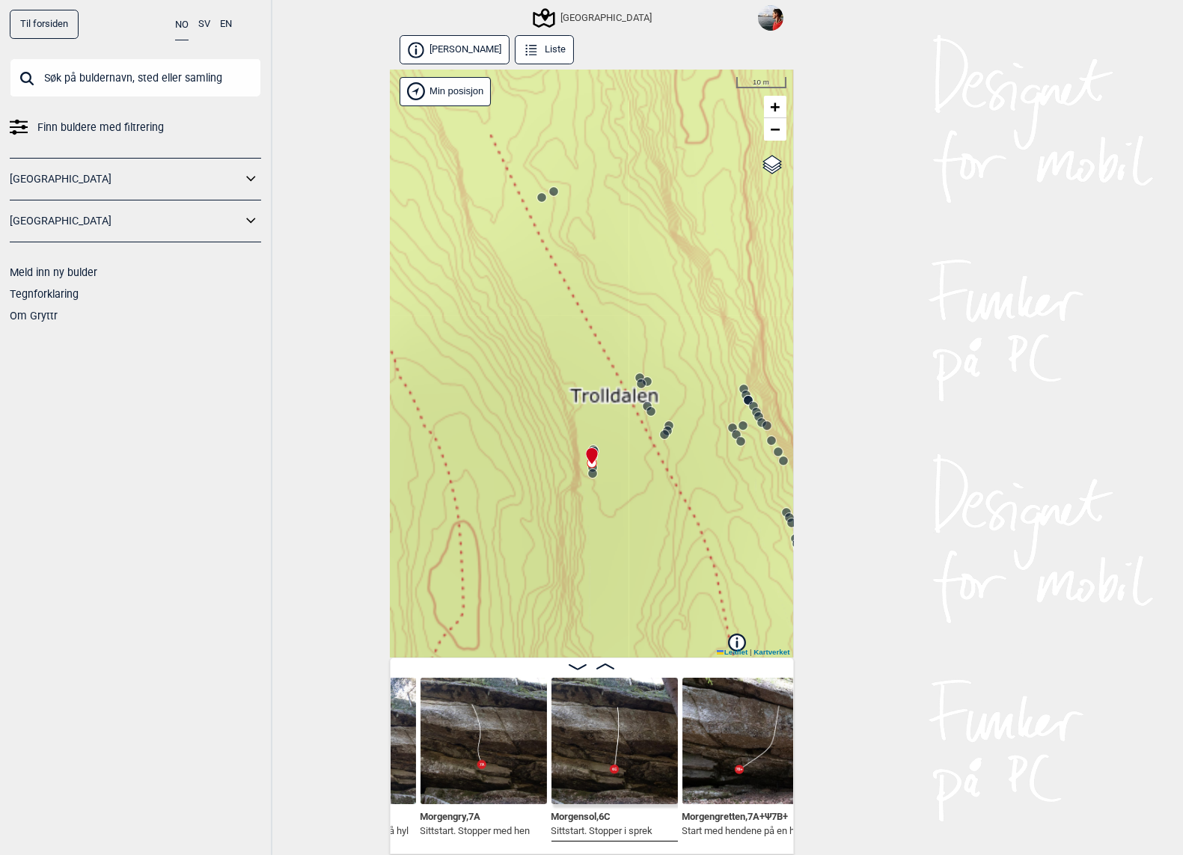
scroll to position [0, 3010]
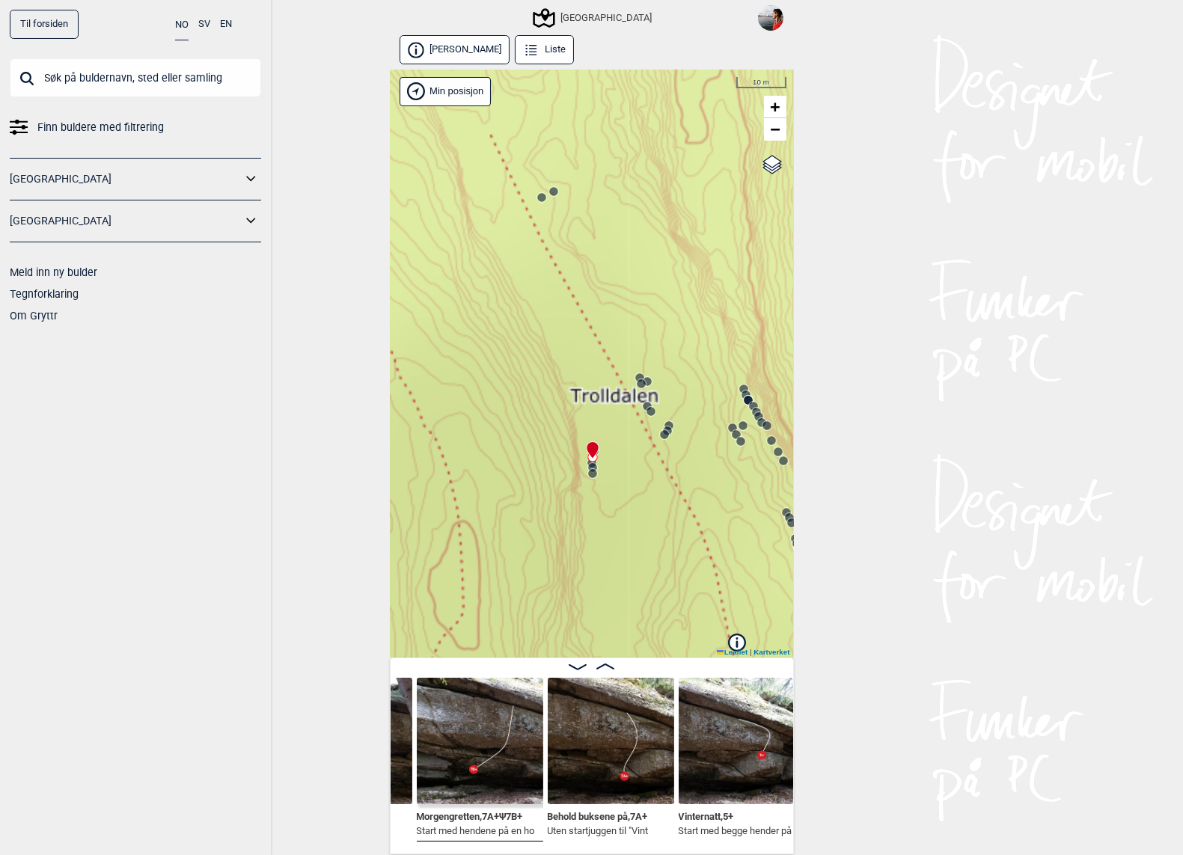
scroll to position [0, 3278]
click at [178, 88] on input "text" at bounding box center [135, 77] width 251 height 39
click at [122, 127] on span "Finn buldere med filtrering" at bounding box center [100, 128] width 126 height 22
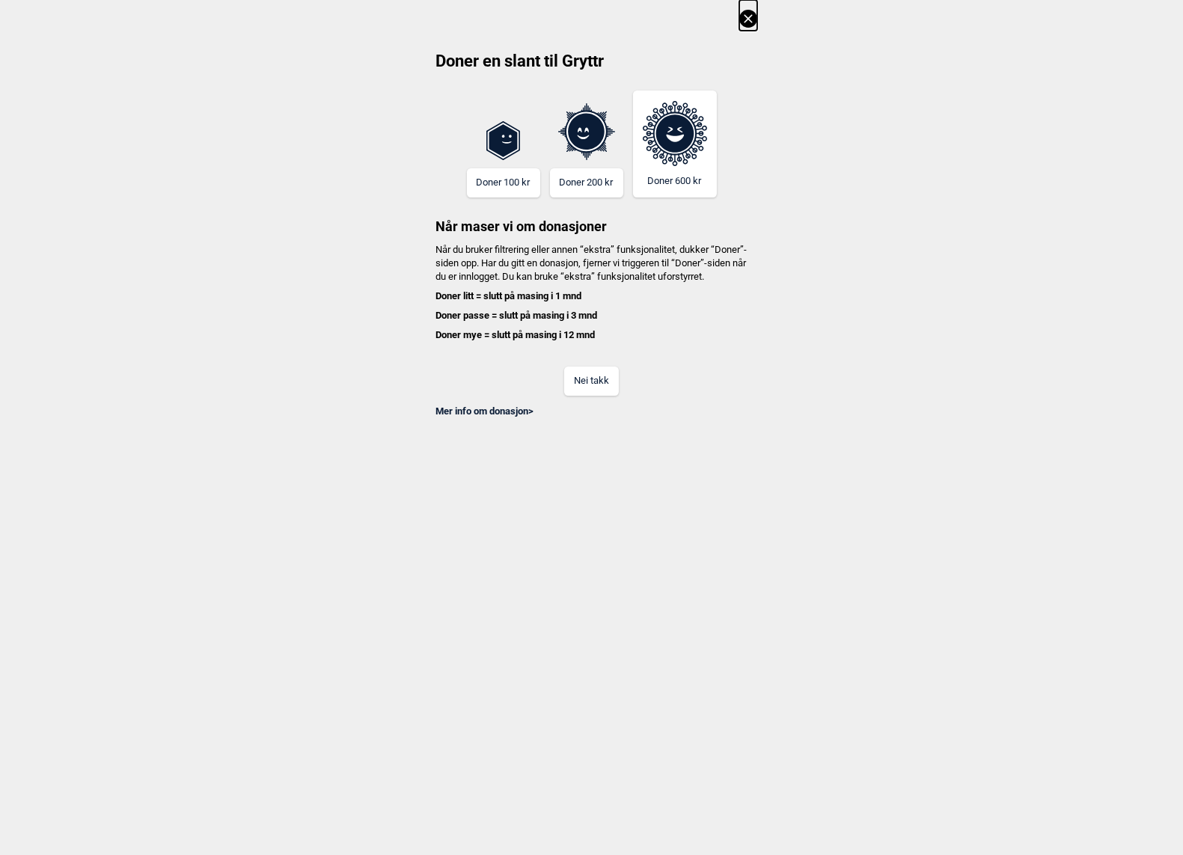
click at [597, 394] on button "Nei takk" at bounding box center [591, 381] width 55 height 29
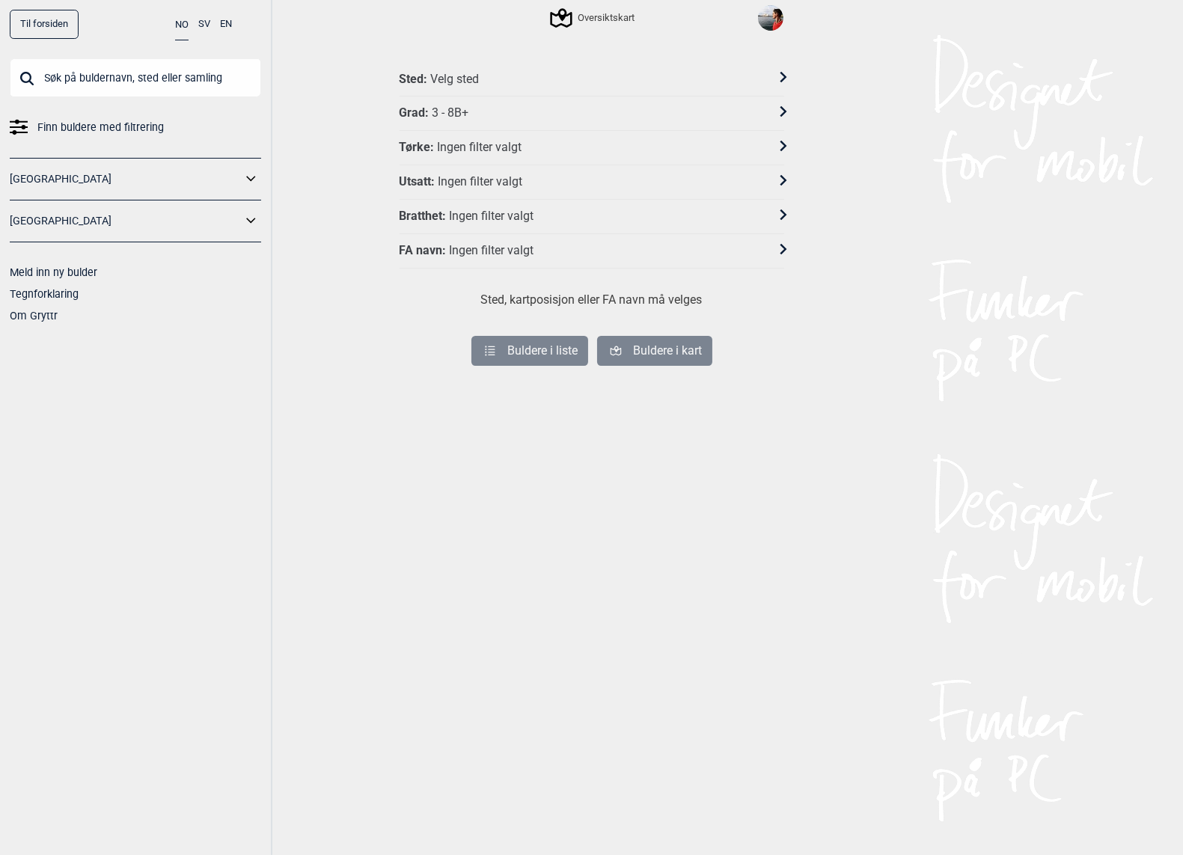
click at [462, 145] on div "Ingen filter valgt" at bounding box center [479, 148] width 85 height 16
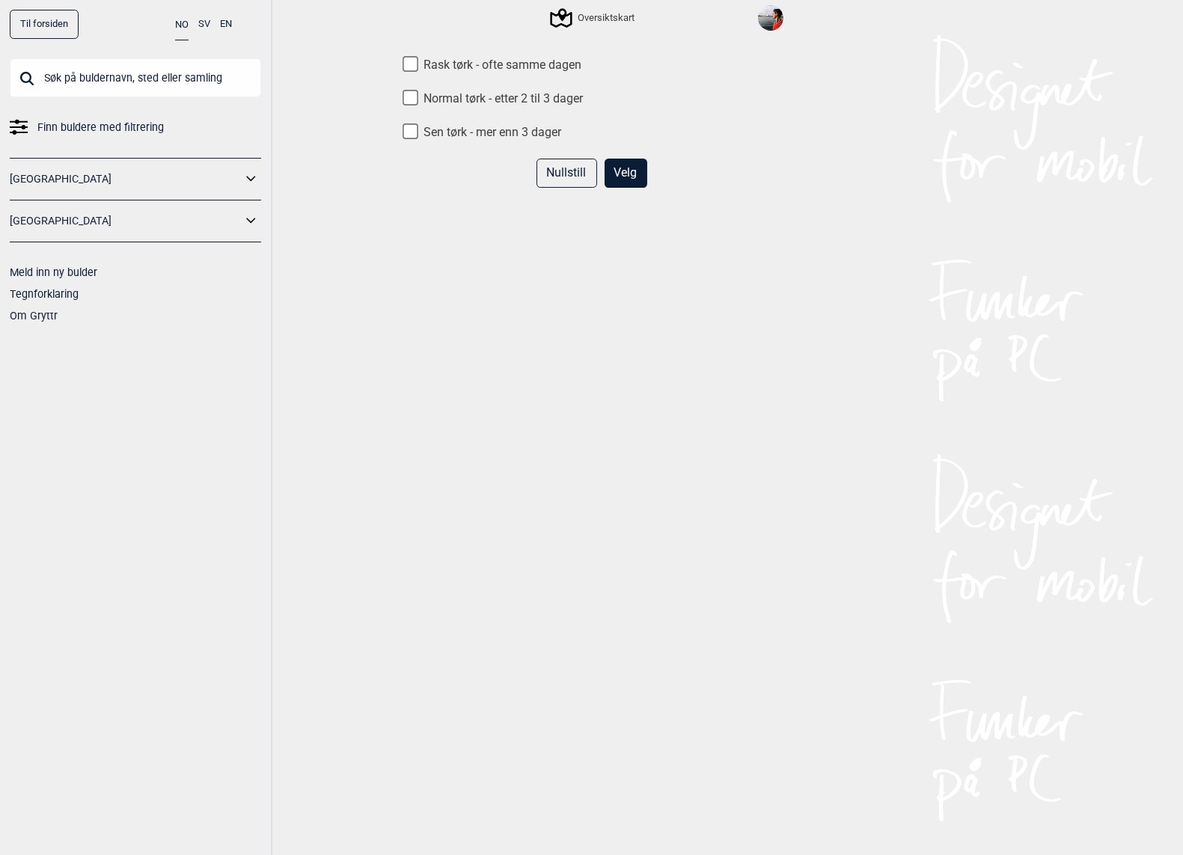
click at [405, 67] on input "Rask tørk - ofte samme dagen" at bounding box center [411, 65] width 16 height 16
checkbox input "true"
click at [627, 171] on button "Velg" at bounding box center [626, 173] width 43 height 29
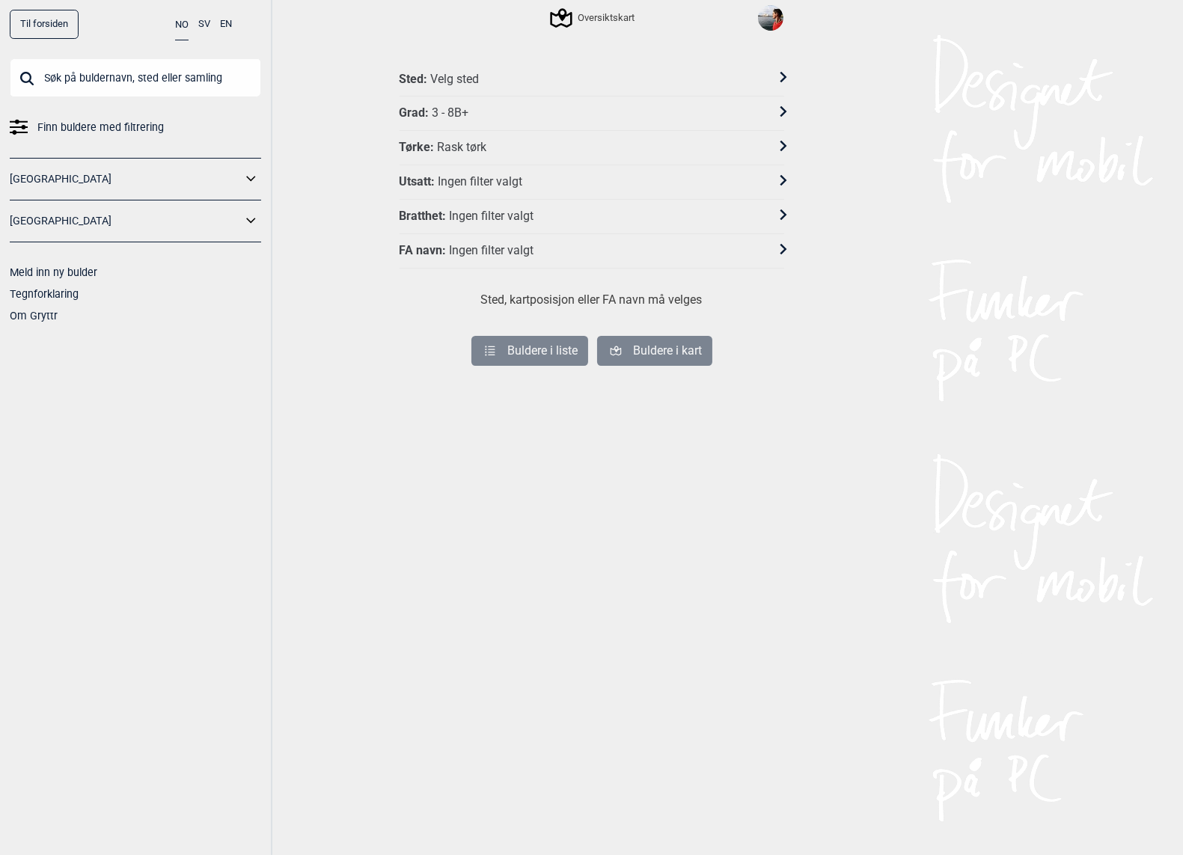
click at [451, 180] on div "Ingen filter valgt" at bounding box center [480, 182] width 85 height 16
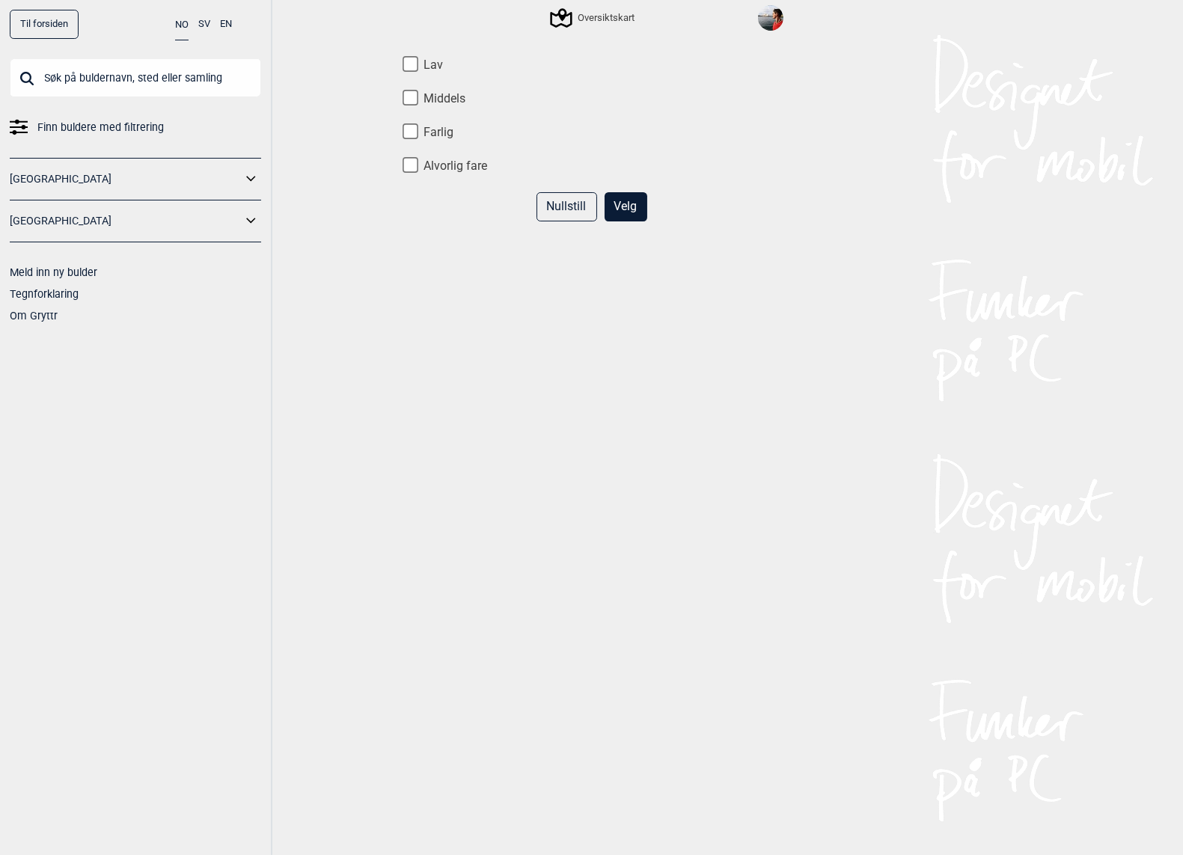
click at [406, 95] on input "Middels" at bounding box center [411, 98] width 16 height 16
checkbox input "true"
click at [405, 53] on div "Lav Middels Farlig Alvorlig fare Nullstill Velg" at bounding box center [592, 449] width 404 height 819
click at [408, 59] on input "Lav" at bounding box center [411, 65] width 16 height 16
checkbox input "true"
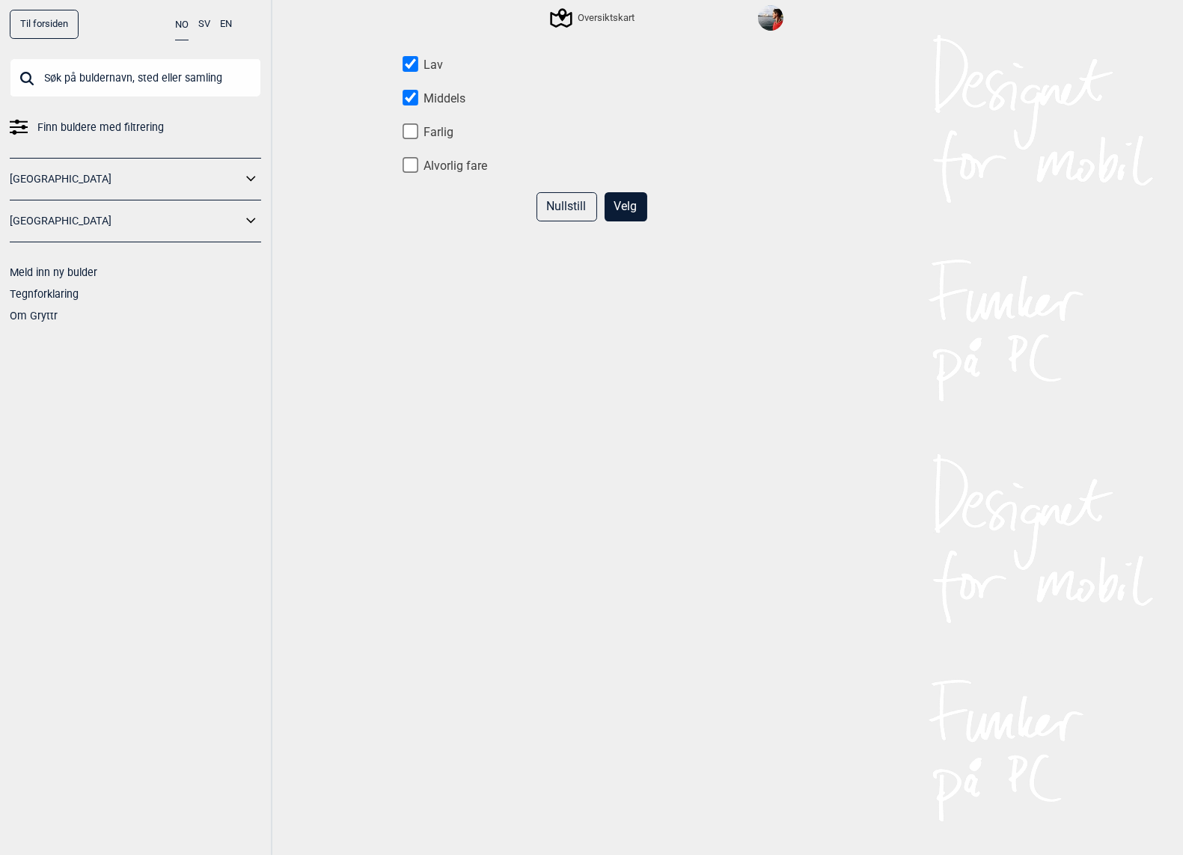
click at [632, 193] on button "Velg" at bounding box center [626, 206] width 43 height 29
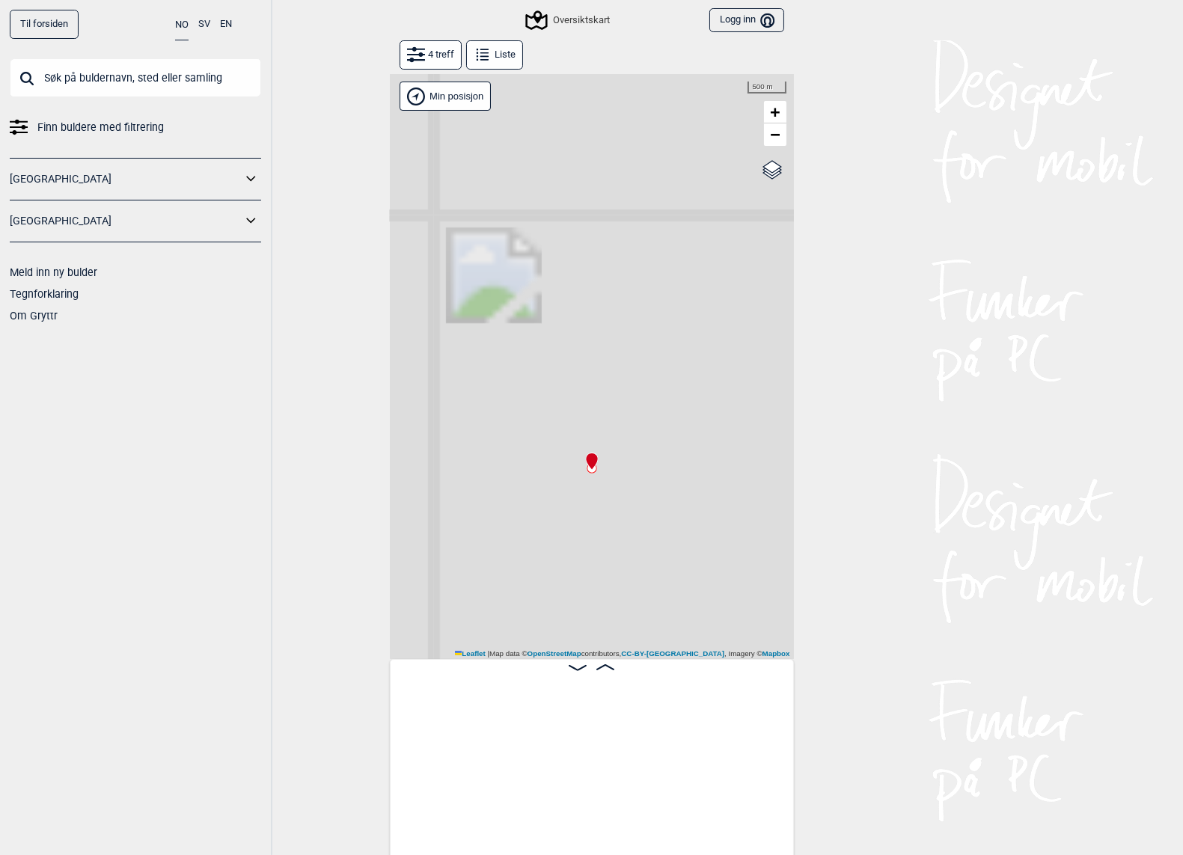
scroll to position [0, 117]
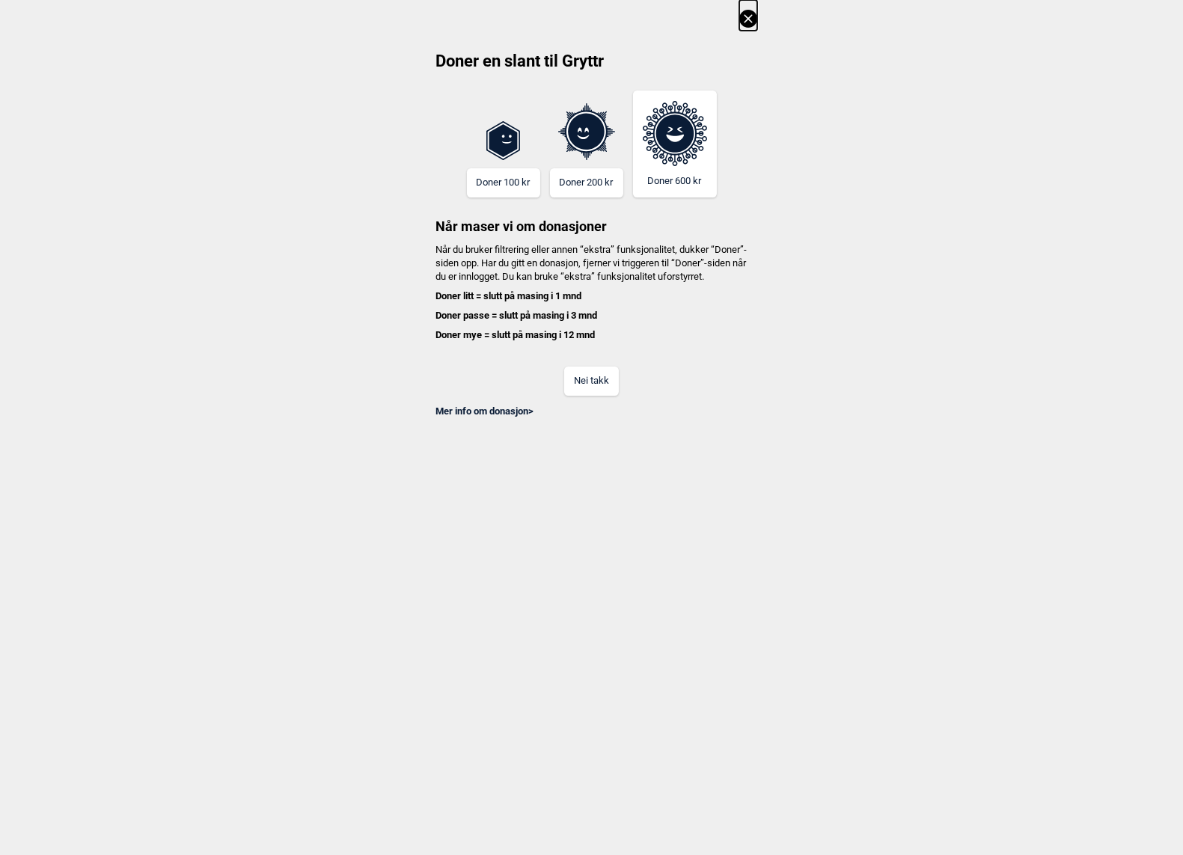
click at [587, 742] on dialog "Doner en slant til Gryttr Doner 100 kr Doner 200 kr Doner 600 kr Når maser vi o…" at bounding box center [591, 427] width 1183 height 855
click at [589, 396] on button "Nei takk" at bounding box center [591, 381] width 55 height 29
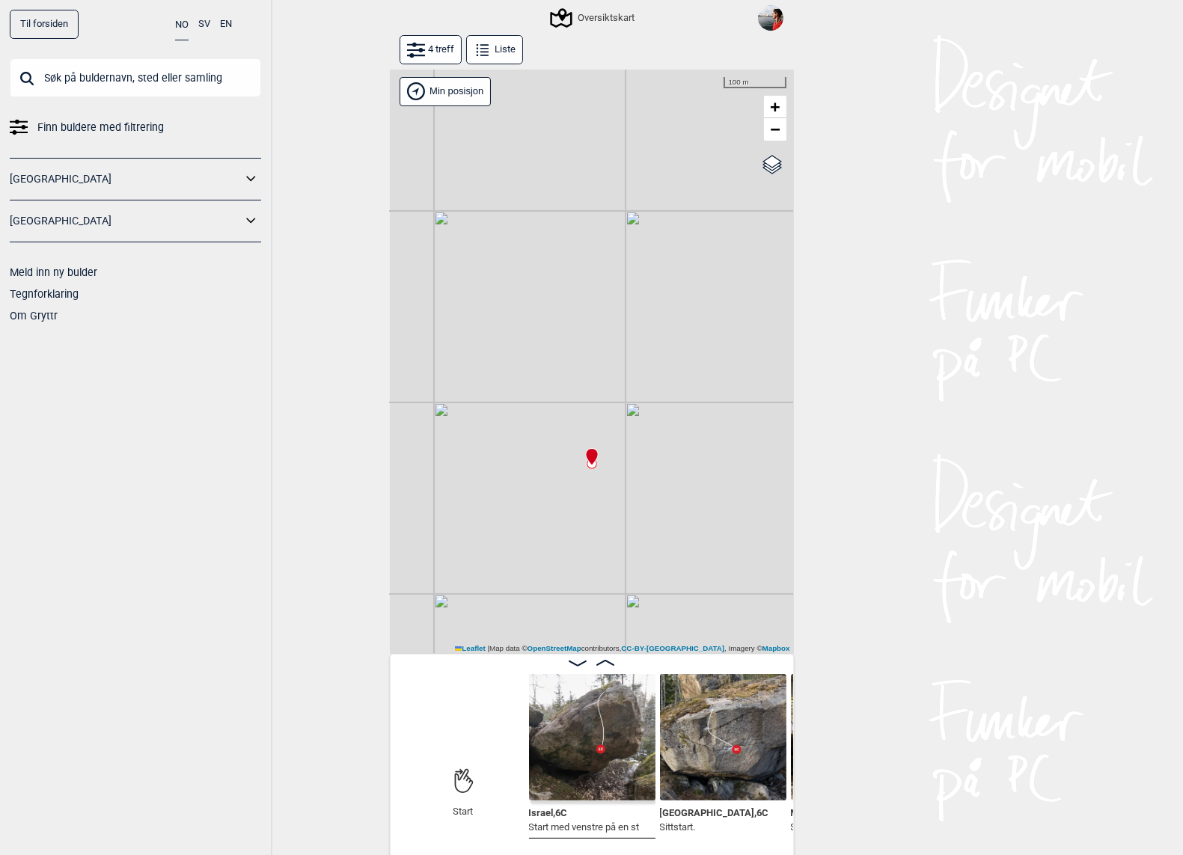
click at [595, 766] on img at bounding box center [592, 737] width 126 height 126
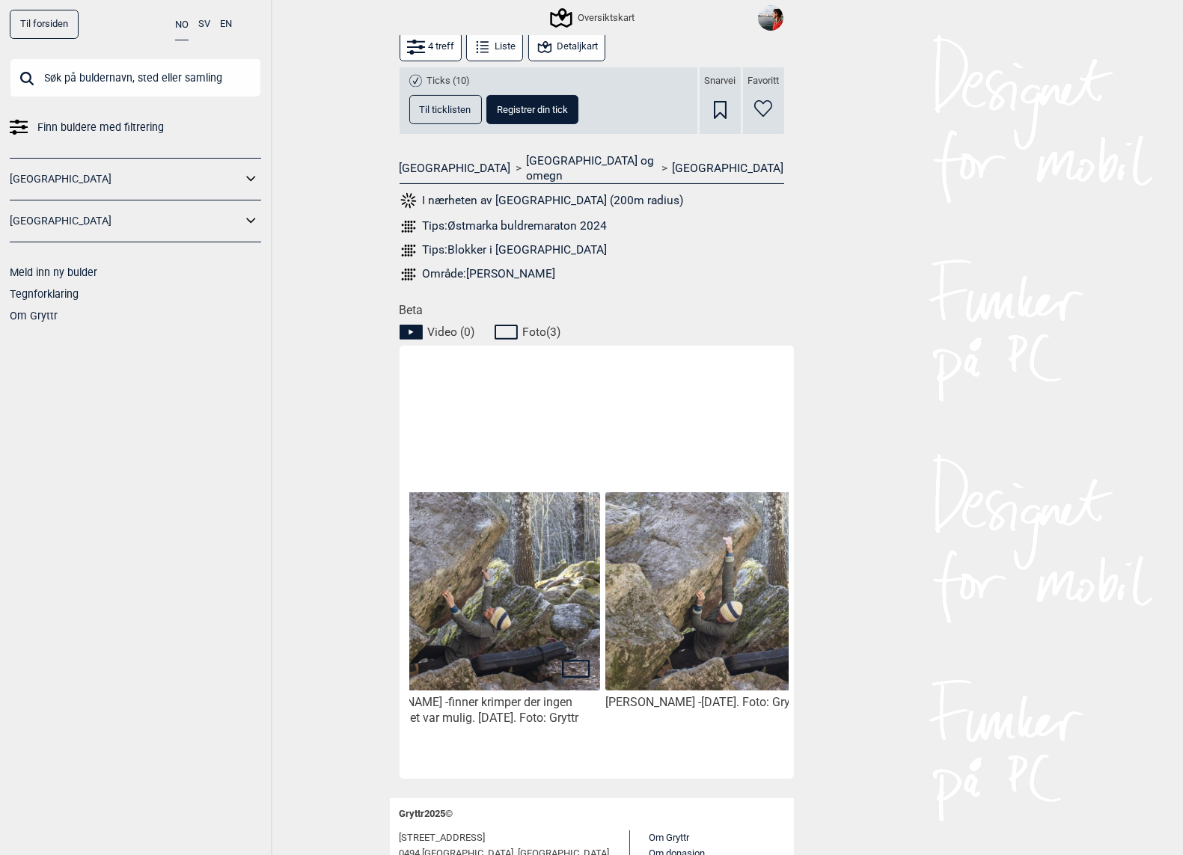
scroll to position [0, 379]
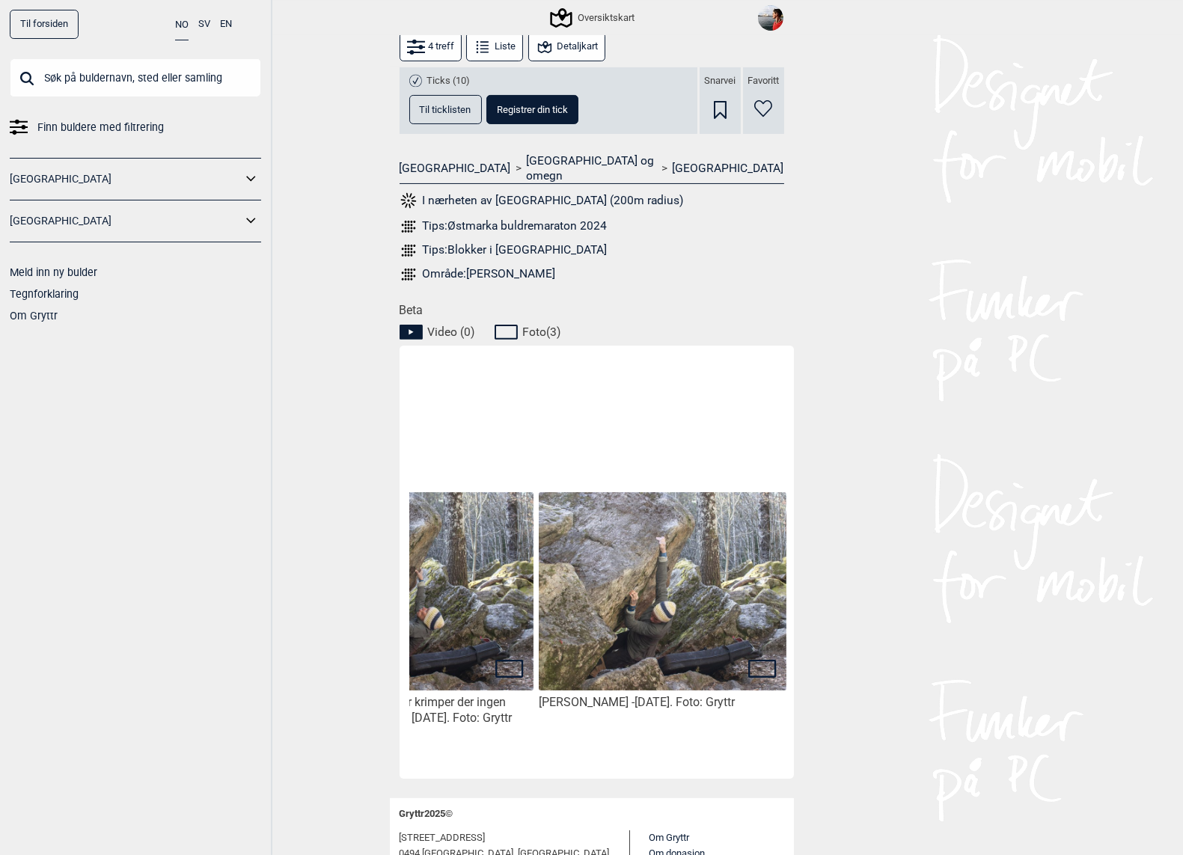
click at [498, 606] on img at bounding box center [409, 591] width 247 height 198
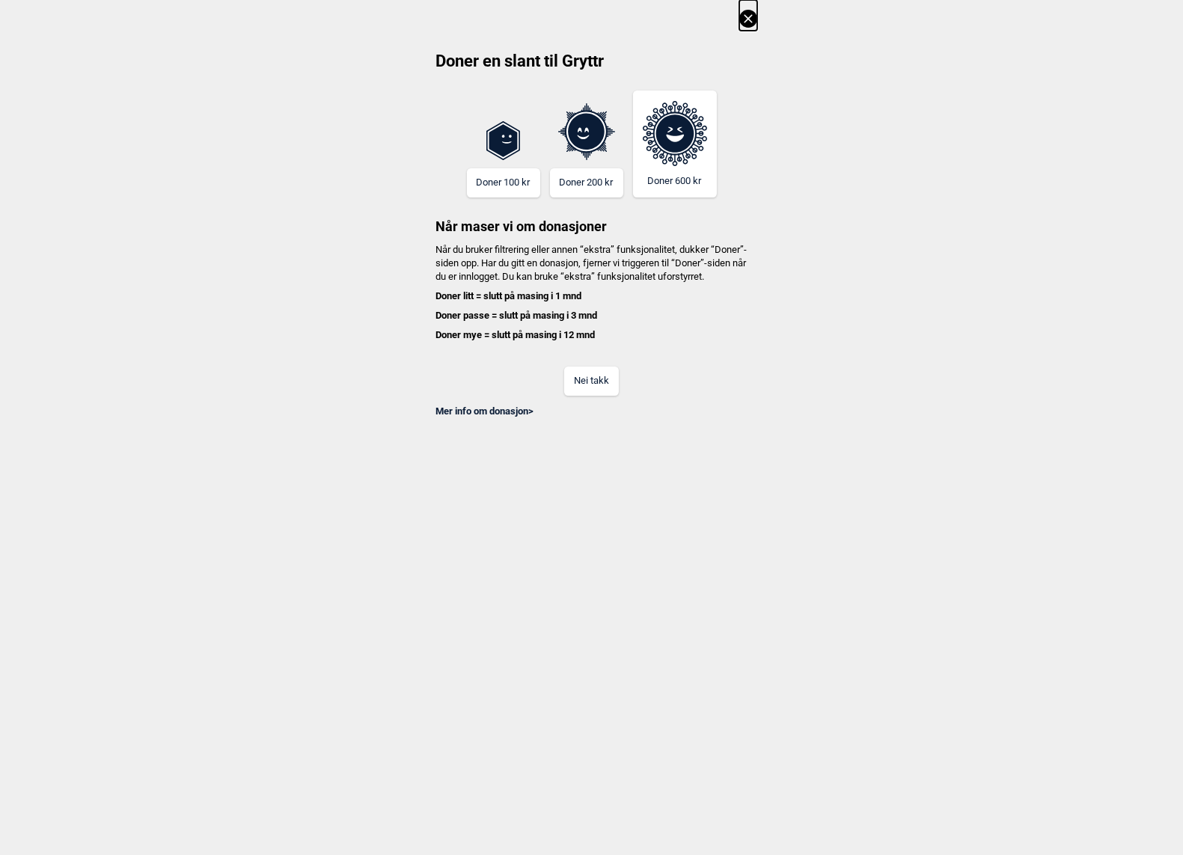
click at [589, 391] on button "Nei takk" at bounding box center [591, 381] width 55 height 29
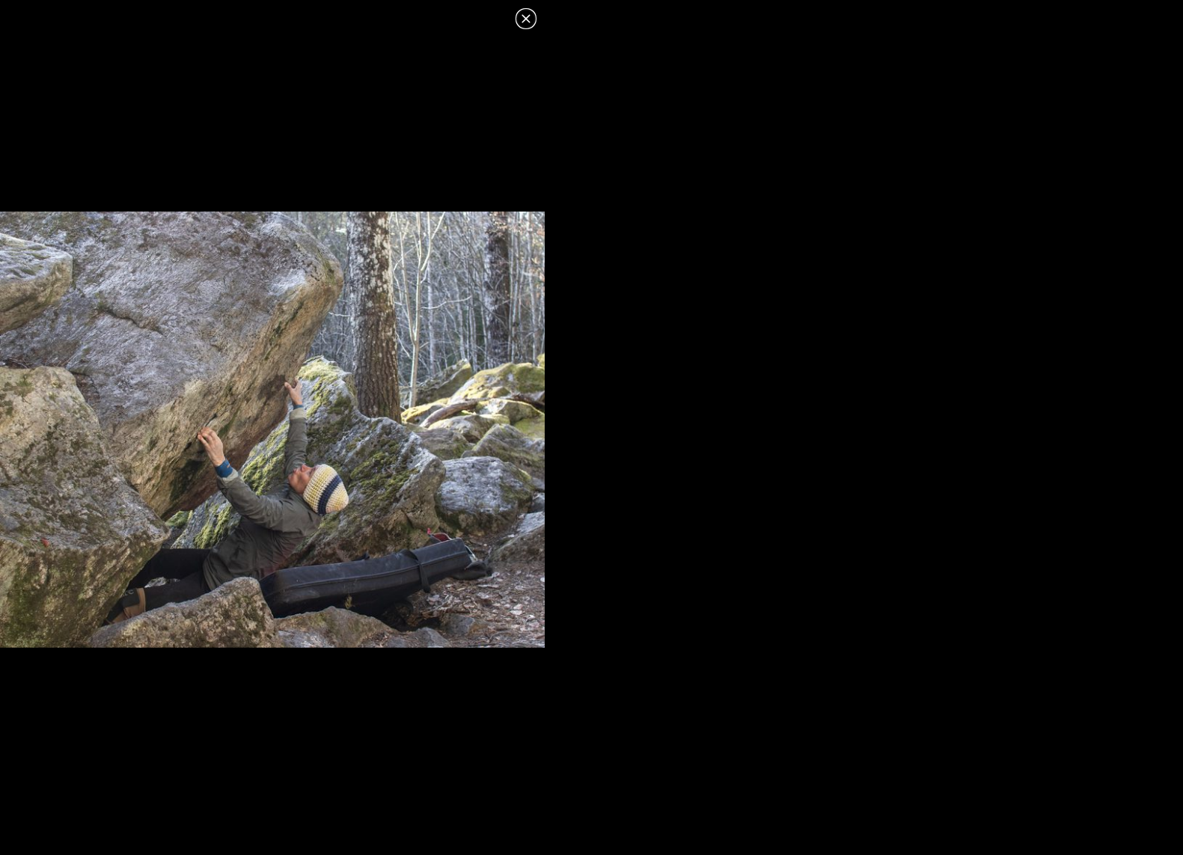
click at [521, 18] on icon at bounding box center [526, 19] width 18 height 18
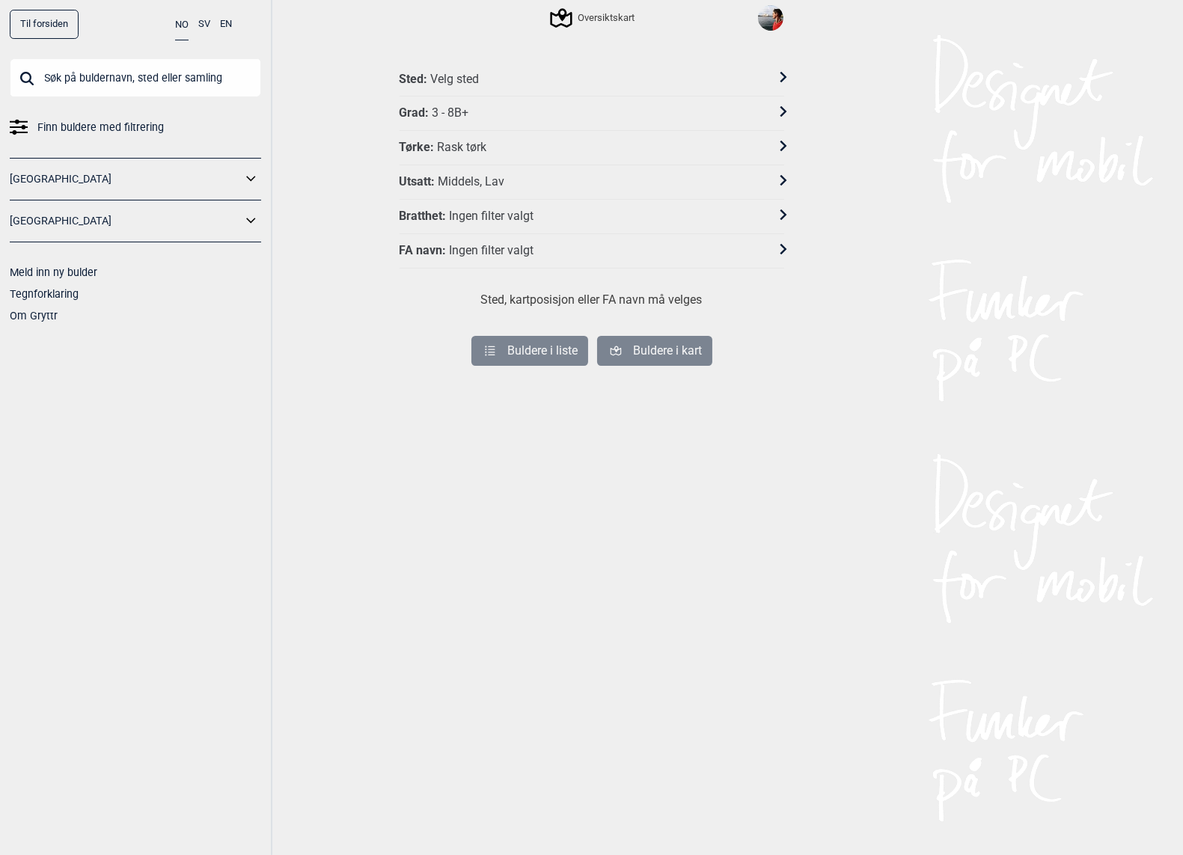
click at [148, 69] on input "text" at bounding box center [135, 77] width 251 height 39
click at [456, 69] on div "Sted : Velg sted" at bounding box center [592, 79] width 385 height 34
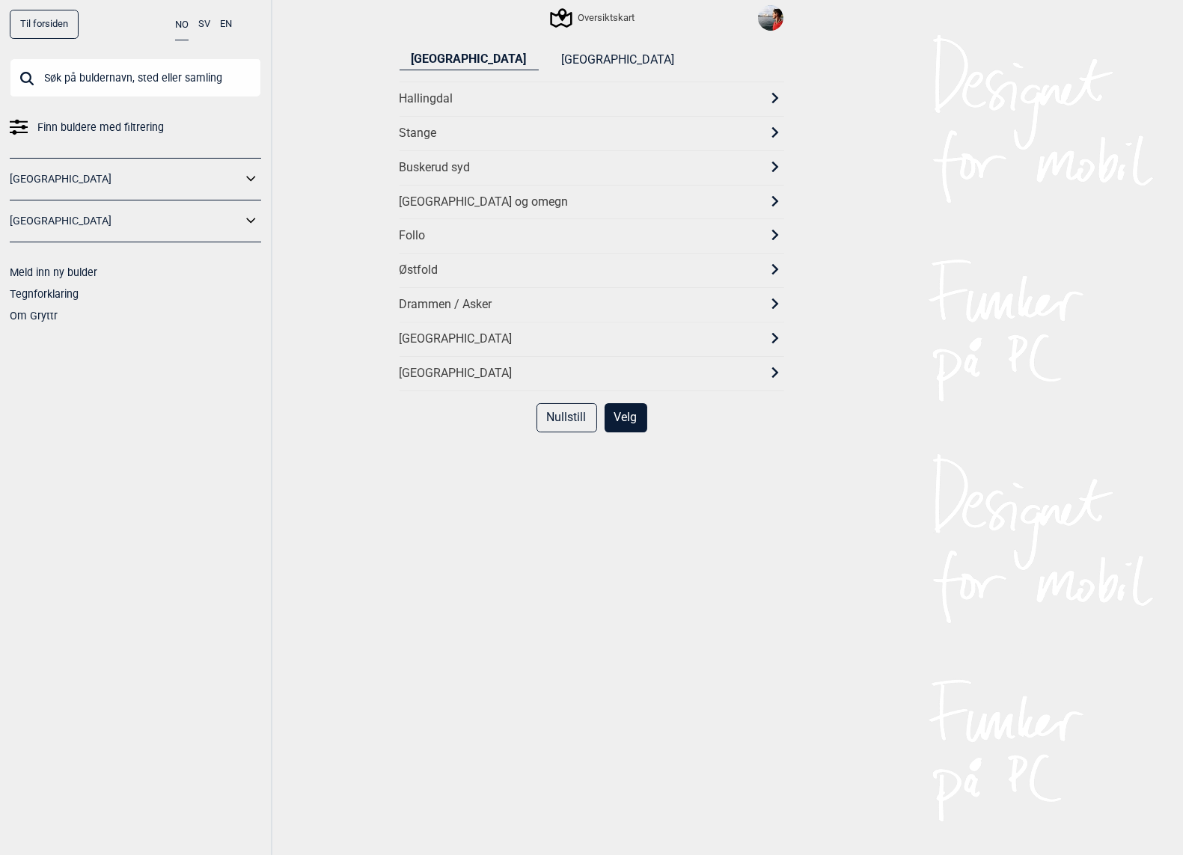
click at [433, 196] on div "[GEOGRAPHIC_DATA] og omegn" at bounding box center [579, 203] width 358 height 16
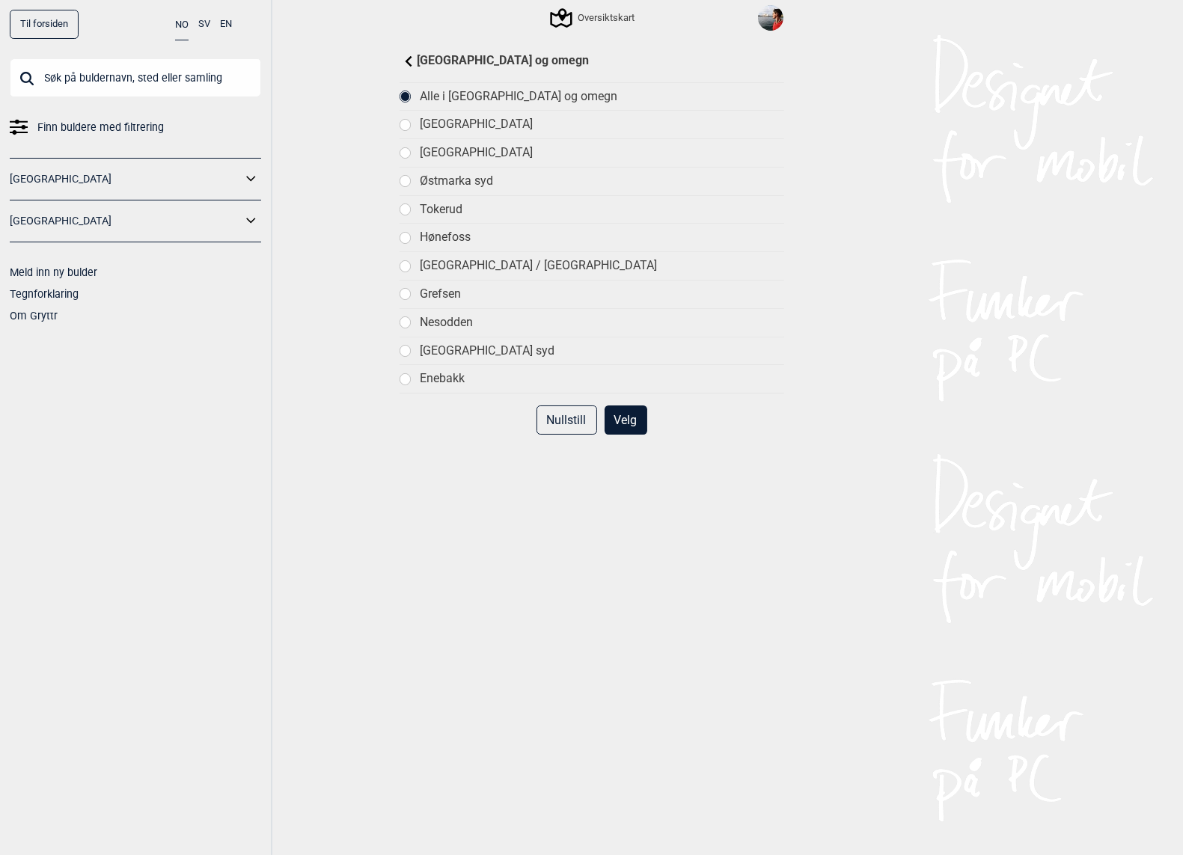
click at [631, 418] on button "Velg" at bounding box center [626, 420] width 43 height 29
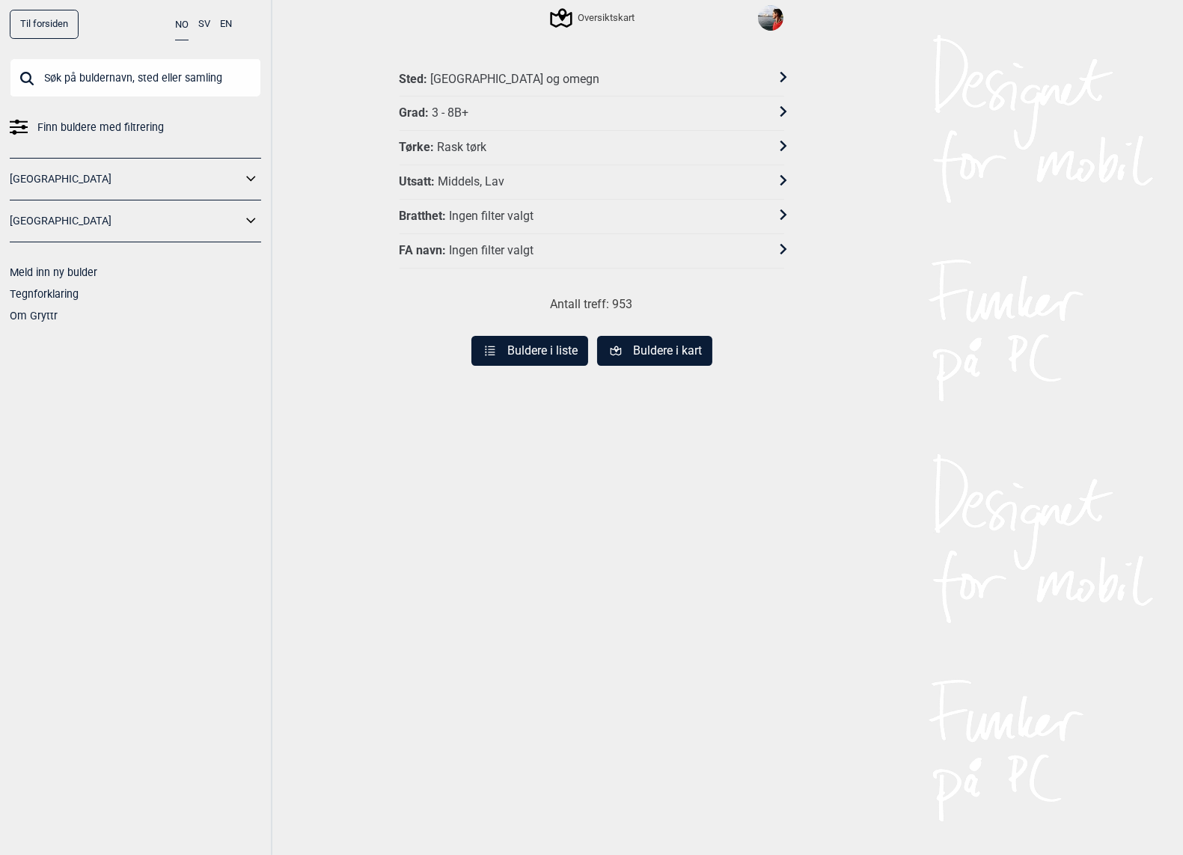
click at [638, 346] on button "Buldere i kart" at bounding box center [654, 351] width 115 height 30
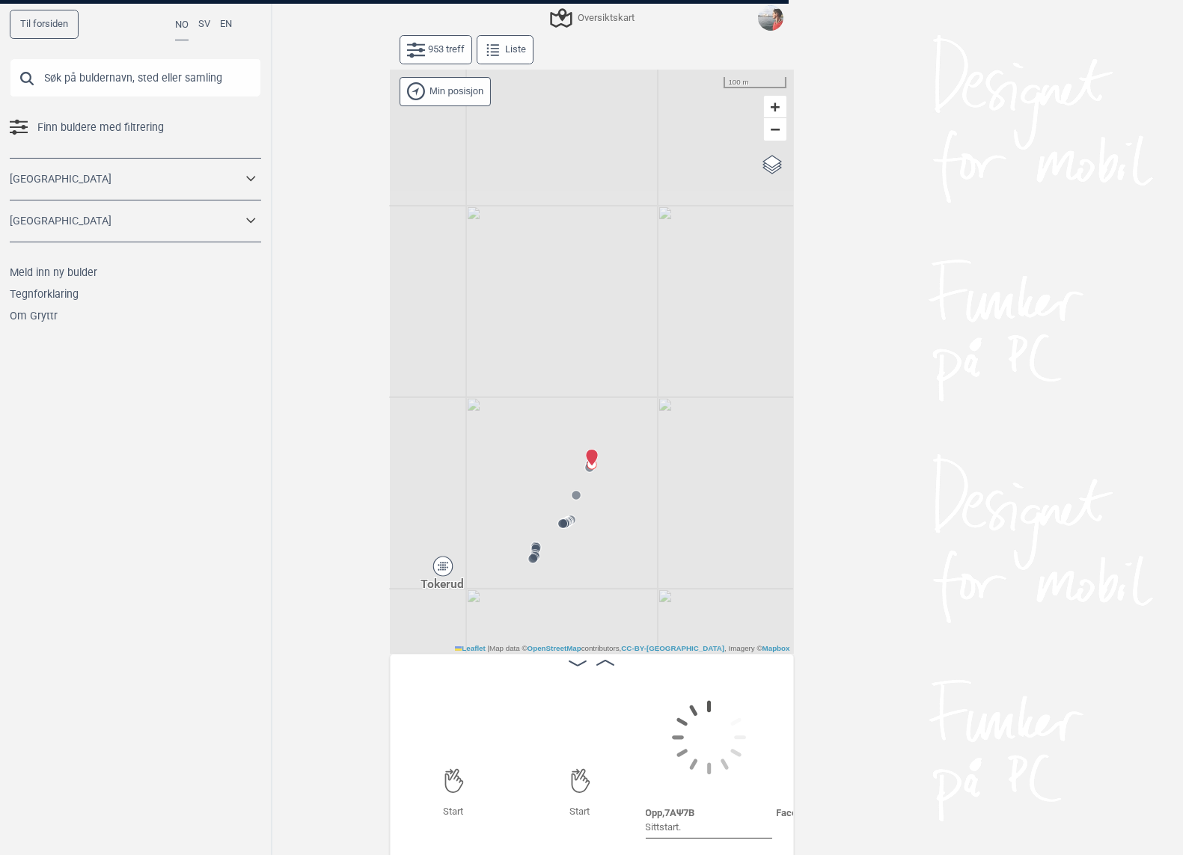
scroll to position [0, 117]
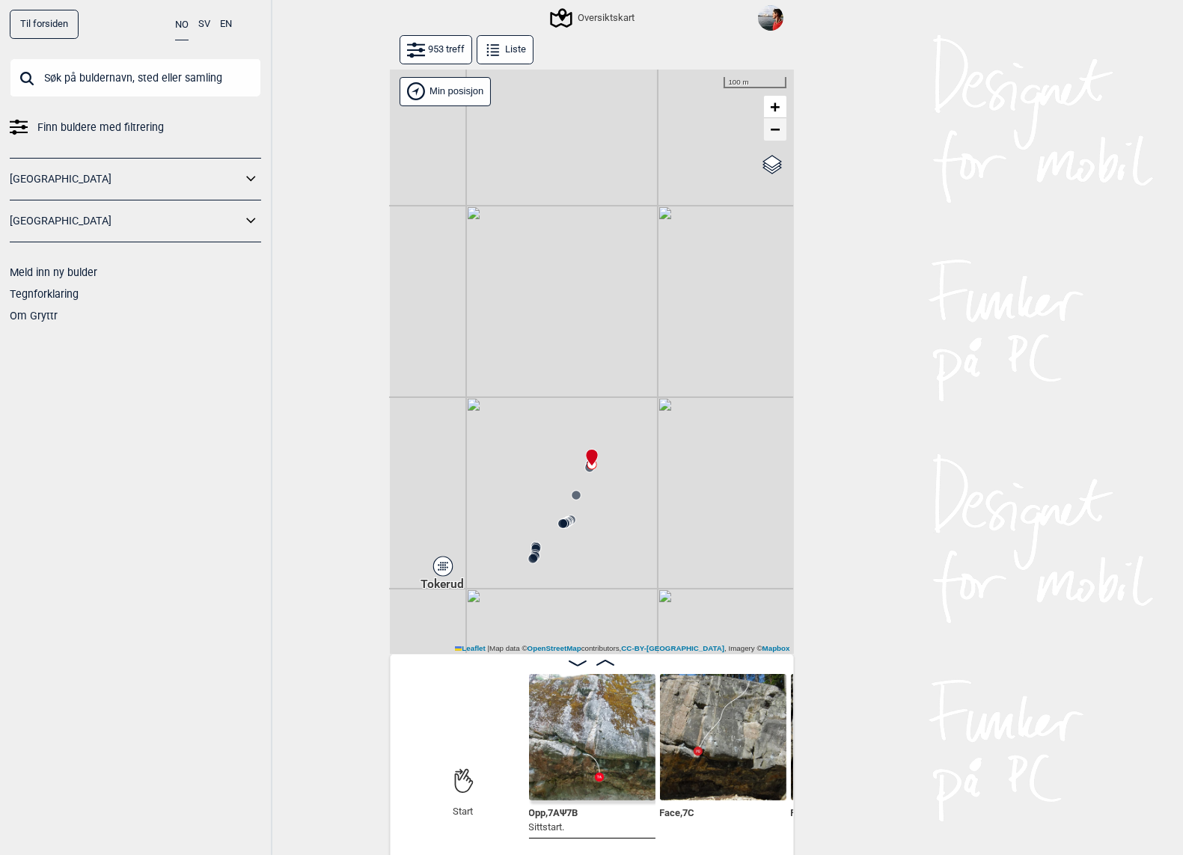
click at [780, 132] on link "−" at bounding box center [775, 129] width 22 height 22
drag, startPoint x: 559, startPoint y: 398, endPoint x: 582, endPoint y: 58, distance: 340.5
click at [582, 58] on div "953 treff Liste Gol [GEOGRAPHIC_DATA] Kolomoen [GEOGRAPHIC_DATA] [GEOGRAPHIC_DA…" at bounding box center [592, 446] width 404 height 823
drag, startPoint x: 519, startPoint y: 369, endPoint x: 564, endPoint y: 43, distance: 329.4
click at [564, 38] on div "953 treff Liste Gol [GEOGRAPHIC_DATA] Kolomoen [GEOGRAPHIC_DATA] [GEOGRAPHIC_DA…" at bounding box center [592, 446] width 404 height 823
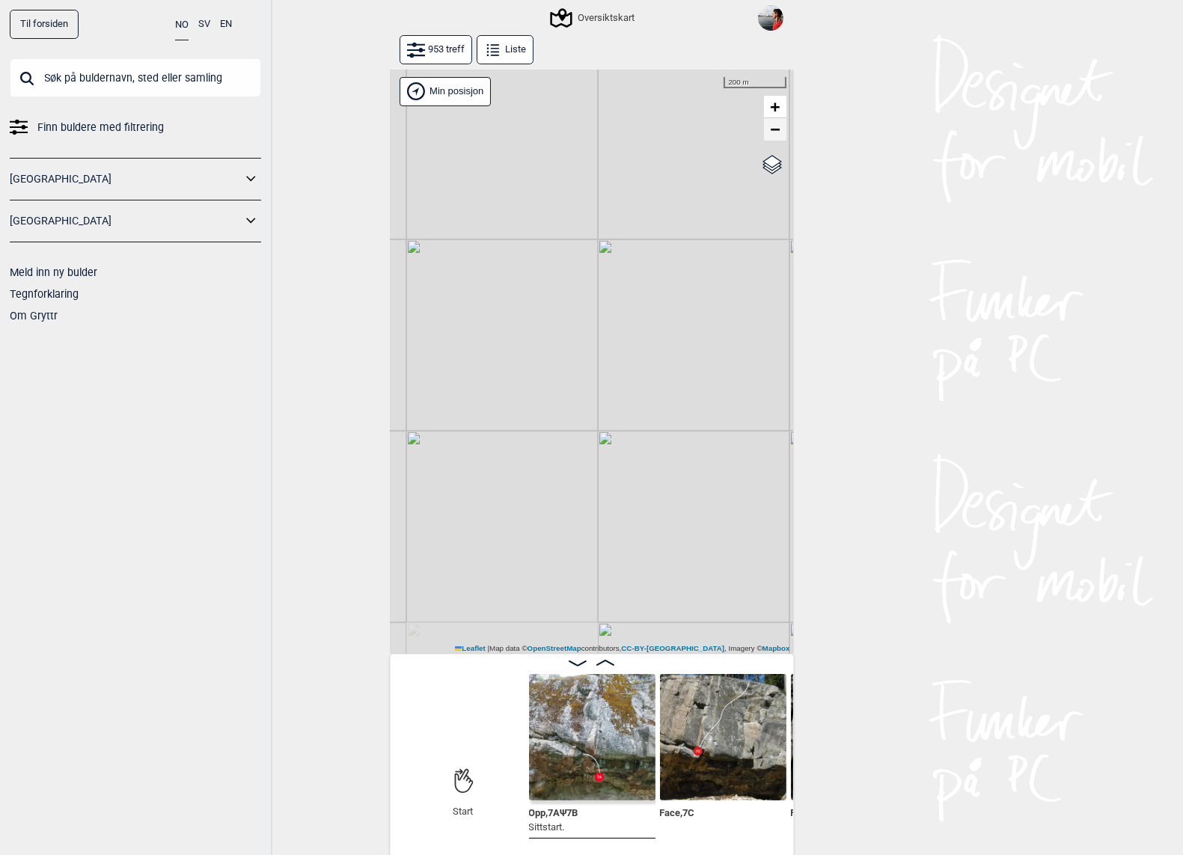
click at [769, 132] on link "−" at bounding box center [775, 129] width 22 height 22
drag, startPoint x: 614, startPoint y: 403, endPoint x: 605, endPoint y: 13, distance: 390.0
click at [605, 13] on div "Til forsiden NO SV EN Finn buldere med filtrering [GEOGRAPHIC_DATA] [GEOGRAPHIC…" at bounding box center [591, 427] width 1183 height 855
click at [775, 135] on span "−" at bounding box center [775, 129] width 10 height 19
drag, startPoint x: 557, startPoint y: 459, endPoint x: 667, endPoint y: 389, distance: 130.8
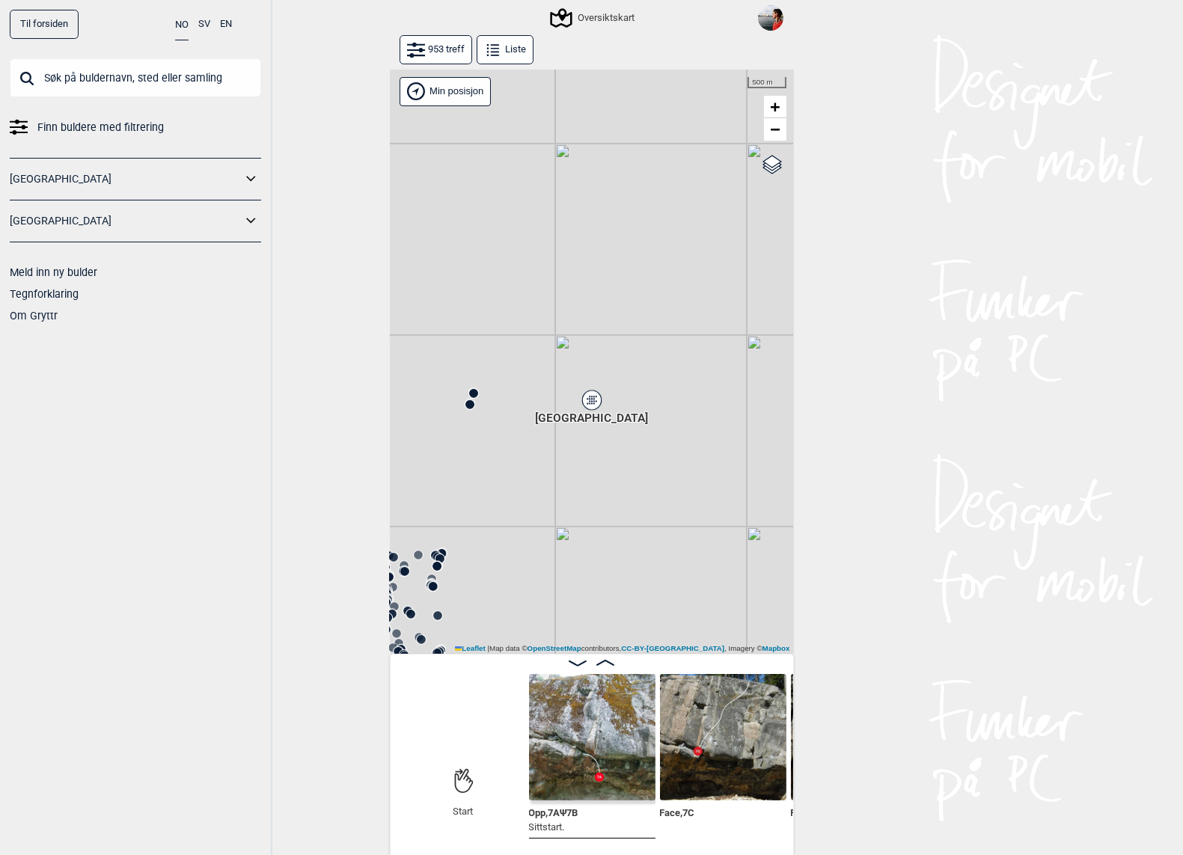
click at [667, 389] on div "Gol [GEOGRAPHIC_DATA] Kolomoen [GEOGRAPHIC_DATA] [GEOGRAPHIC_DATA][PERSON_NAME]…" at bounding box center [592, 362] width 404 height 585
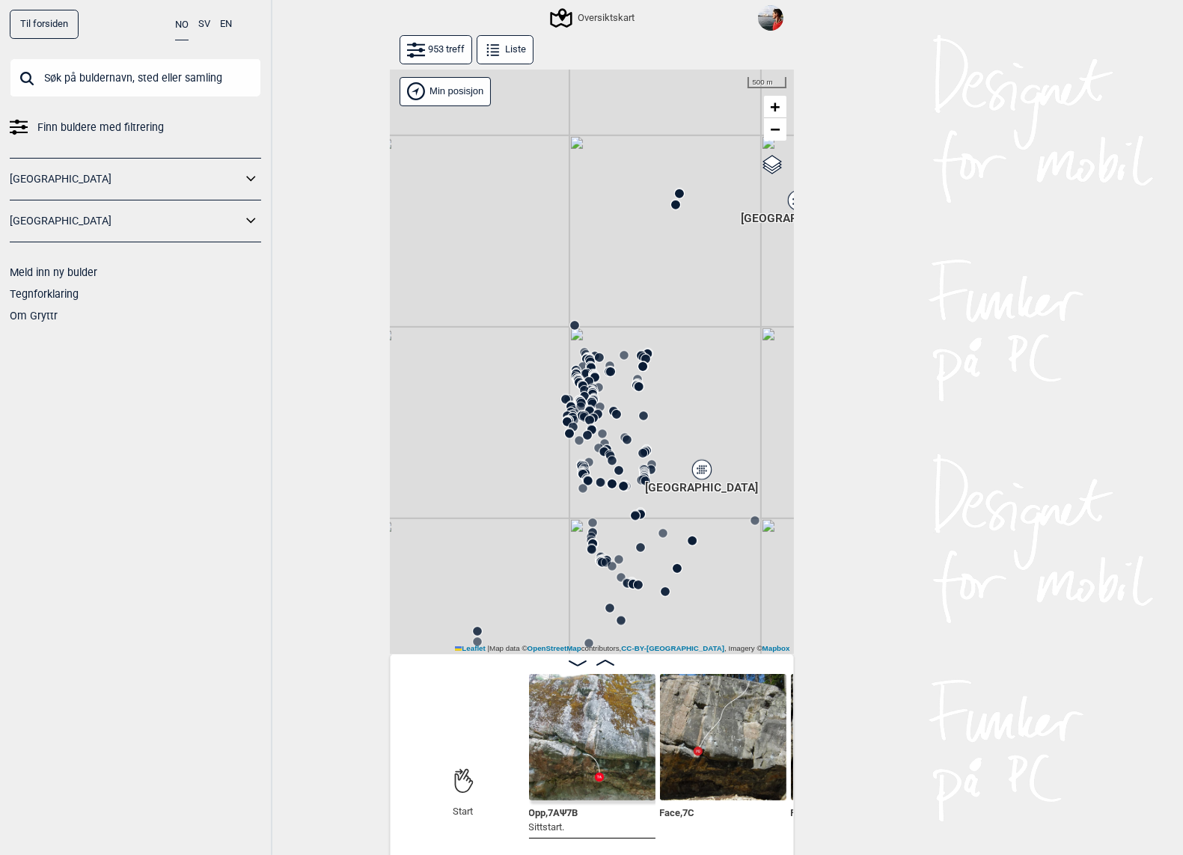
drag, startPoint x: 527, startPoint y: 466, endPoint x: 729, endPoint y: 261, distance: 287.9
click at [729, 261] on div "Gol [GEOGRAPHIC_DATA] Kolomoen [GEOGRAPHIC_DATA] [GEOGRAPHIC_DATA][PERSON_NAME]…" at bounding box center [592, 362] width 404 height 585
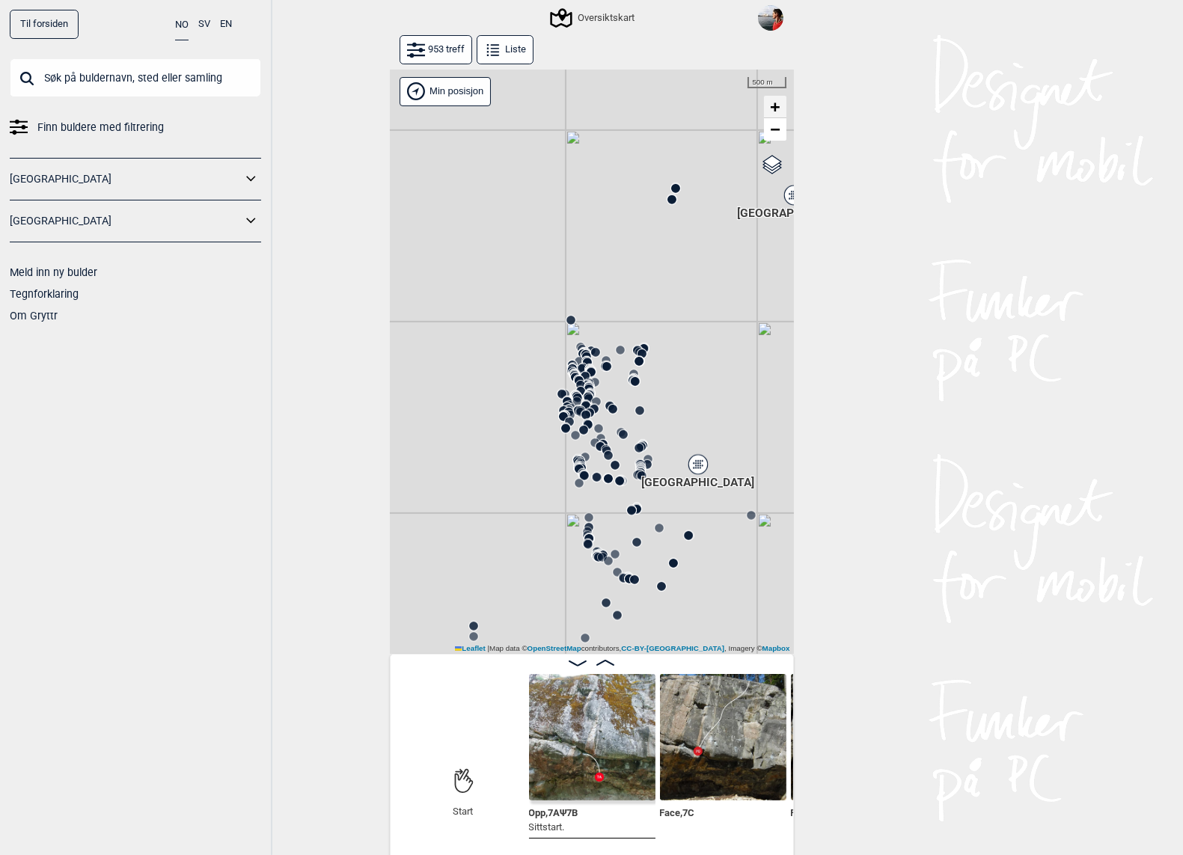
click at [774, 107] on span "+" at bounding box center [775, 106] width 10 height 19
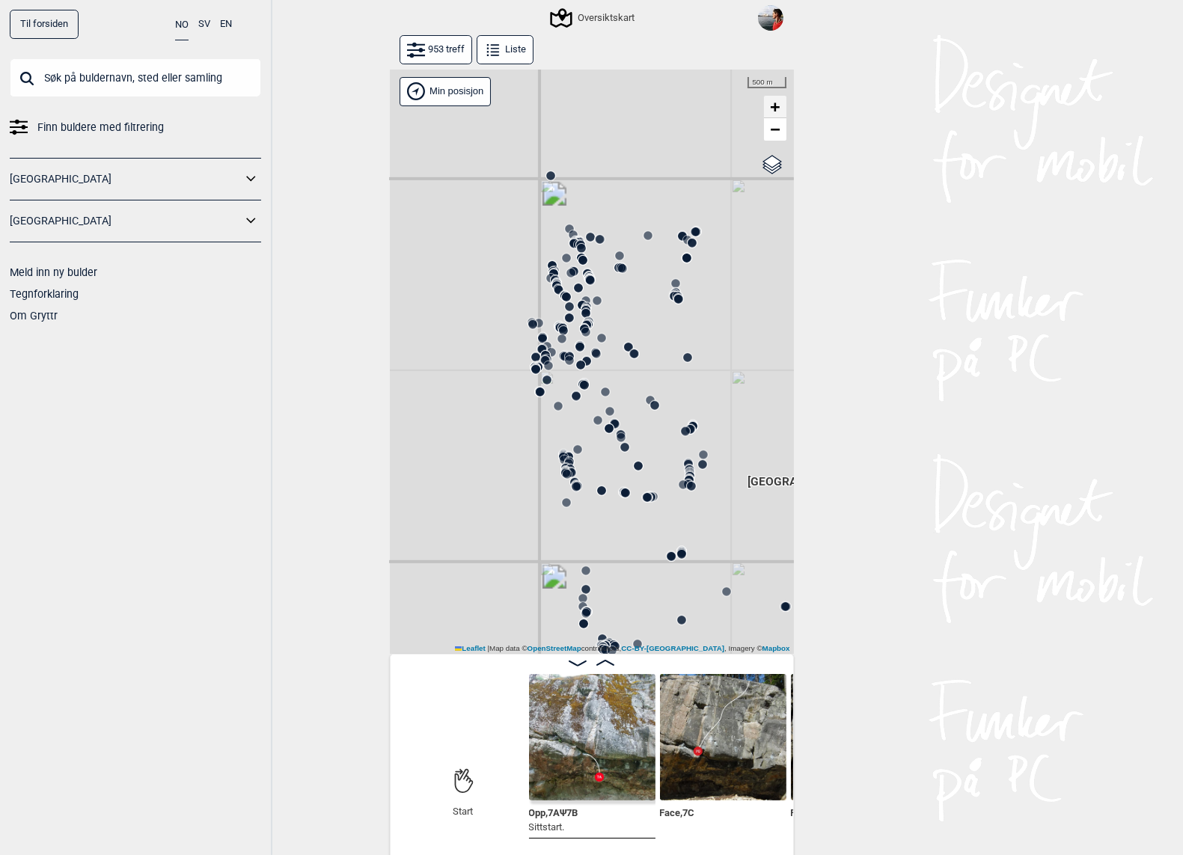
click at [774, 107] on span "+" at bounding box center [775, 106] width 10 height 19
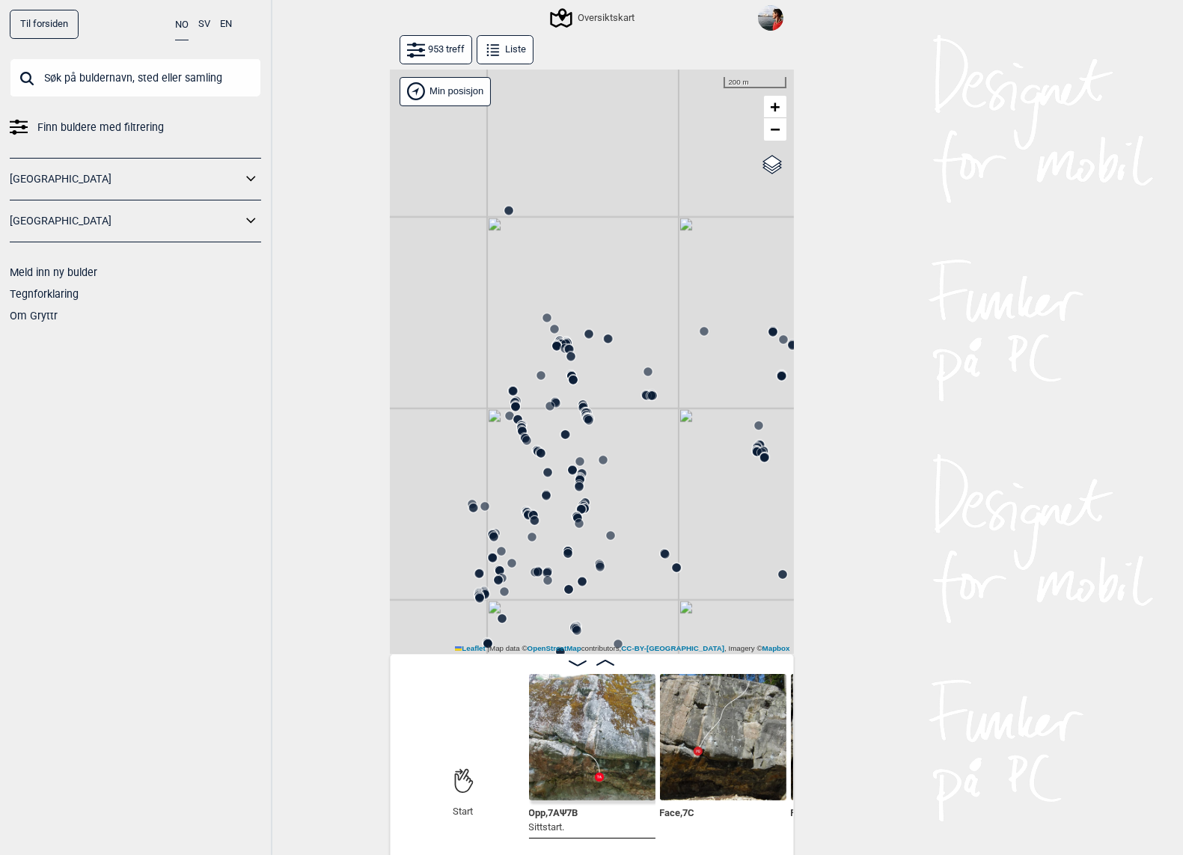
drag, startPoint x: 652, startPoint y: 168, endPoint x: 652, endPoint y: 492, distance: 324.0
click at [652, 492] on div "Gol [GEOGRAPHIC_DATA] Kolomoen [GEOGRAPHIC_DATA] [GEOGRAPHIC_DATA][PERSON_NAME]…" at bounding box center [592, 362] width 404 height 585
click at [779, 106] on span "+" at bounding box center [775, 106] width 10 height 19
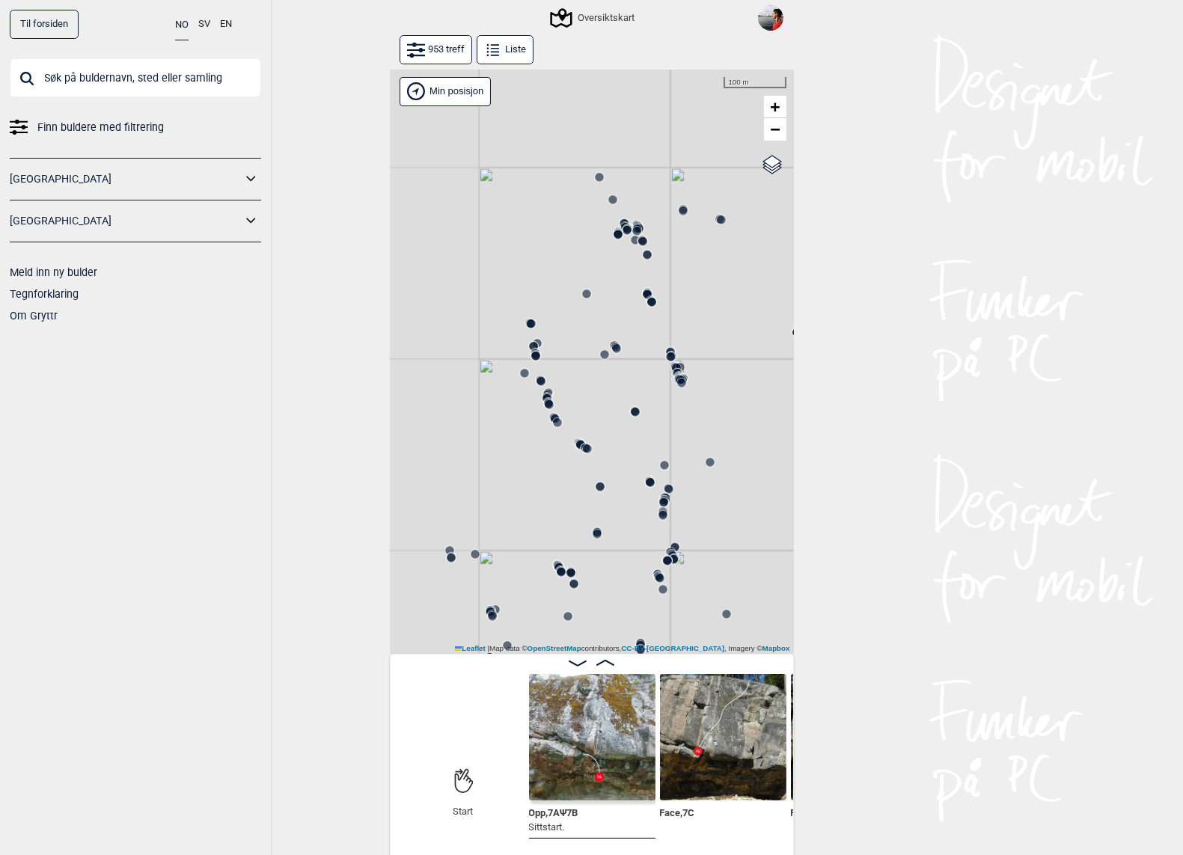
drag, startPoint x: 593, startPoint y: 317, endPoint x: 690, endPoint y: 324, distance: 97.6
click at [690, 324] on div "Gol [GEOGRAPHIC_DATA] Kolomoen [GEOGRAPHIC_DATA] [GEOGRAPHIC_DATA][PERSON_NAME]…" at bounding box center [592, 362] width 404 height 585
click at [600, 176] on circle at bounding box center [600, 178] width 9 height 9
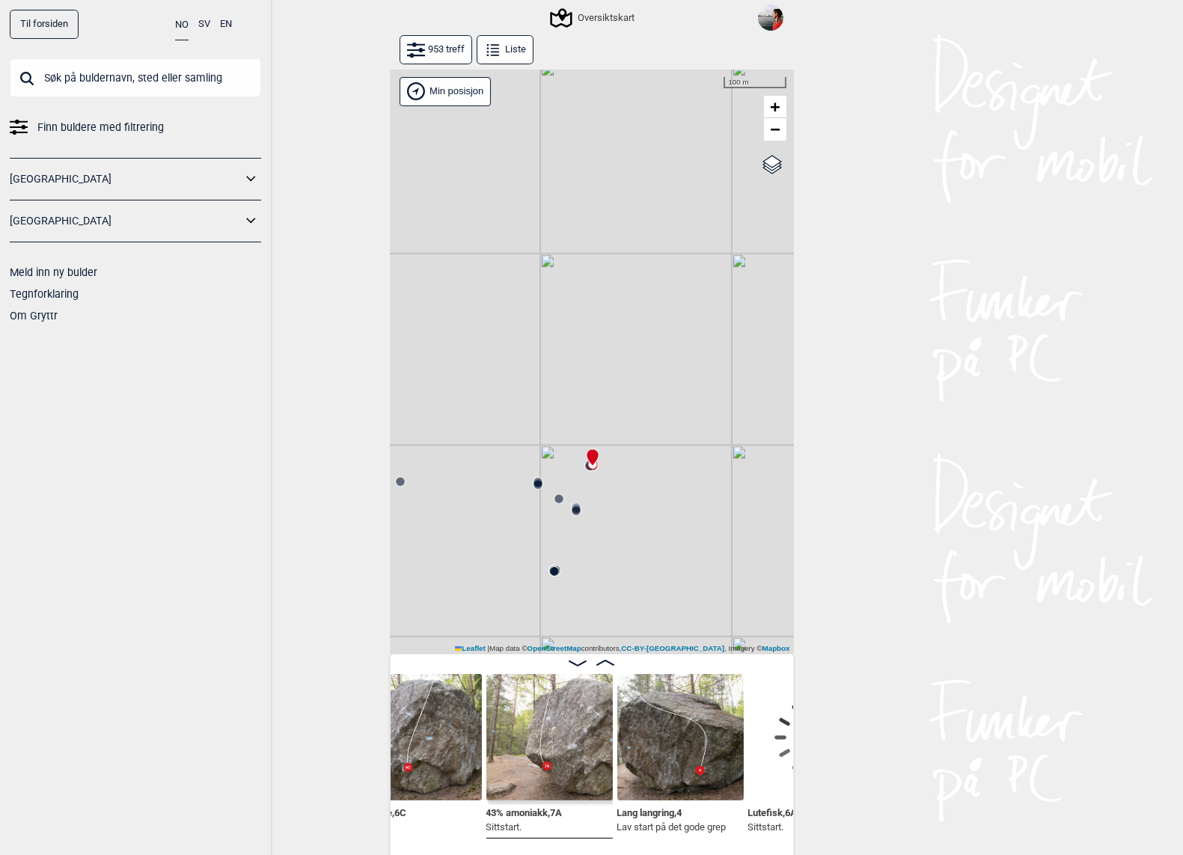
scroll to position [0, 25780]
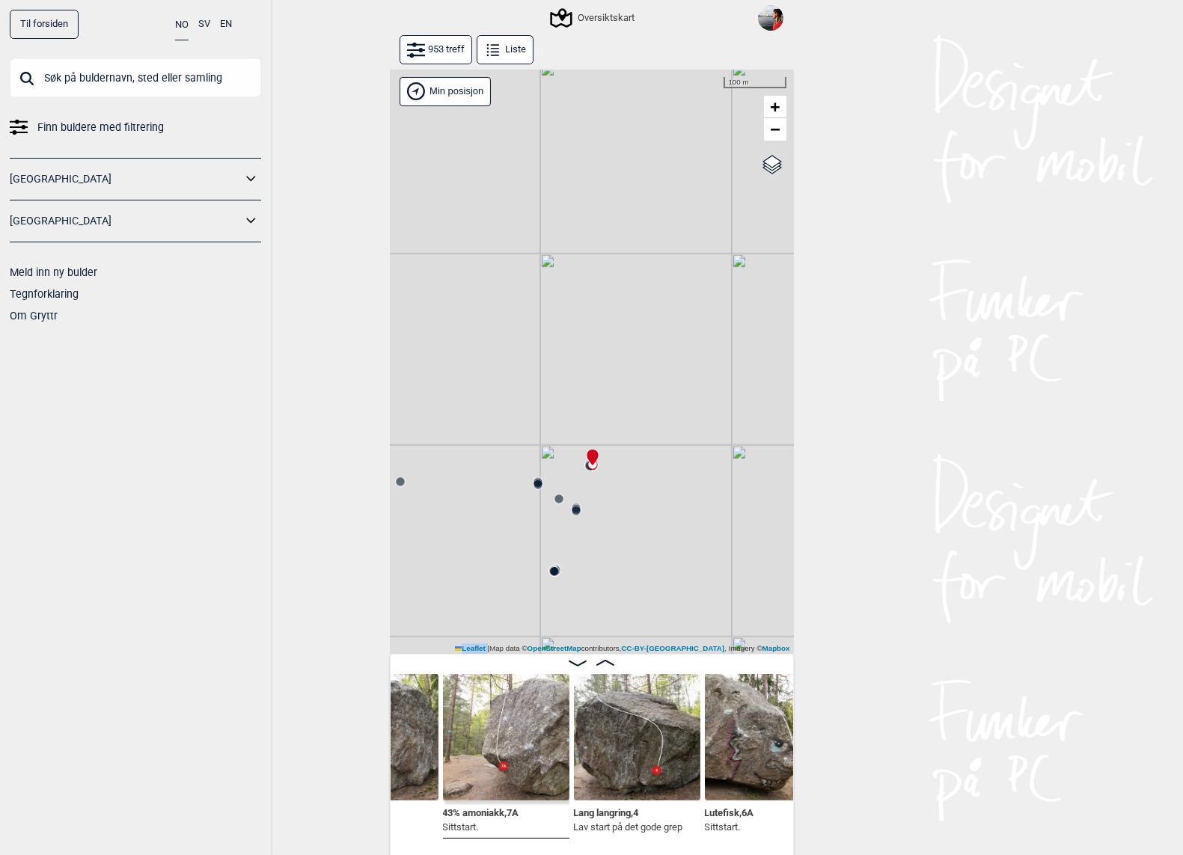
drag, startPoint x: 541, startPoint y: 653, endPoint x: 831, endPoint y: 554, distance: 305.7
click at [830, 554] on div "Til forsiden NO SV EN Finn buldere med filtrering [GEOGRAPHIC_DATA] [GEOGRAPHIC…" at bounding box center [591, 427] width 1183 height 855
drag, startPoint x: 542, startPoint y: 534, endPoint x: 968, endPoint y: 522, distance: 426.7
click at [968, 522] on div "Til forsiden NO SV EN Finn buldere med filtrering [GEOGRAPHIC_DATA] [GEOGRAPHIC…" at bounding box center [591, 427] width 1183 height 855
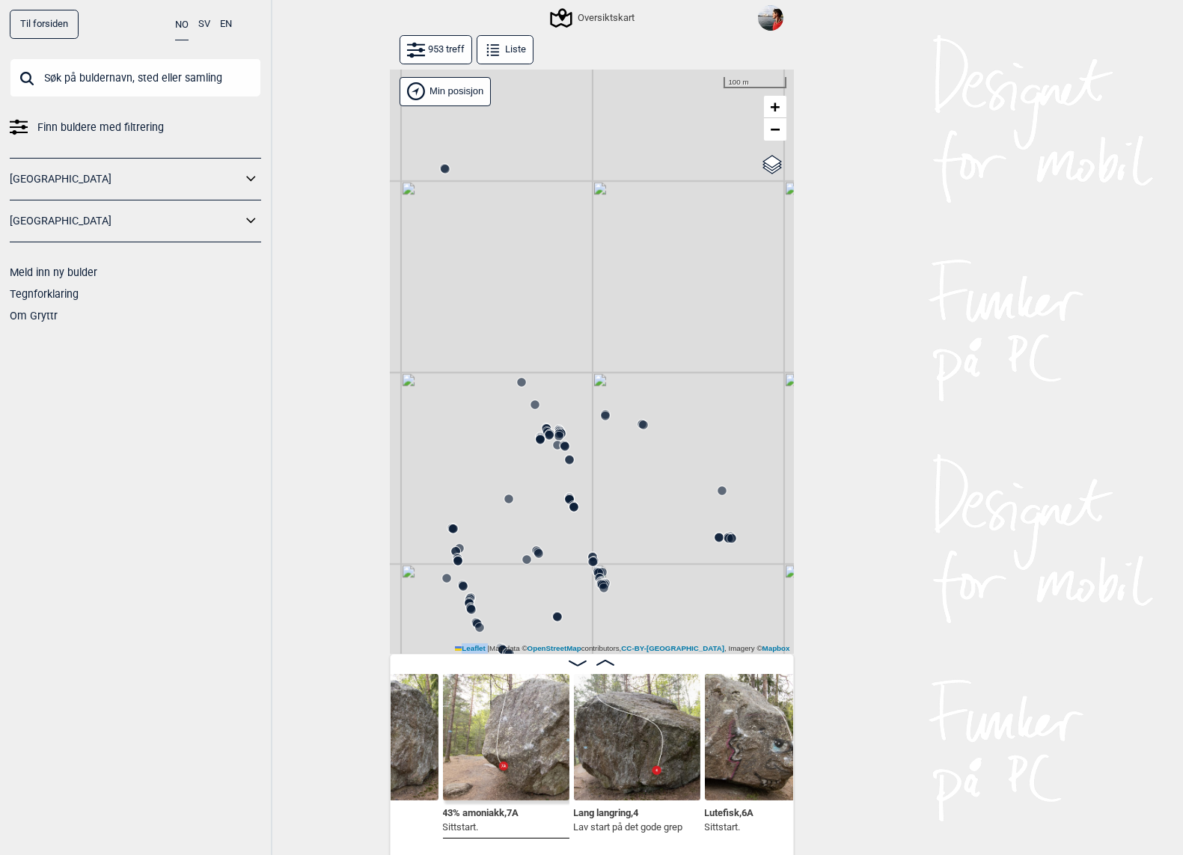
drag, startPoint x: 623, startPoint y: 554, endPoint x: 623, endPoint y: 477, distance: 77.1
click at [623, 477] on div "Gol [GEOGRAPHIC_DATA] Kolomoen [GEOGRAPHIC_DATA] [GEOGRAPHIC_DATA][PERSON_NAME]…" at bounding box center [592, 362] width 404 height 585
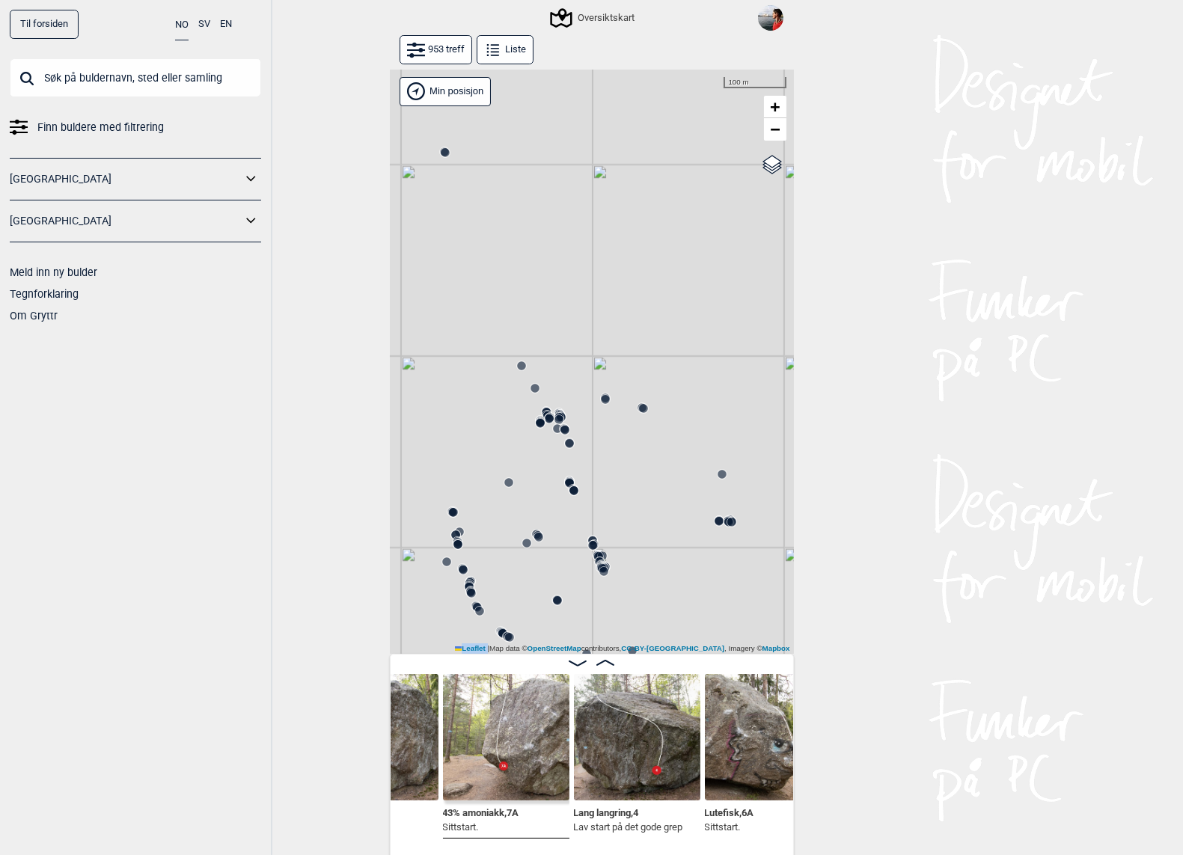
click at [544, 410] on icon at bounding box center [548, 415] width 12 height 12
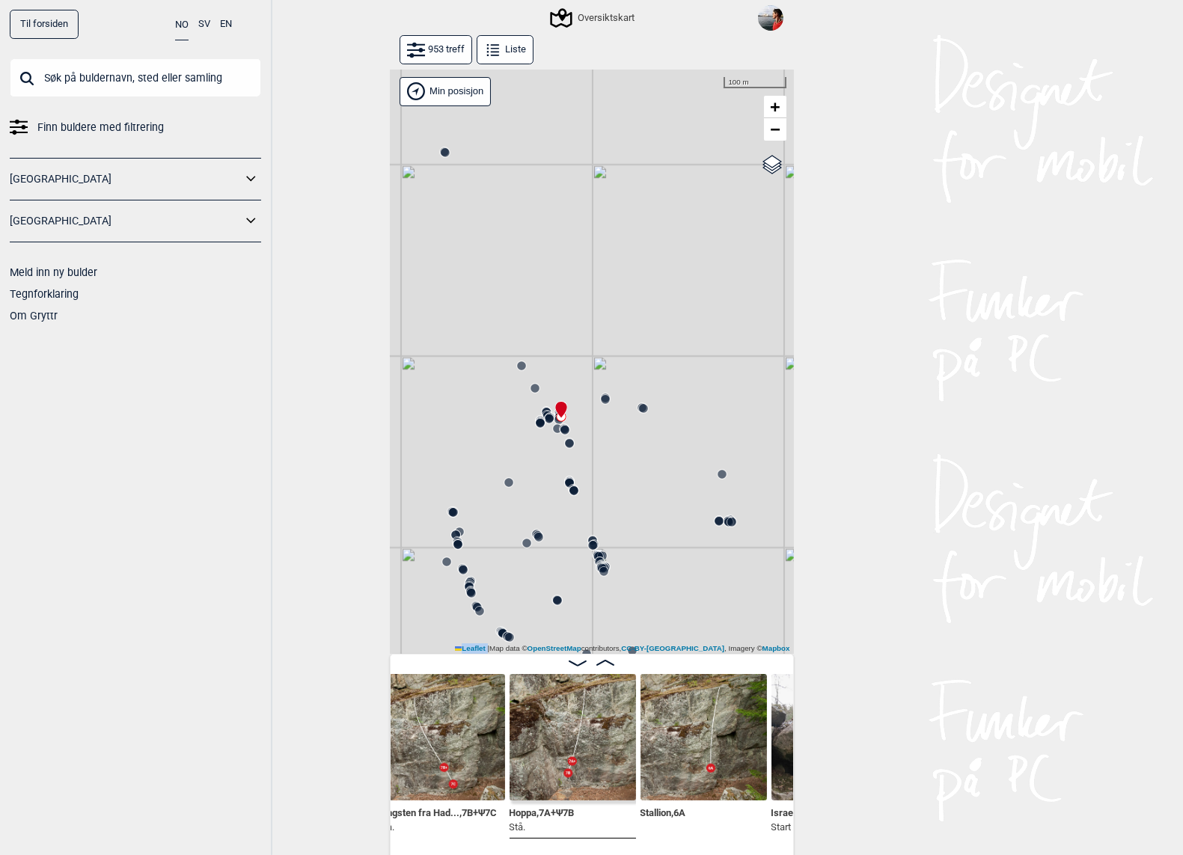
scroll to position [0, 29504]
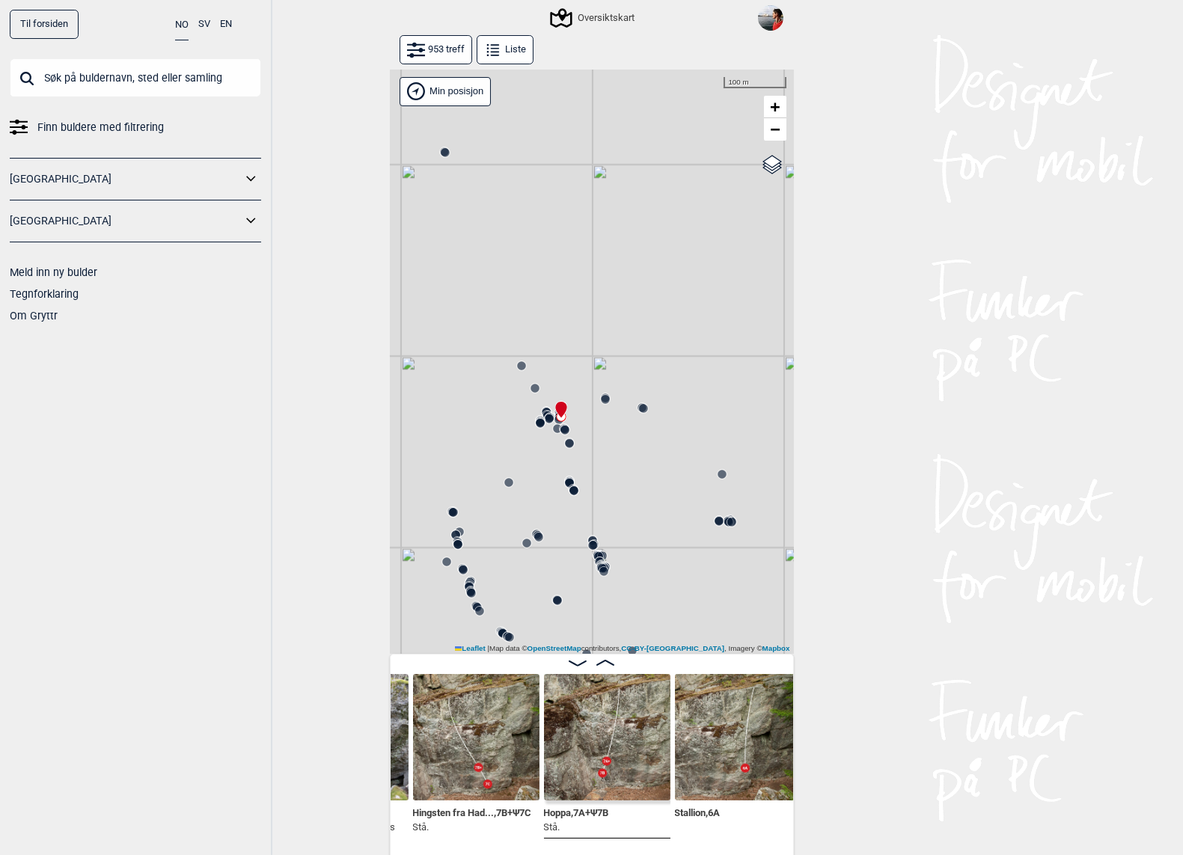
click at [171, 378] on div "Til forsiden NO SV EN Finn buldere med filtrering [GEOGRAPHIC_DATA] [GEOGRAPHIC…" at bounding box center [136, 427] width 272 height 855
click at [80, 73] on input "text" at bounding box center [135, 77] width 251 height 39
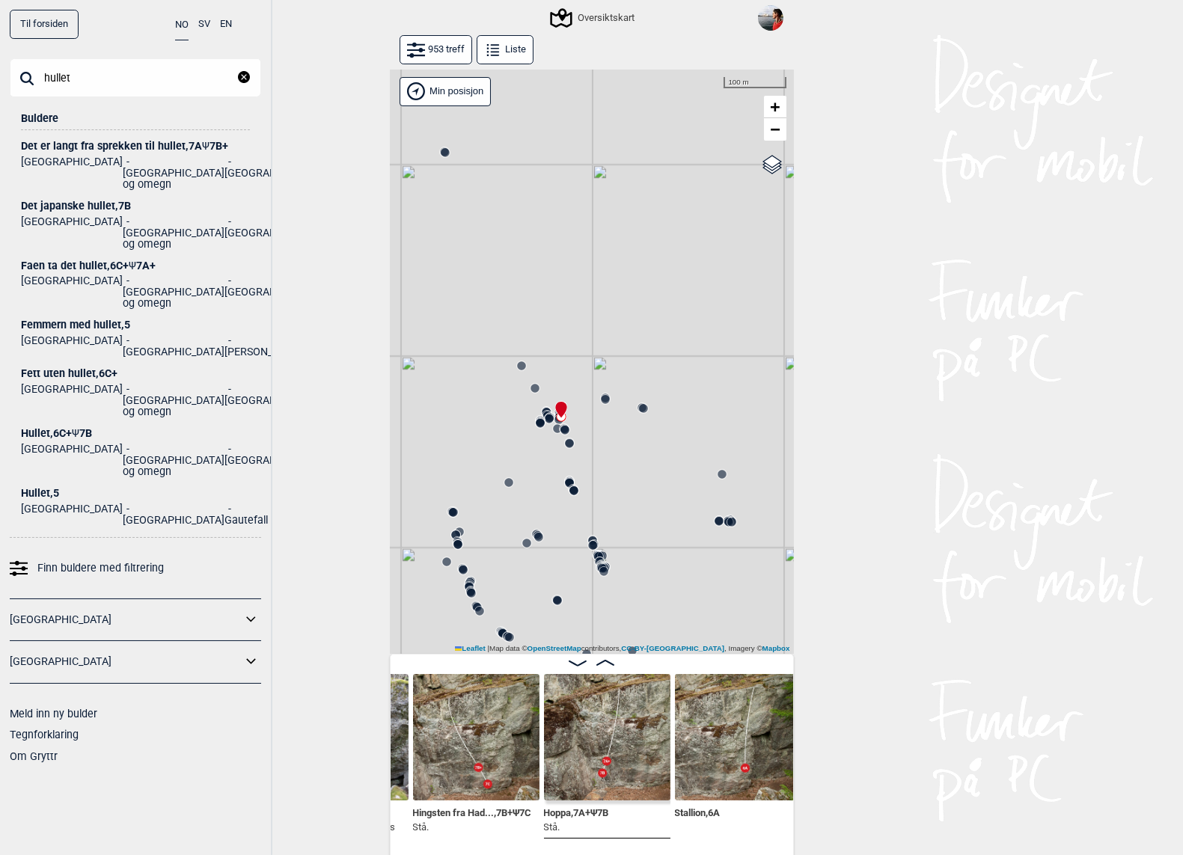
type input "hullet"
click at [86, 428] on div "Hullet , 6C+ Ψ 7B" at bounding box center [135, 433] width 229 height 11
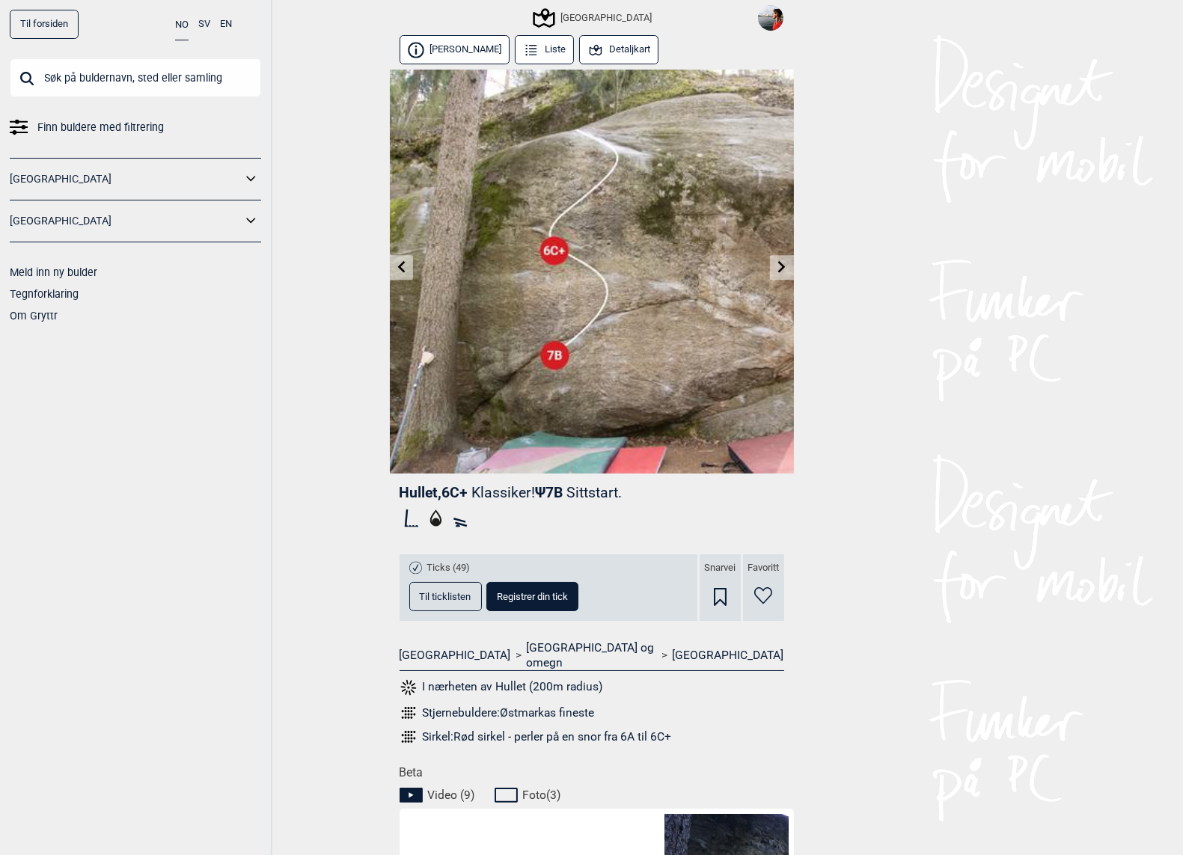
click at [607, 45] on button "Detaljkart" at bounding box center [619, 49] width 80 height 29
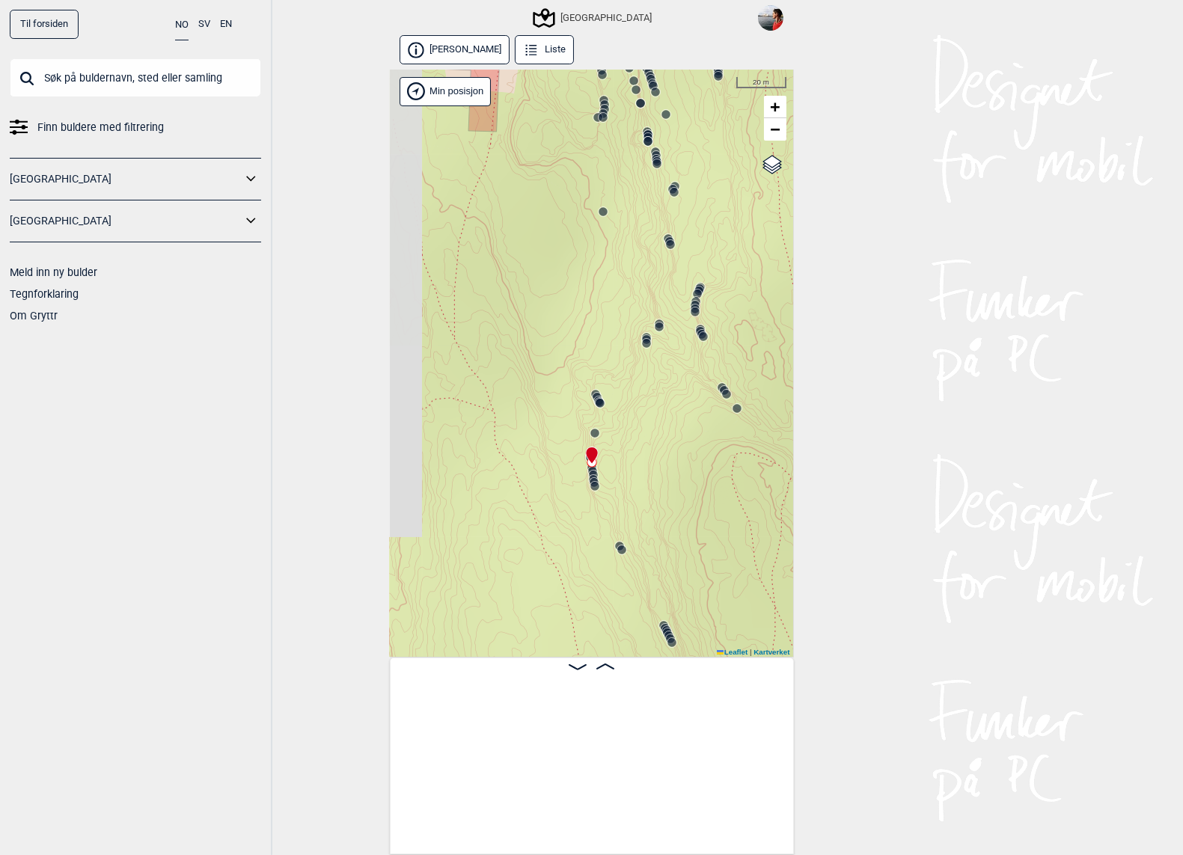
scroll to position [0, 11128]
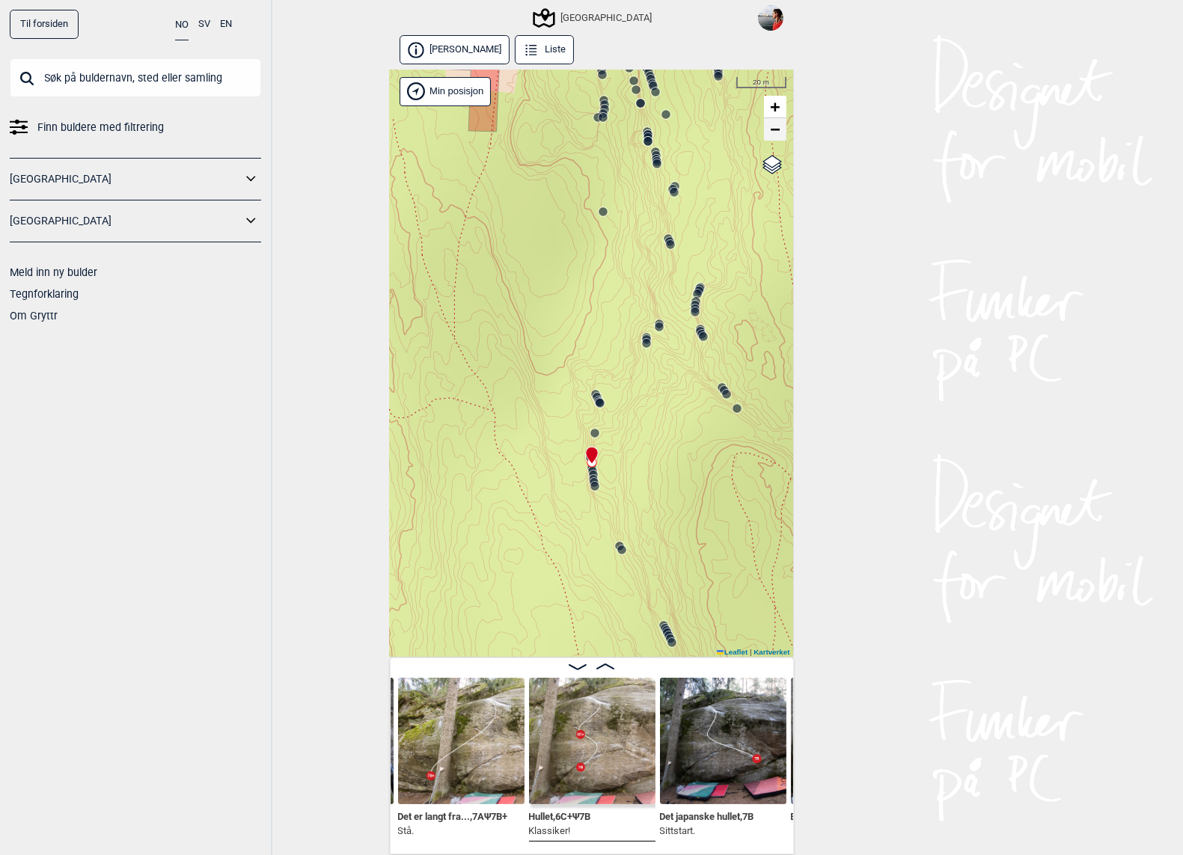
click at [777, 125] on span "−" at bounding box center [775, 129] width 10 height 19
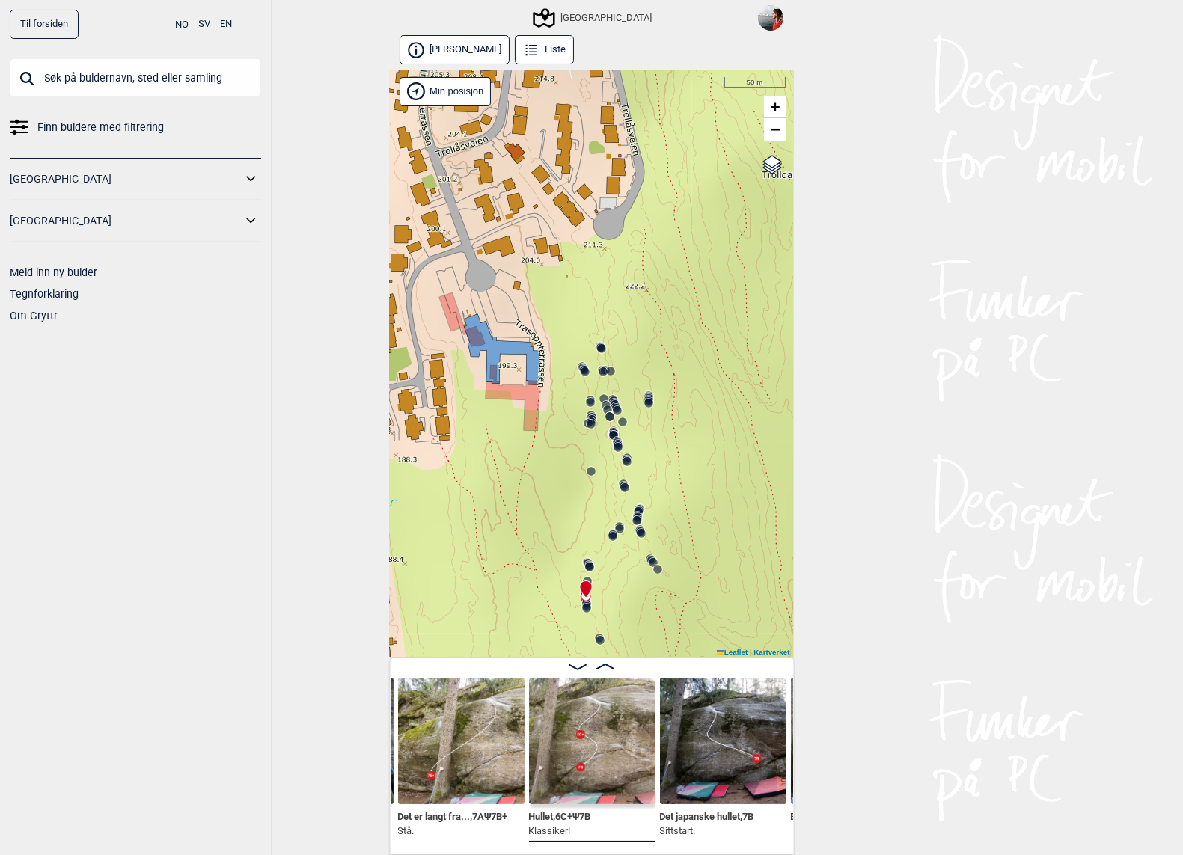
drag, startPoint x: 573, startPoint y: 378, endPoint x: 566, endPoint y: 519, distance: 141.6
click at [566, 519] on div "Speidersteinen Barnehageveggen Cowboyveggen Bølerveggen [GEOGRAPHIC_DATA]" at bounding box center [592, 364] width 404 height 589
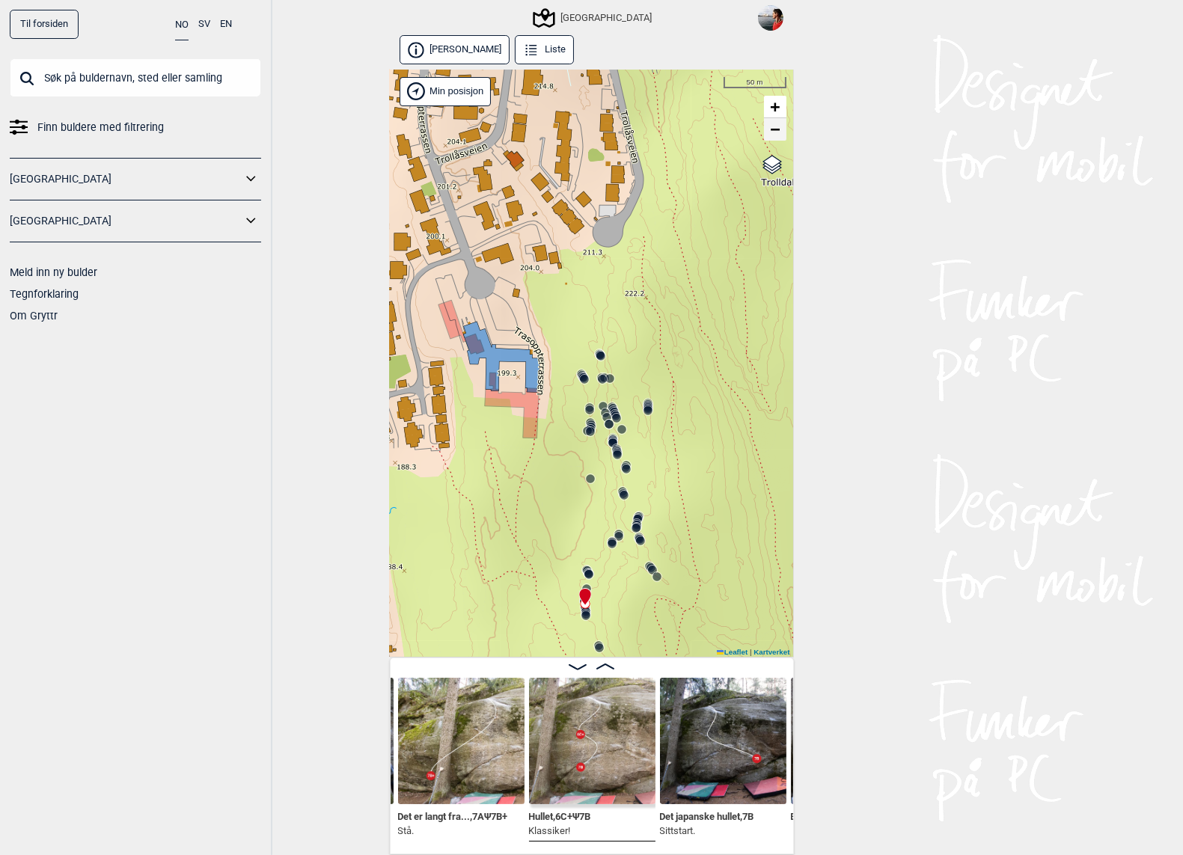
click at [777, 128] on span "−" at bounding box center [775, 129] width 10 height 19
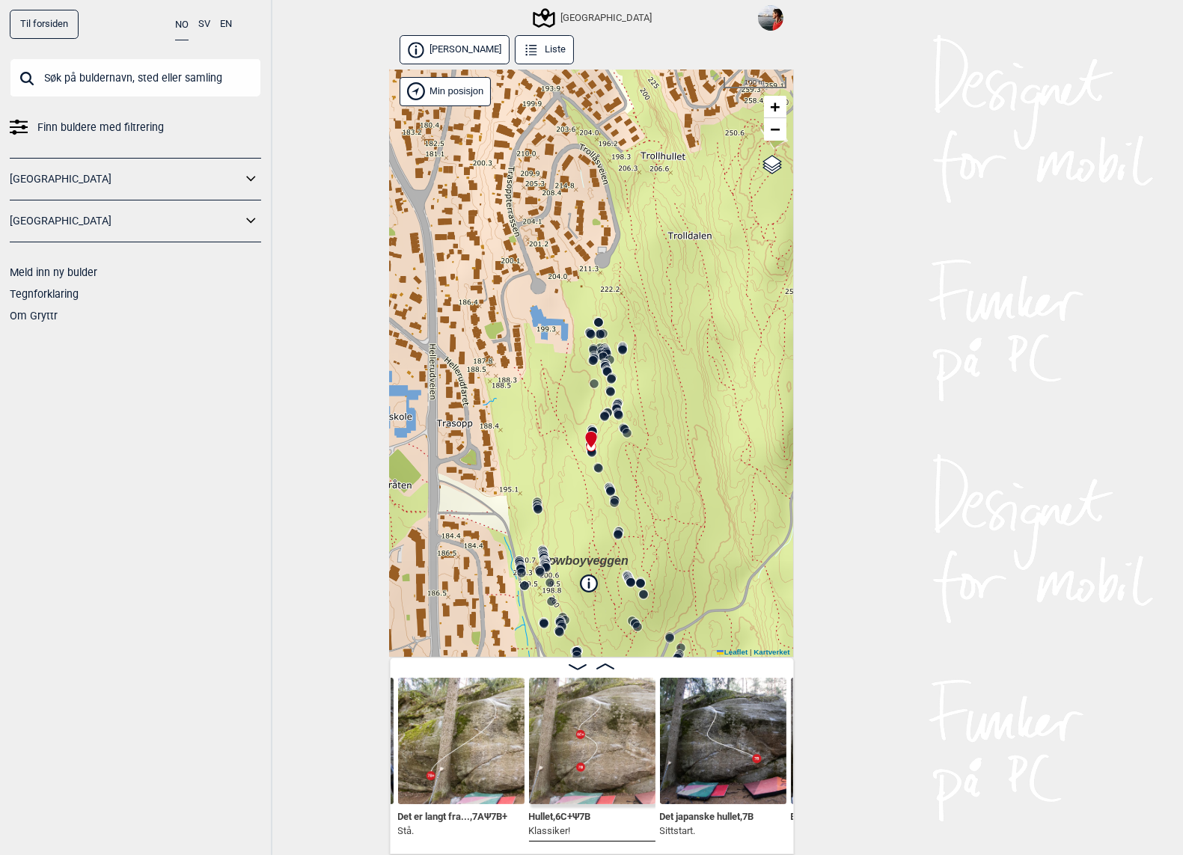
drag, startPoint x: 674, startPoint y: 406, endPoint x: 677, endPoint y: 319, distance: 86.9
click at [677, 319] on div "Speidersteinen Barnehageveggen Cowboyveggen Bølerveggen [GEOGRAPHIC_DATA]" at bounding box center [592, 364] width 404 height 589
click at [771, 109] on span "+" at bounding box center [775, 106] width 10 height 19
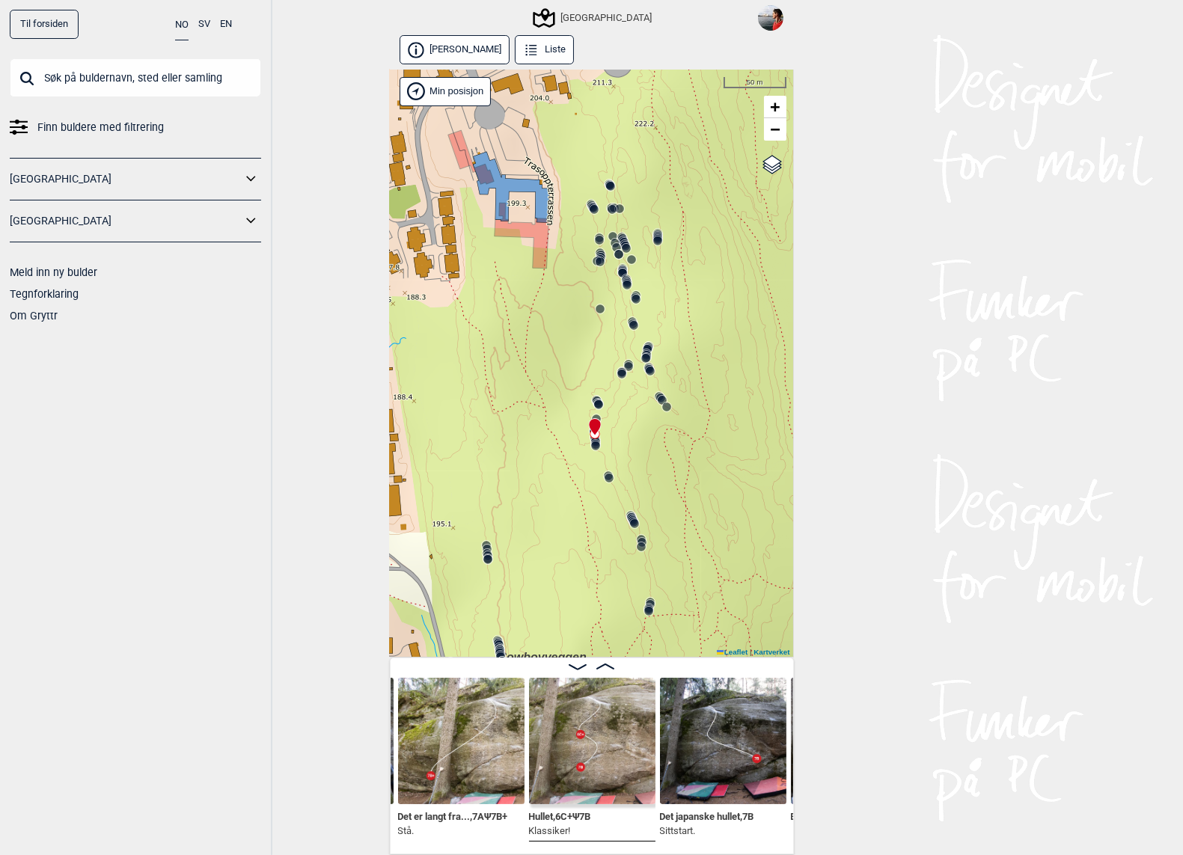
drag, startPoint x: 550, startPoint y: 441, endPoint x: 576, endPoint y: 457, distance: 30.5
click at [575, 457] on div "Speidersteinen Barnehageveggen Cowboyveggen Bølerveggen [GEOGRAPHIC_DATA]" at bounding box center [592, 364] width 404 height 589
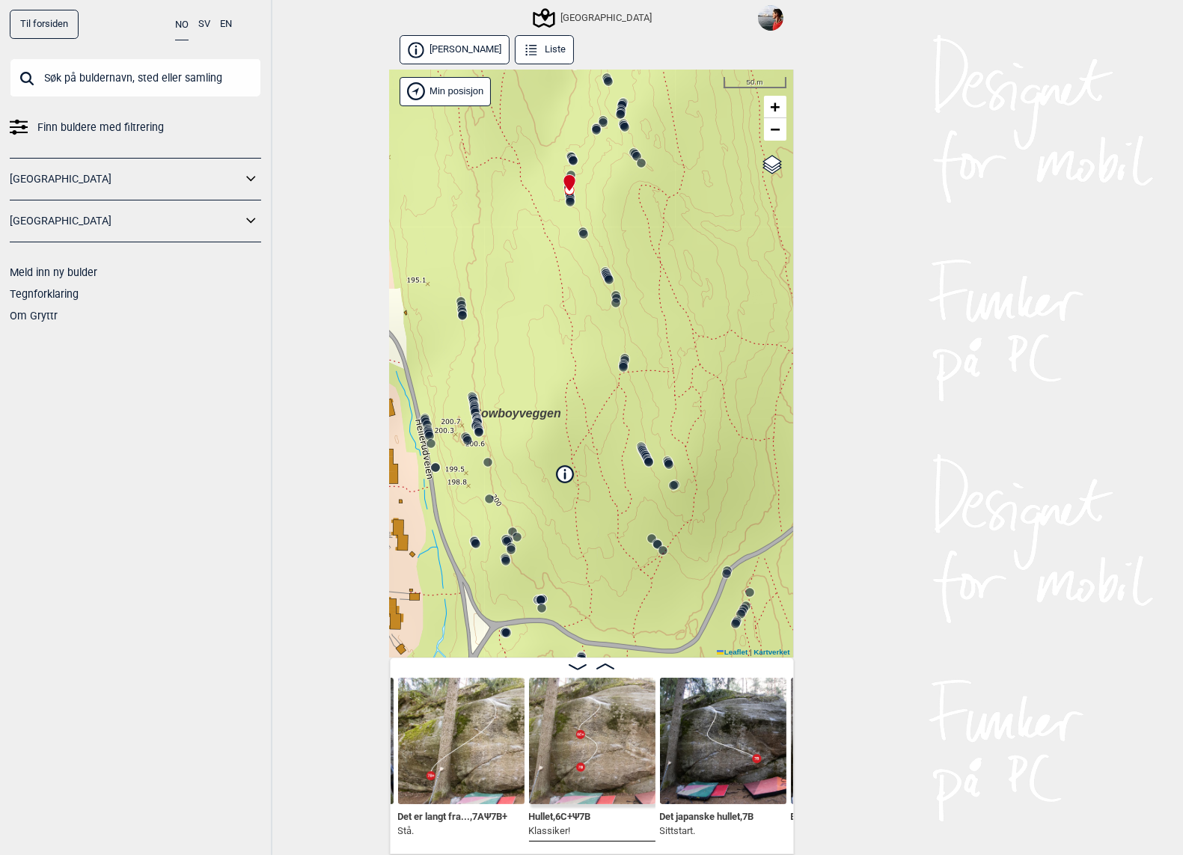
drag, startPoint x: 569, startPoint y: 546, endPoint x: 522, endPoint y: 289, distance: 260.8
click at [522, 289] on div "Speidersteinen Barnehageveggen Cowboyveggen Bølerveggen [GEOGRAPHIC_DATA]" at bounding box center [592, 364] width 404 height 589
click at [783, 128] on link "−" at bounding box center [775, 129] width 22 height 22
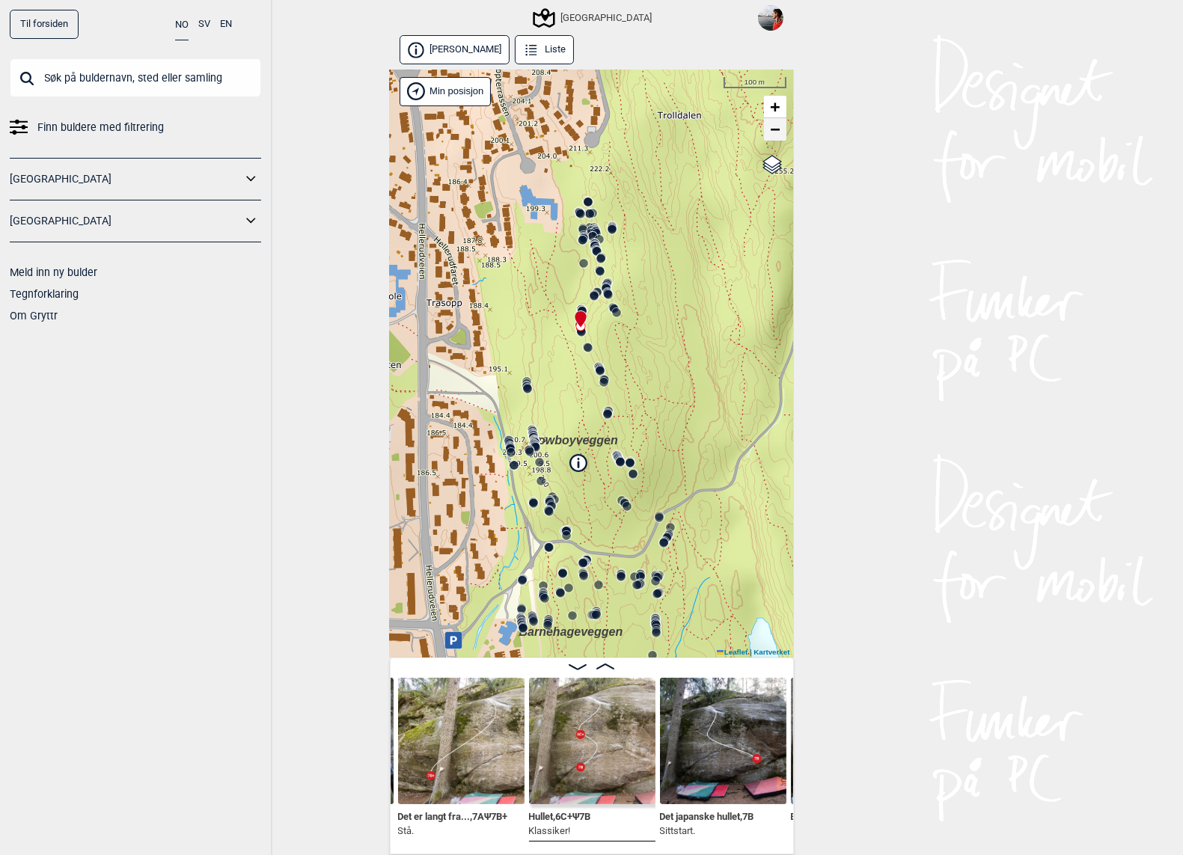
click at [783, 129] on link "−" at bounding box center [775, 129] width 22 height 22
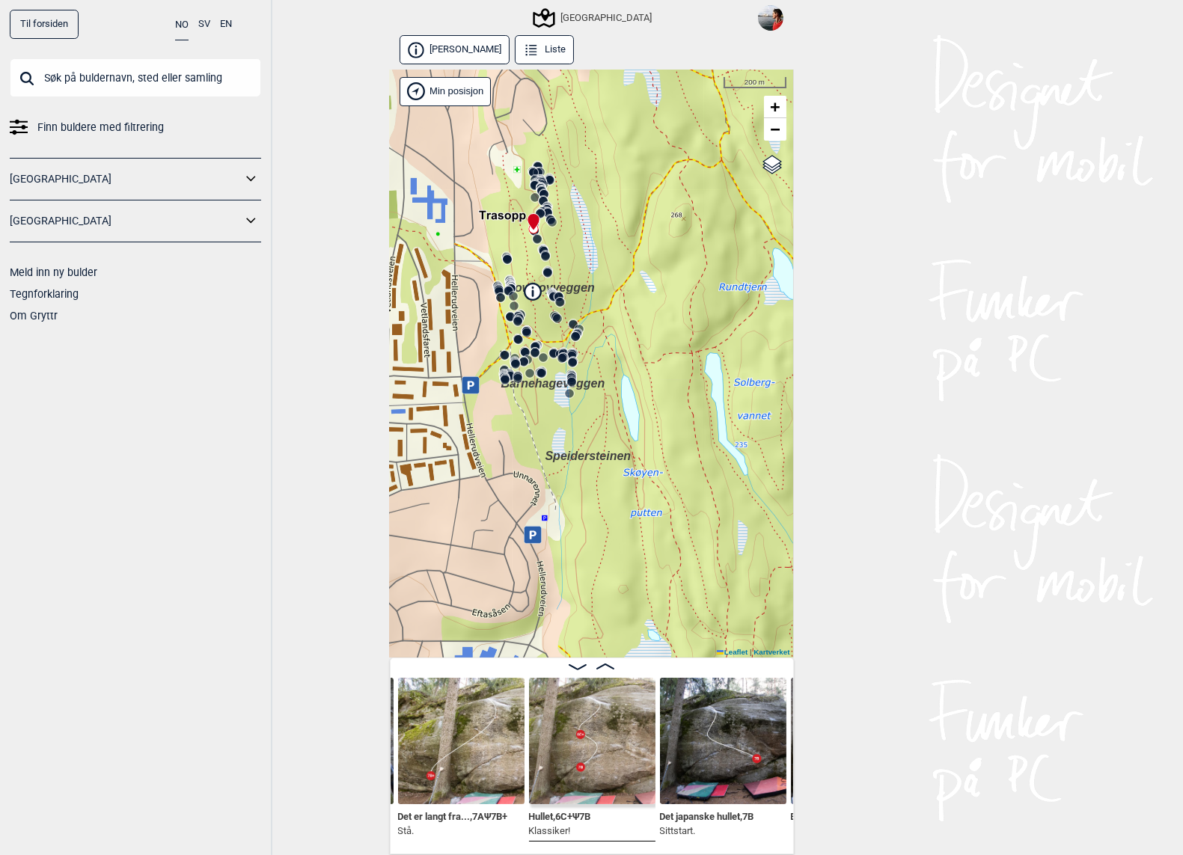
drag, startPoint x: 647, startPoint y: 454, endPoint x: 540, endPoint y: 260, distance: 222.4
click at [540, 260] on div "Speidersteinen Barnehageveggen Cowboyveggen Bølerveggen [GEOGRAPHIC_DATA]" at bounding box center [592, 364] width 404 height 589
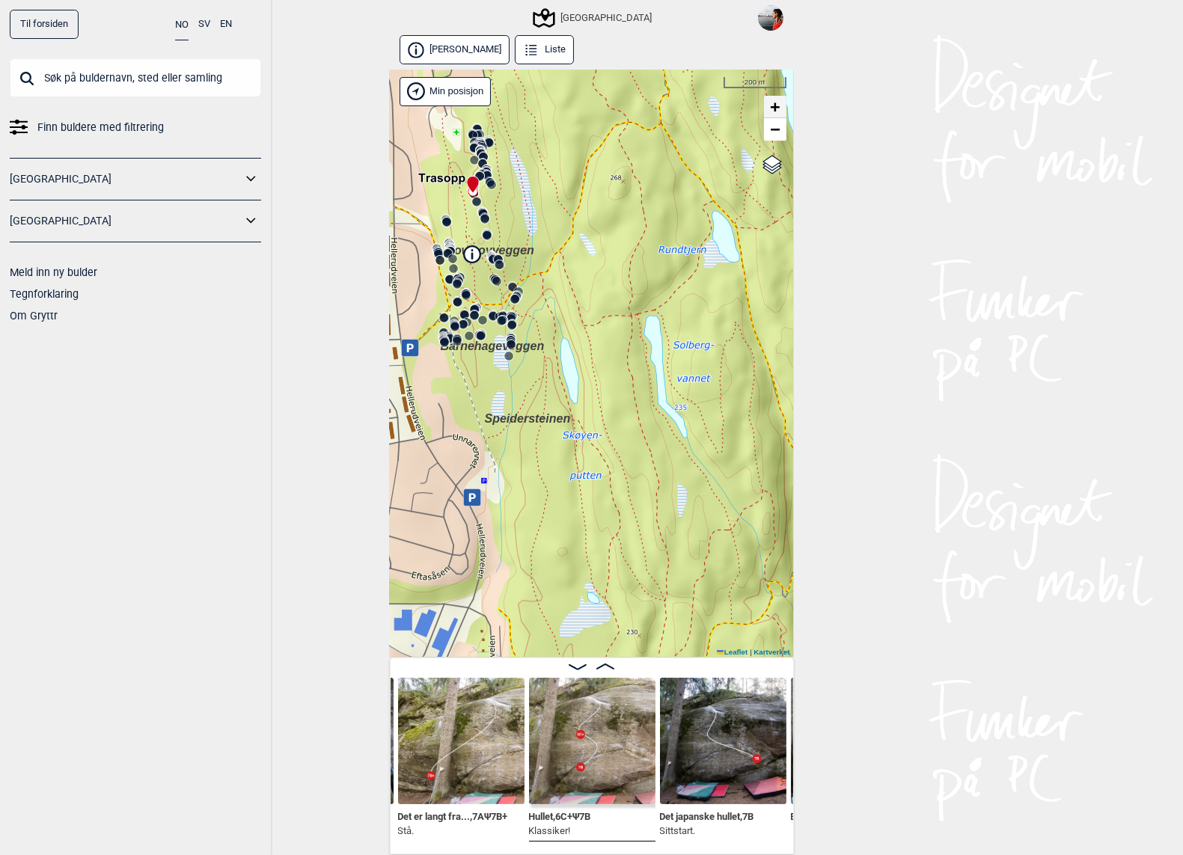
click at [769, 106] on link "+" at bounding box center [775, 107] width 22 height 22
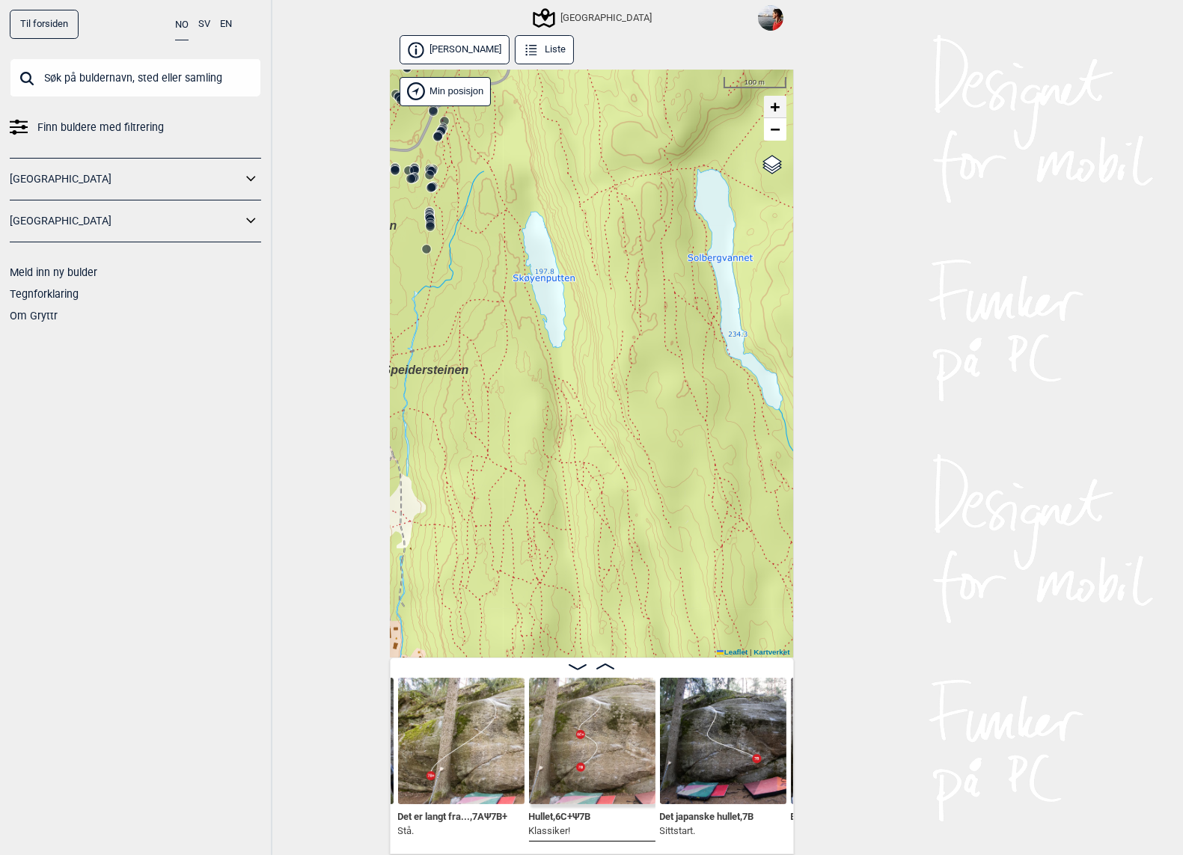
click at [769, 106] on link "+" at bounding box center [775, 107] width 22 height 22
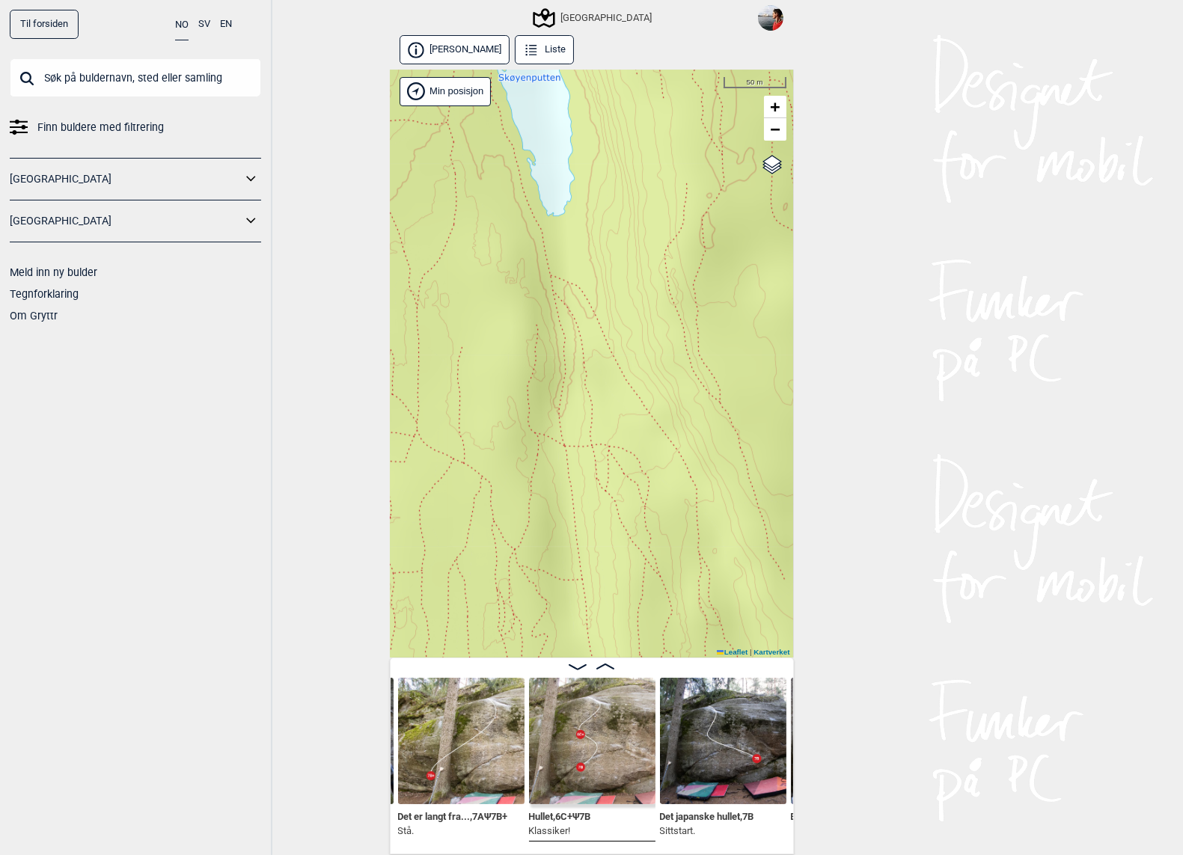
drag, startPoint x: 588, startPoint y: 394, endPoint x: 661, endPoint y: 349, distance: 85.7
click at [661, 349] on div "Speidersteinen Barnehageveggen Cowboyveggen Bølerveggen [GEOGRAPHIC_DATA]" at bounding box center [592, 364] width 404 height 589
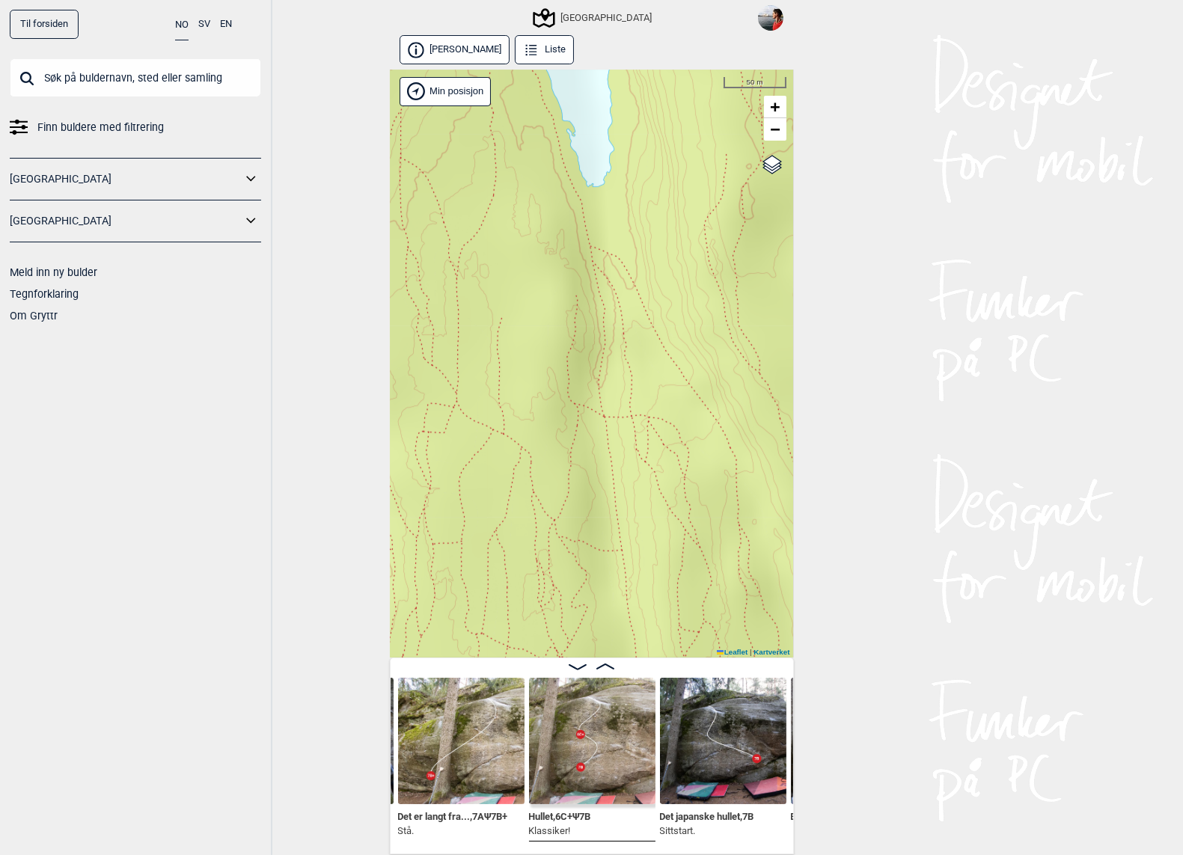
click at [223, 81] on input "text" at bounding box center [135, 77] width 251 height 39
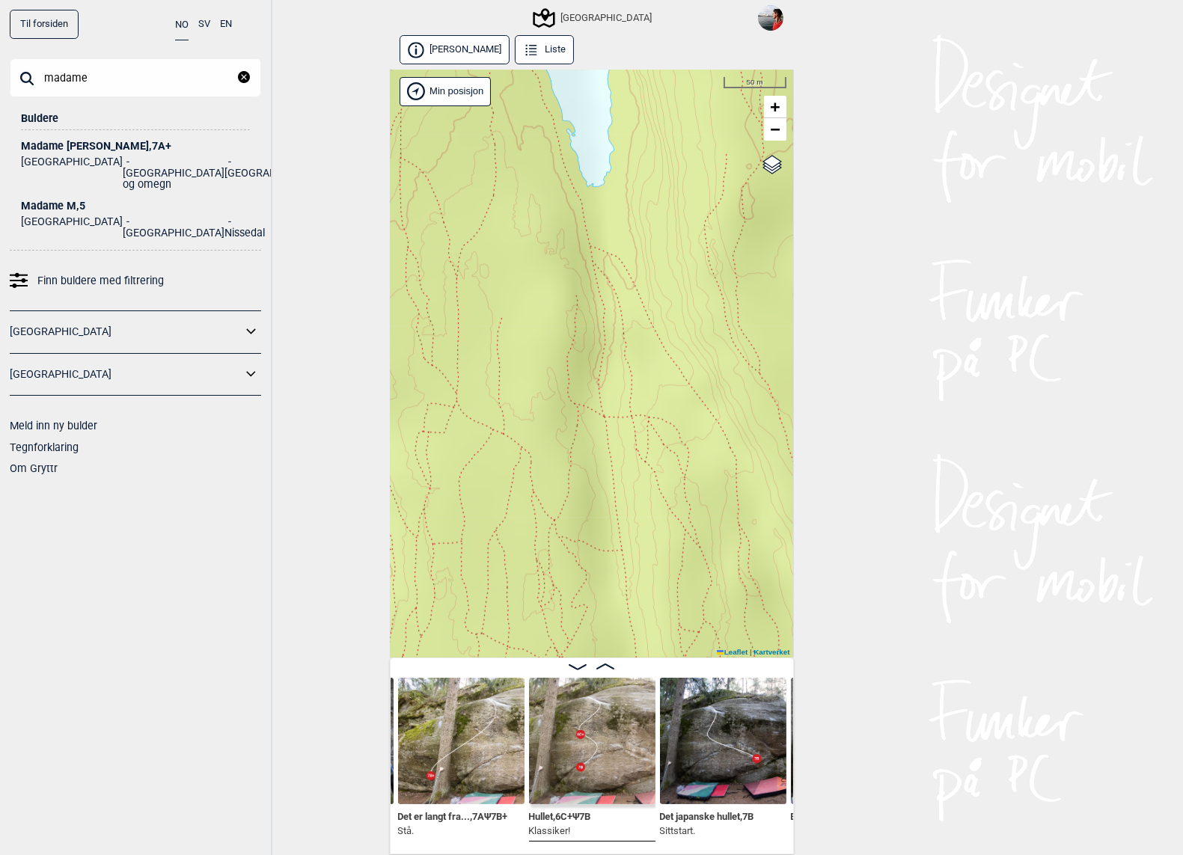
type input "madame"
click at [82, 141] on div "Madame Forte , 7A+" at bounding box center [135, 146] width 229 height 11
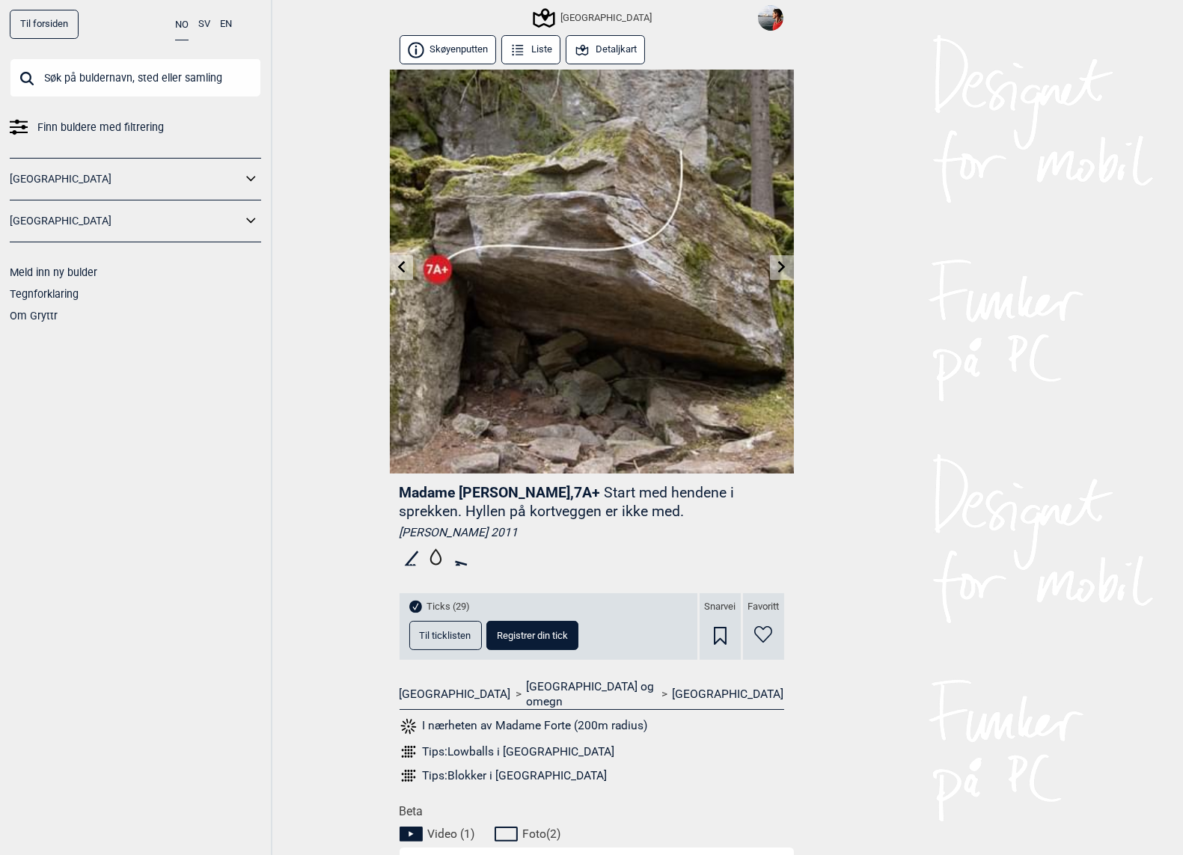
click at [600, 58] on button "Detaljkart" at bounding box center [606, 49] width 80 height 29
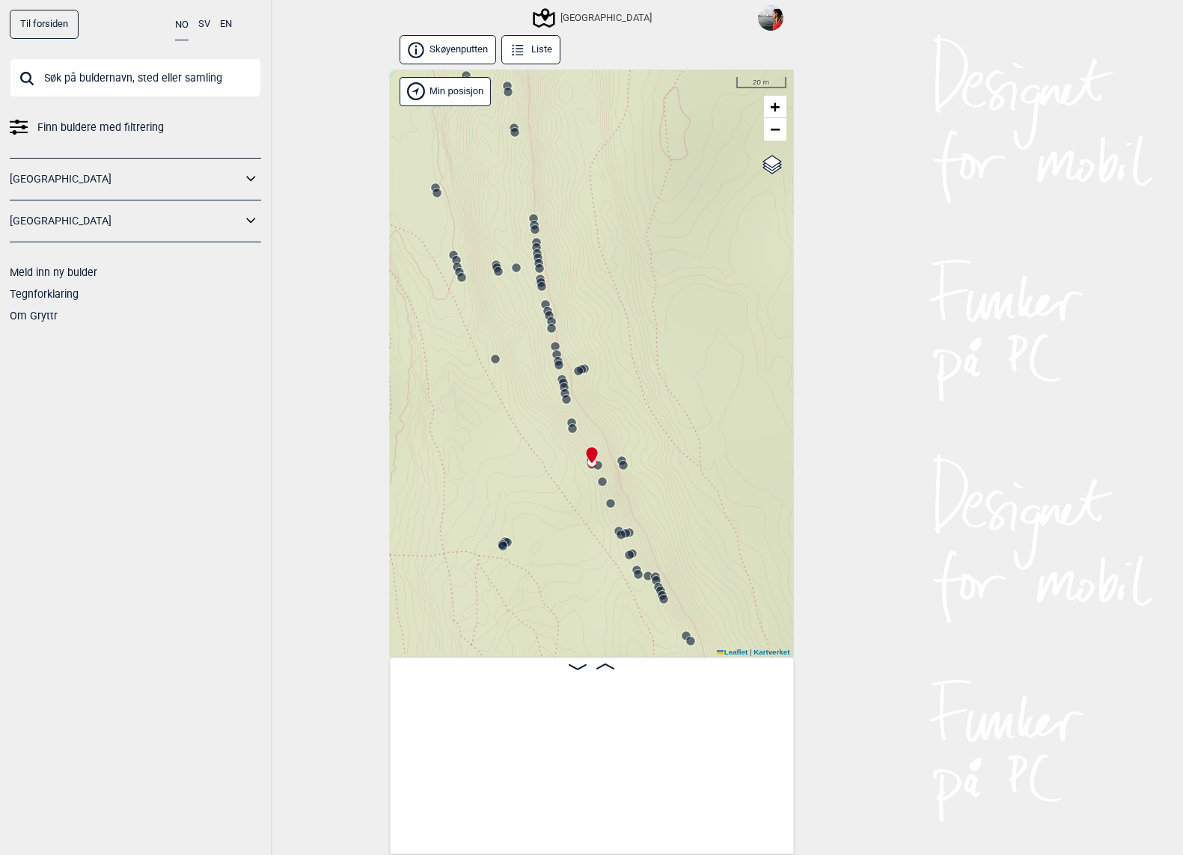
scroll to position [0, 19094]
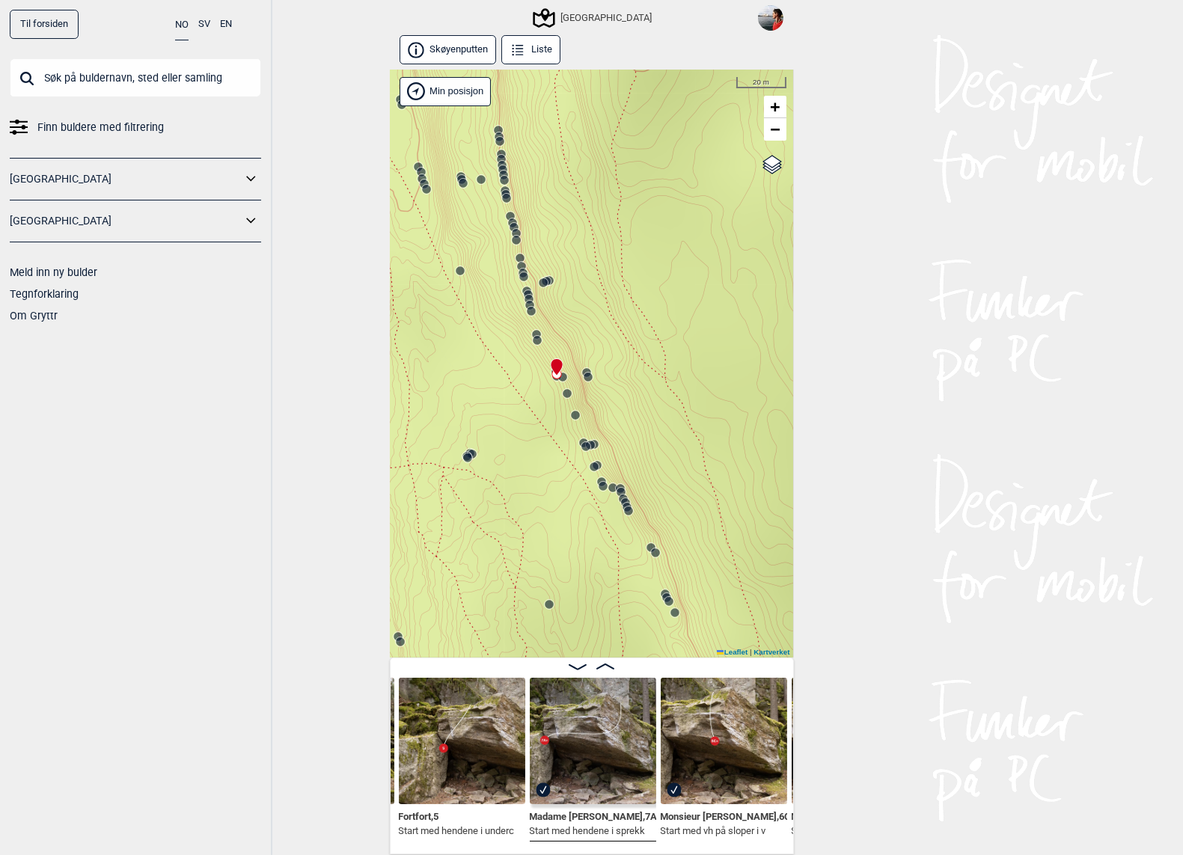
drag, startPoint x: 636, startPoint y: 433, endPoint x: 601, endPoint y: 345, distance: 95.0
click at [601, 345] on div "Speidersteinen Barnehageveggen Cowboyveggen Bølerveggen [GEOGRAPHIC_DATA]" at bounding box center [592, 364] width 404 height 589
click at [629, 510] on circle at bounding box center [628, 511] width 9 height 9
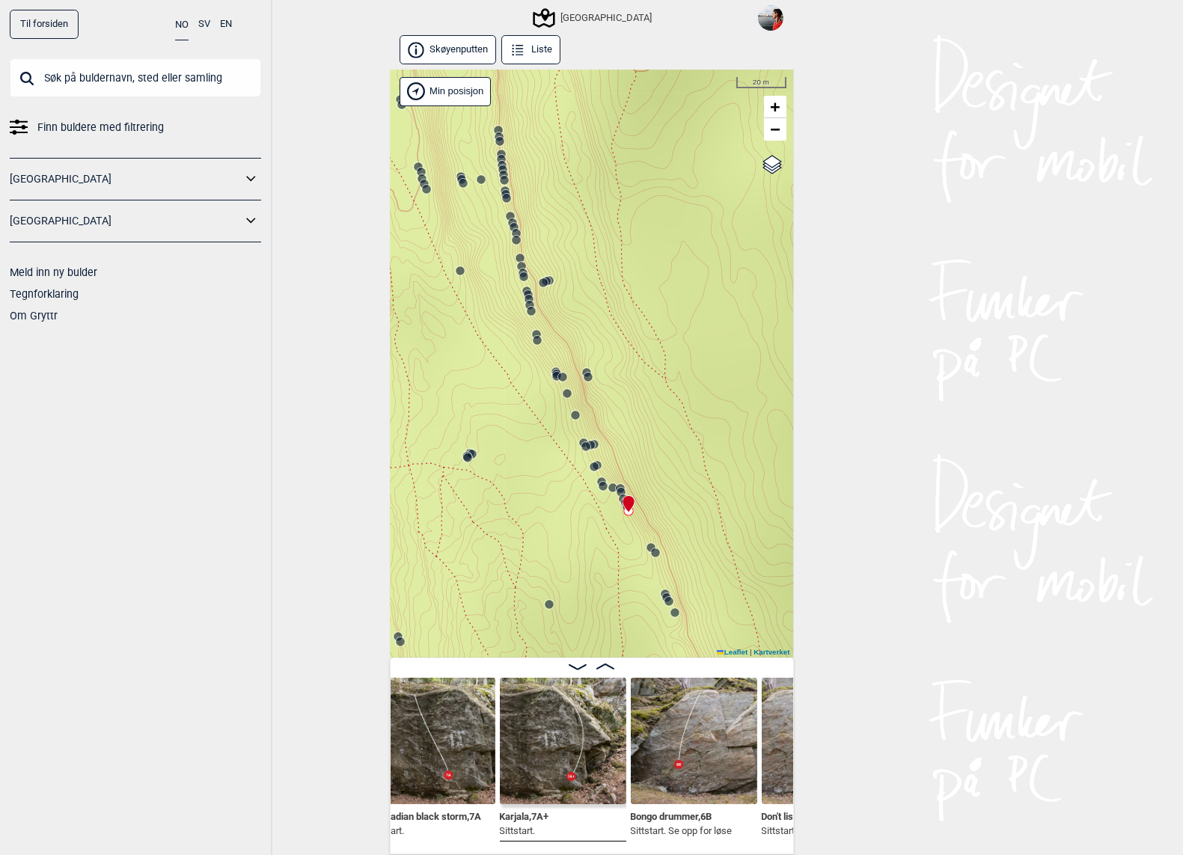
scroll to position [0, 21800]
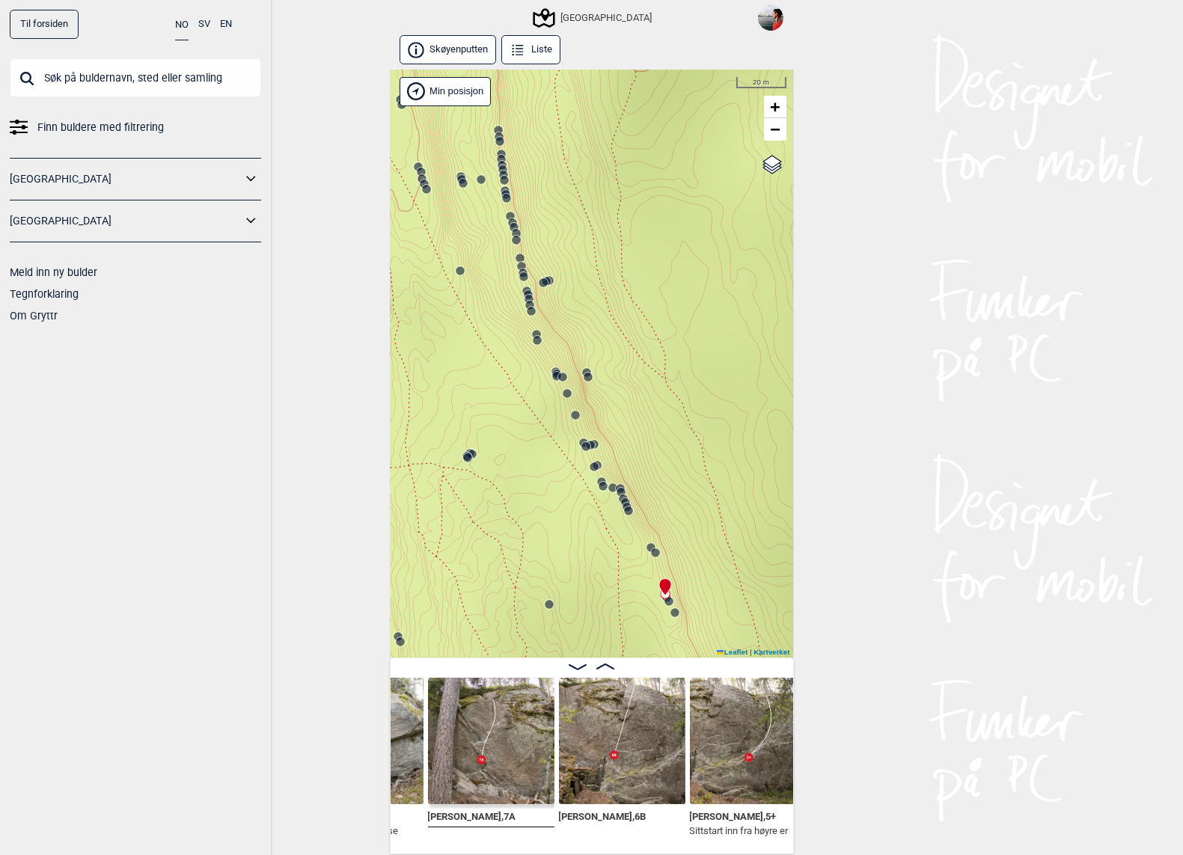
scroll to position [0, 22263]
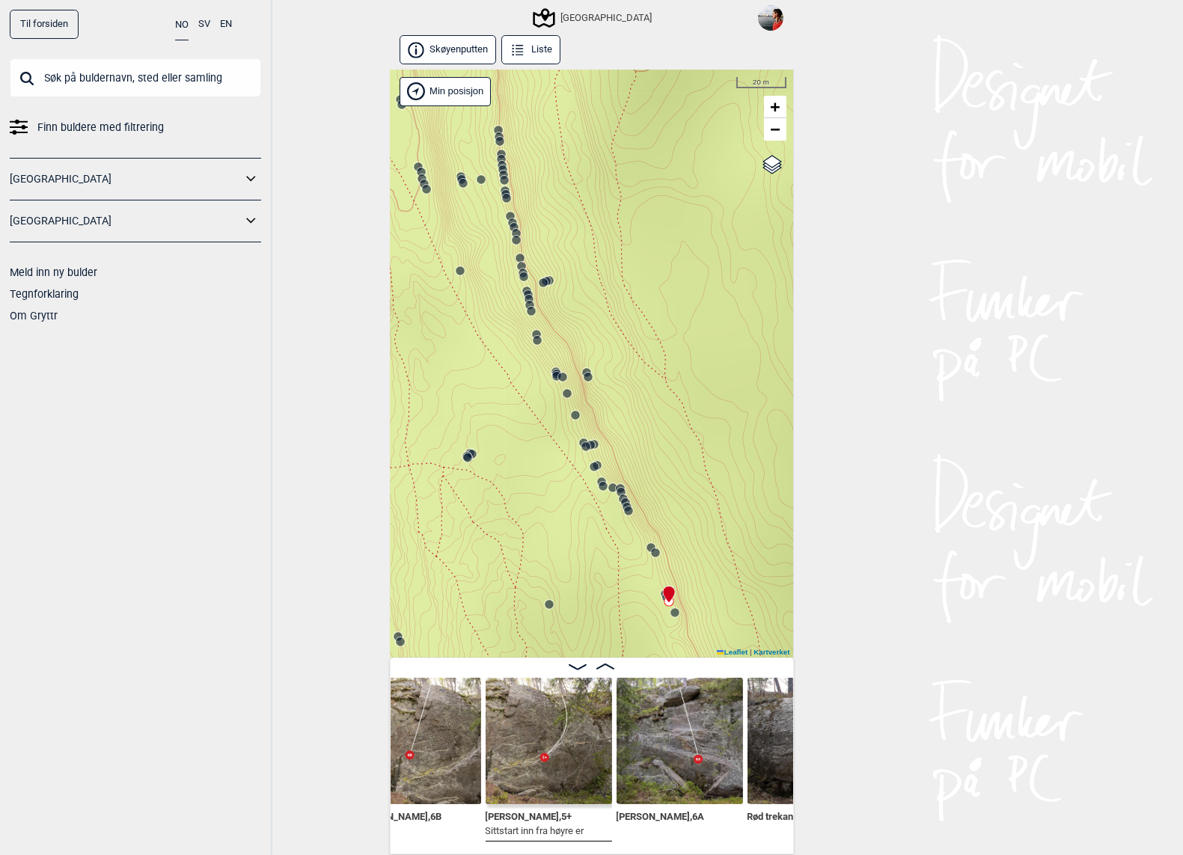
scroll to position [0, 22476]
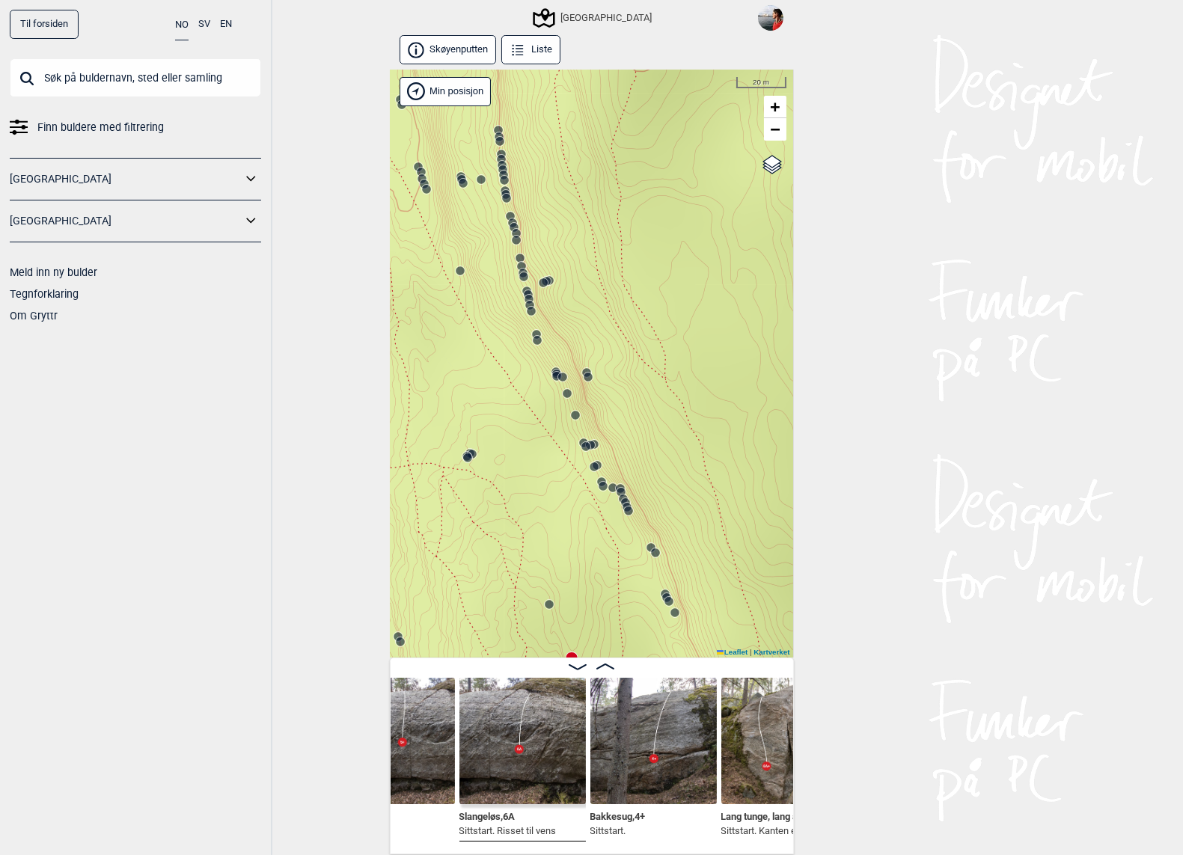
scroll to position [0, 22891]
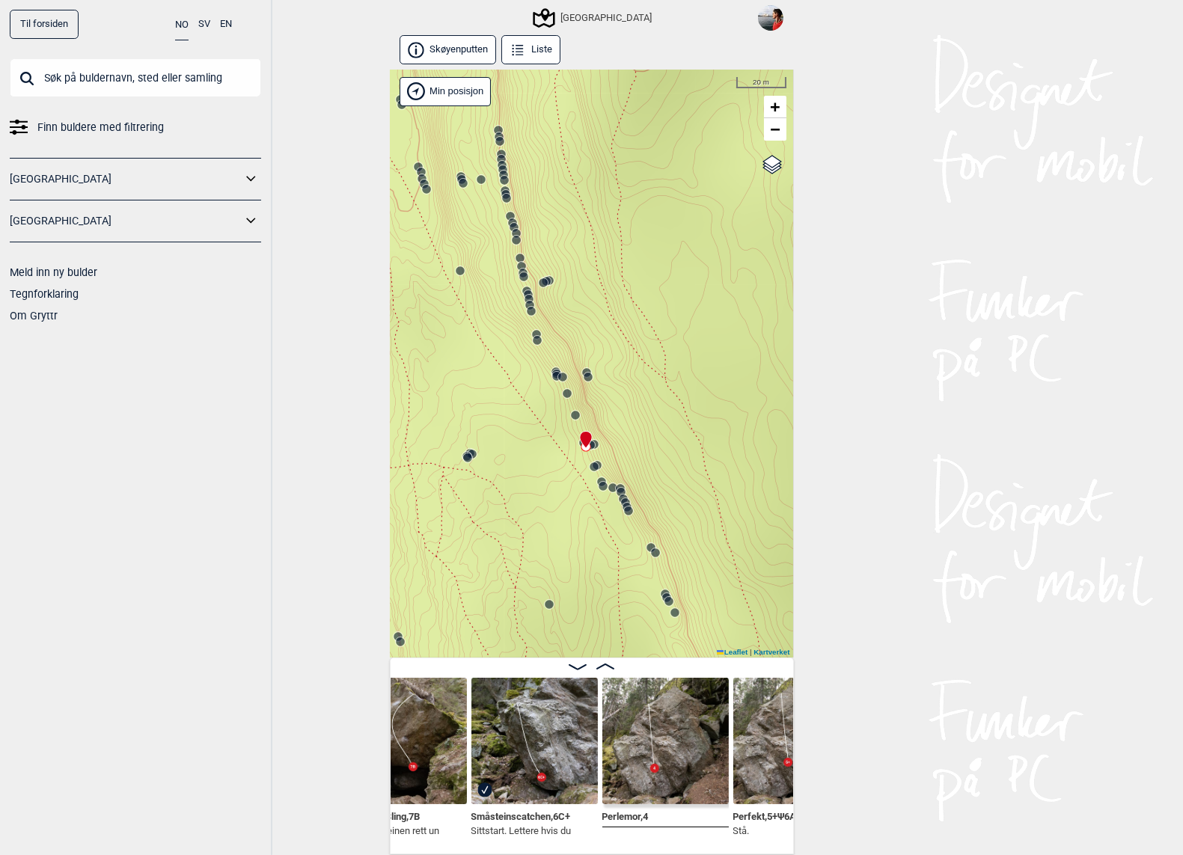
scroll to position [0, 20044]
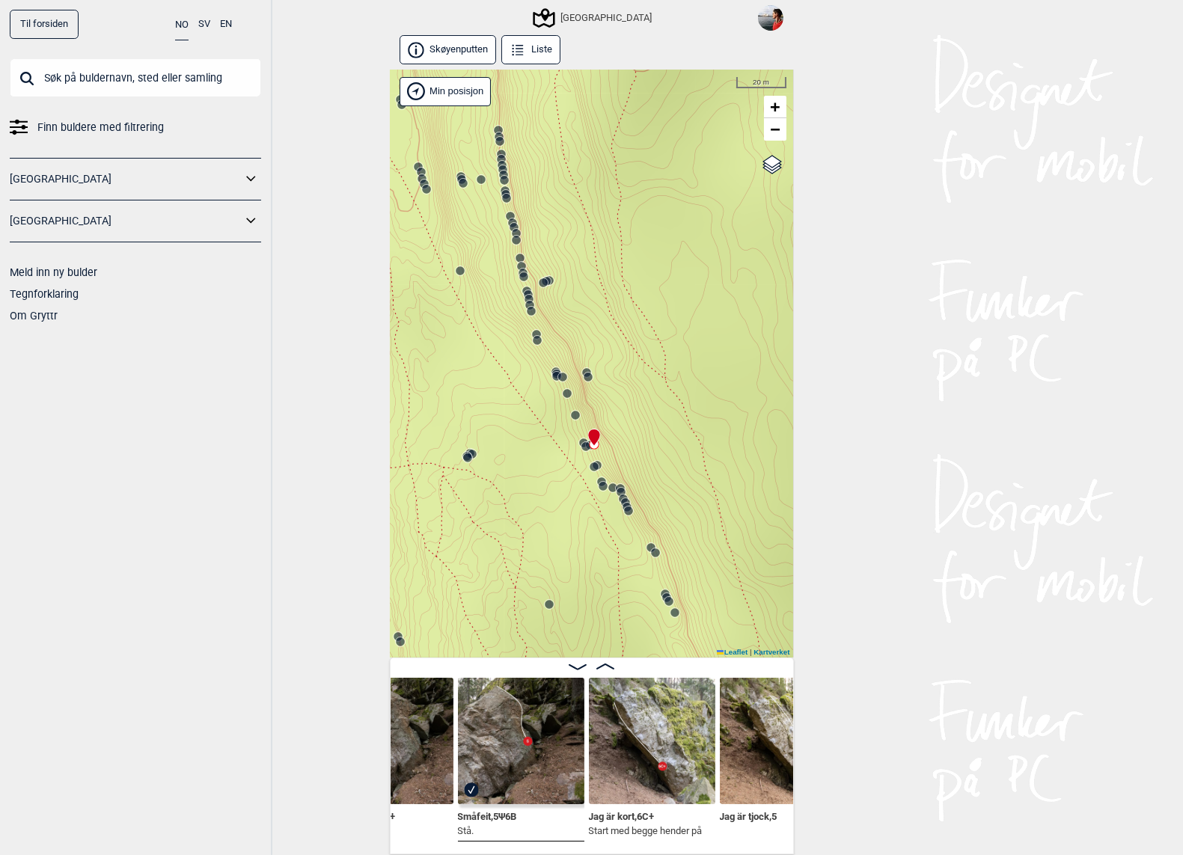
scroll to position [0, 20463]
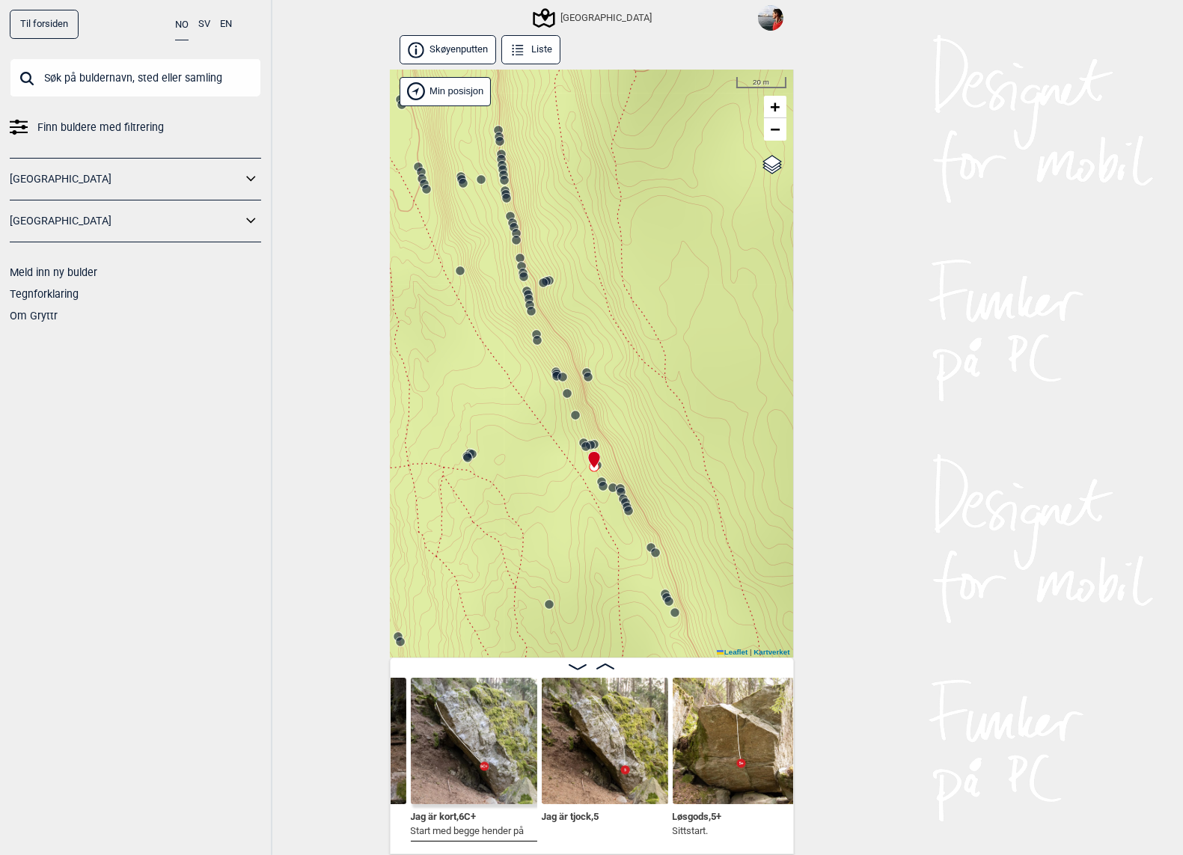
scroll to position [0, 20641]
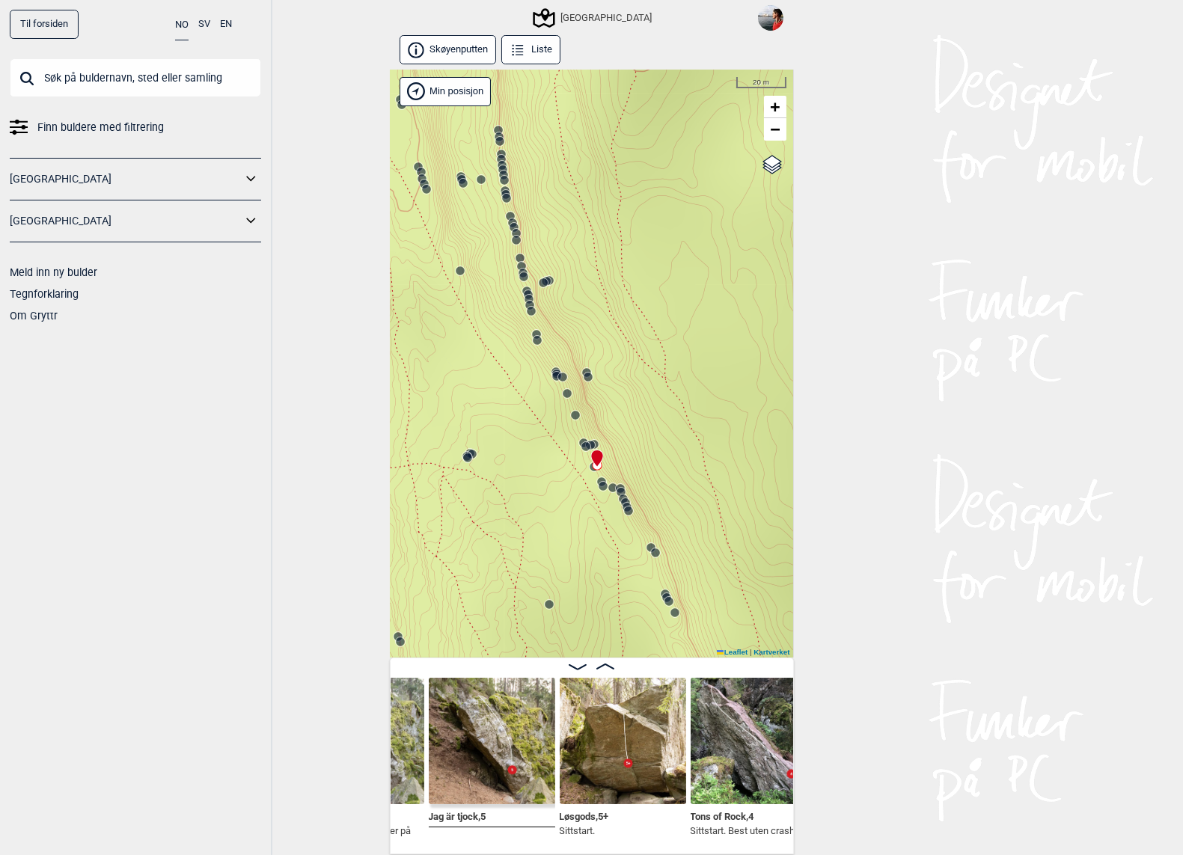
scroll to position [0, 20763]
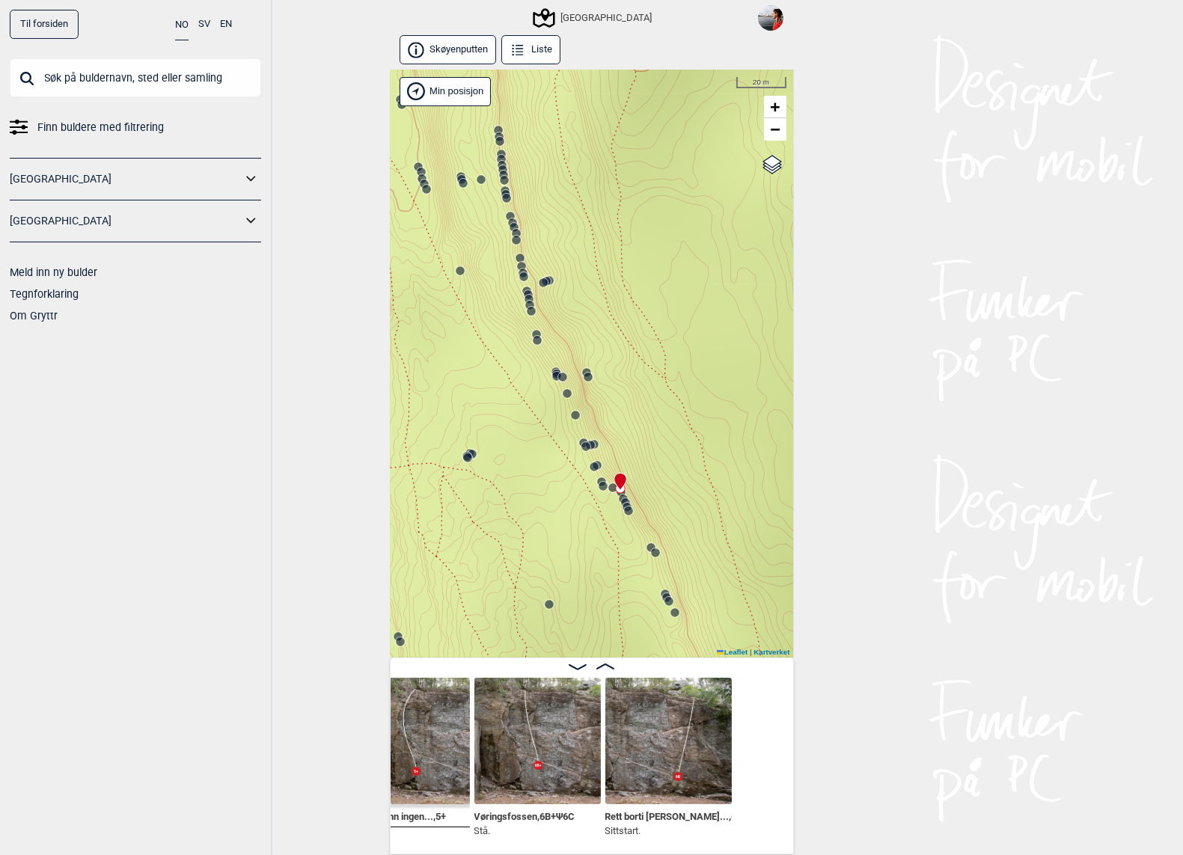
scroll to position [0, 21395]
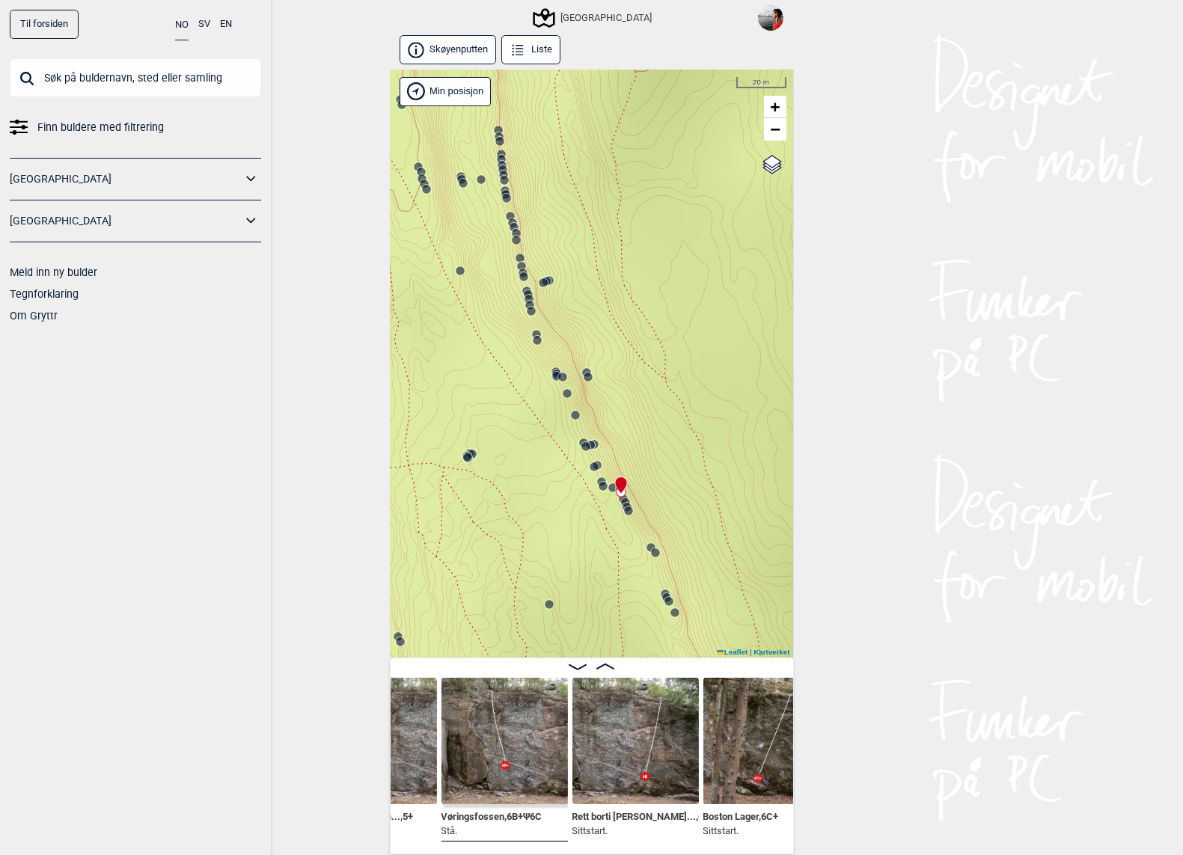
click at [508, 735] on img at bounding box center [504, 741] width 126 height 126
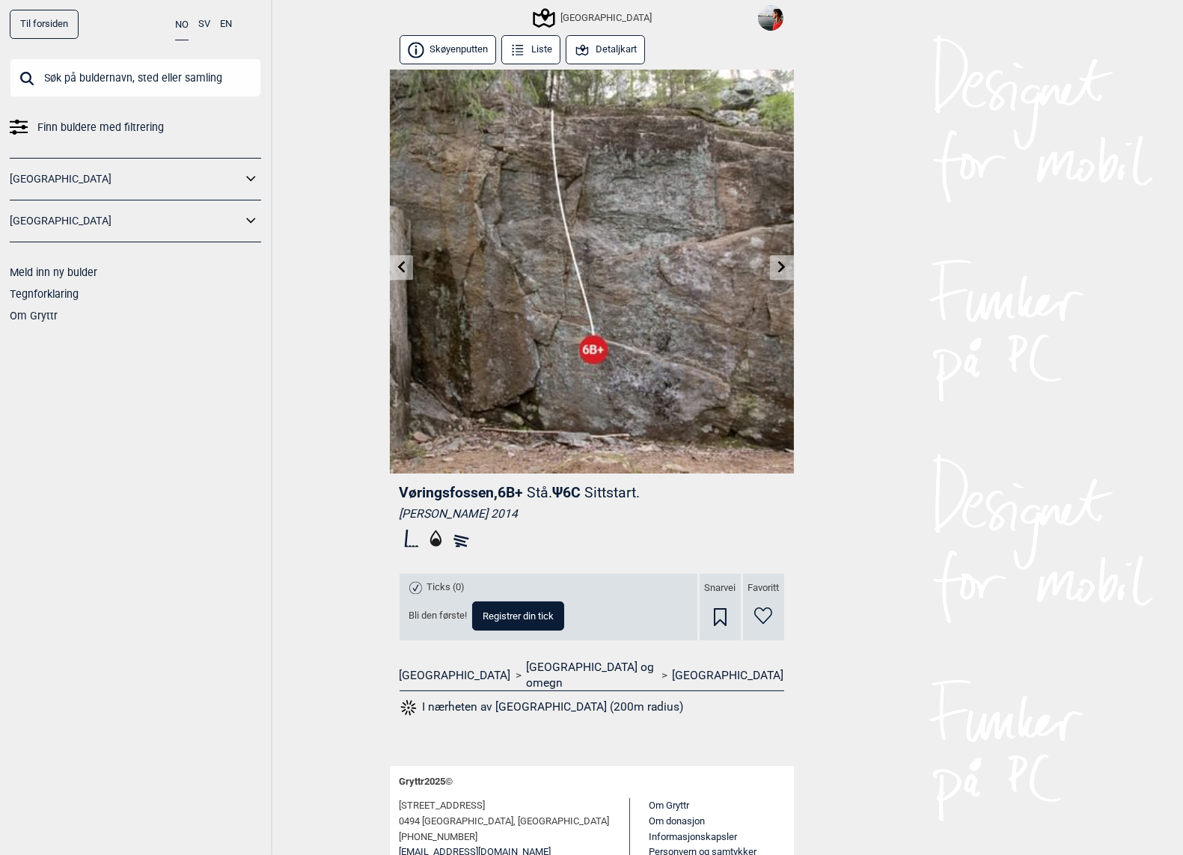
click at [788, 266] on link at bounding box center [781, 267] width 23 height 25
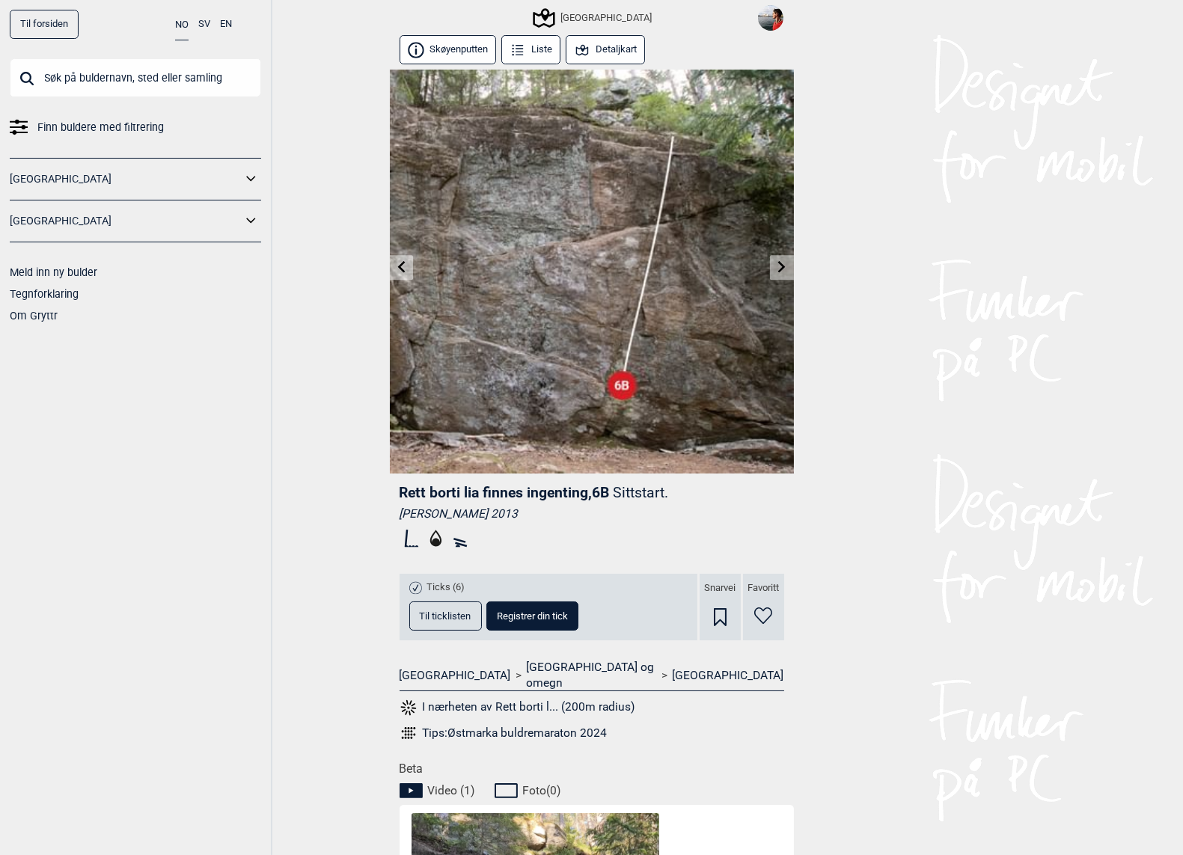
click at [788, 266] on link at bounding box center [781, 267] width 23 height 25
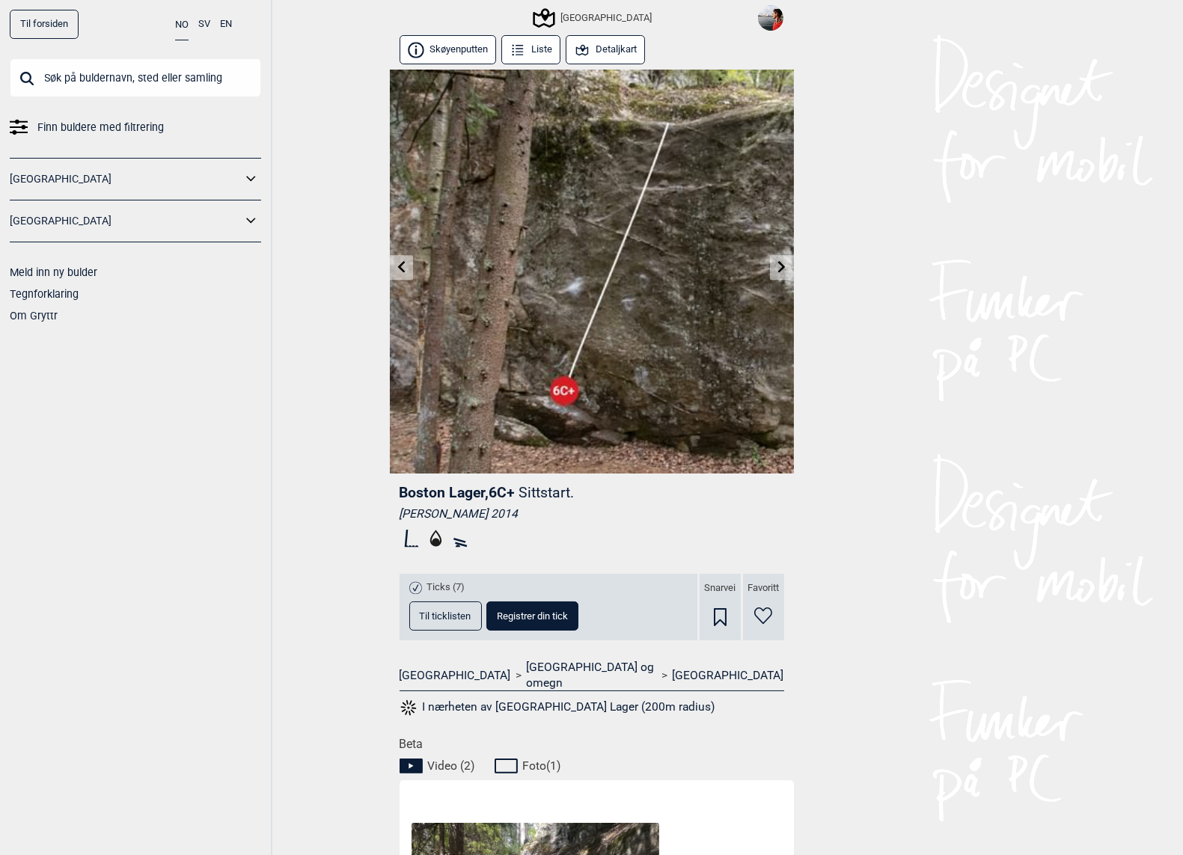
click at [401, 268] on icon at bounding box center [401, 267] width 12 height 12
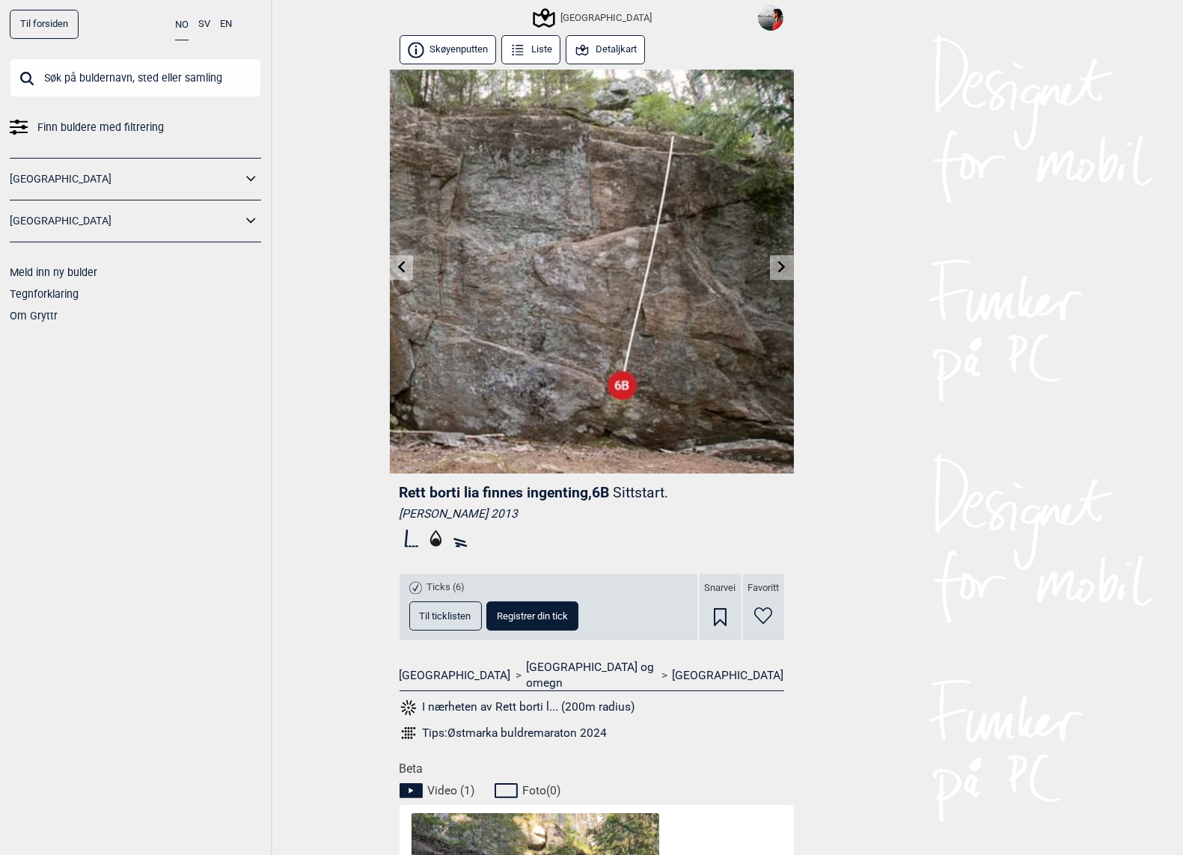
click at [784, 269] on icon at bounding box center [782, 267] width 12 height 12
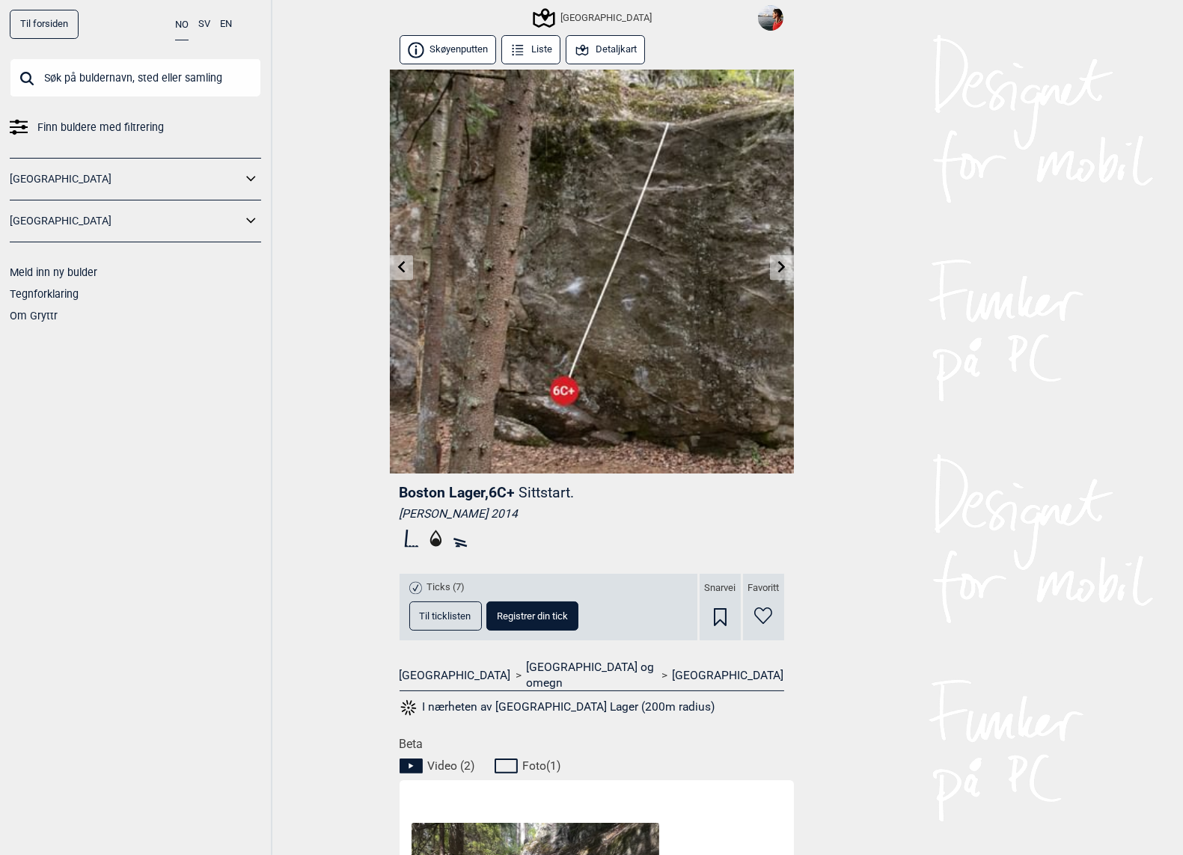
click at [784, 269] on icon at bounding box center [782, 267] width 12 height 12
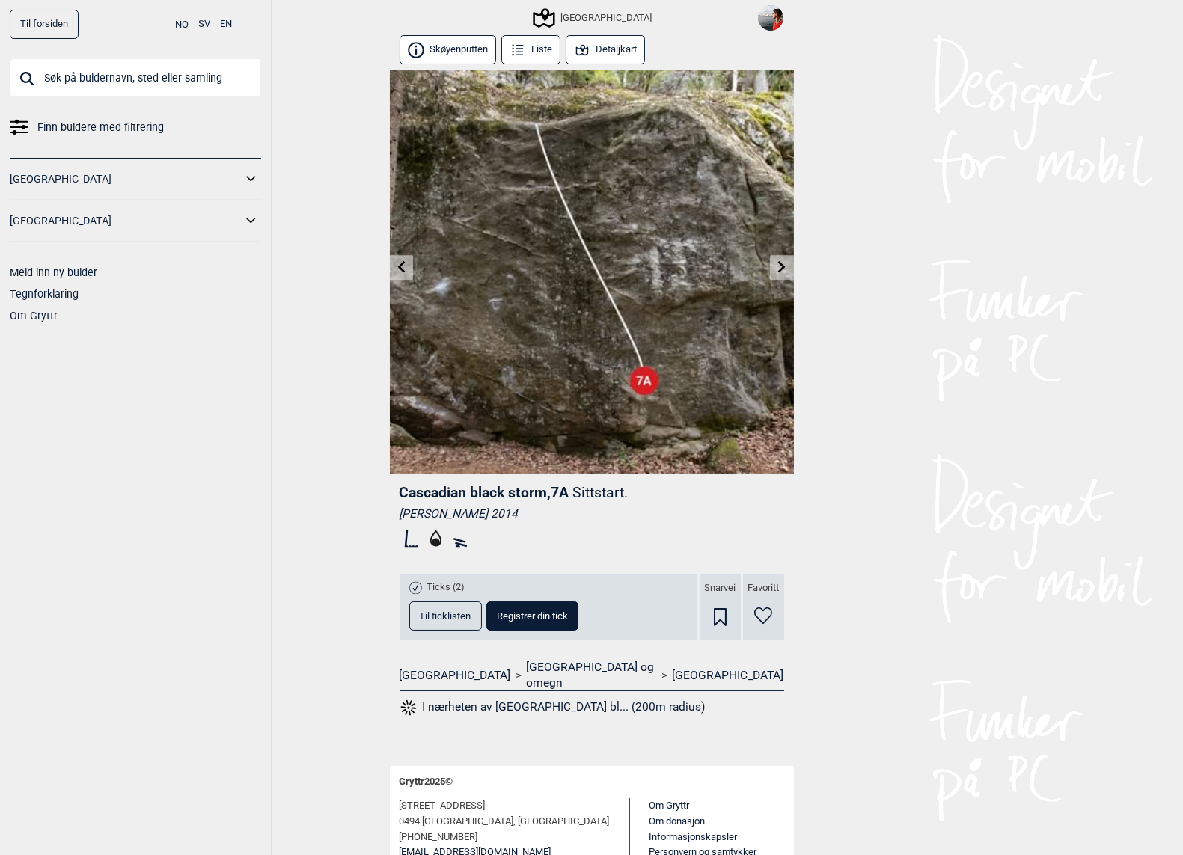
click at [784, 270] on icon at bounding box center [782, 267] width 12 height 12
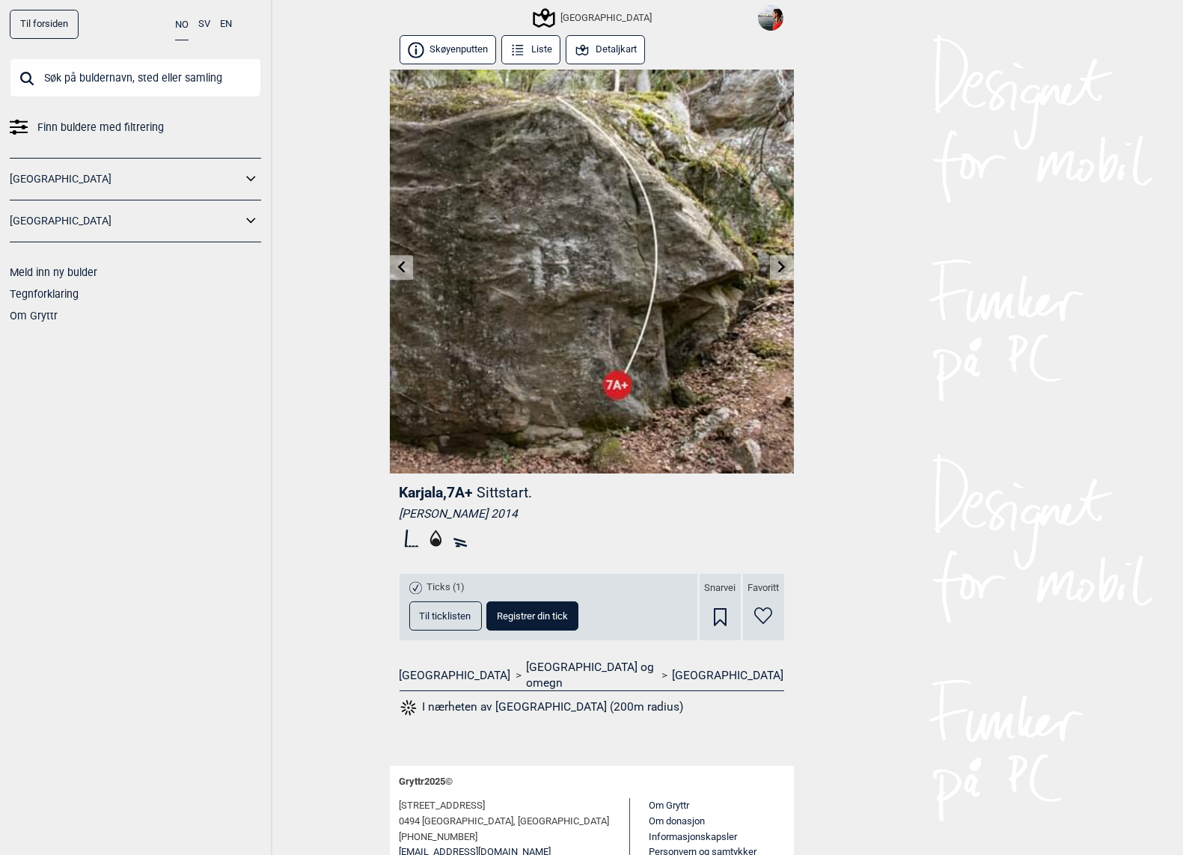
click at [784, 270] on icon at bounding box center [782, 267] width 12 height 12
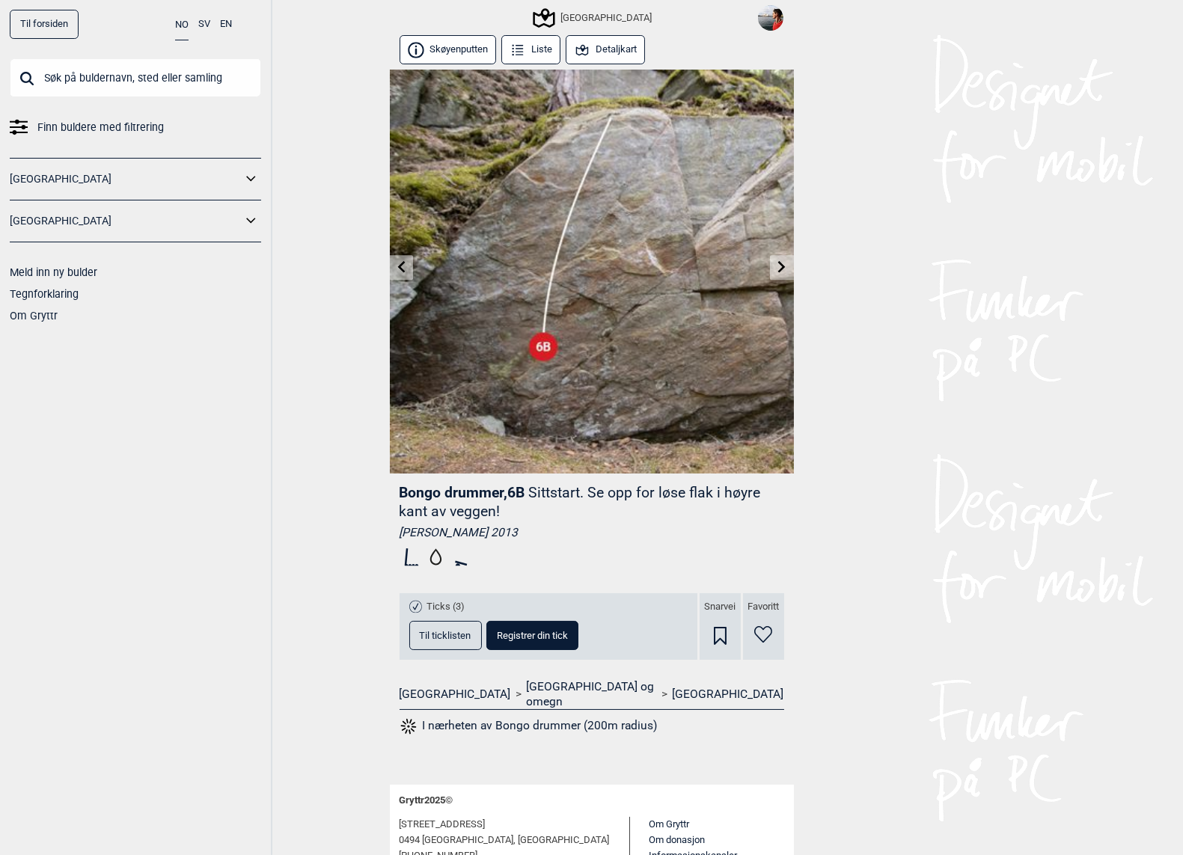
click at [784, 270] on icon at bounding box center [782, 267] width 12 height 12
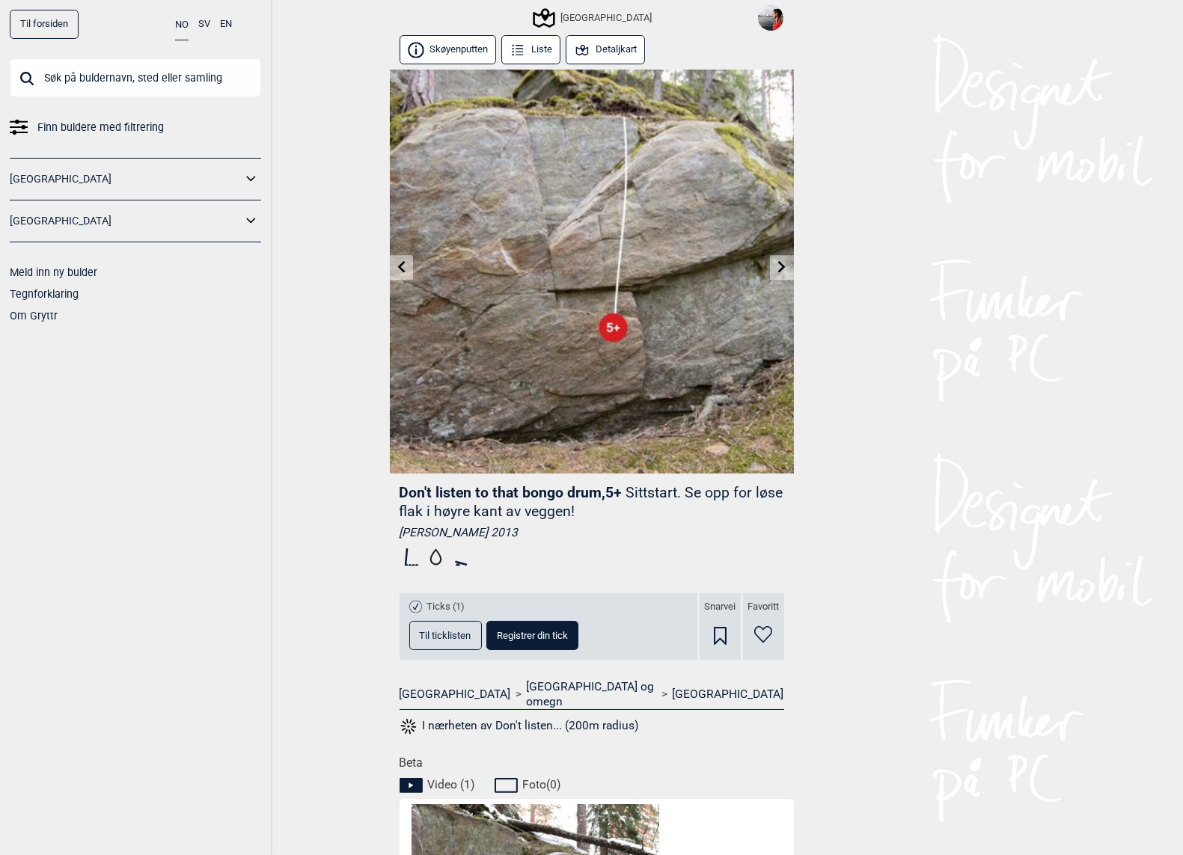
click at [784, 271] on icon at bounding box center [782, 267] width 12 height 12
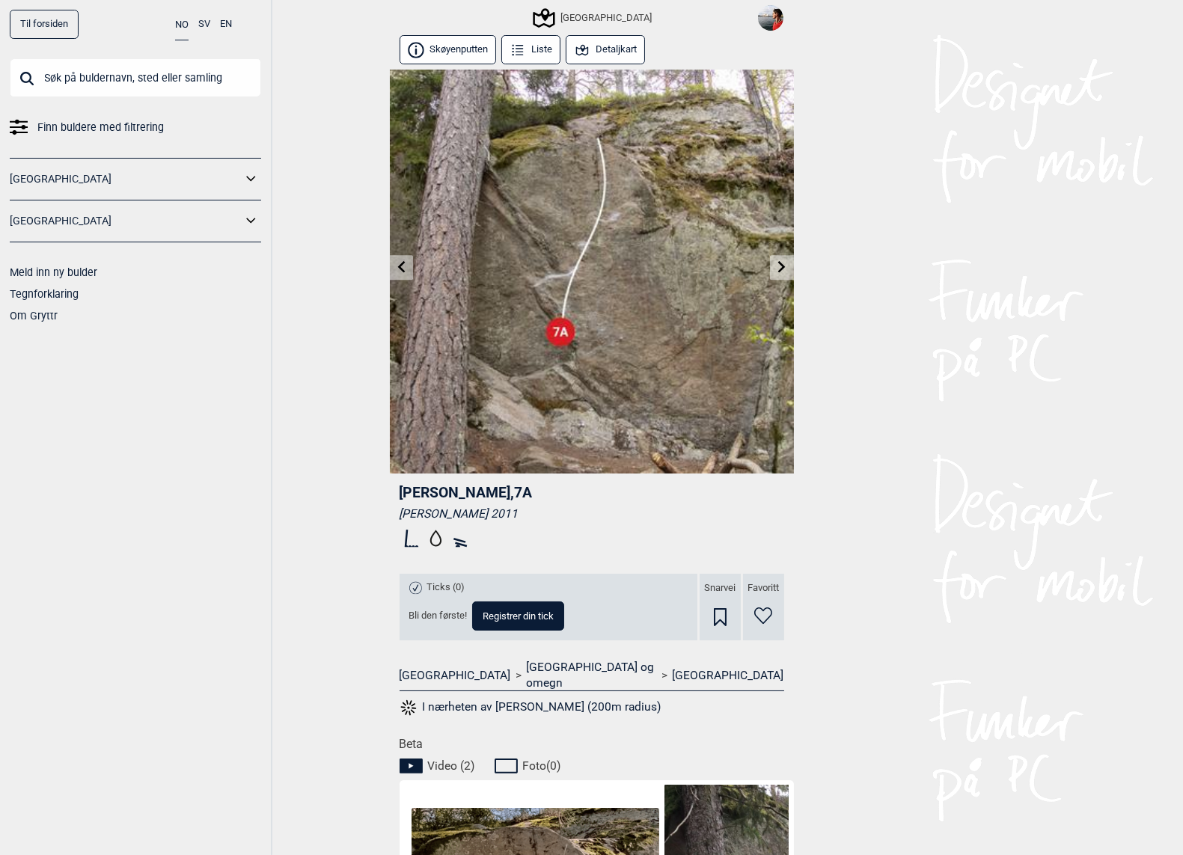
click at [784, 272] on icon at bounding box center [782, 267] width 12 height 12
